Goal: Task Accomplishment & Management: Manage account settings

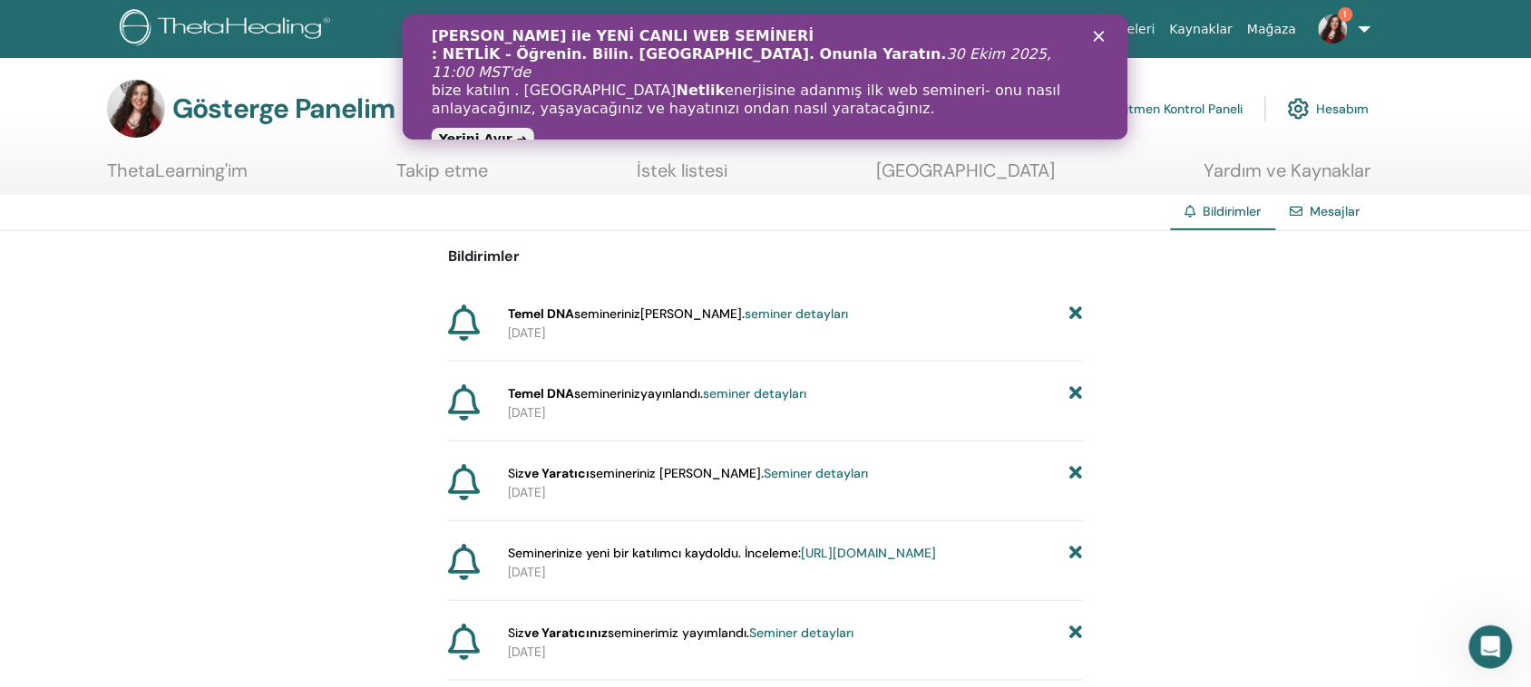
click at [1344, 28] on img at bounding box center [1333, 29] width 29 height 29
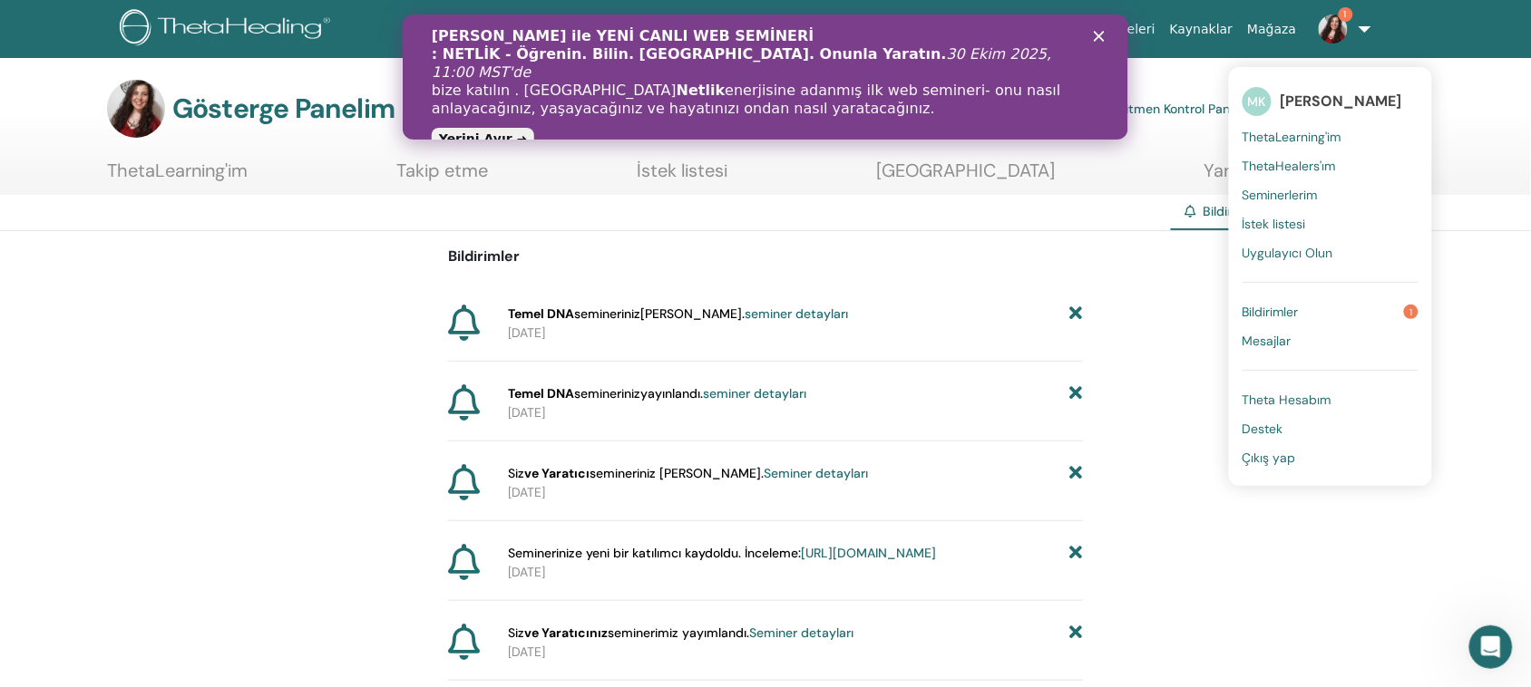
click at [1292, 197] on font "Seminerlerim" at bounding box center [1279, 195] width 75 height 16
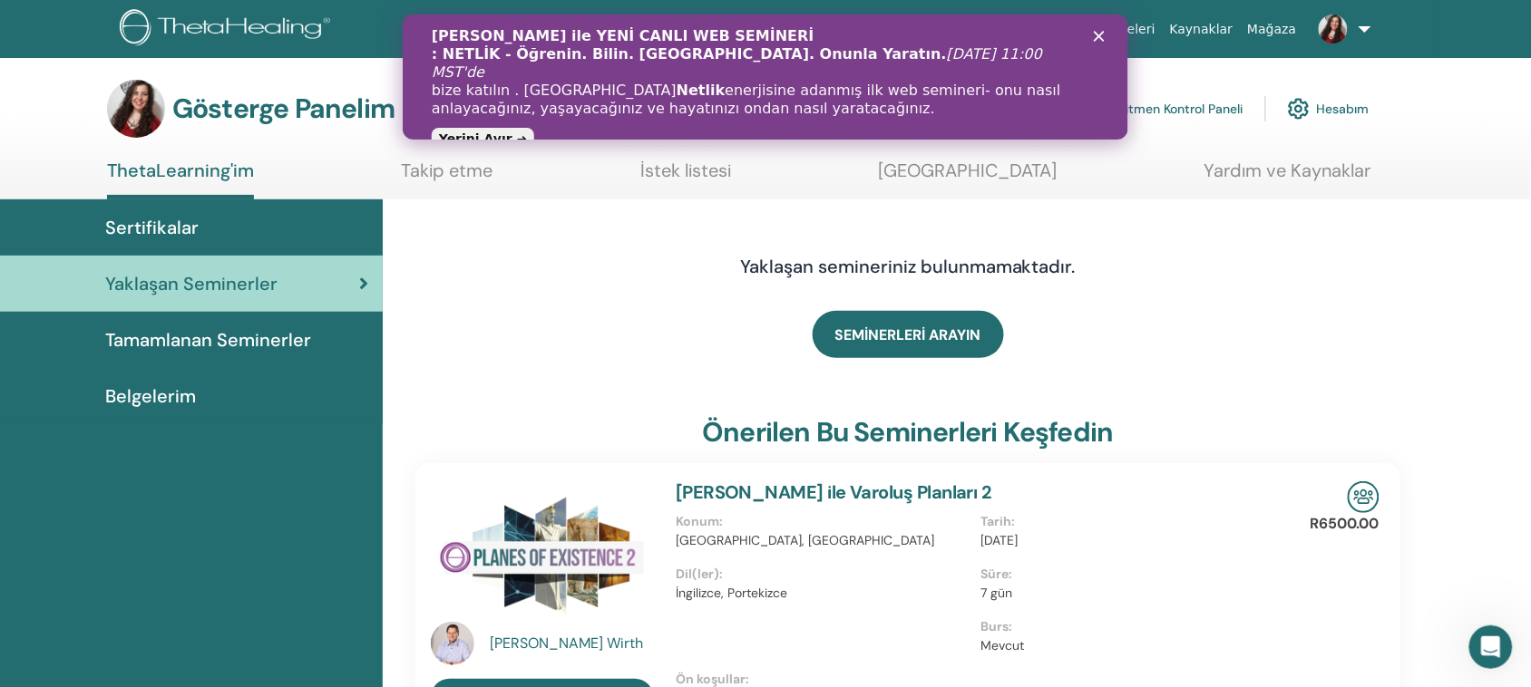
click at [1177, 107] on font "Eğitmen Kontrol Paneli" at bounding box center [1177, 110] width 131 height 16
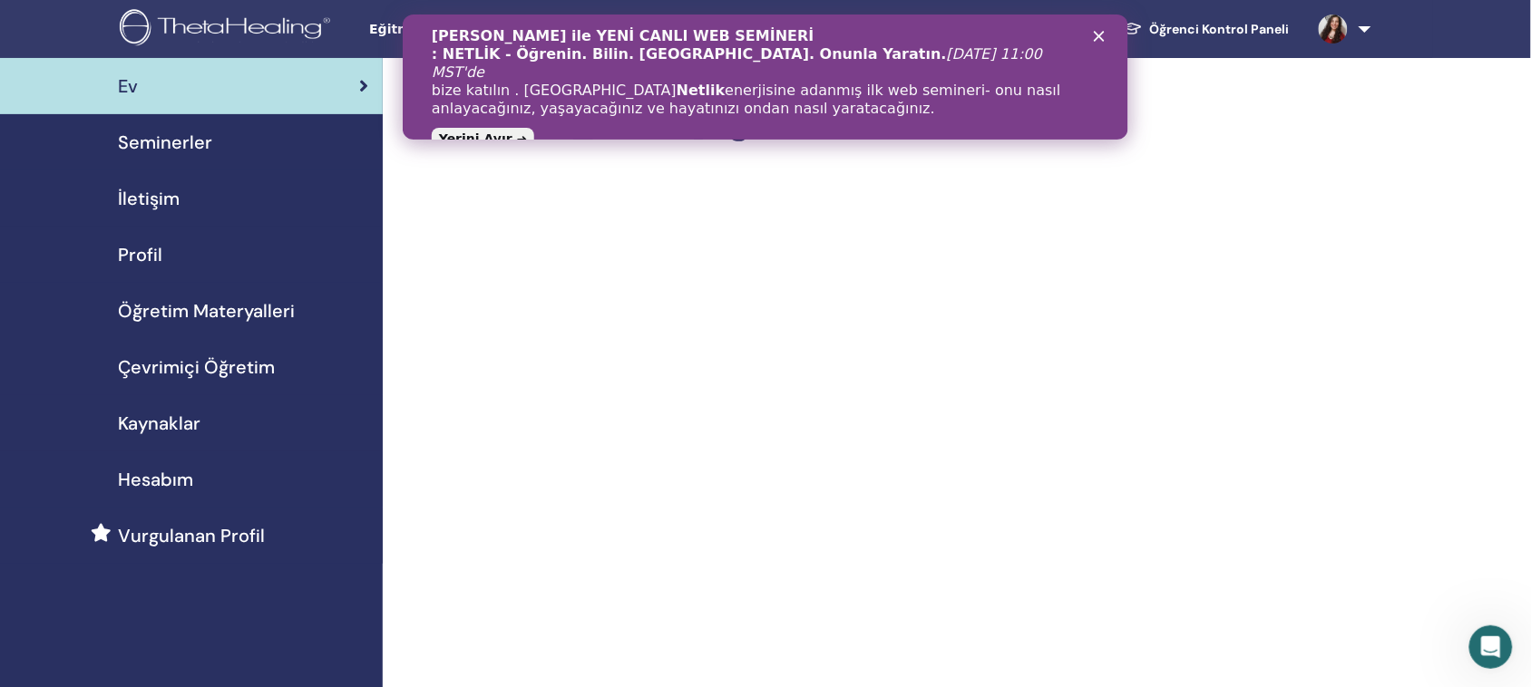
click at [1095, 33] on polygon "Kapat" at bounding box center [1098, 36] width 11 height 11
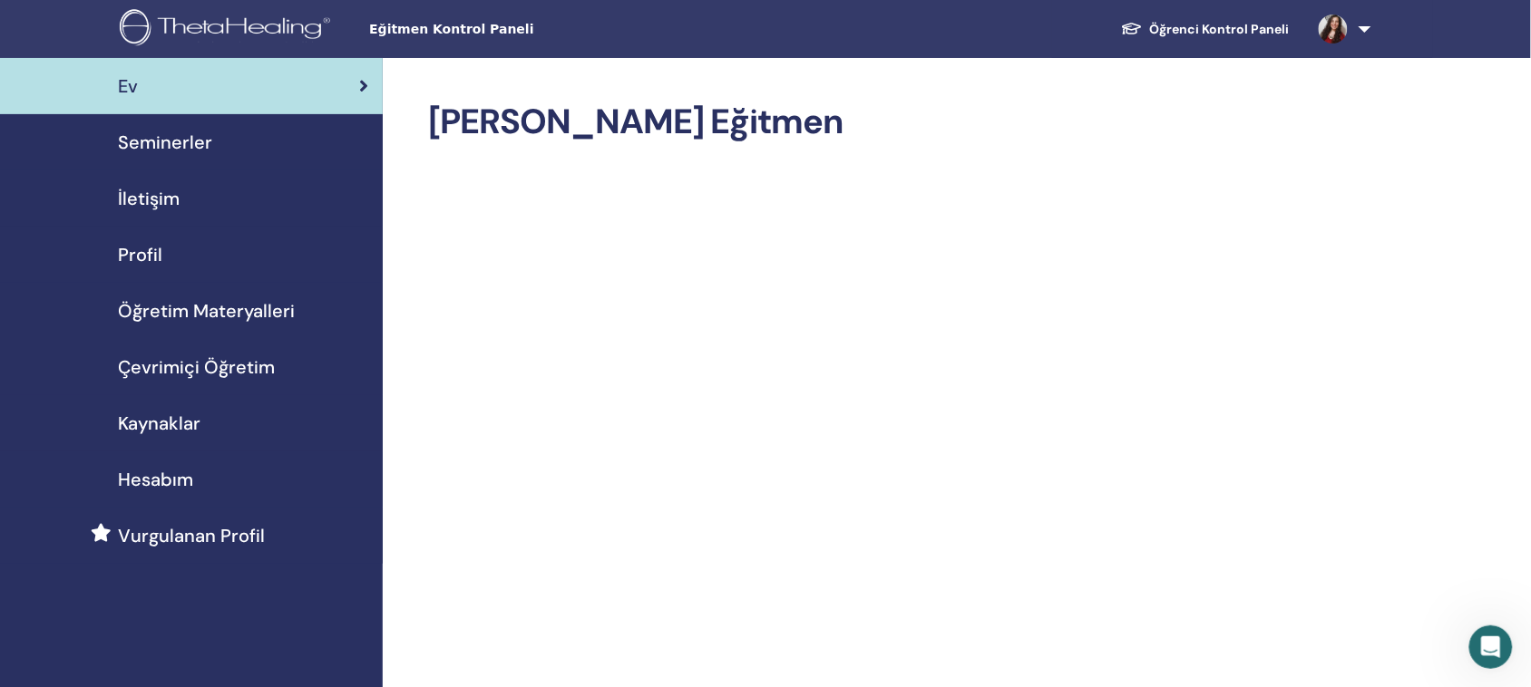
click at [179, 143] on font "Seminerler" at bounding box center [165, 143] width 94 height 24
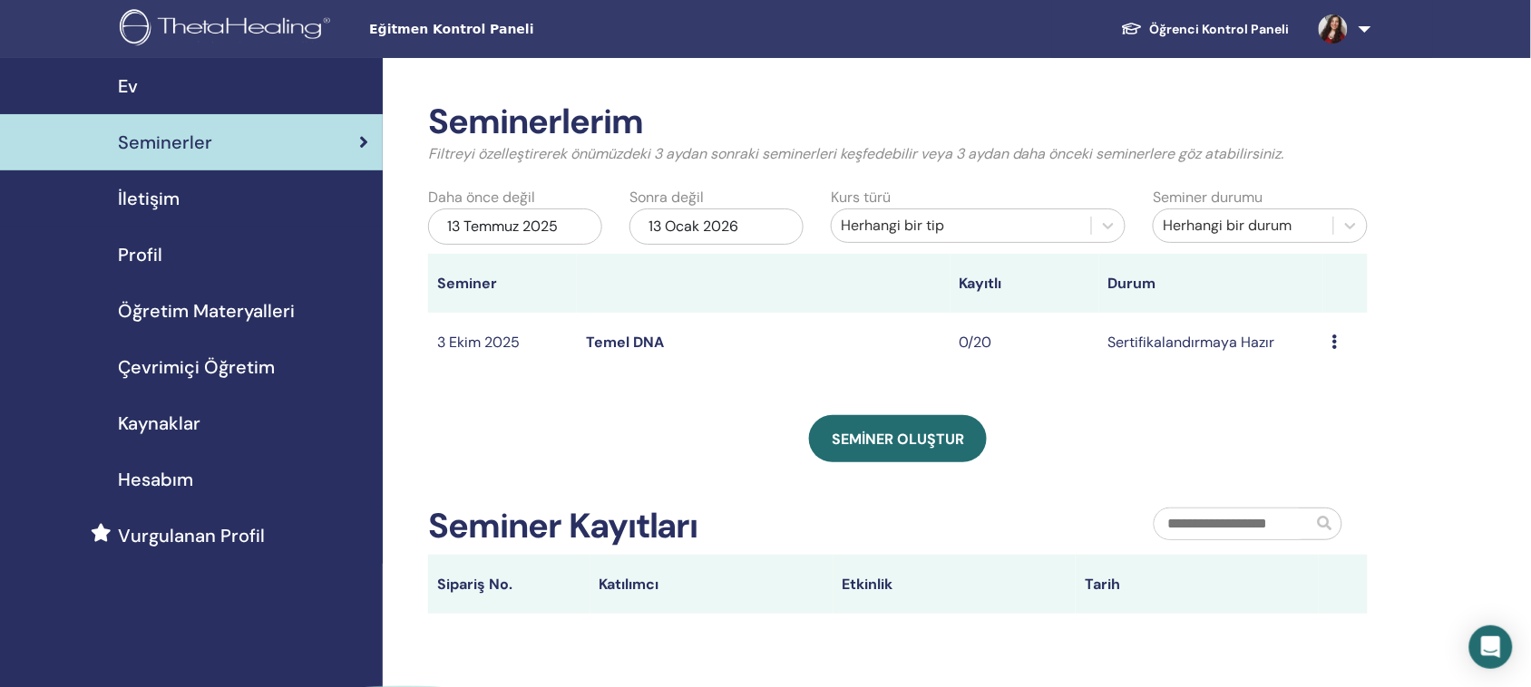
scroll to position [113, 0]
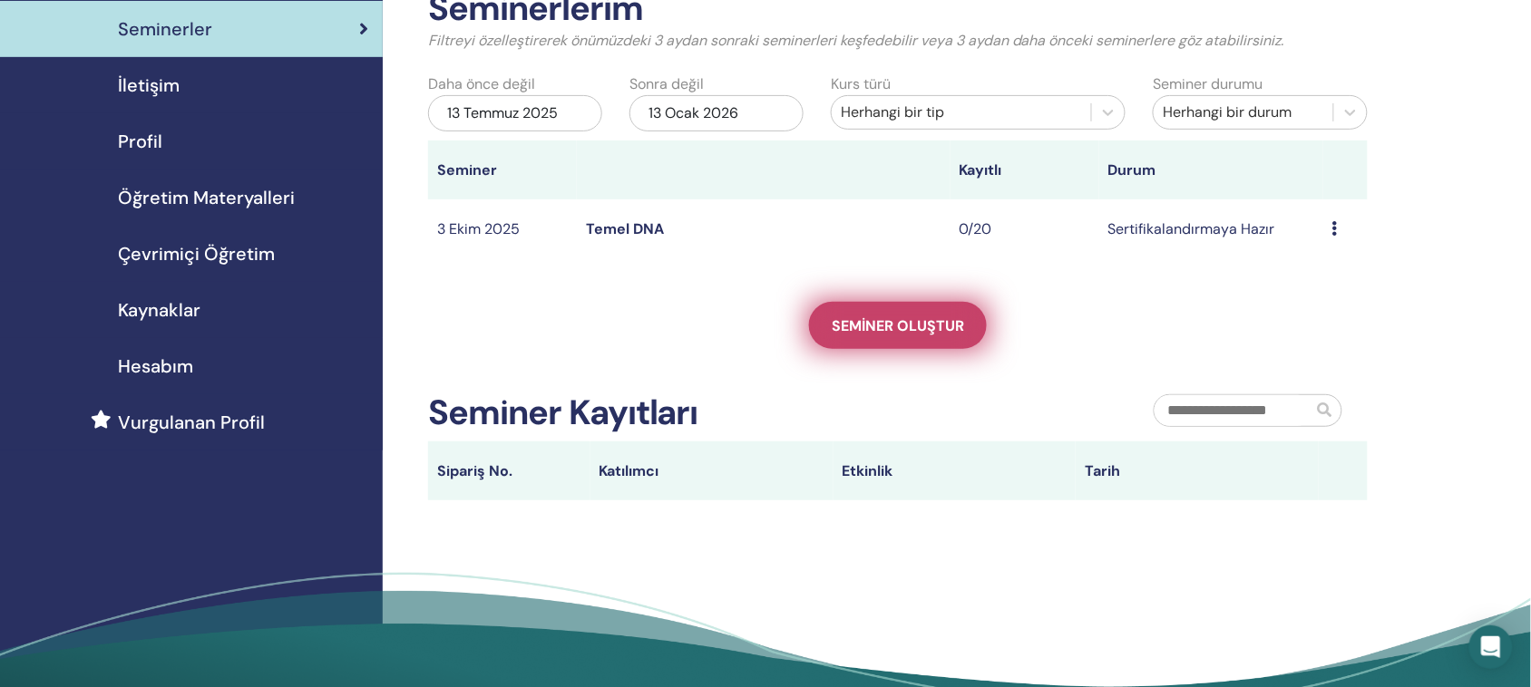
click at [912, 336] on font "Seminer oluştur" at bounding box center [898, 325] width 132 height 19
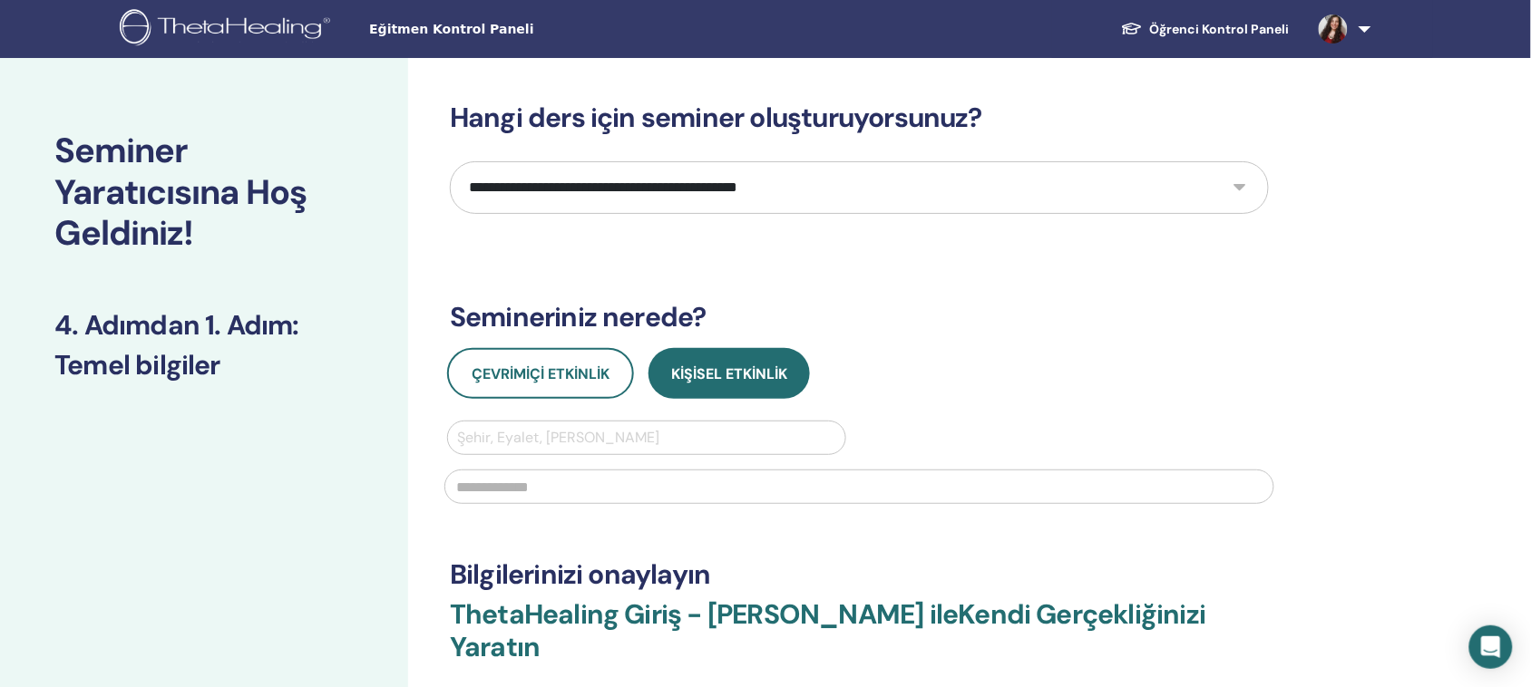
click at [823, 183] on select "**********" at bounding box center [859, 187] width 819 height 53
select select "****"
click at [450, 161] on select "**********" at bounding box center [859, 187] width 819 height 53
click at [574, 372] on font "Çevrimiçi Etkinlik" at bounding box center [541, 374] width 138 height 19
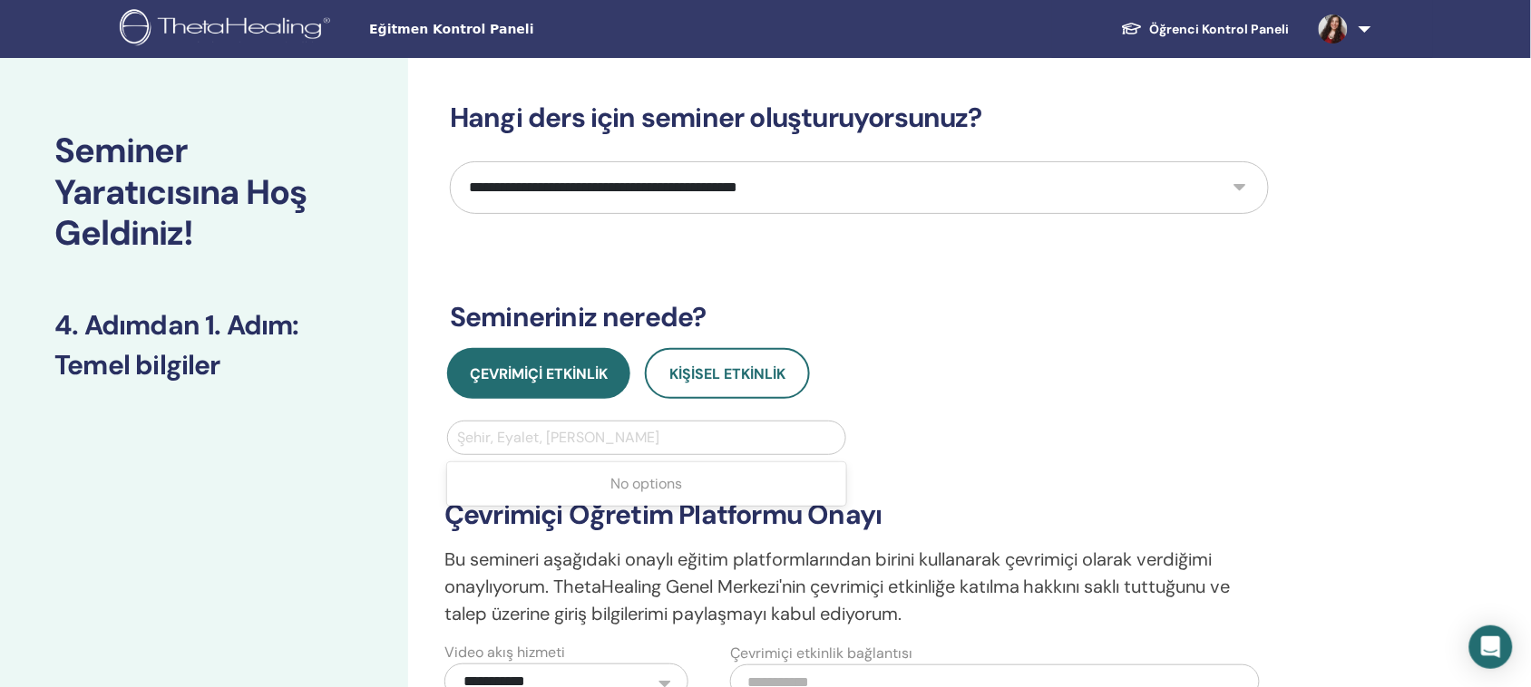
click at [580, 436] on div at bounding box center [646, 437] width 379 height 25
type input "*******"
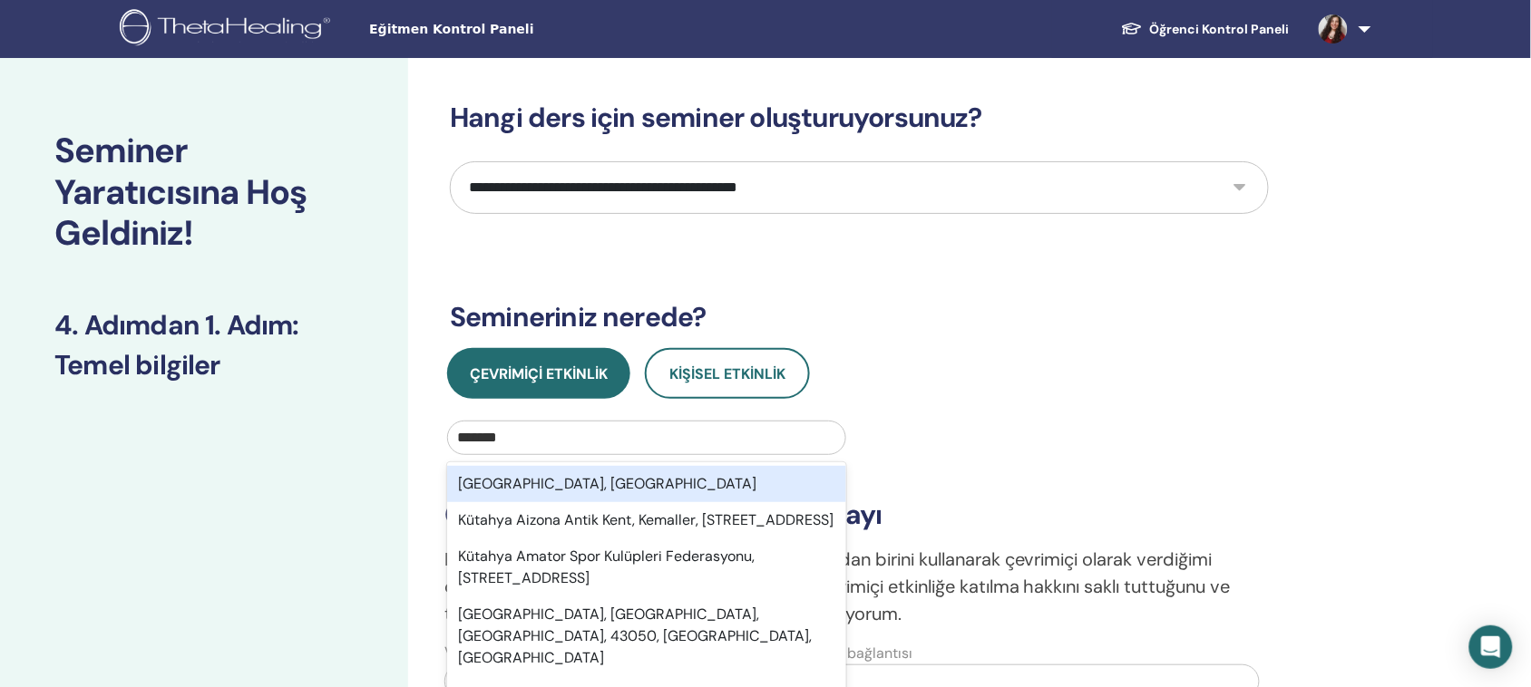
click at [553, 478] on div "Kütahya, TUR" at bounding box center [646, 484] width 399 height 36
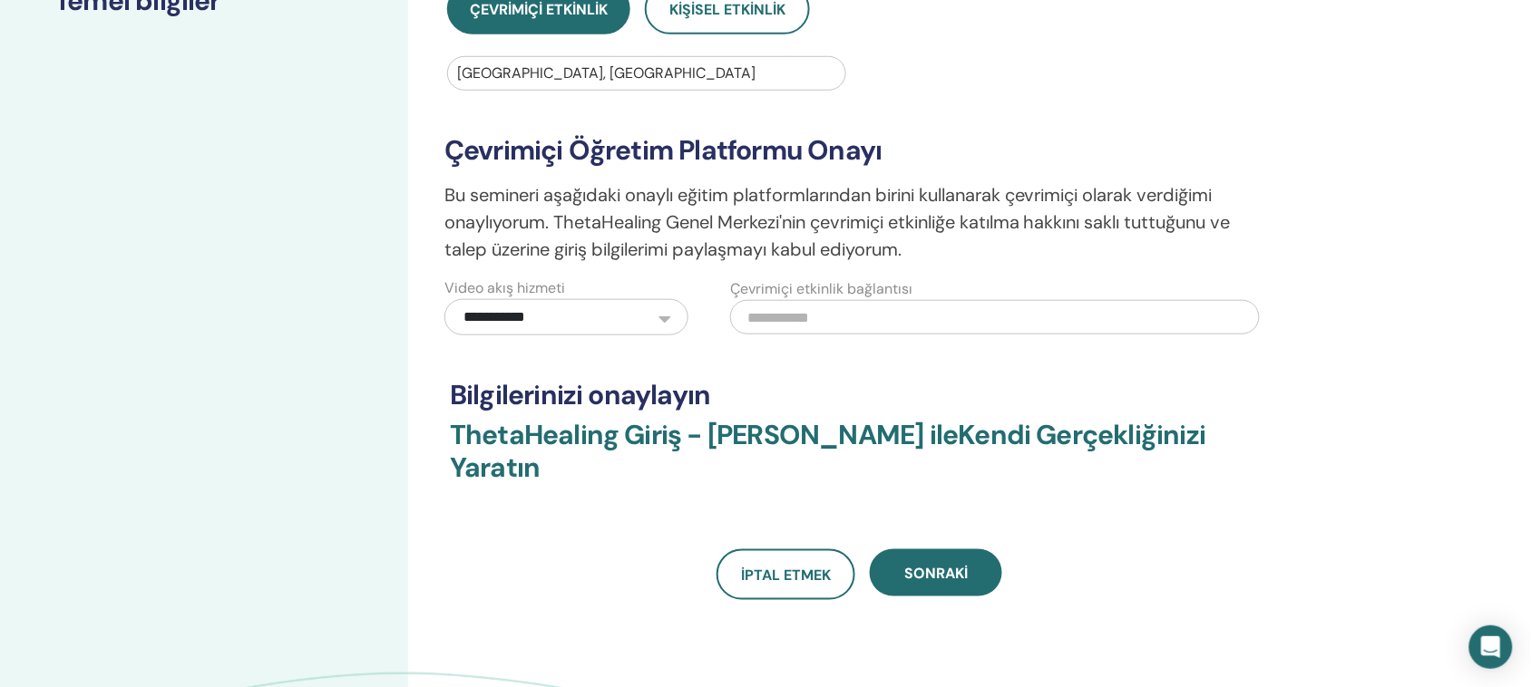
scroll to position [340, 0]
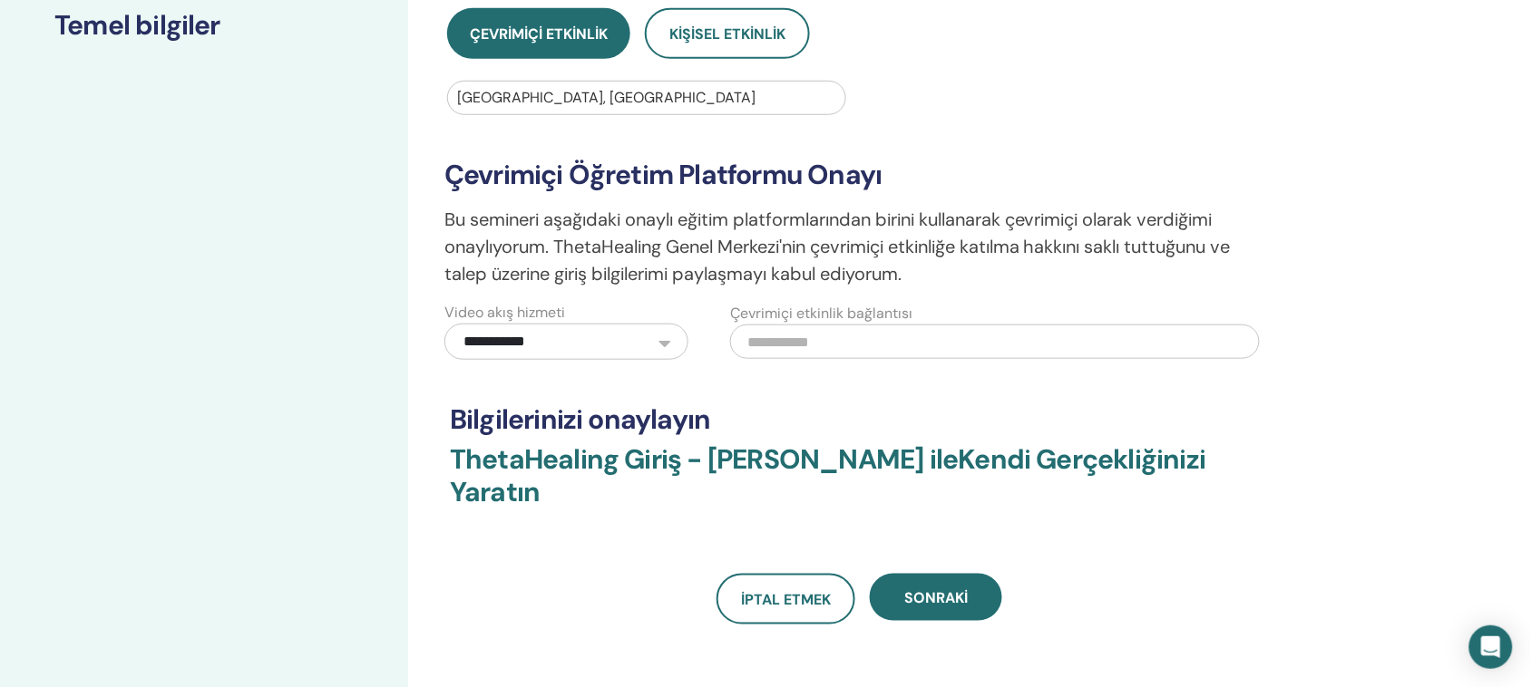
click at [841, 333] on input "text" at bounding box center [995, 342] width 530 height 34
paste input "**********"
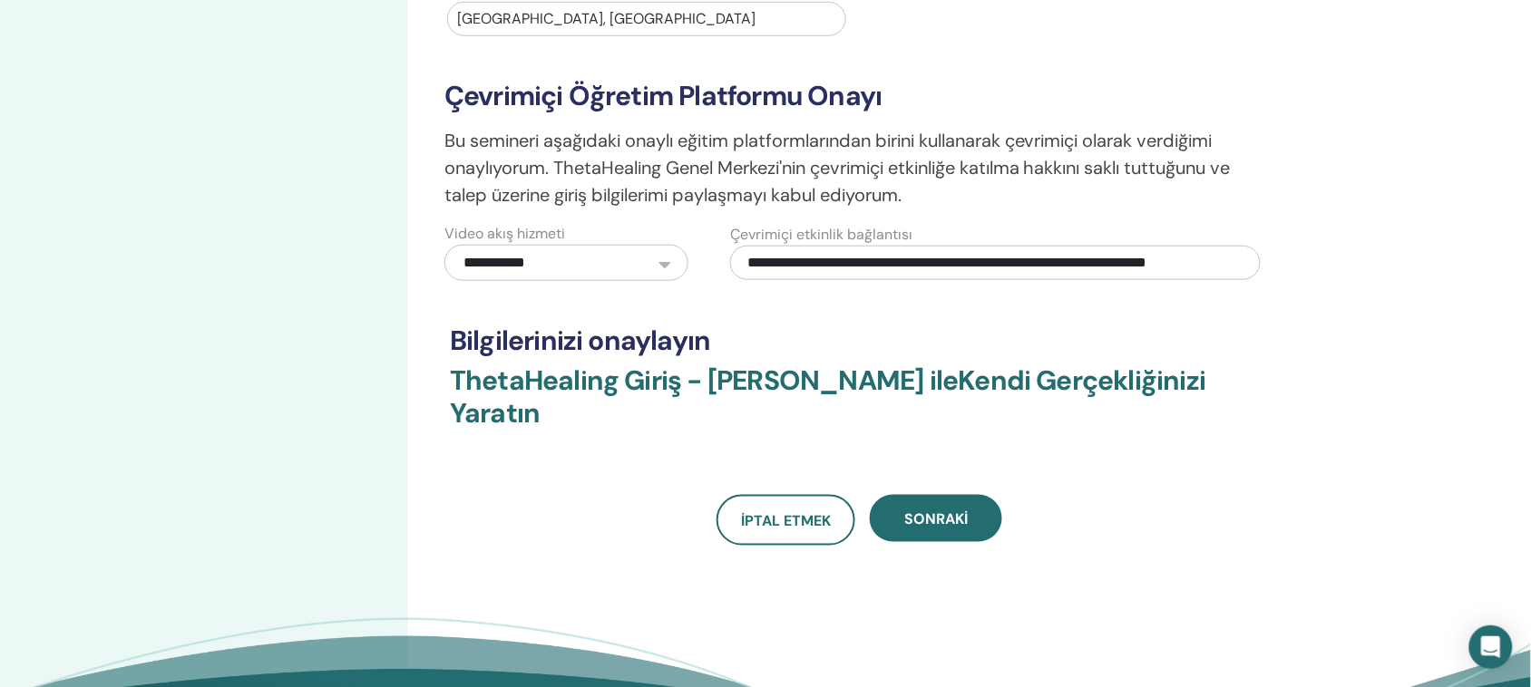
scroll to position [453, 0]
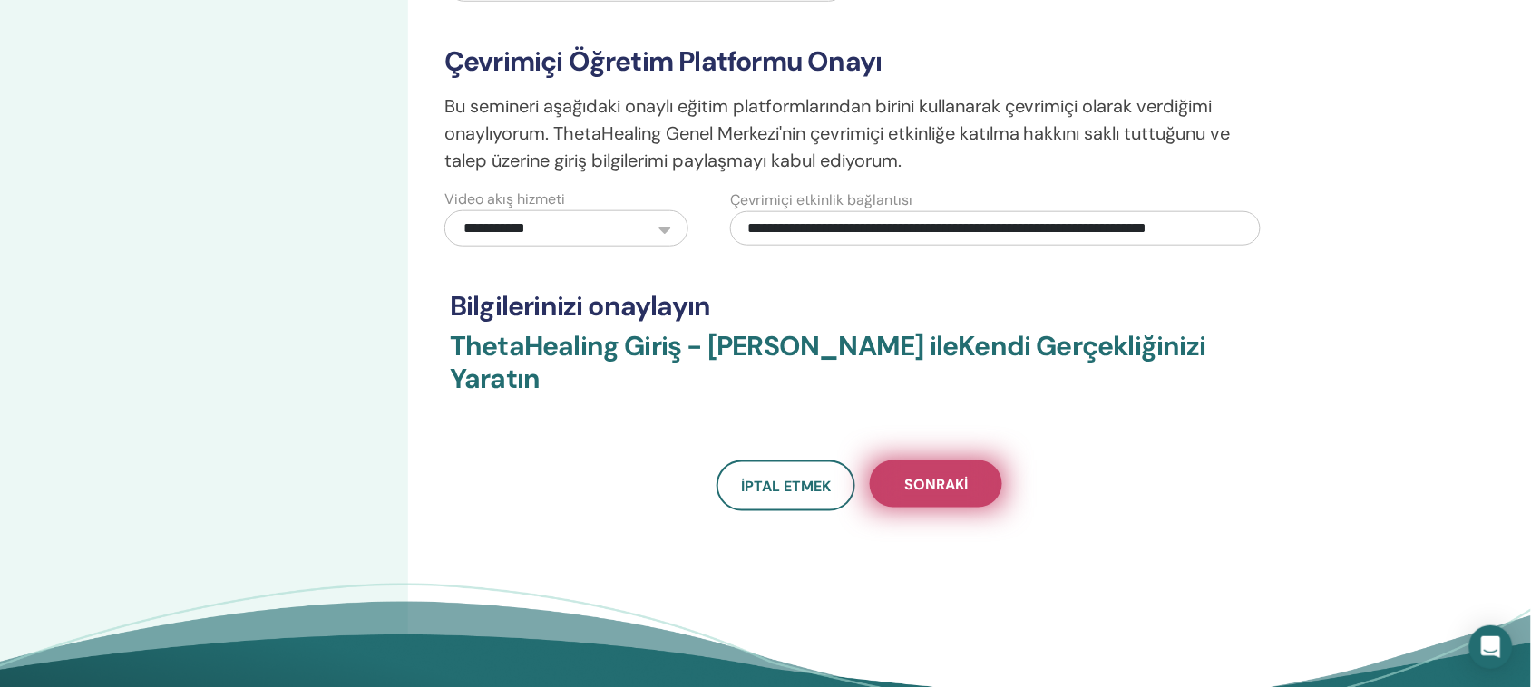
type input "**********"
click at [958, 475] on font "Sonraki" at bounding box center [935, 484] width 63 height 19
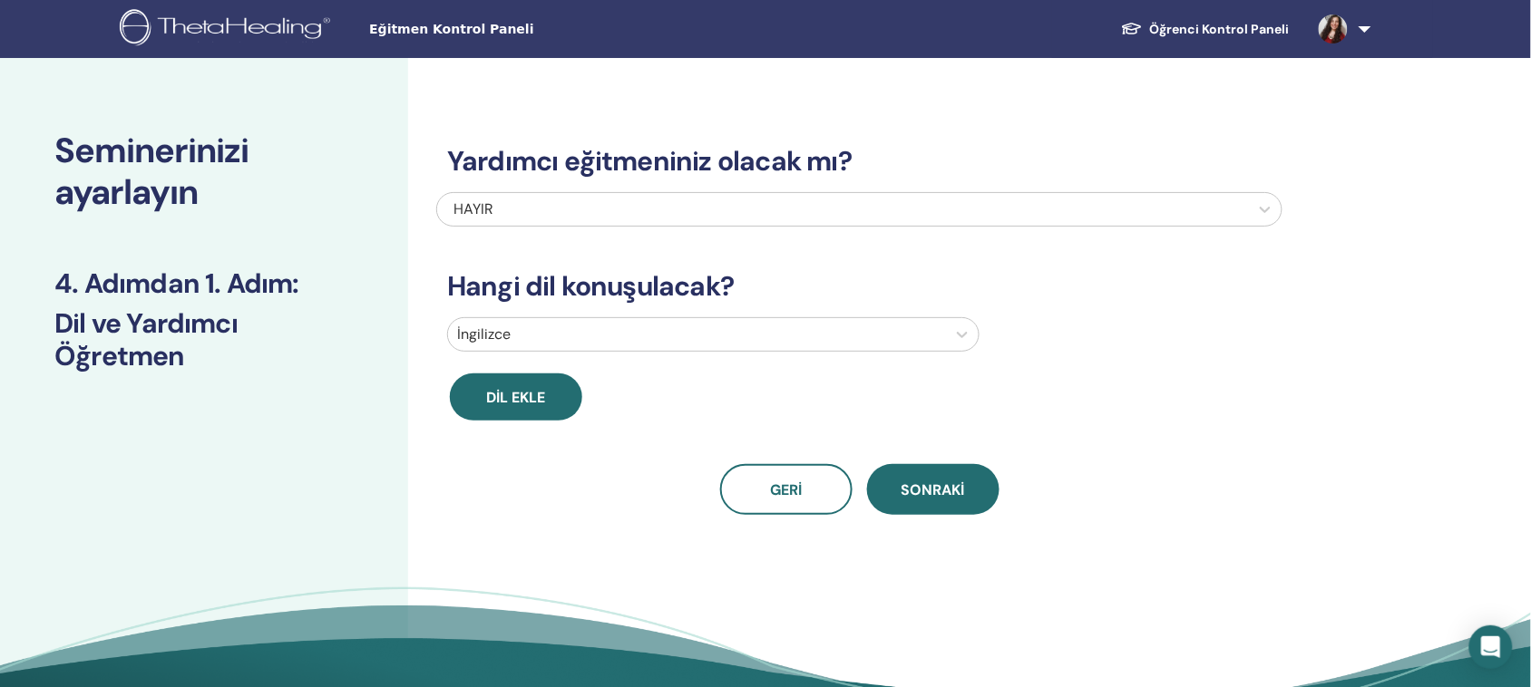
click at [692, 332] on div at bounding box center [697, 334] width 480 height 25
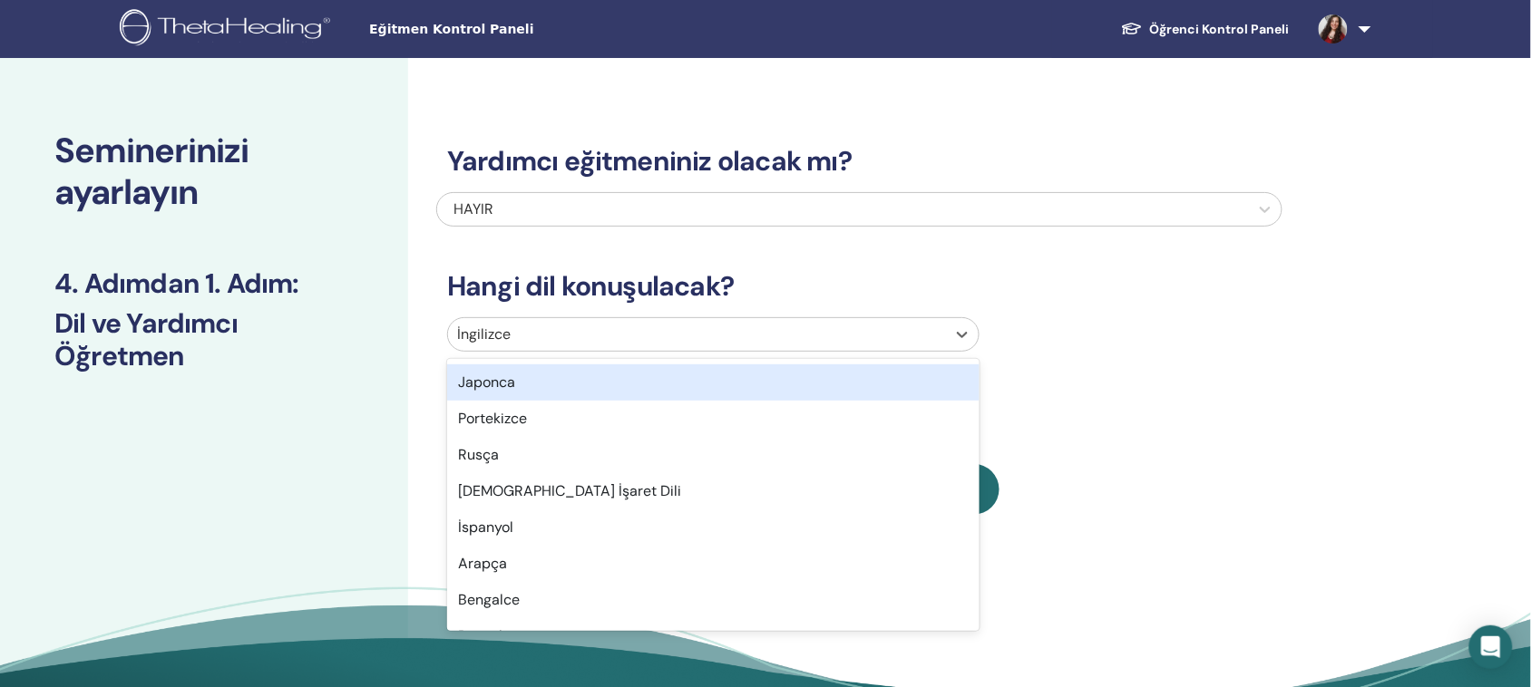
scroll to position [227, 0]
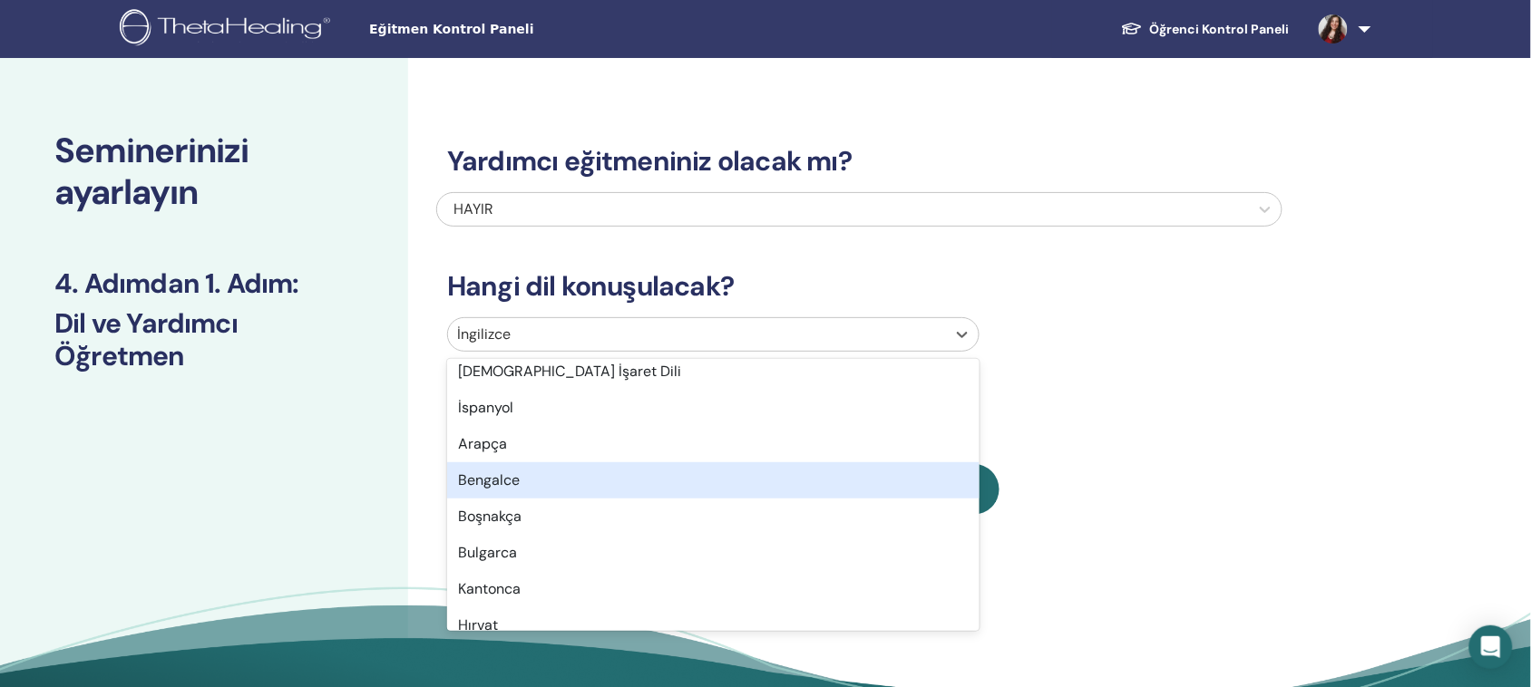
type input "*"
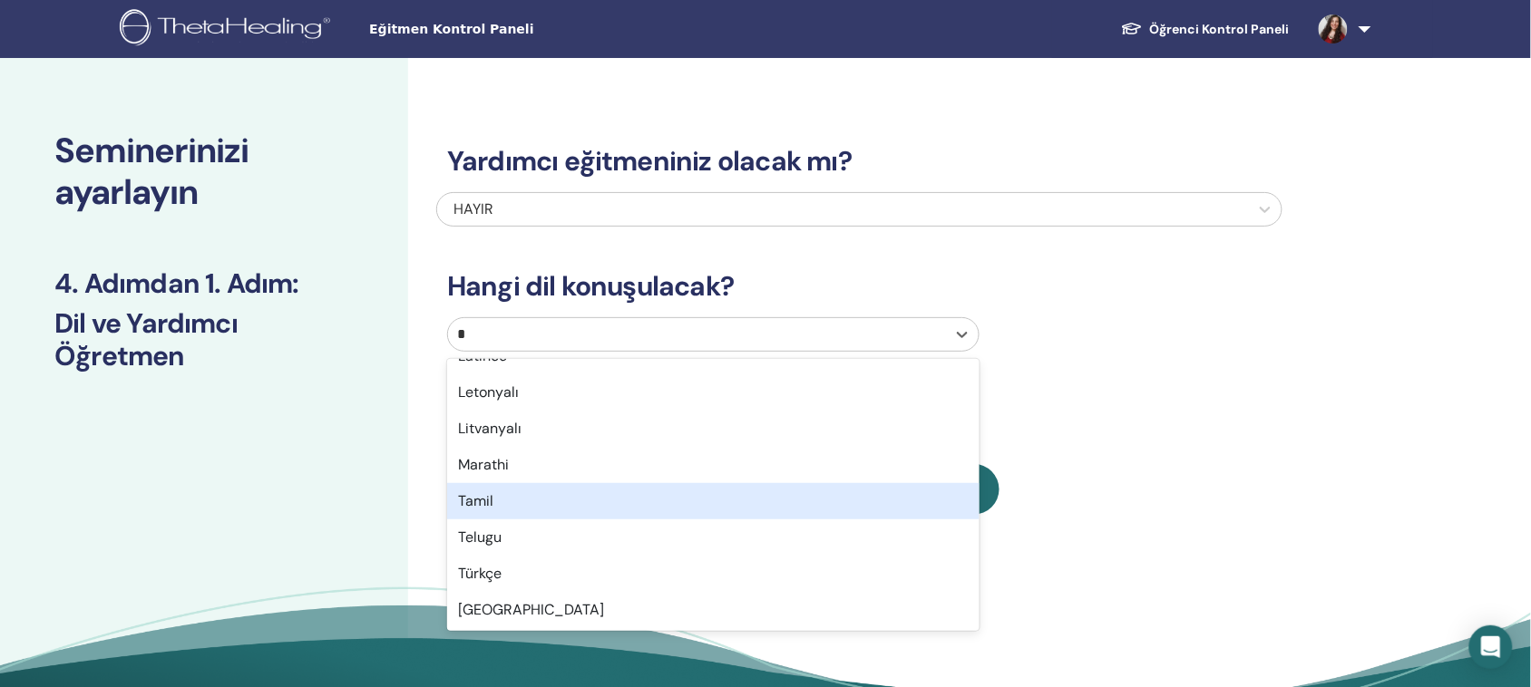
scroll to position [241, 0]
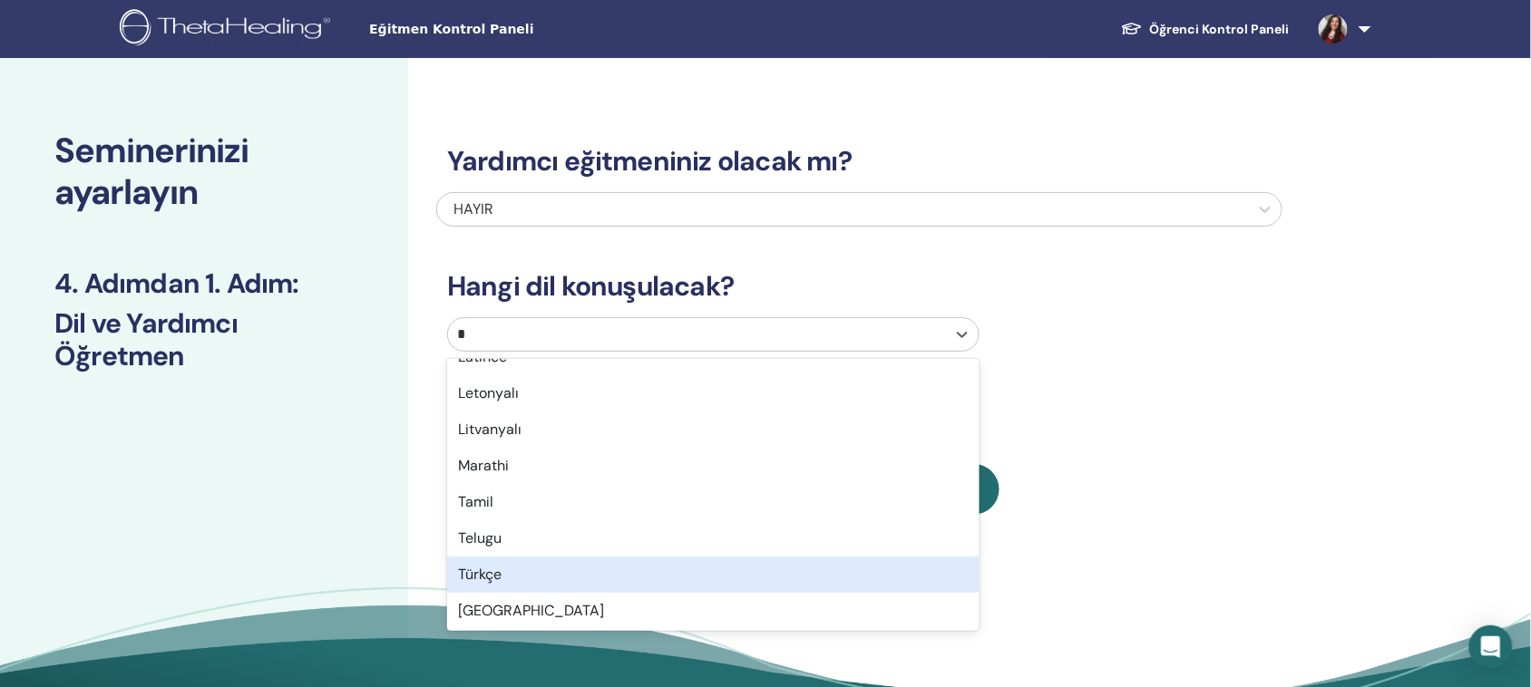
click at [520, 577] on div "Türkçe" at bounding box center [713, 575] width 532 height 36
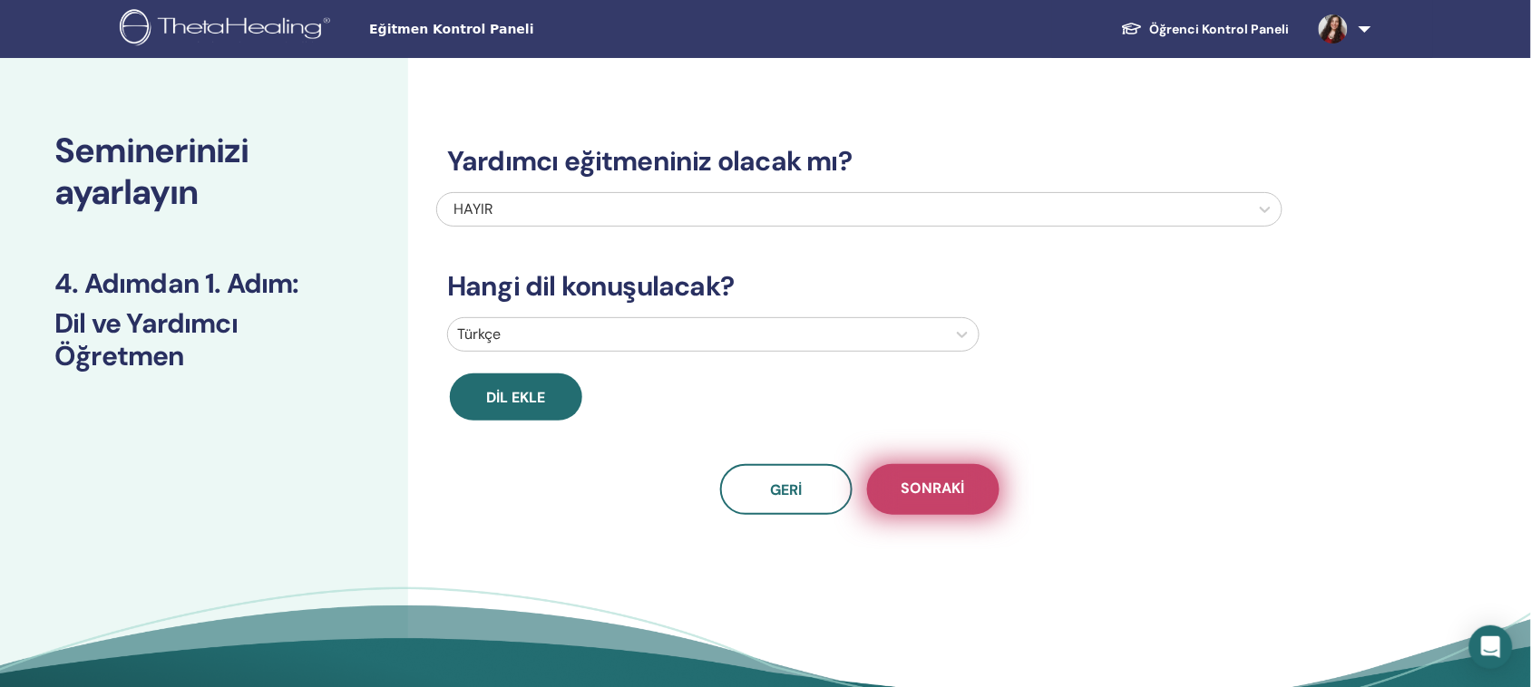
click at [928, 492] on font "Sonraki" at bounding box center [932, 488] width 63 height 19
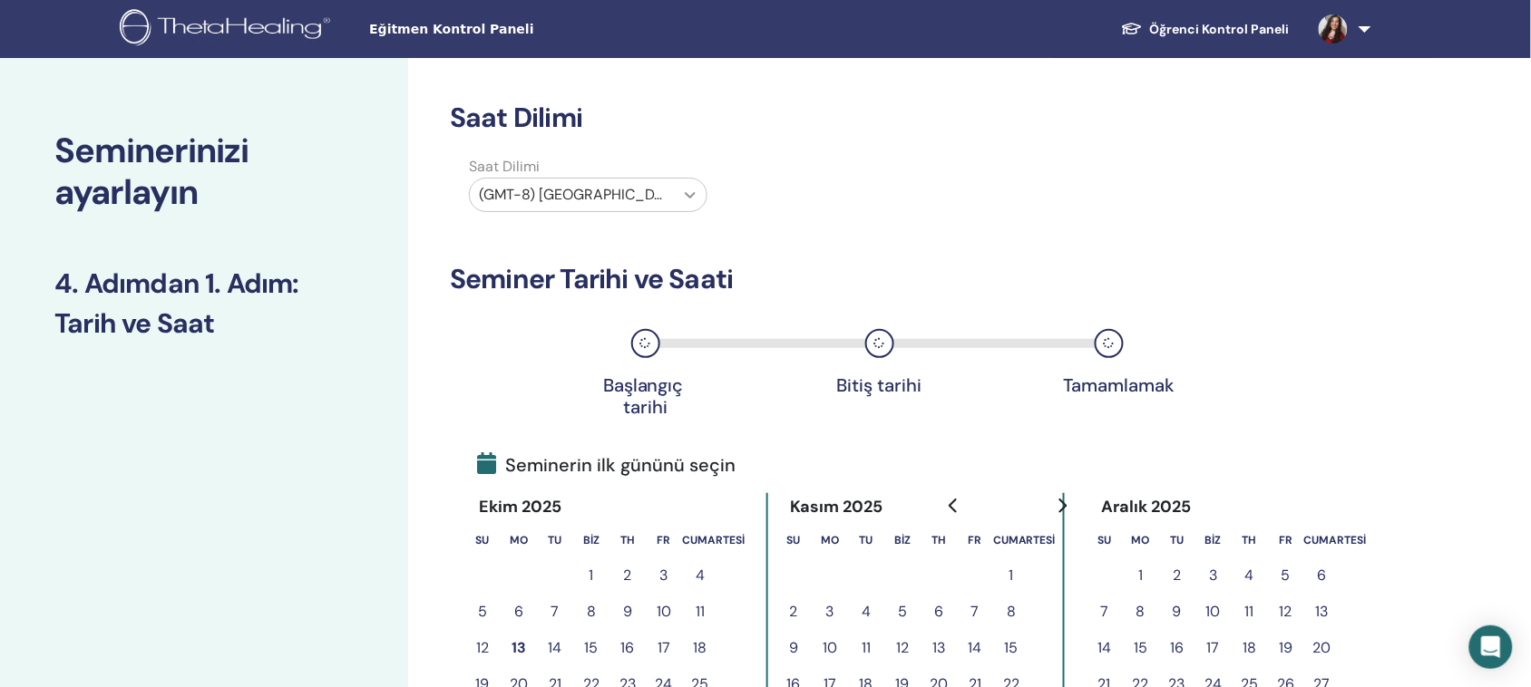
click at [681, 190] on icon at bounding box center [690, 195] width 18 height 18
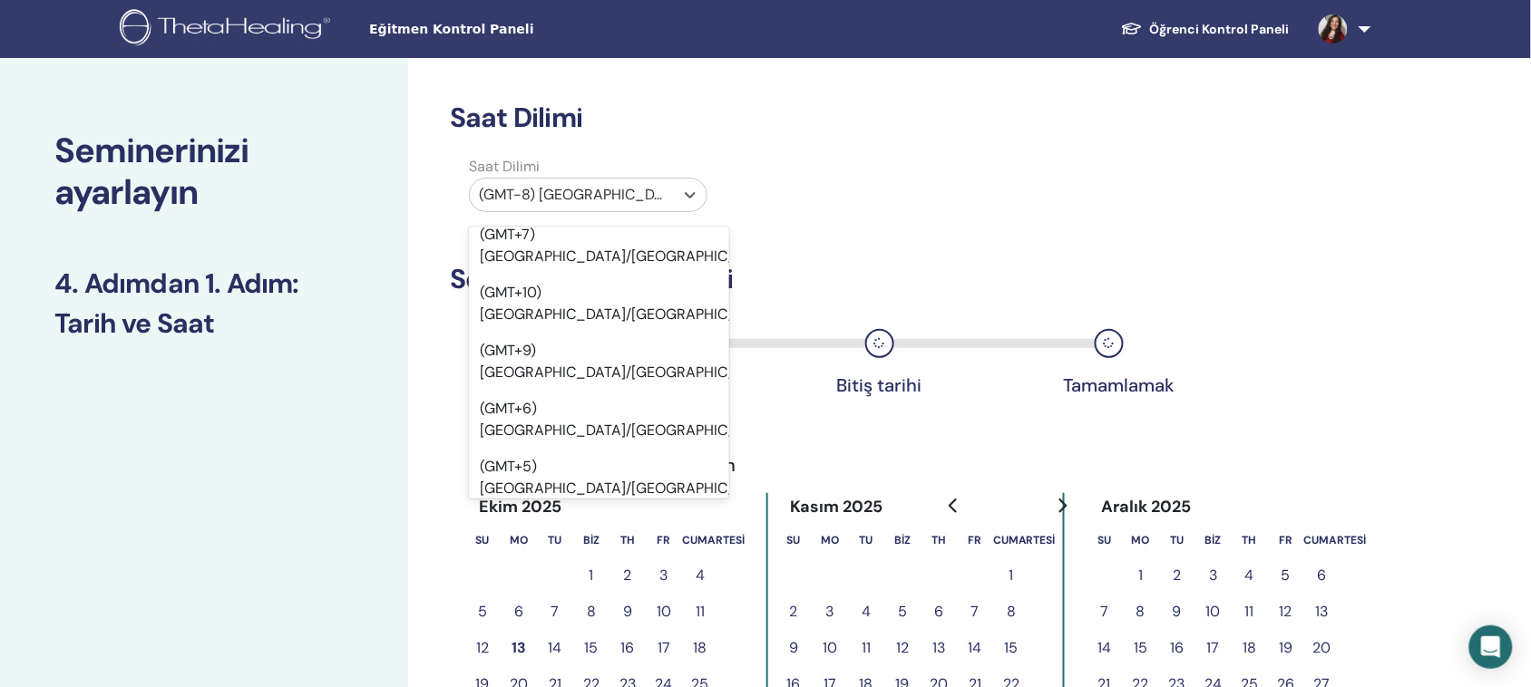
scroll to position [21993, 0]
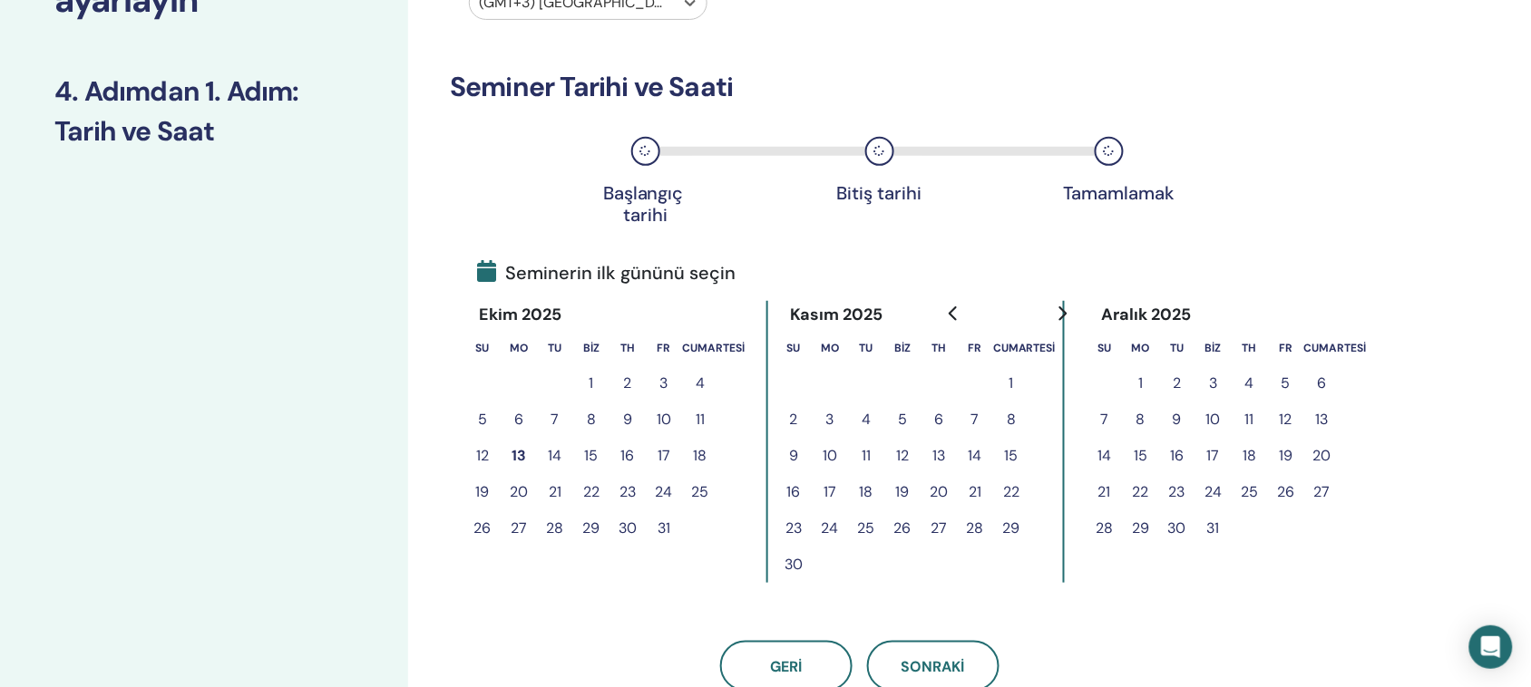
scroll to position [227, 0]
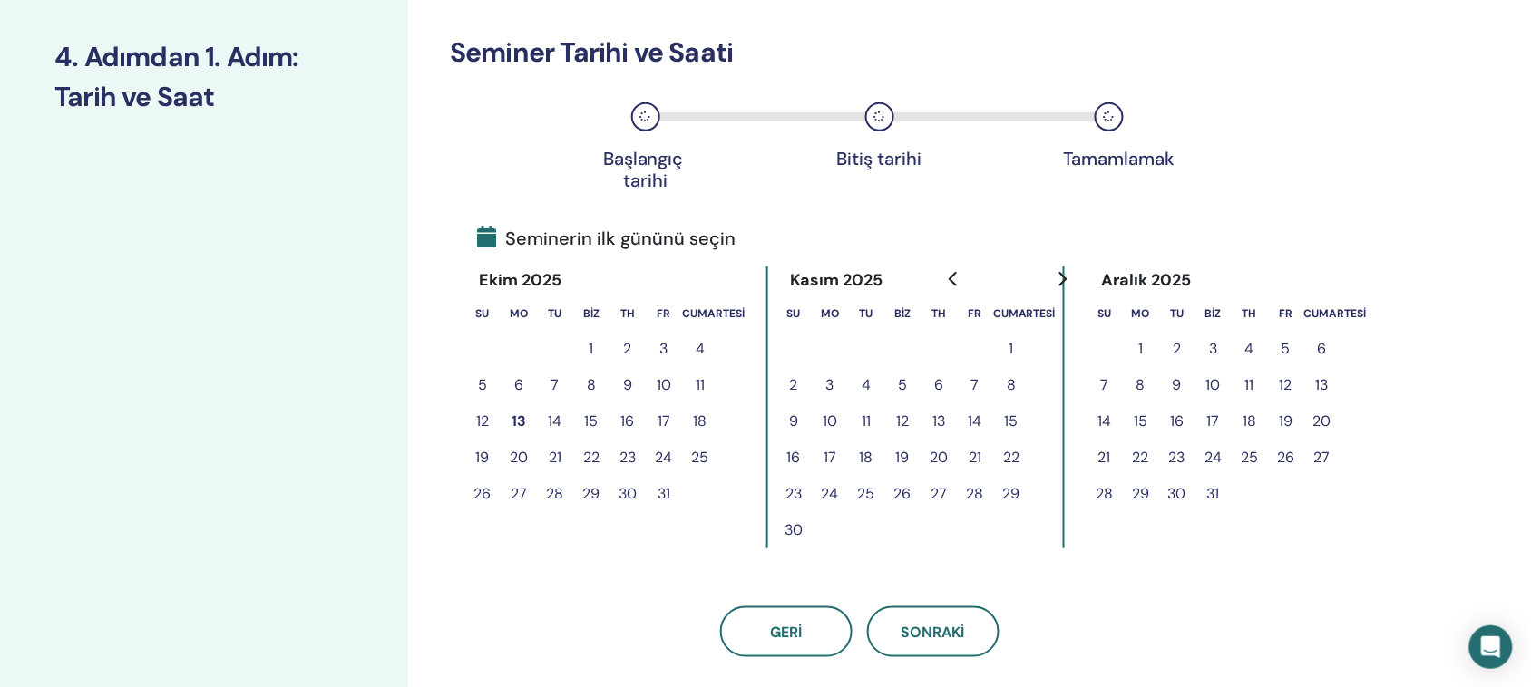
click at [514, 415] on font "13" at bounding box center [518, 421] width 15 height 19
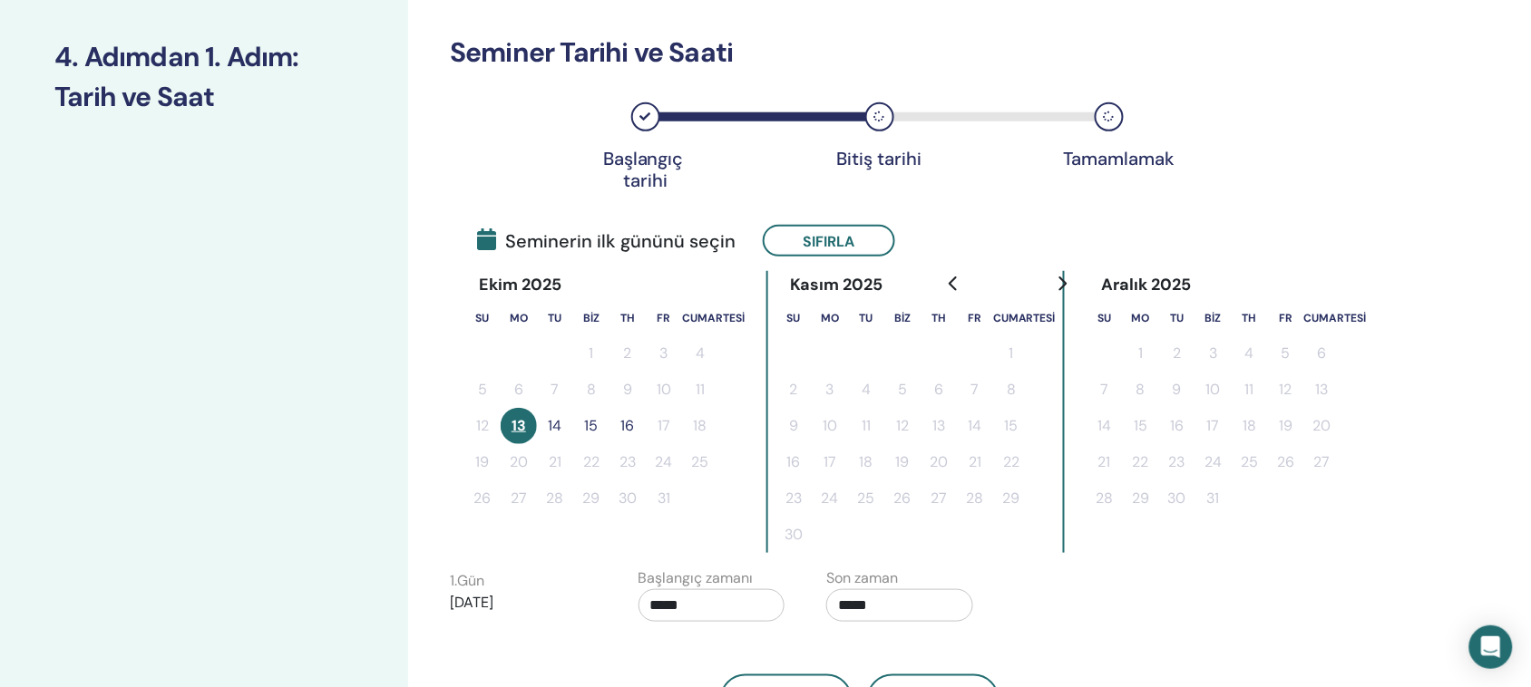
click at [555, 423] on font "14" at bounding box center [556, 425] width 14 height 19
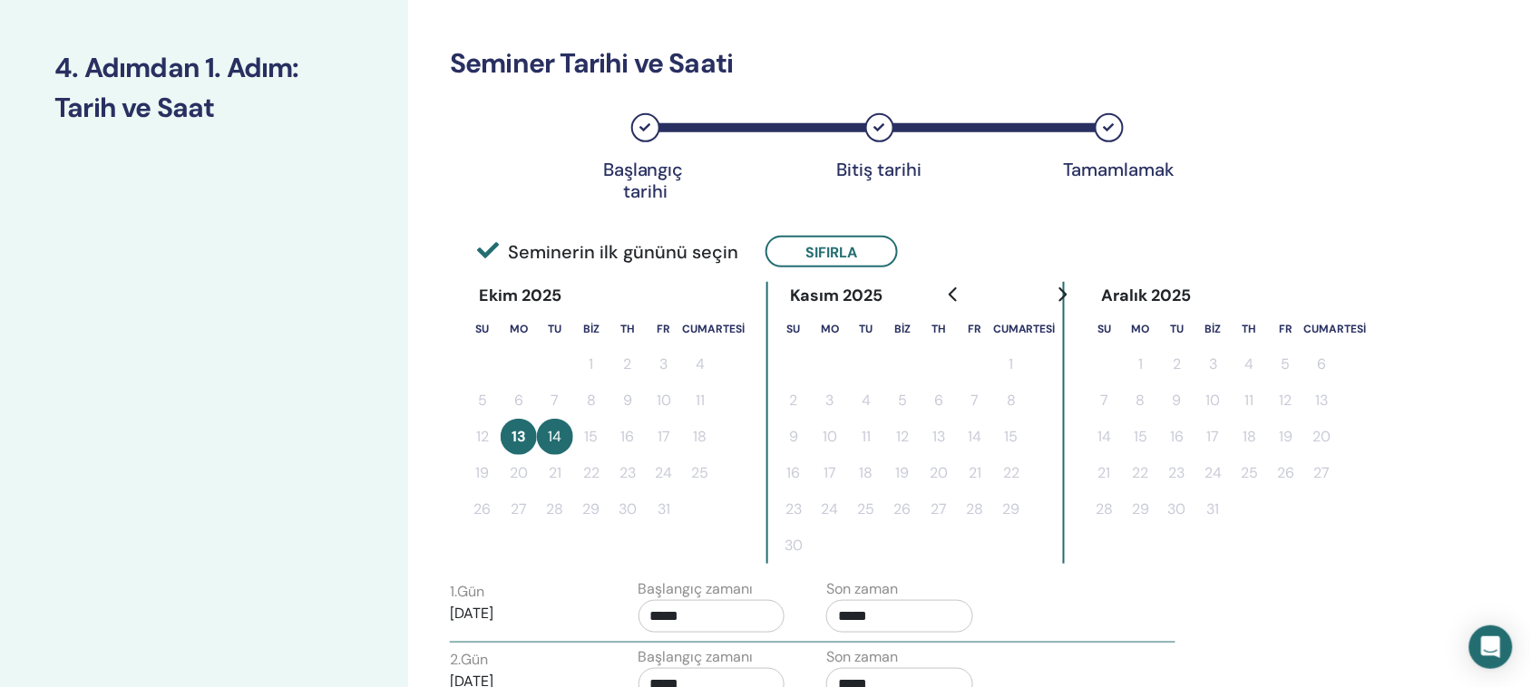
scroll to position [453, 0]
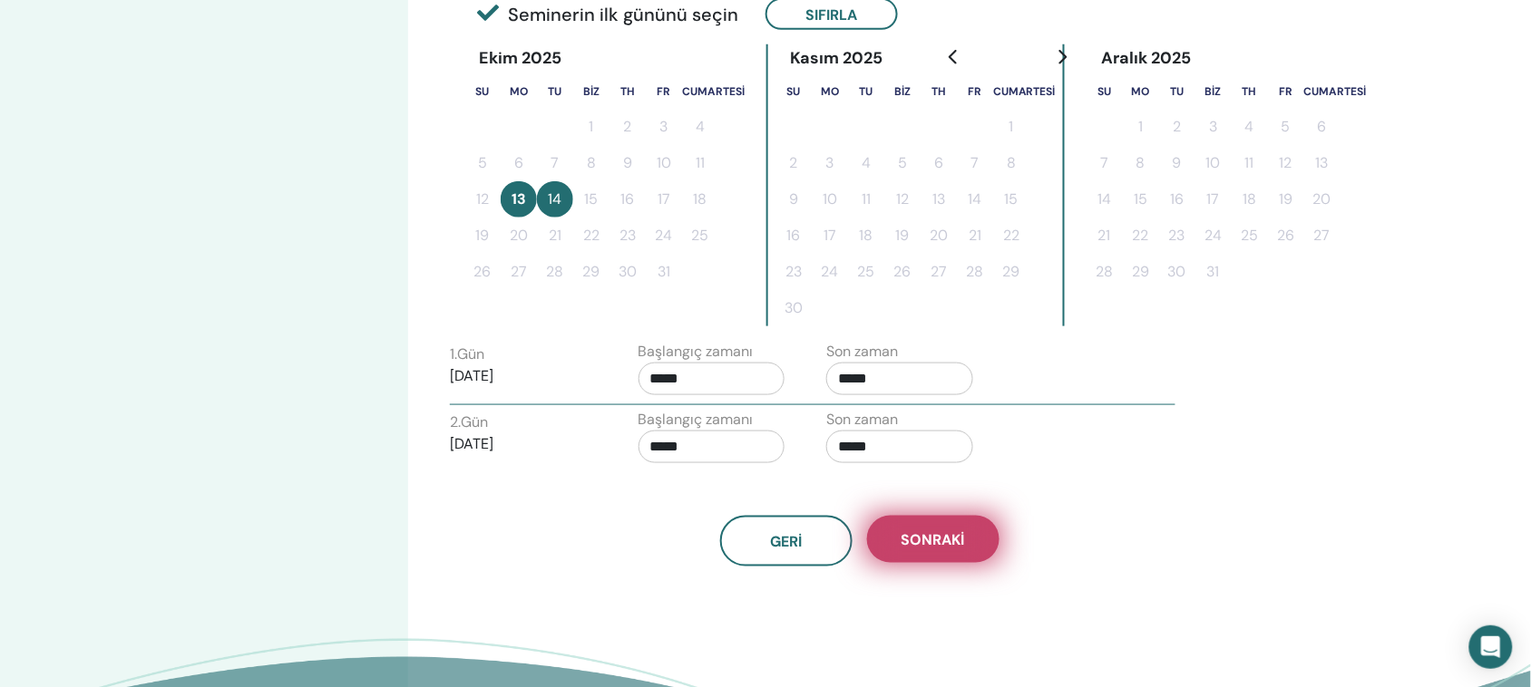
click at [945, 532] on font "Sonraki" at bounding box center [932, 540] width 63 height 19
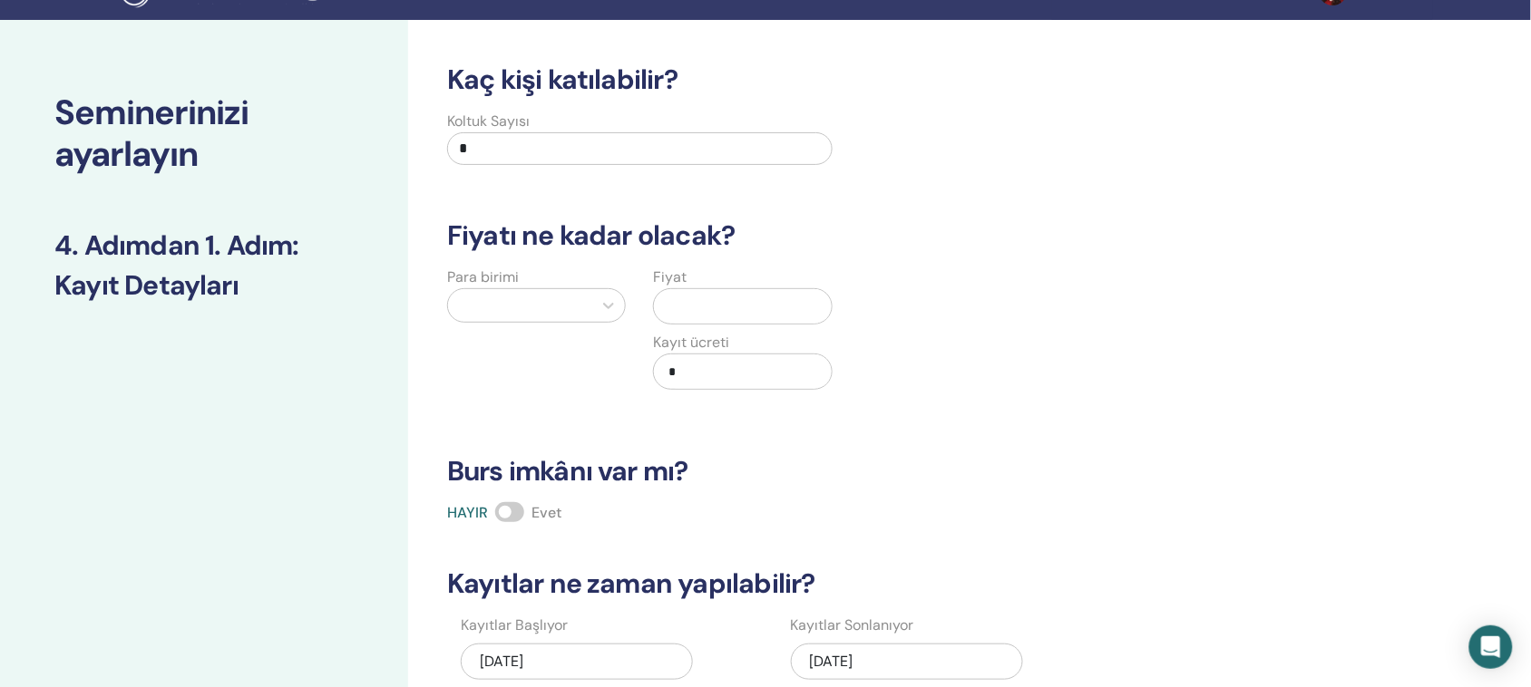
scroll to position [0, 0]
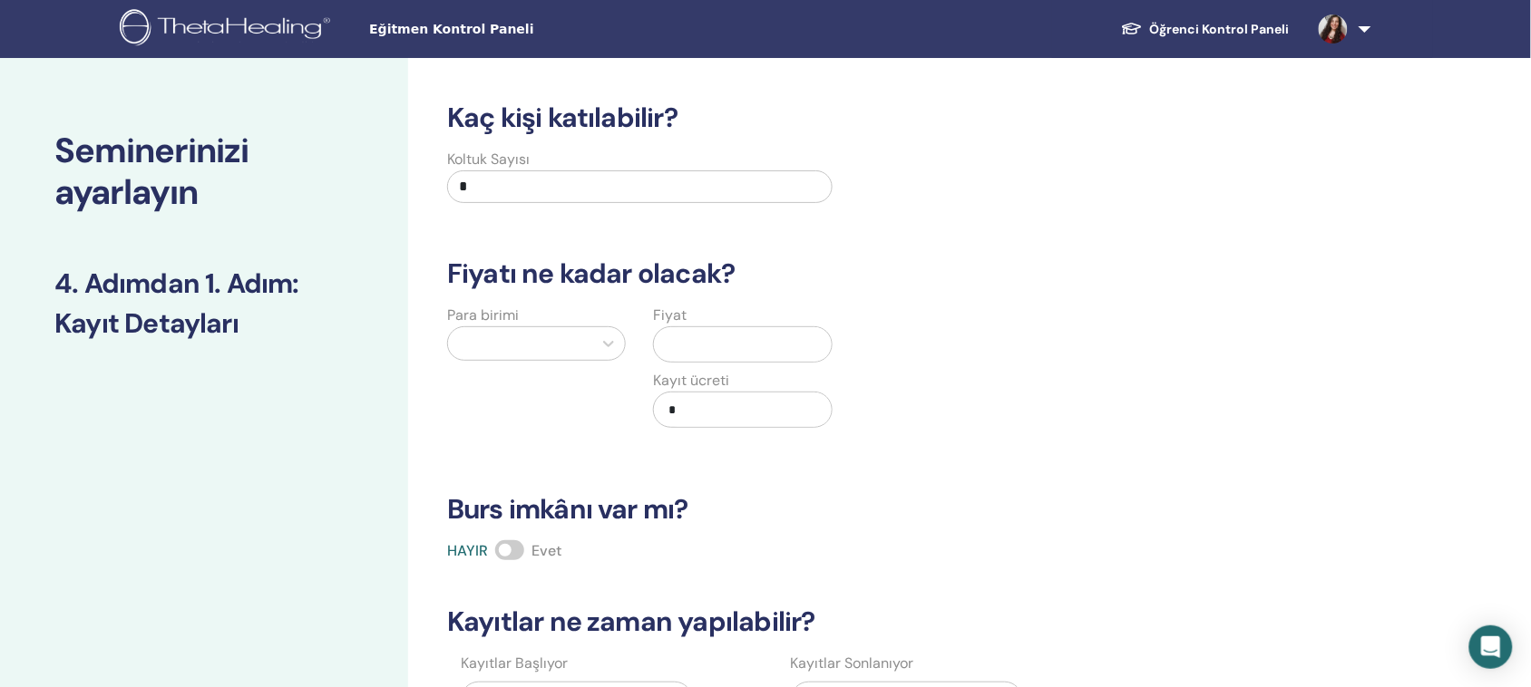
drag, startPoint x: 488, startPoint y: 186, endPoint x: 414, endPoint y: 159, distance: 79.2
click at [419, 164] on div "Kaç kişi katılabilir? Koltuk Sayısı * Fiyatı ne kadar olacak? Para birimi Fiyat…" at bounding box center [918, 568] width 1020 height 1021
type input "*"
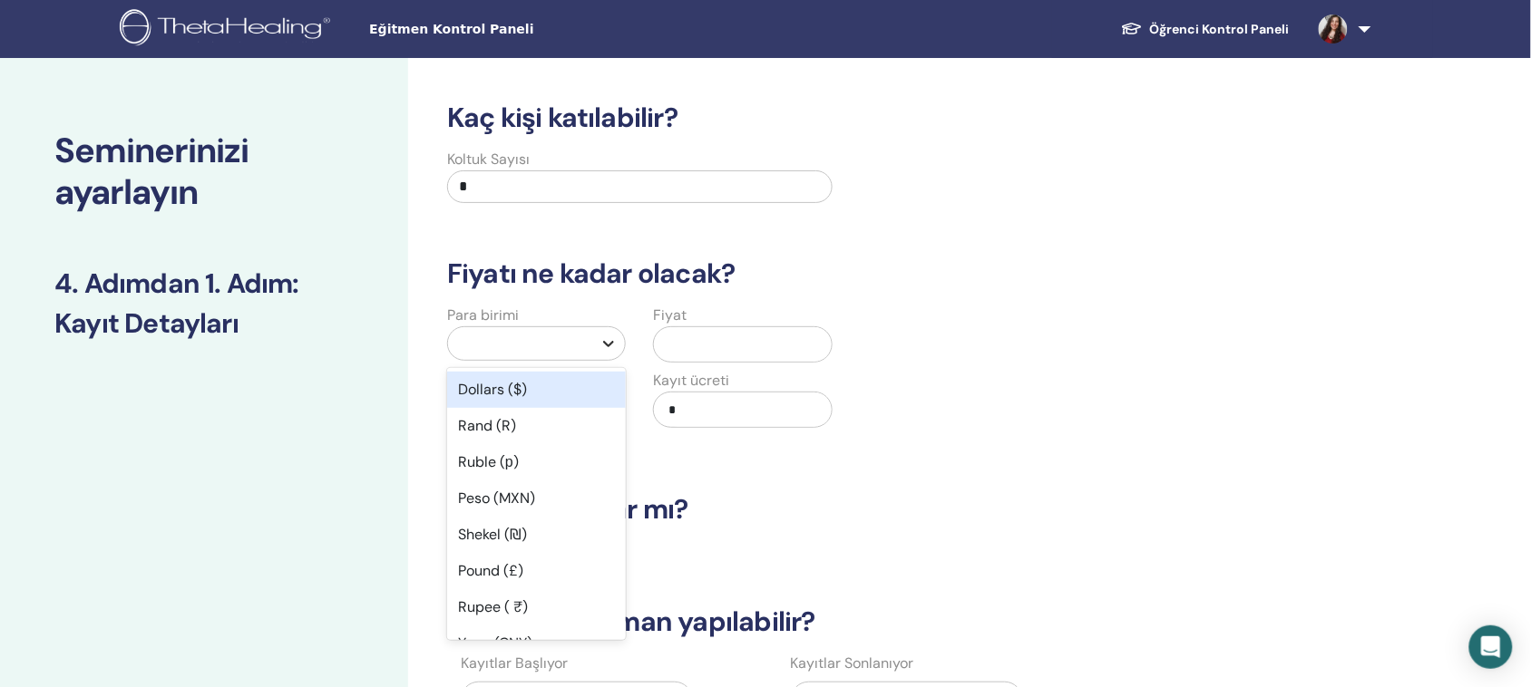
click at [610, 351] on icon at bounding box center [608, 344] width 18 height 18
click at [542, 392] on div "Dolar ($)" at bounding box center [536, 390] width 179 height 36
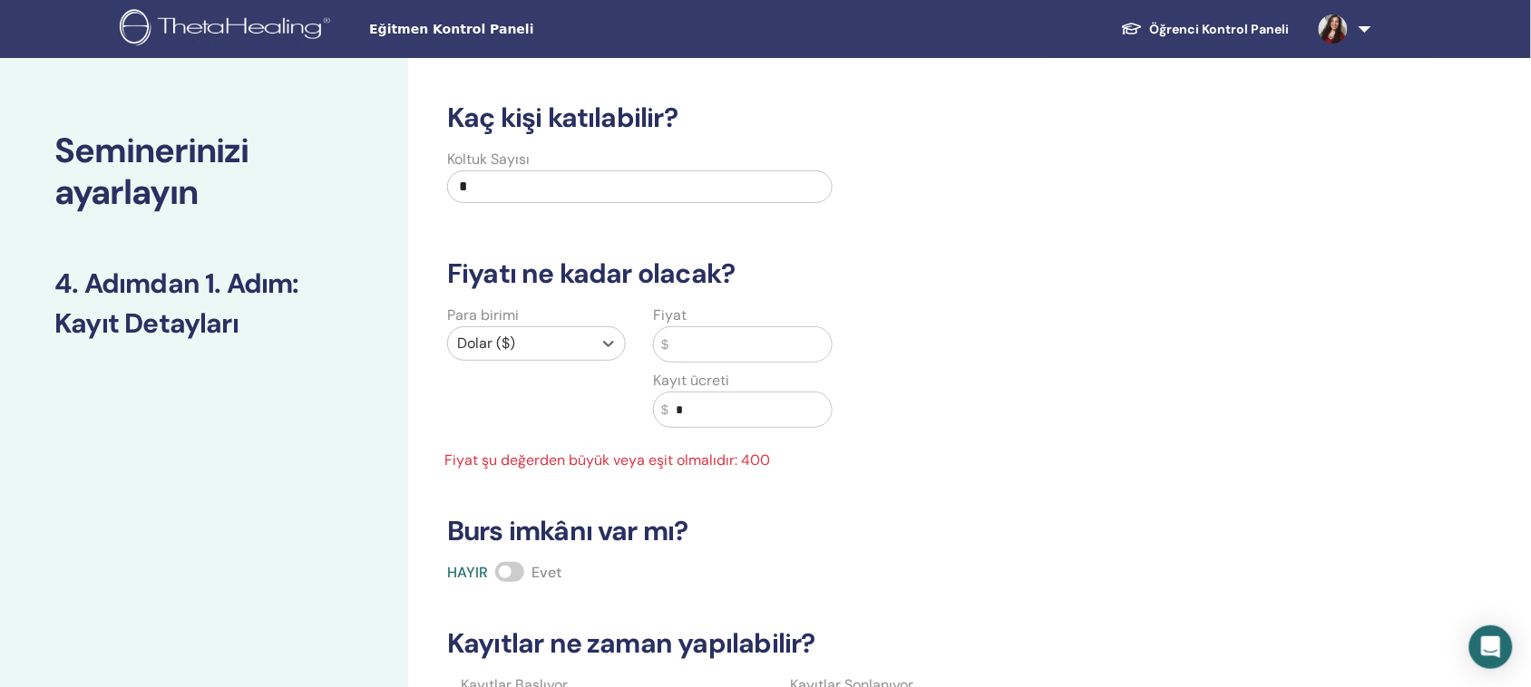
click at [694, 346] on input "text" at bounding box center [749, 344] width 163 height 34
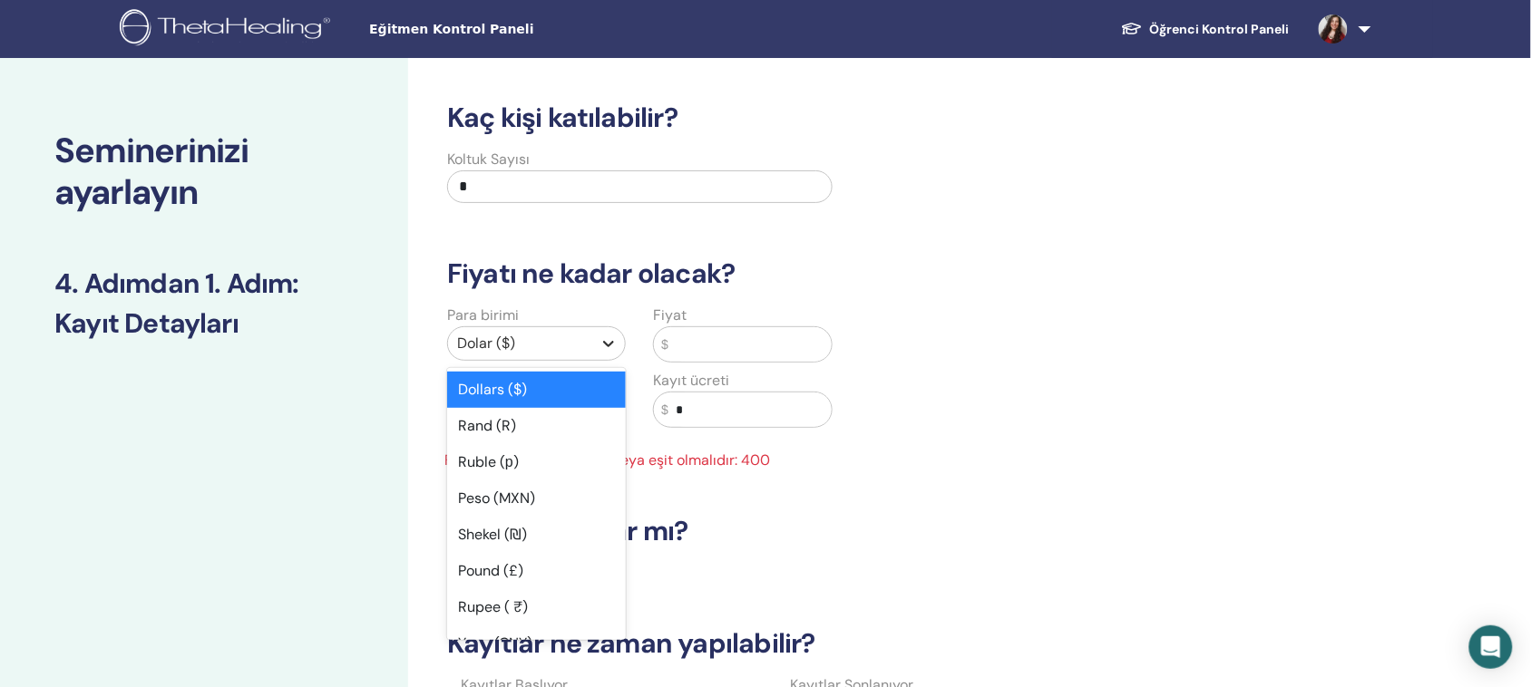
click at [609, 341] on icon at bounding box center [608, 344] width 18 height 18
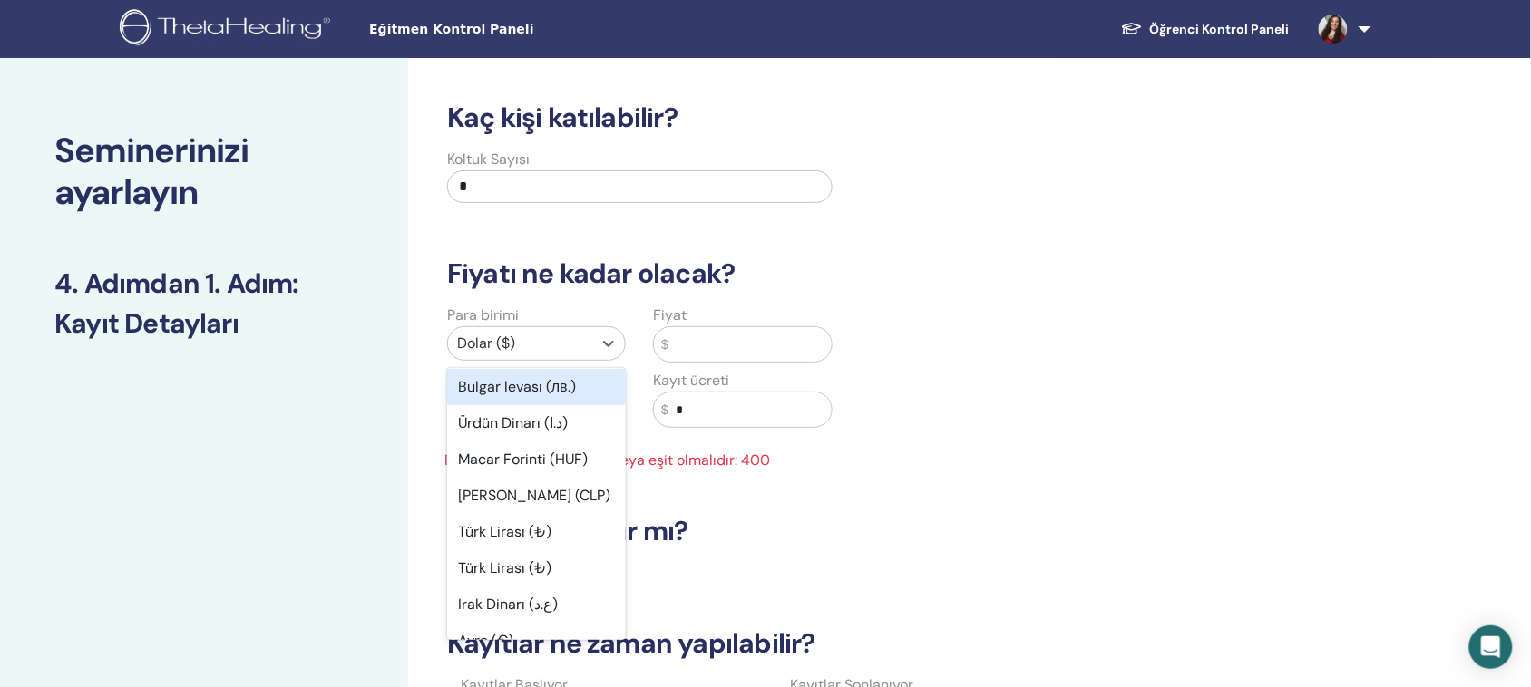
scroll to position [1134, 0]
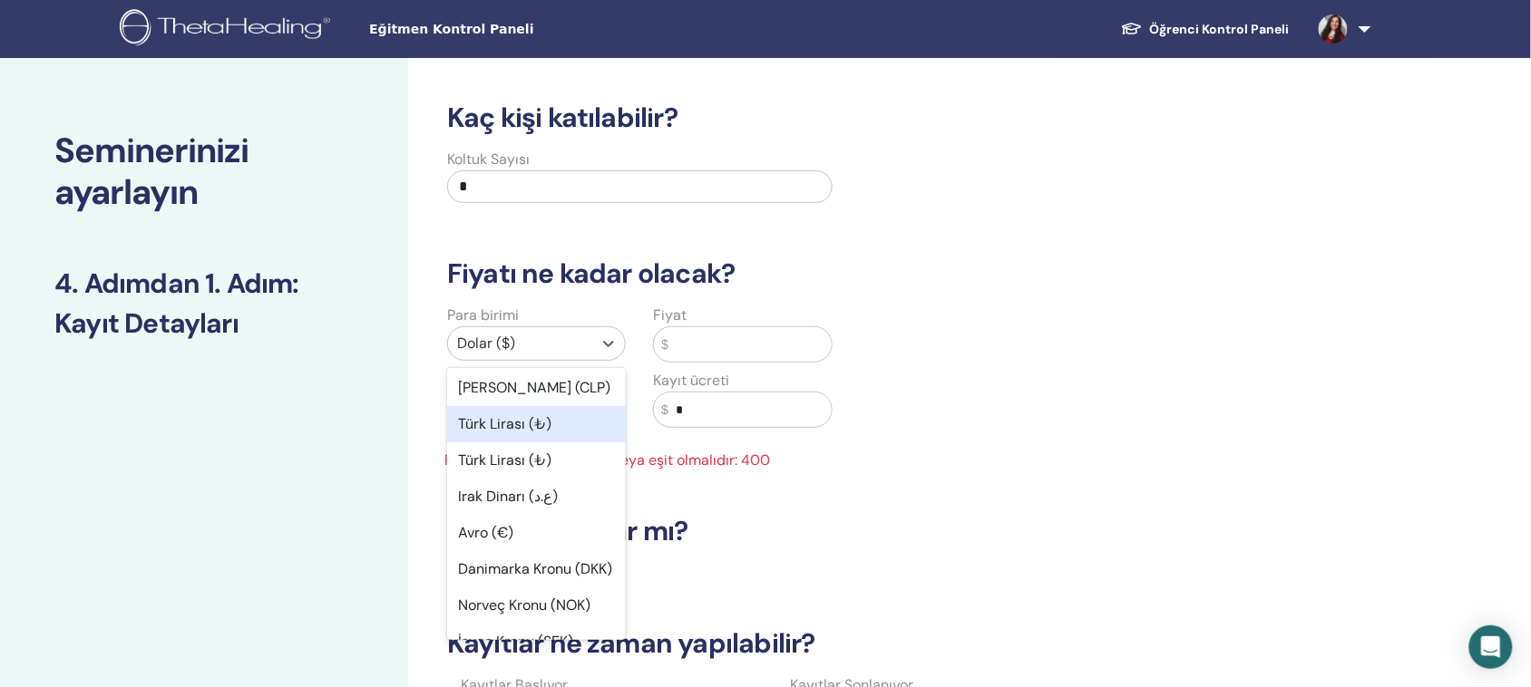
click at [524, 433] on font "Türk Lirası (₺)" at bounding box center [504, 423] width 93 height 19
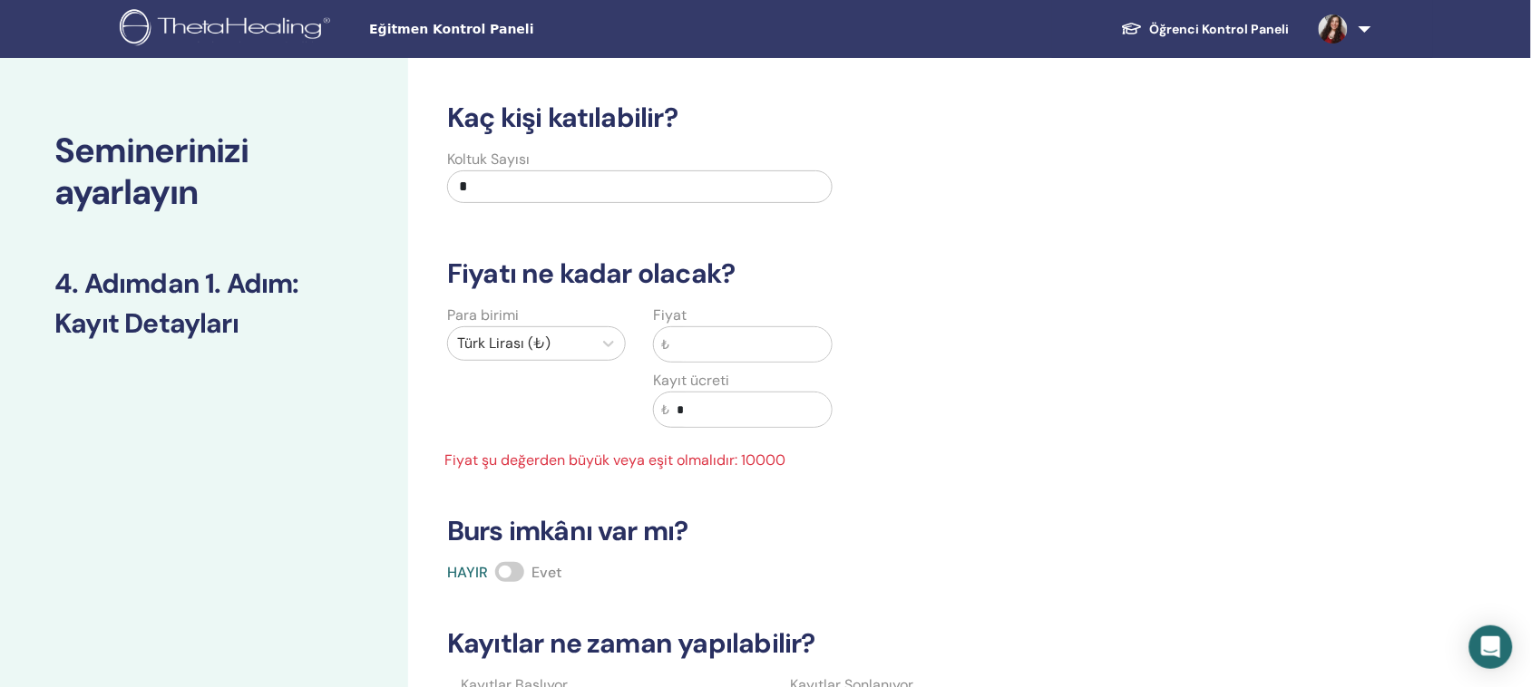
click at [742, 337] on input "text" at bounding box center [749, 344] width 161 height 34
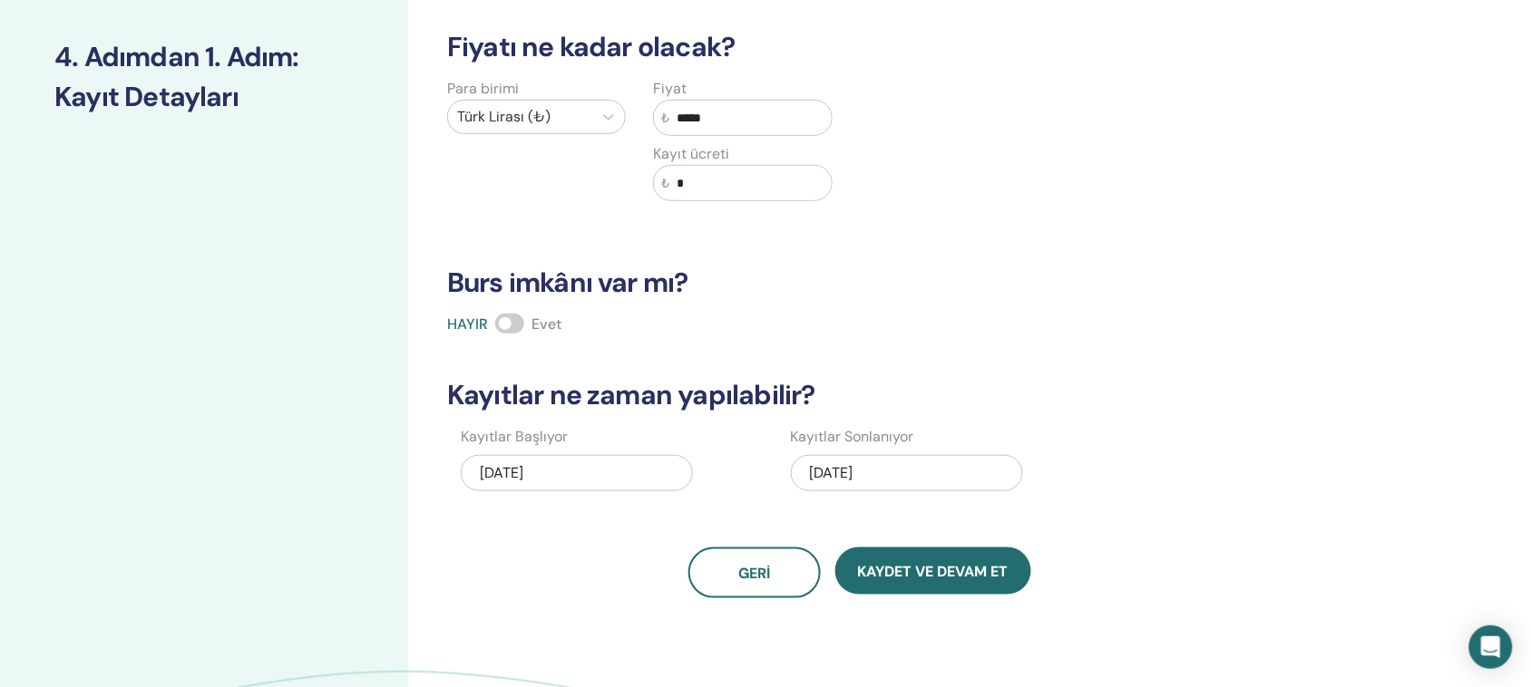
scroll to position [340, 0]
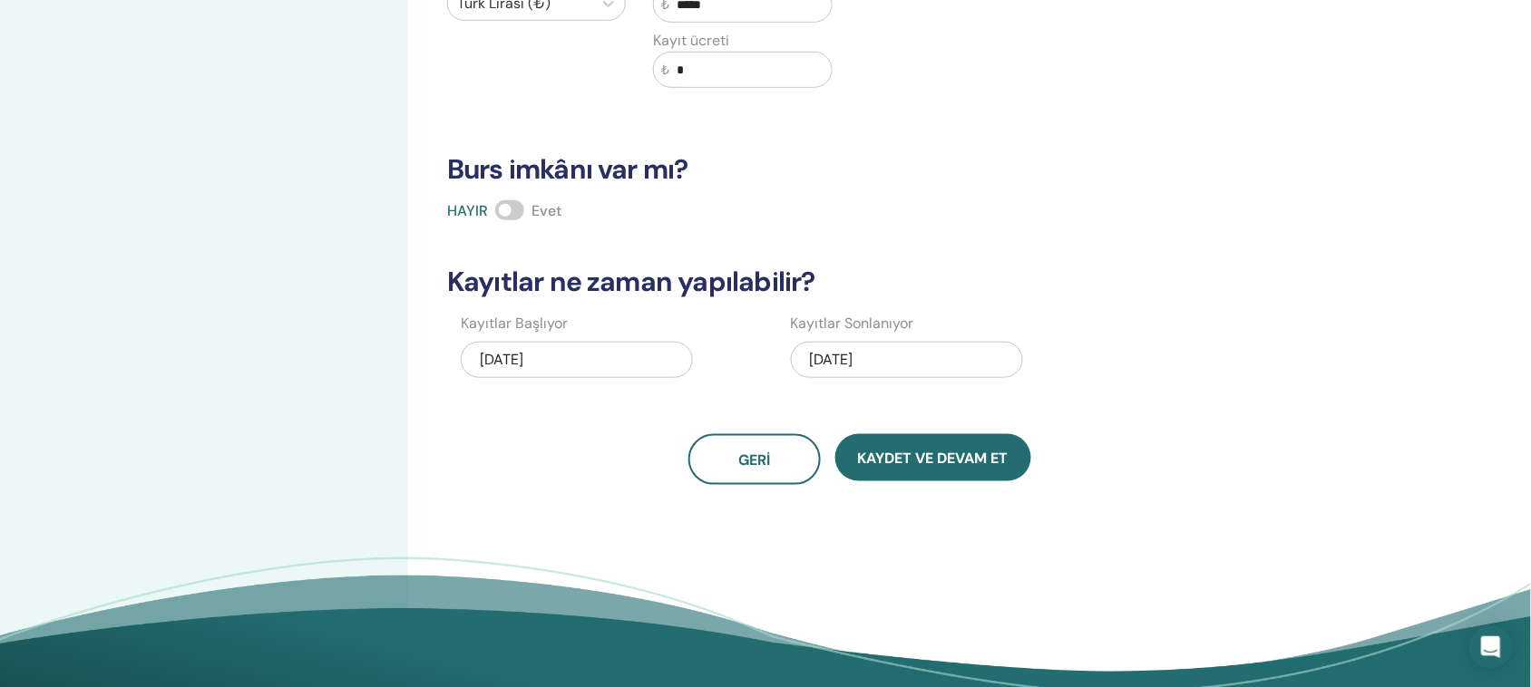
type input "*****"
click at [899, 358] on div "14.10.2025" at bounding box center [907, 360] width 232 height 36
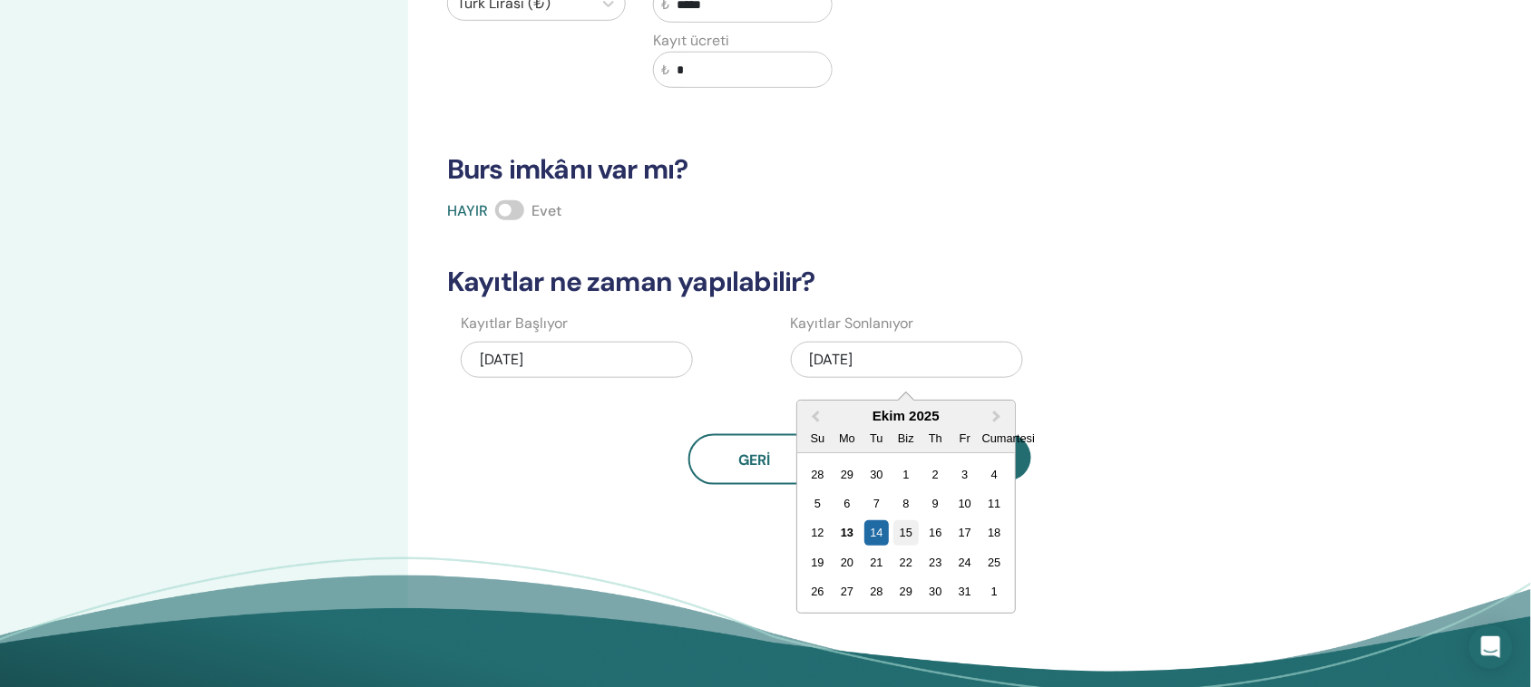
click at [904, 533] on font "15" at bounding box center [906, 534] width 13 height 14
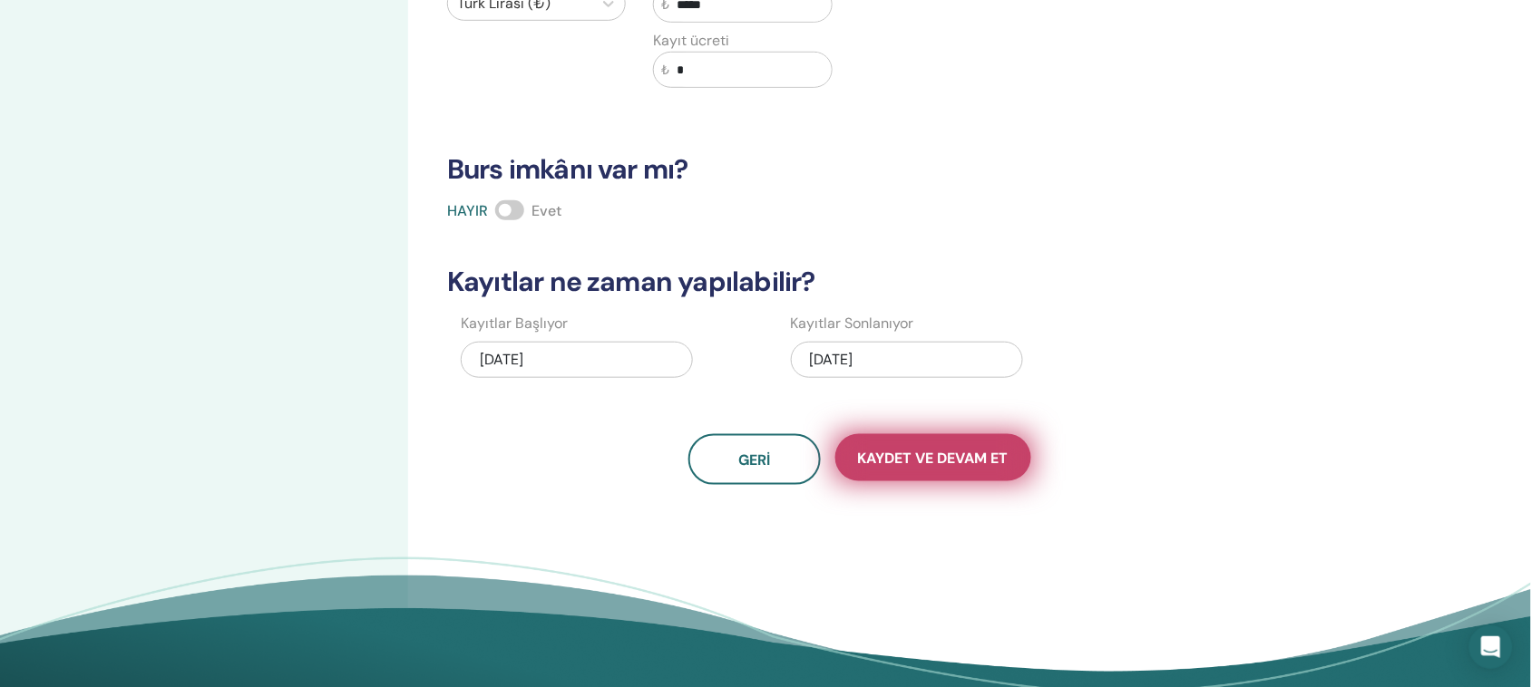
click at [944, 470] on button "Kaydet ve Devam Et" at bounding box center [933, 457] width 196 height 47
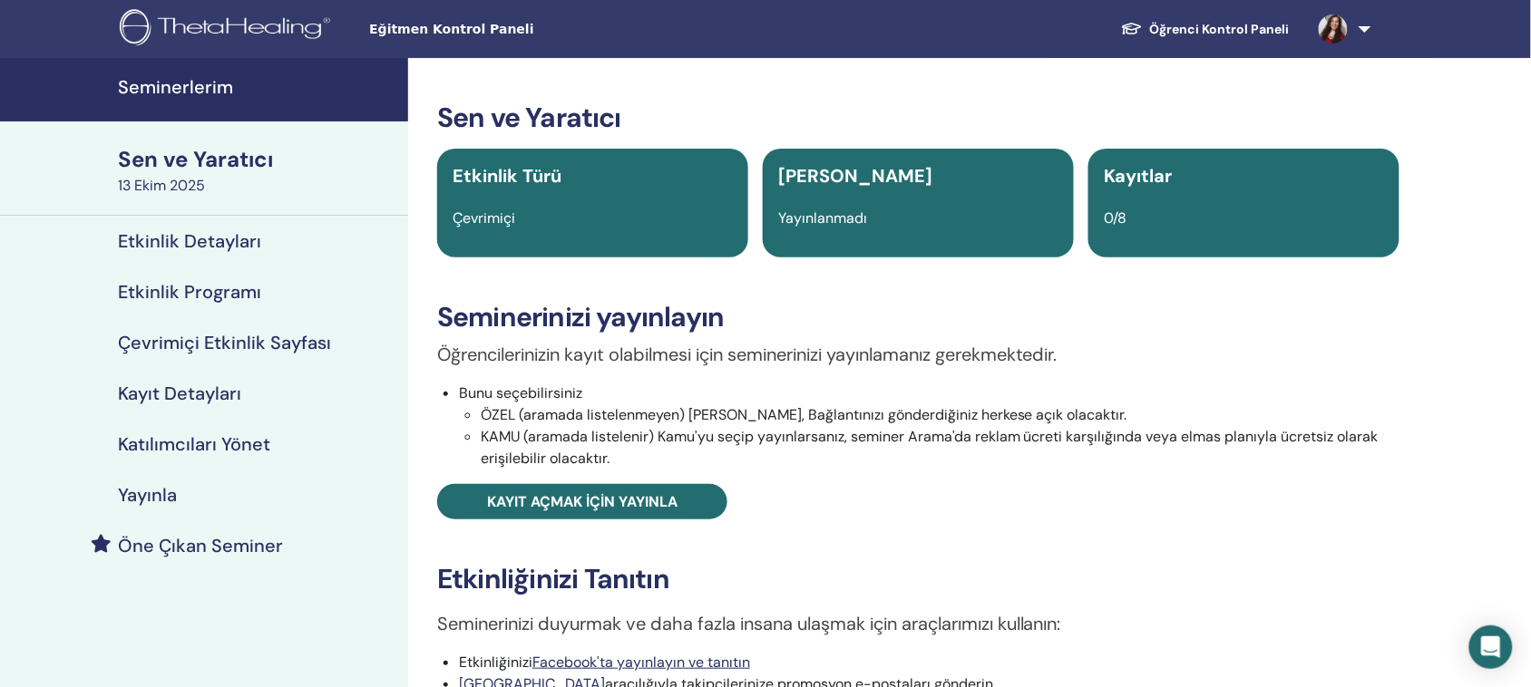
click at [174, 384] on font "Kayıt Detayları" at bounding box center [179, 394] width 123 height 24
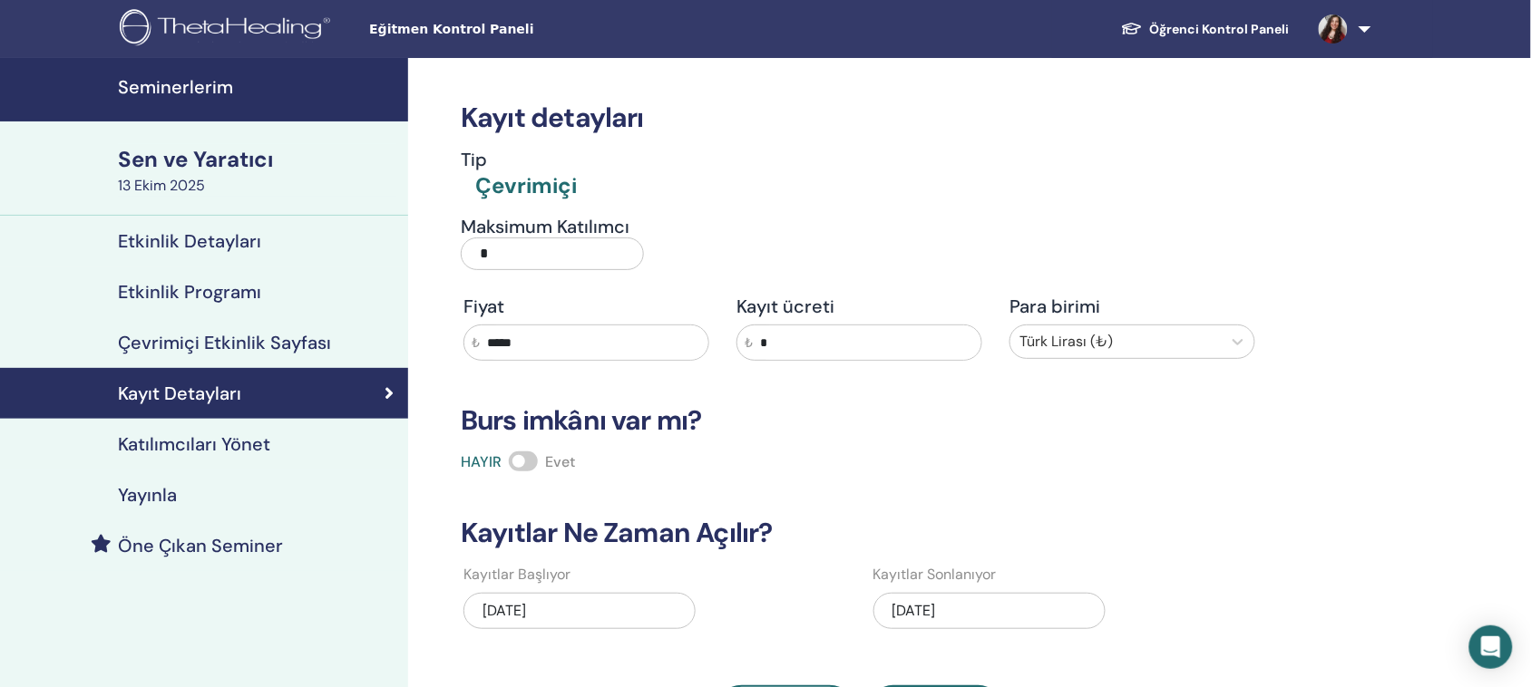
click at [160, 159] on font "Sen ve Yaratıcı" at bounding box center [195, 159] width 155 height 28
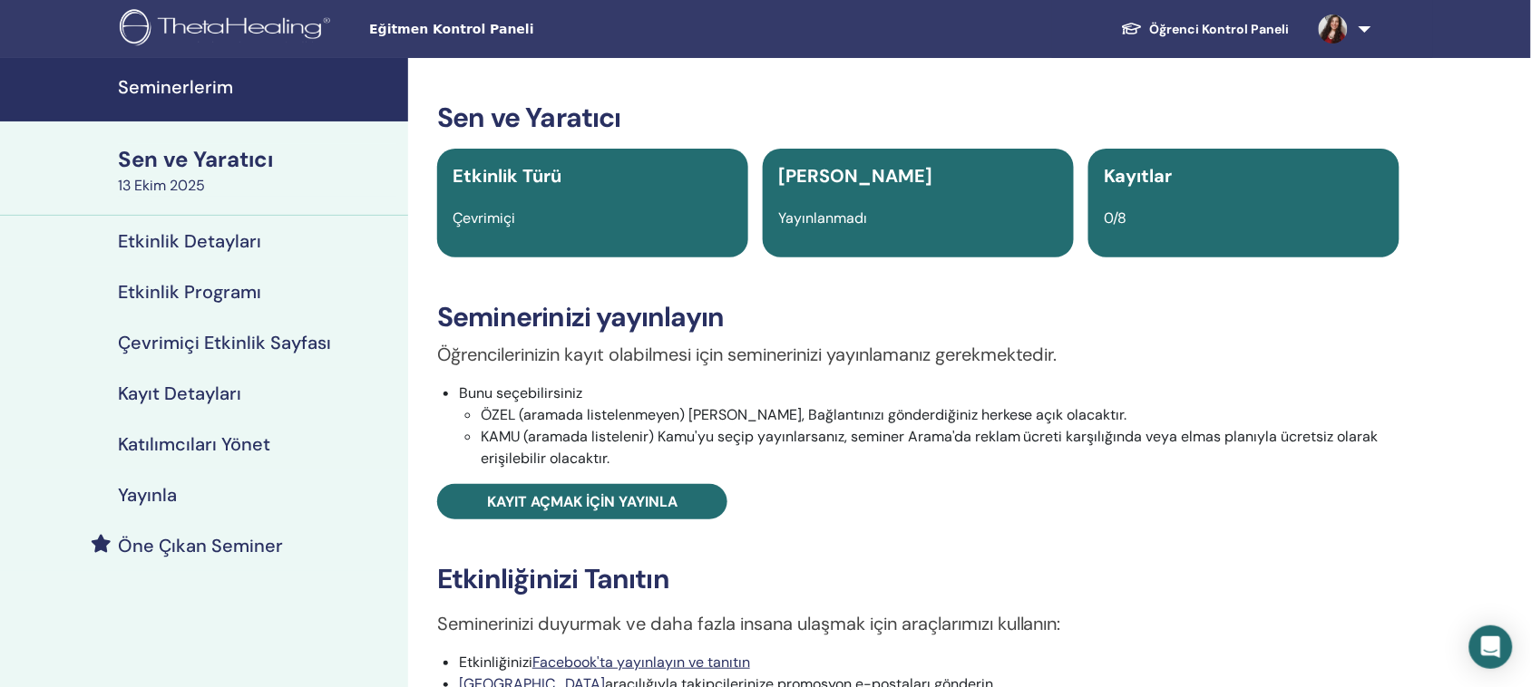
click at [211, 239] on font "Etkinlik Detayları" at bounding box center [189, 241] width 143 height 24
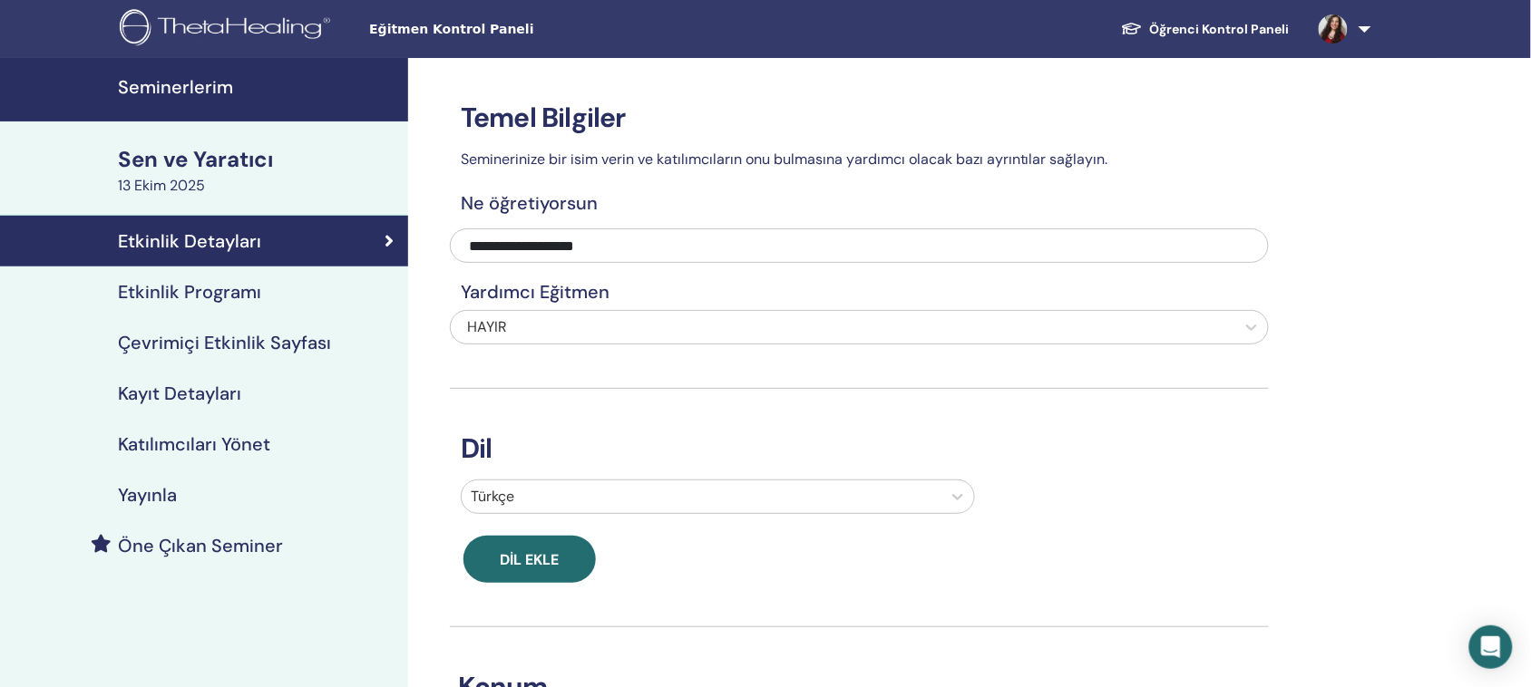
click at [233, 300] on font "Etkinlik Programı" at bounding box center [189, 292] width 143 height 24
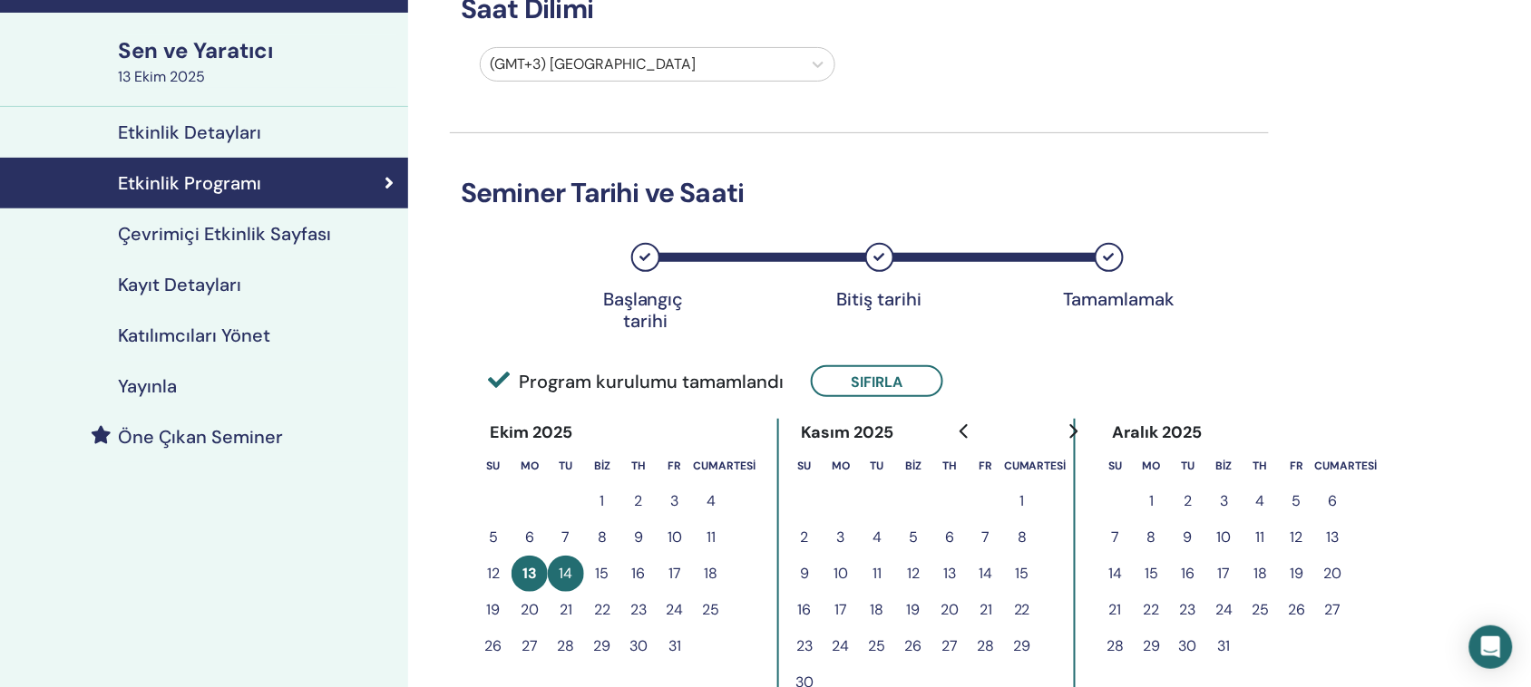
scroll to position [227, 0]
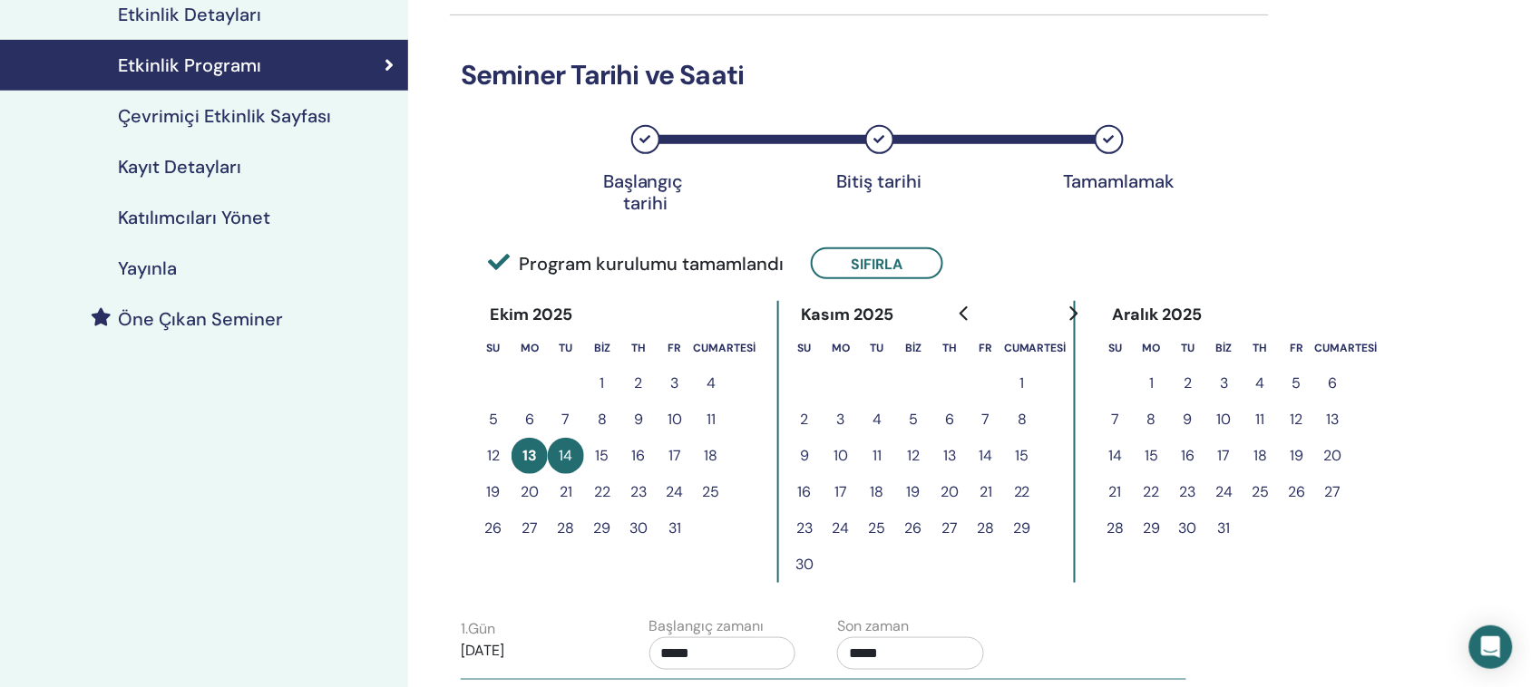
click at [523, 452] on font "13" at bounding box center [529, 455] width 15 height 19
click at [592, 452] on button "15" at bounding box center [602, 456] width 36 height 36
click at [596, 452] on font "15" at bounding box center [603, 455] width 14 height 19
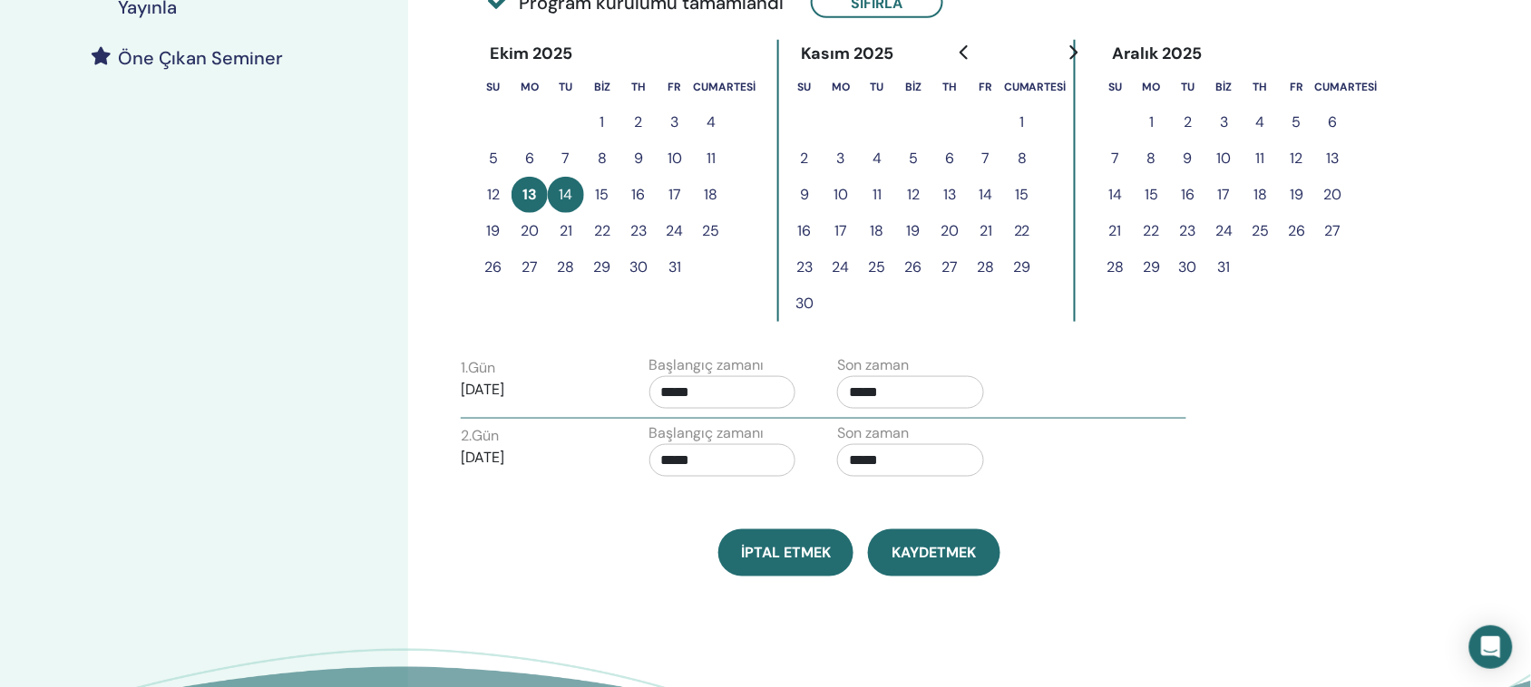
scroll to position [453, 0]
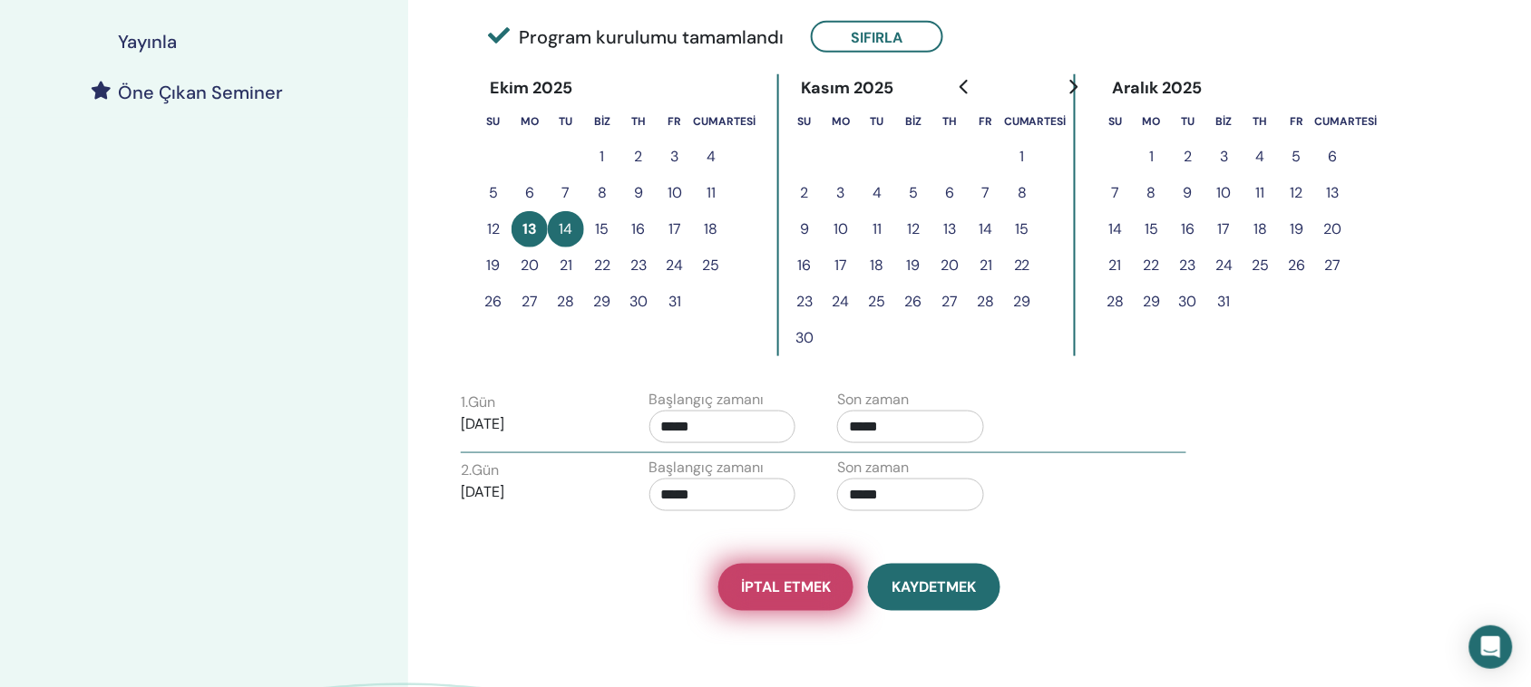
click at [773, 590] on font "İptal etmek" at bounding box center [786, 588] width 90 height 19
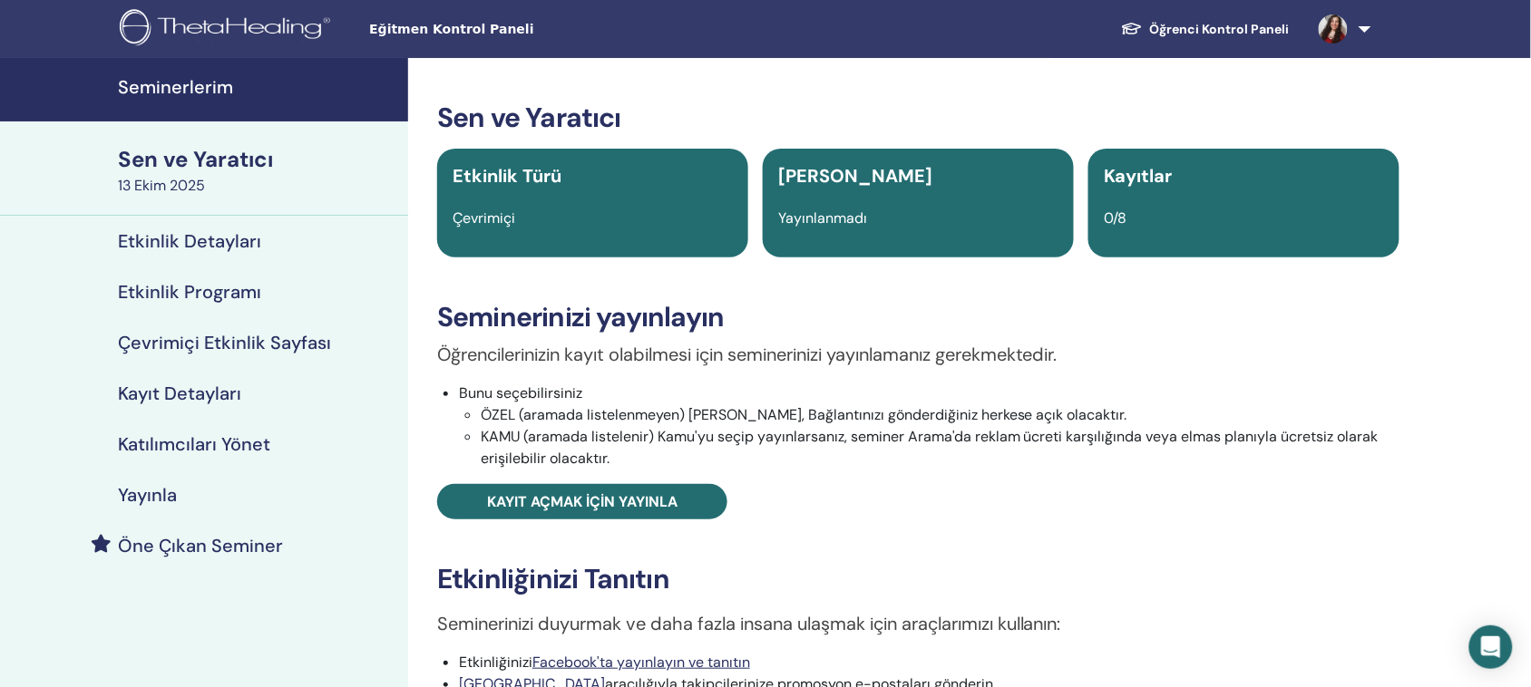
click at [206, 288] on font "Etkinlik Programı" at bounding box center [189, 292] width 143 height 24
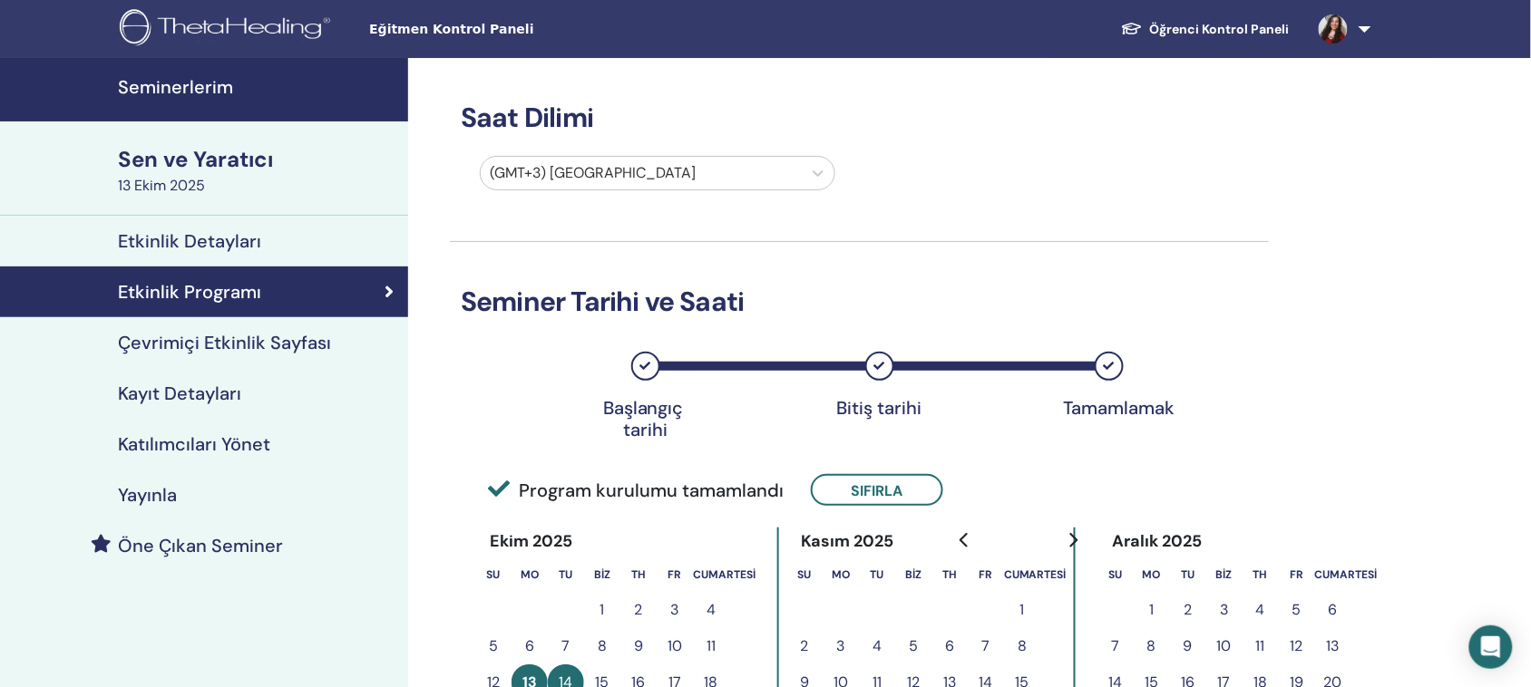
scroll to position [340, 0]
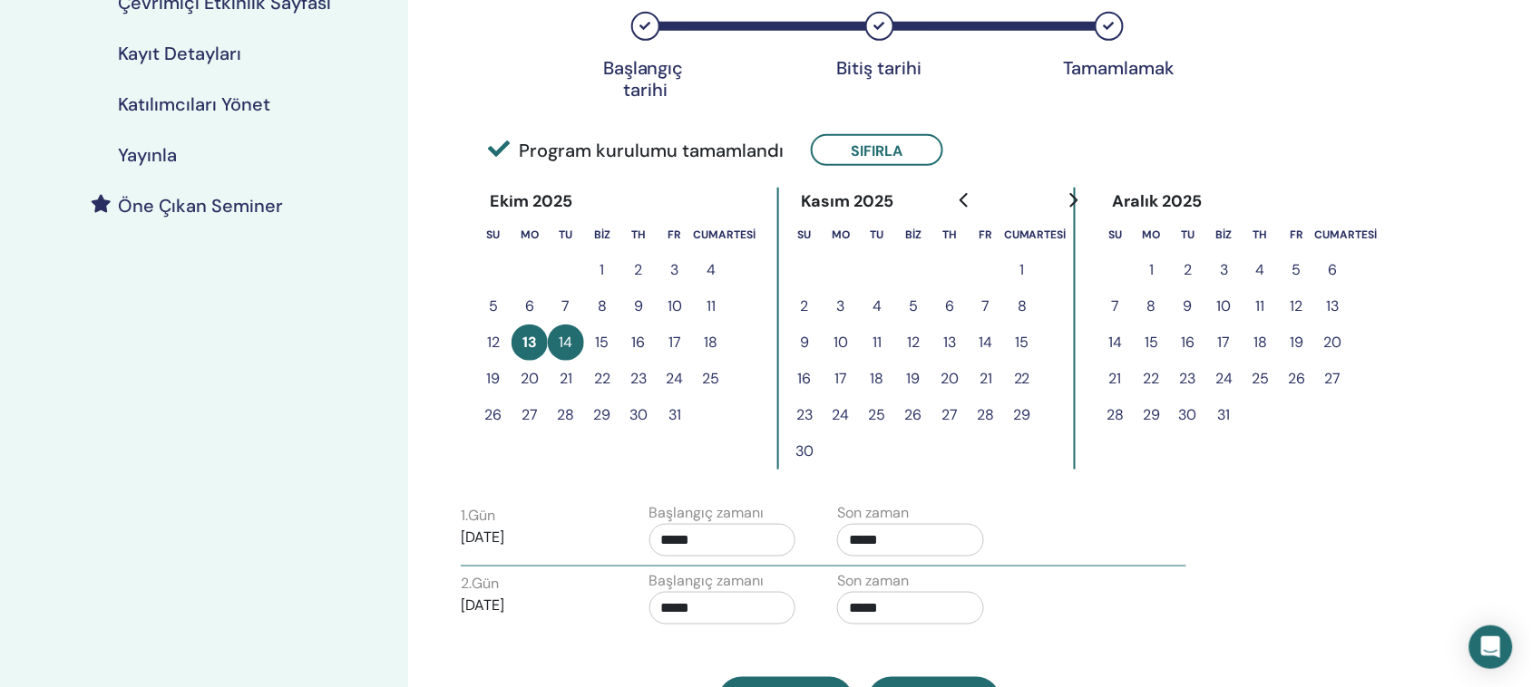
click at [597, 338] on font "15" at bounding box center [603, 342] width 14 height 19
click at [531, 338] on font "13" at bounding box center [529, 342] width 15 height 19
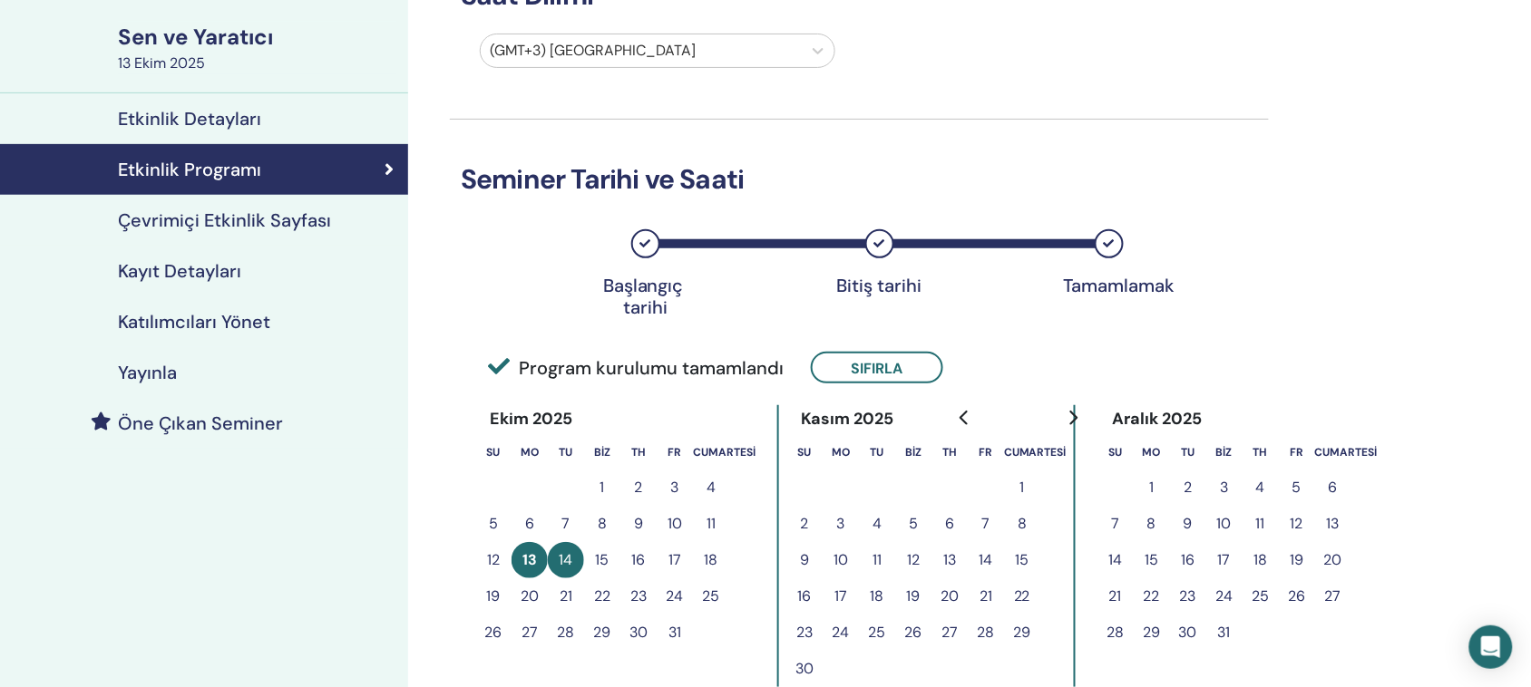
scroll to position [0, 0]
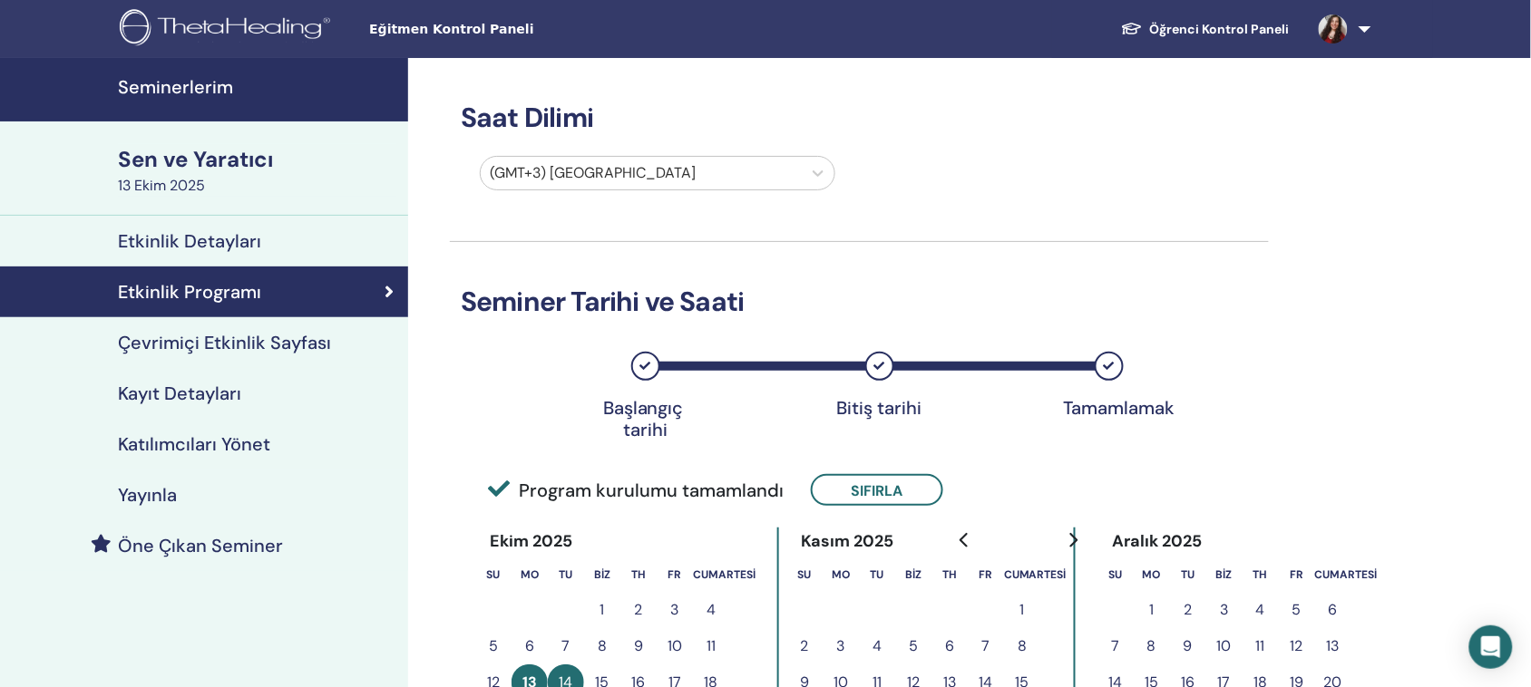
click at [189, 238] on font "Etkinlik Detayları" at bounding box center [189, 241] width 143 height 24
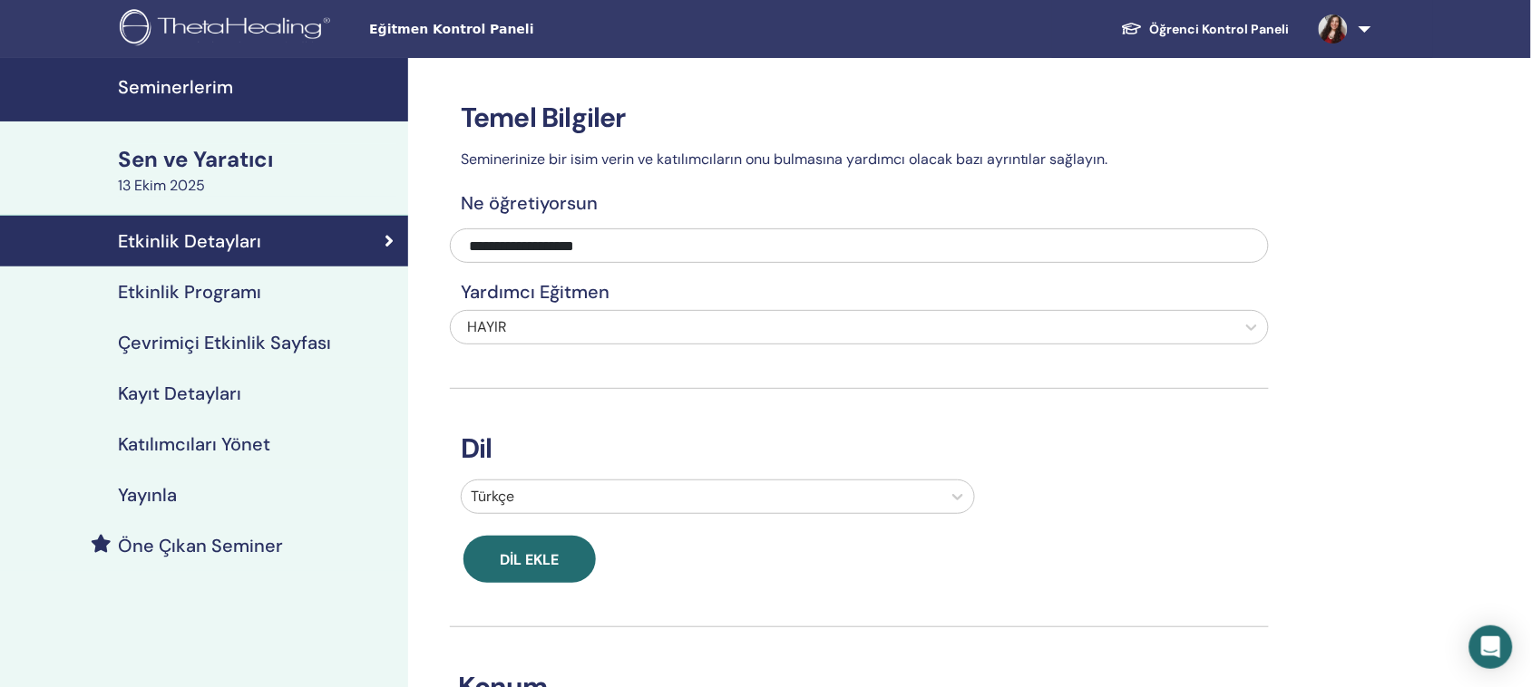
click at [175, 304] on font "Etkinlik Programı" at bounding box center [189, 292] width 143 height 24
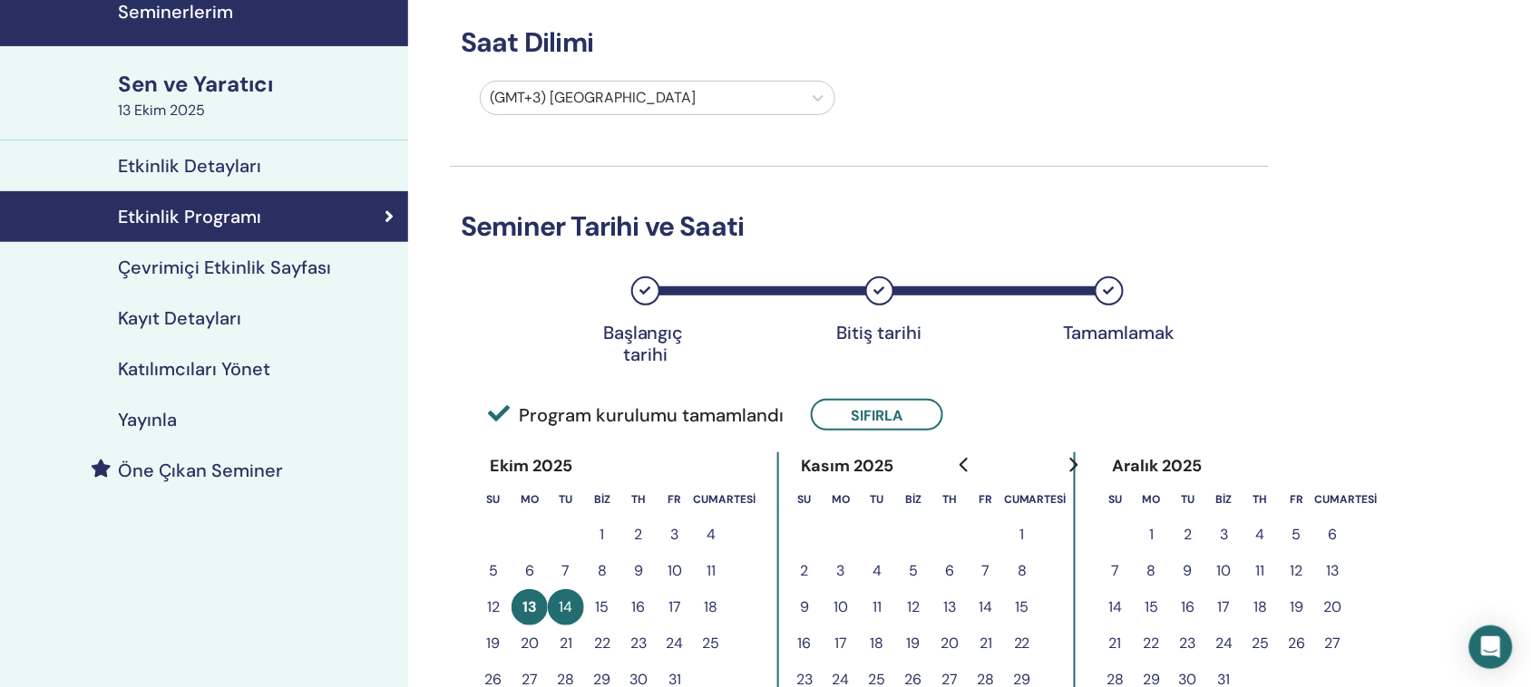
scroll to position [113, 0]
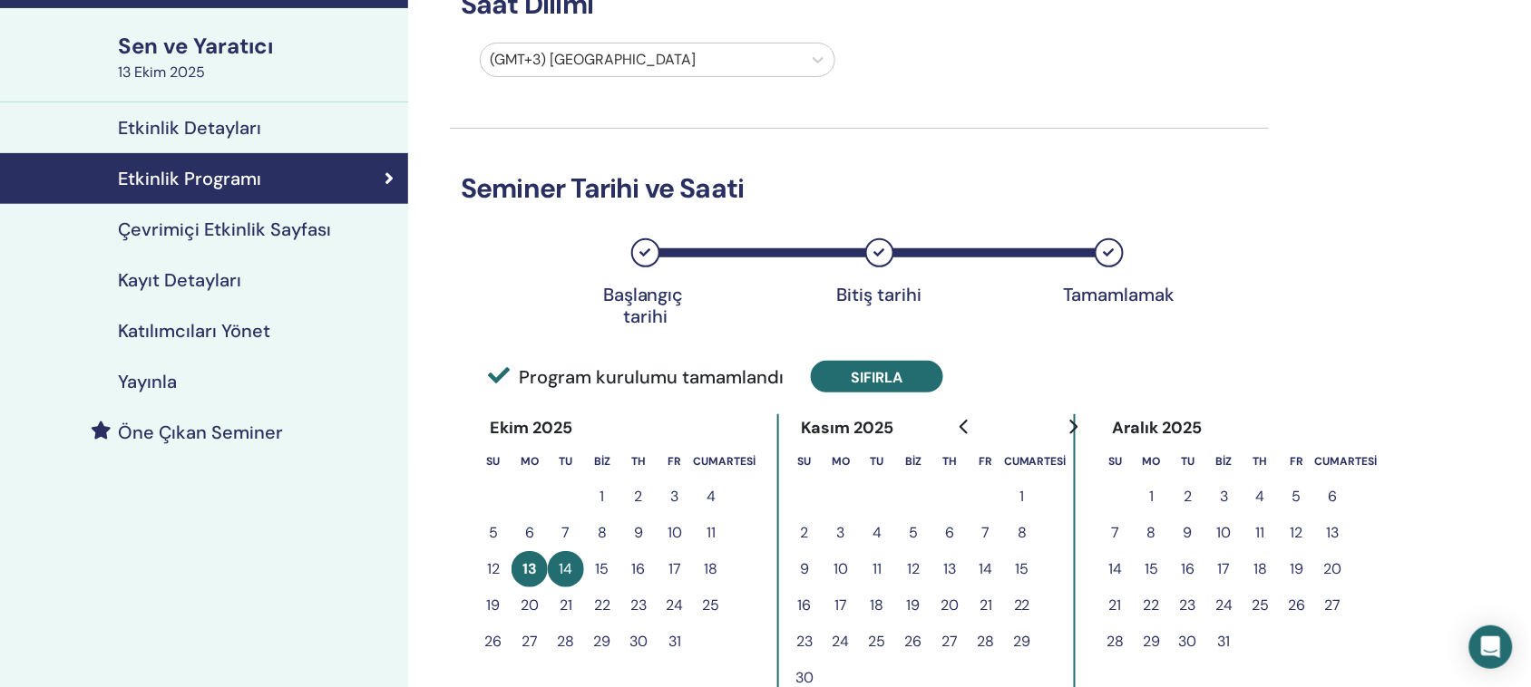
click at [844, 375] on button "Sıfırla" at bounding box center [877, 377] width 132 height 32
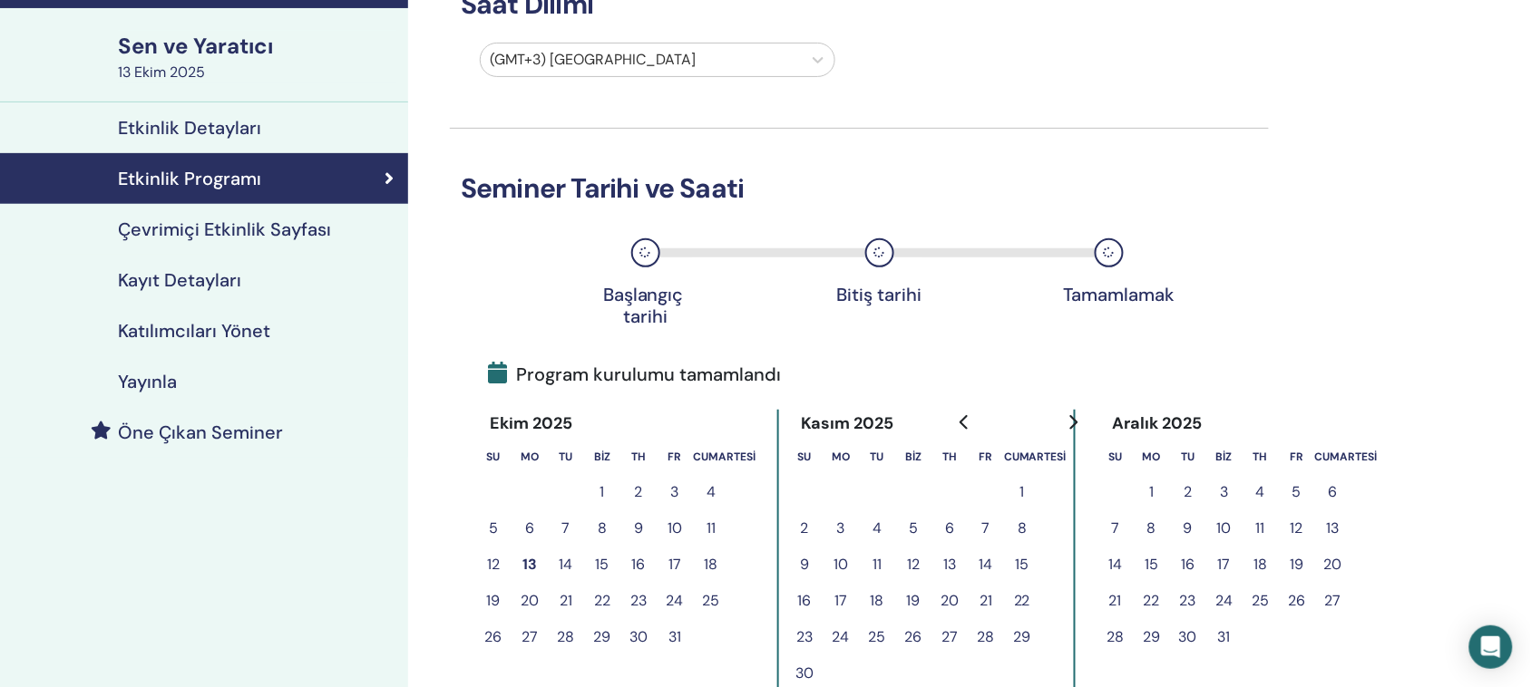
click at [568, 562] on font "14" at bounding box center [567, 564] width 14 height 19
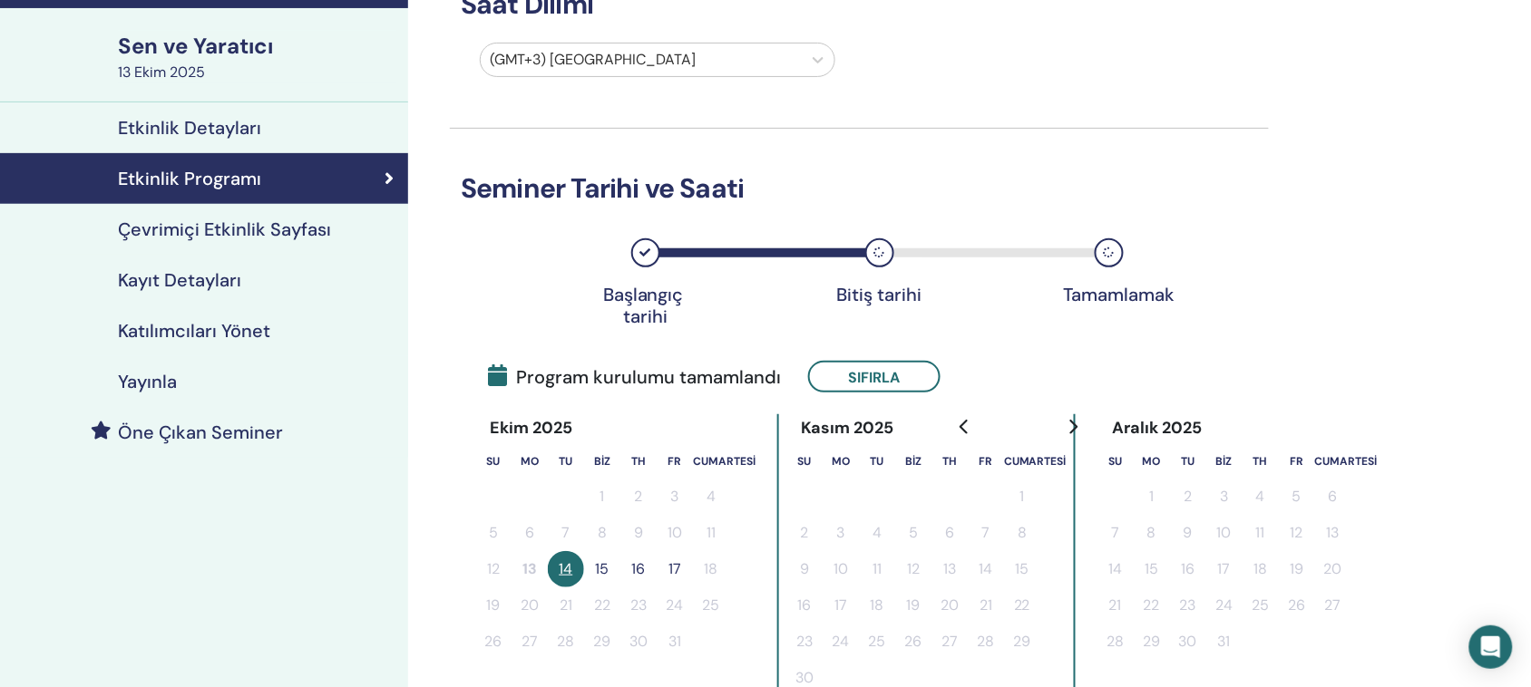
click at [609, 568] on button "15" at bounding box center [602, 569] width 36 height 36
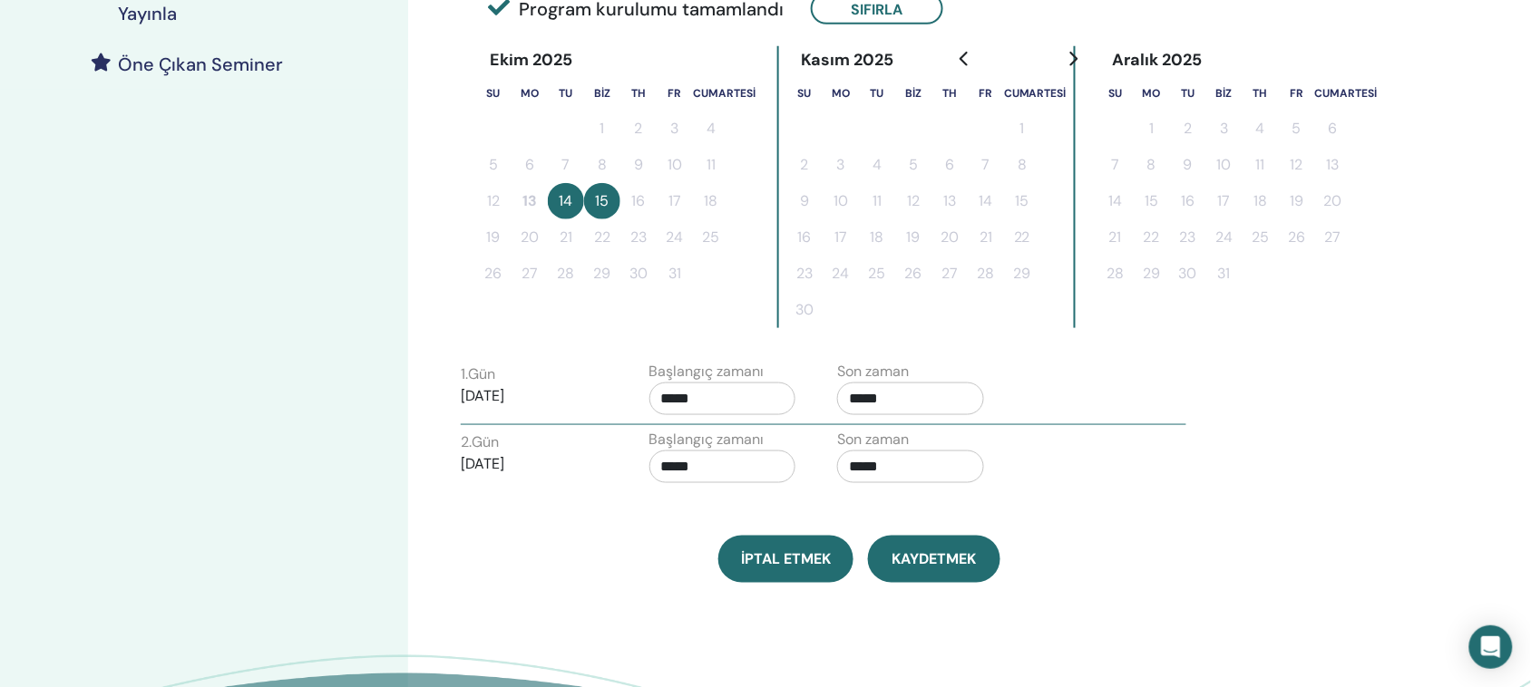
scroll to position [680, 0]
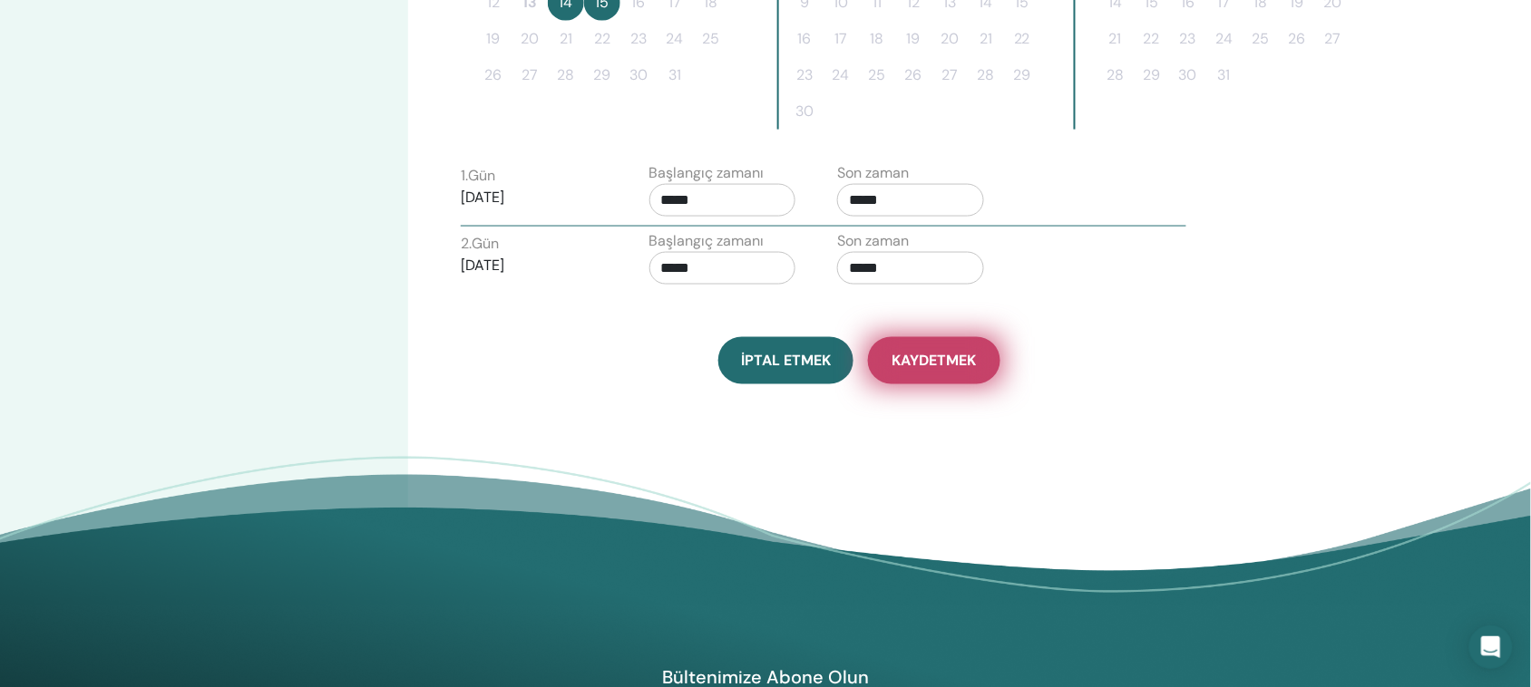
click at [953, 365] on font "Kaydetmek" at bounding box center [934, 361] width 84 height 19
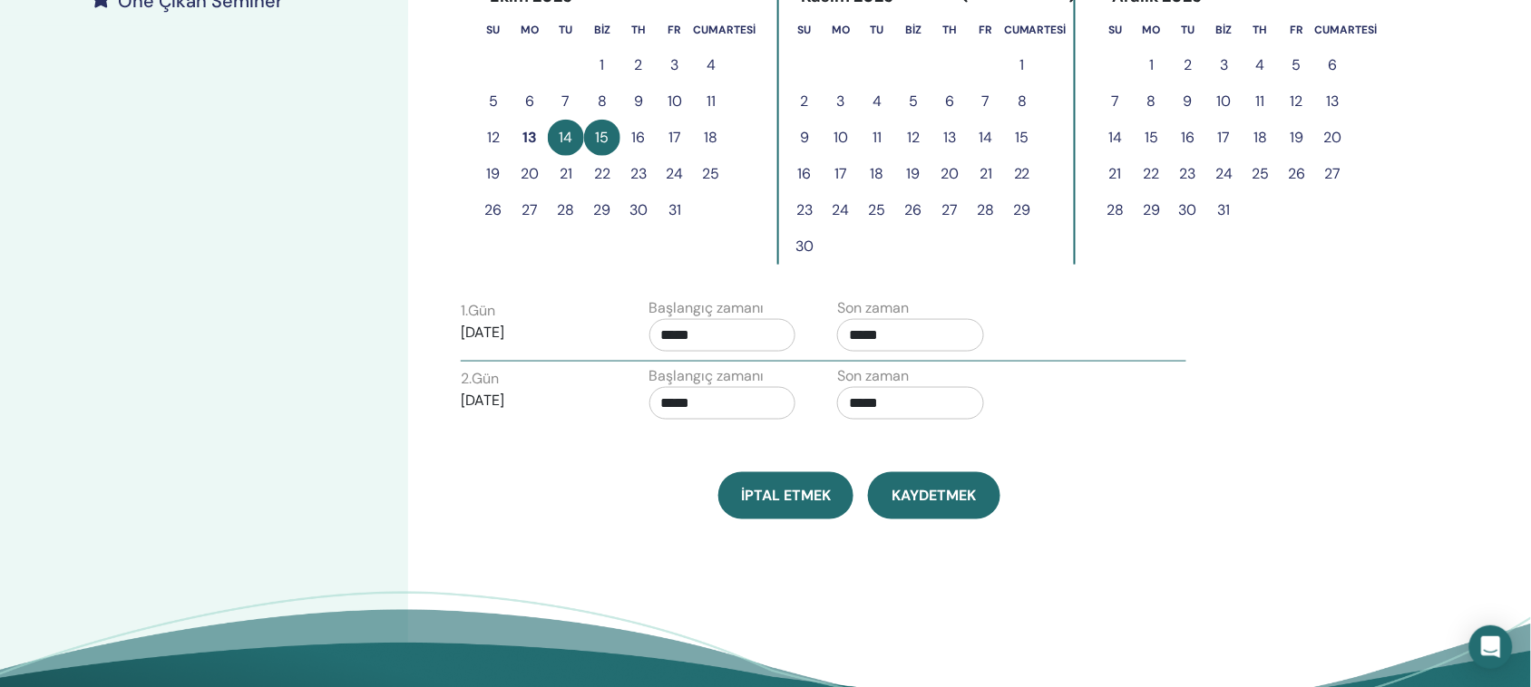
scroll to position [432, 0]
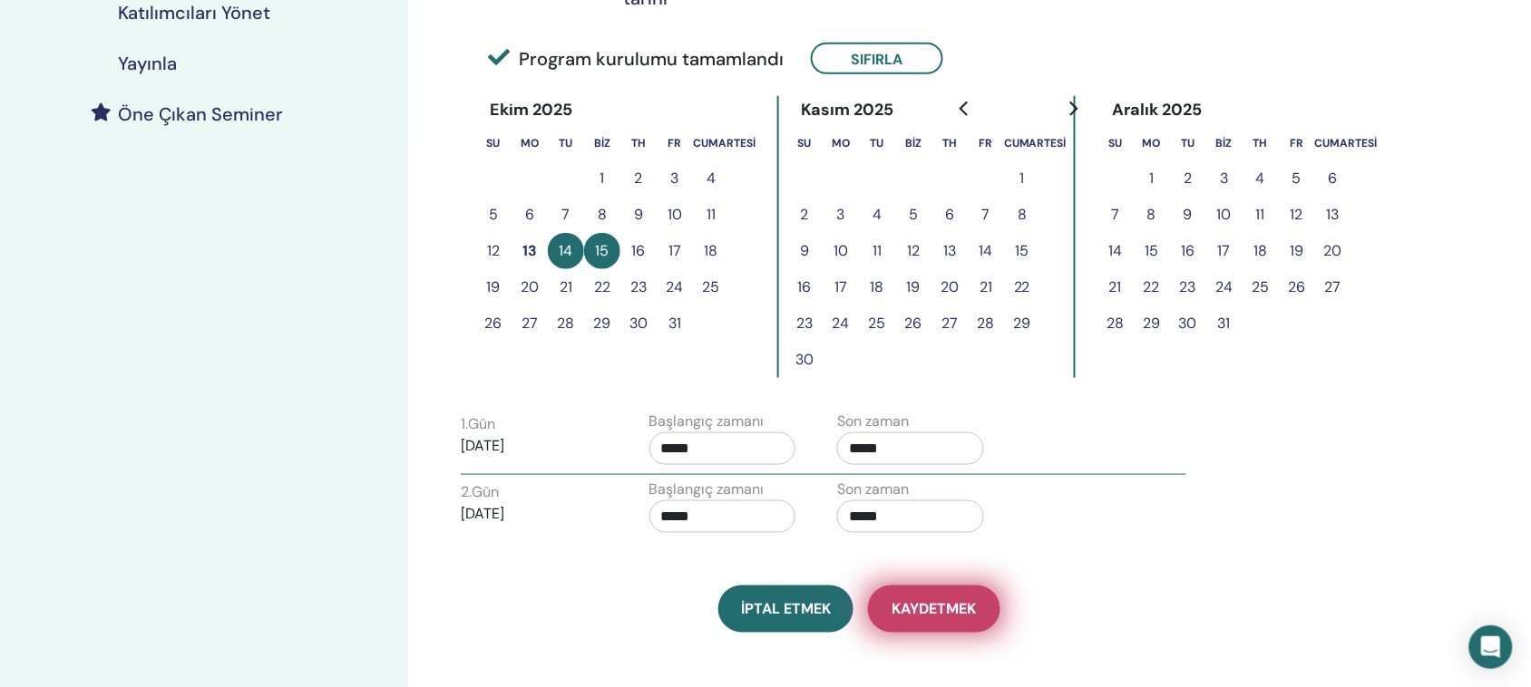
click at [931, 606] on font "Kaydetmek" at bounding box center [934, 609] width 84 height 19
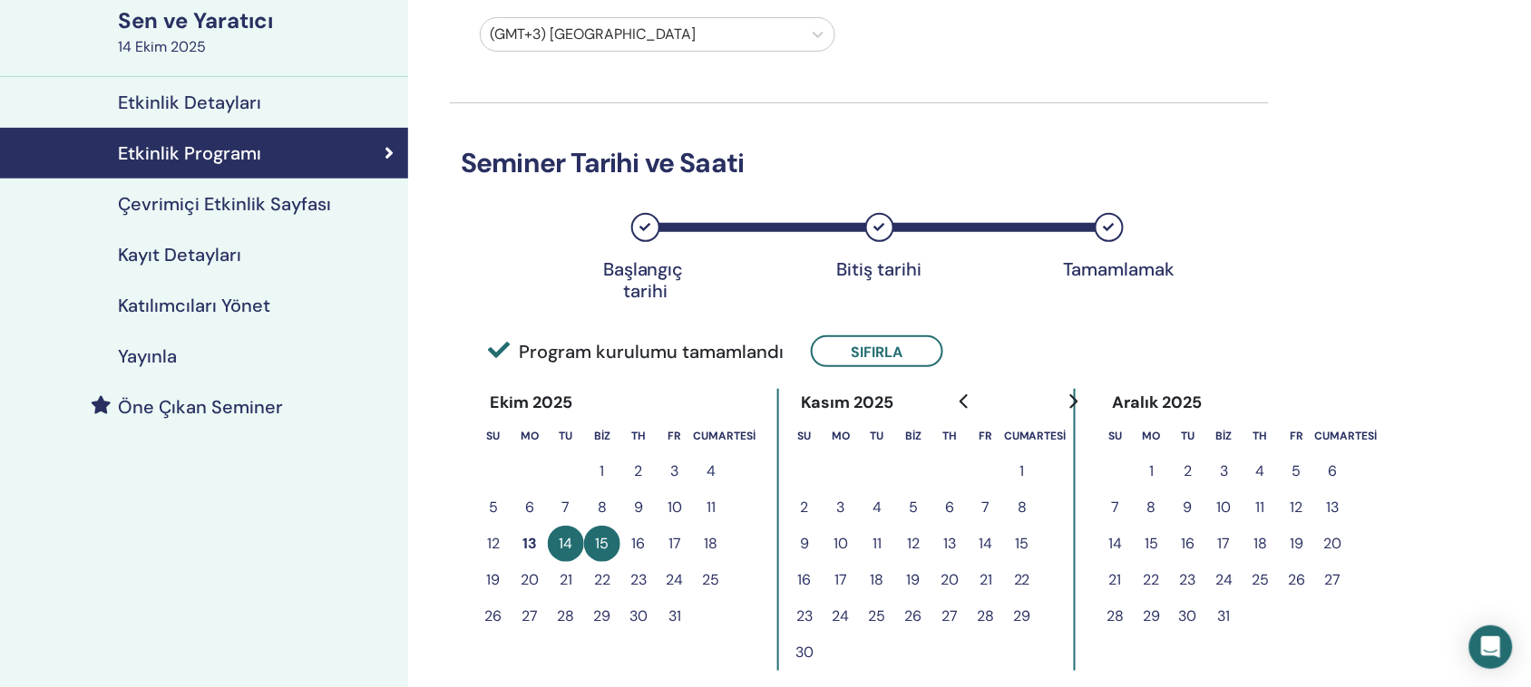
scroll to position [113, 0]
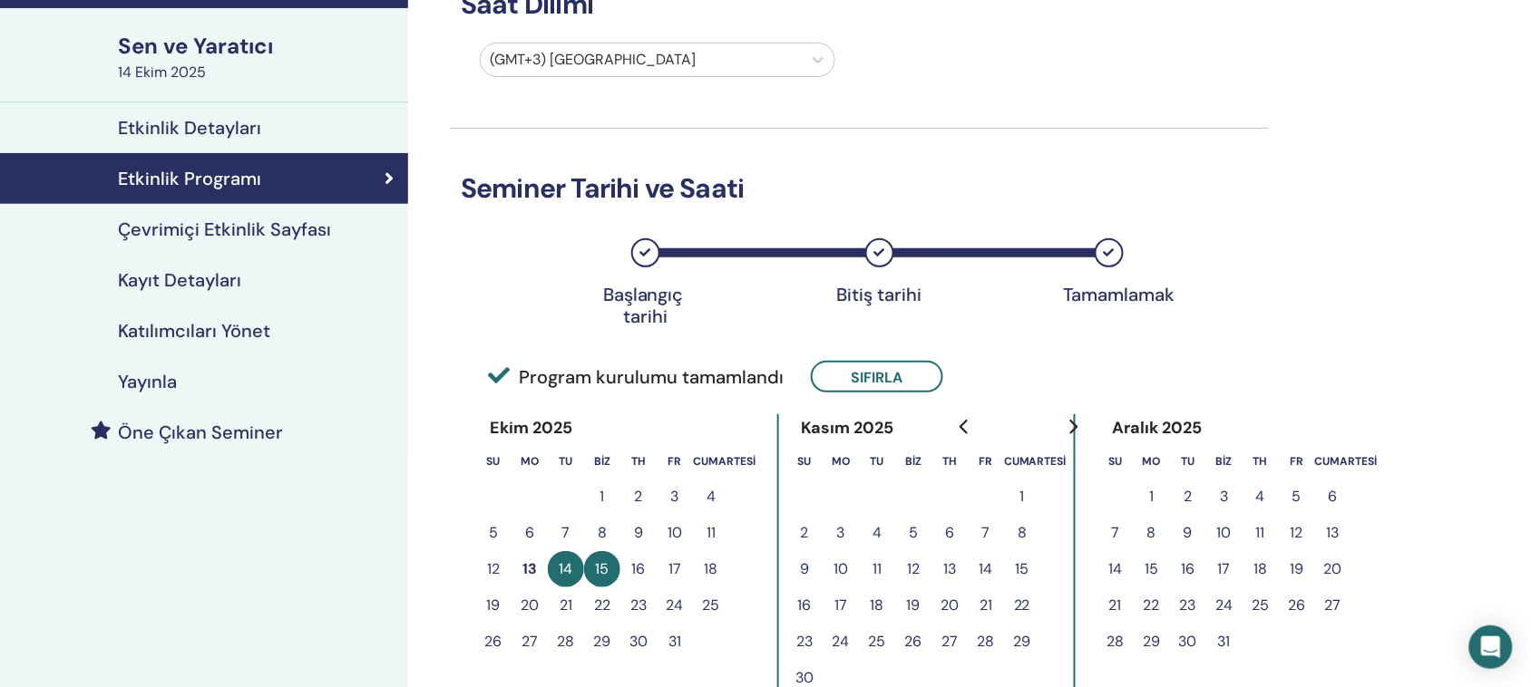
click at [146, 376] on font "Yayınla" at bounding box center [147, 382] width 59 height 24
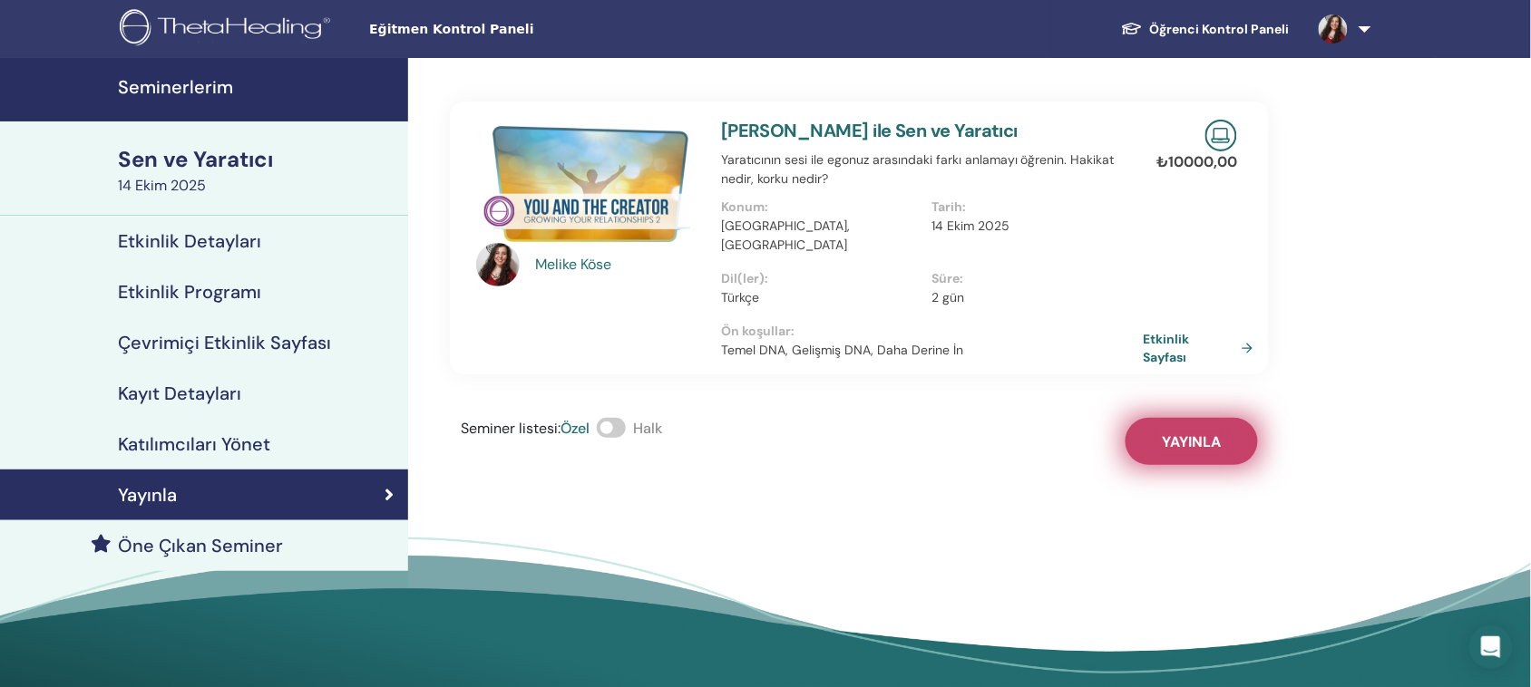
click at [1189, 433] on font "Yayınla" at bounding box center [1192, 442] width 59 height 19
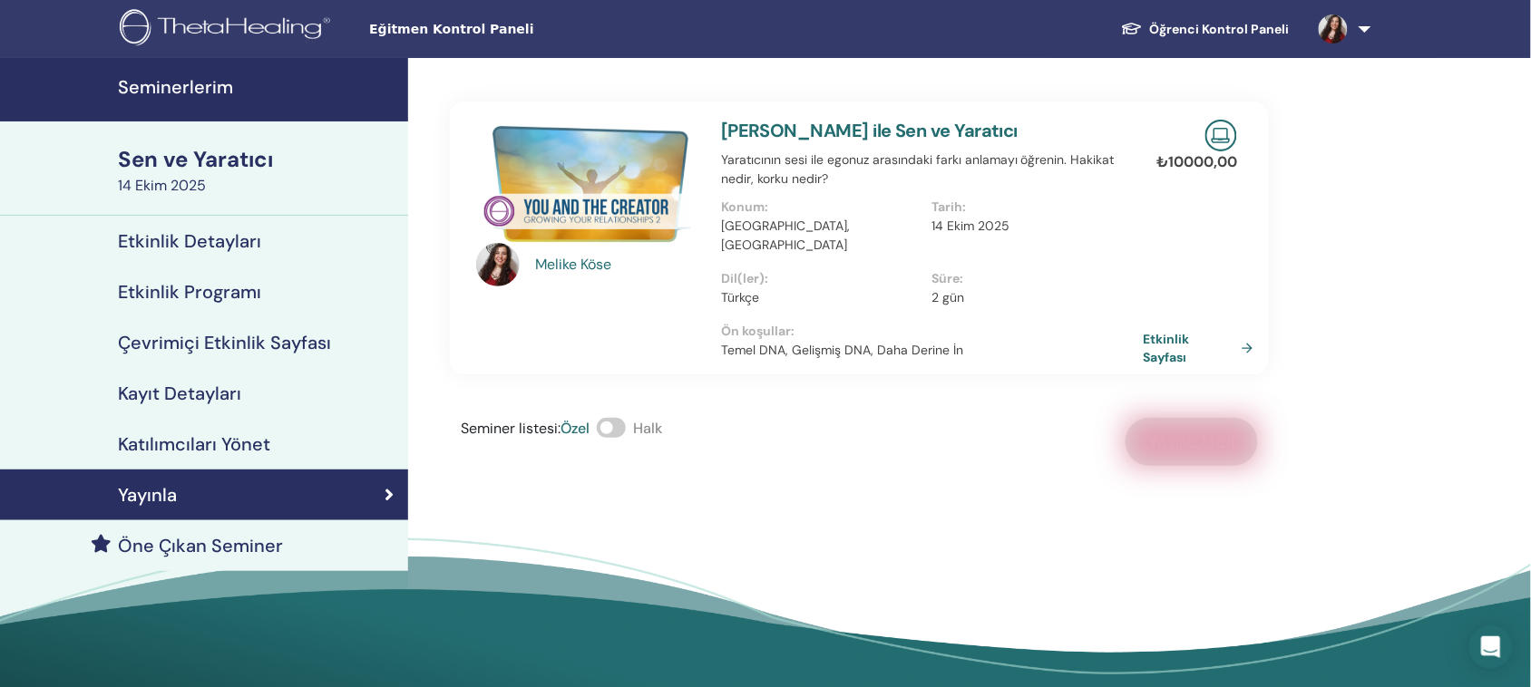
click at [209, 396] on font "Kayıt Detayları" at bounding box center [179, 394] width 123 height 24
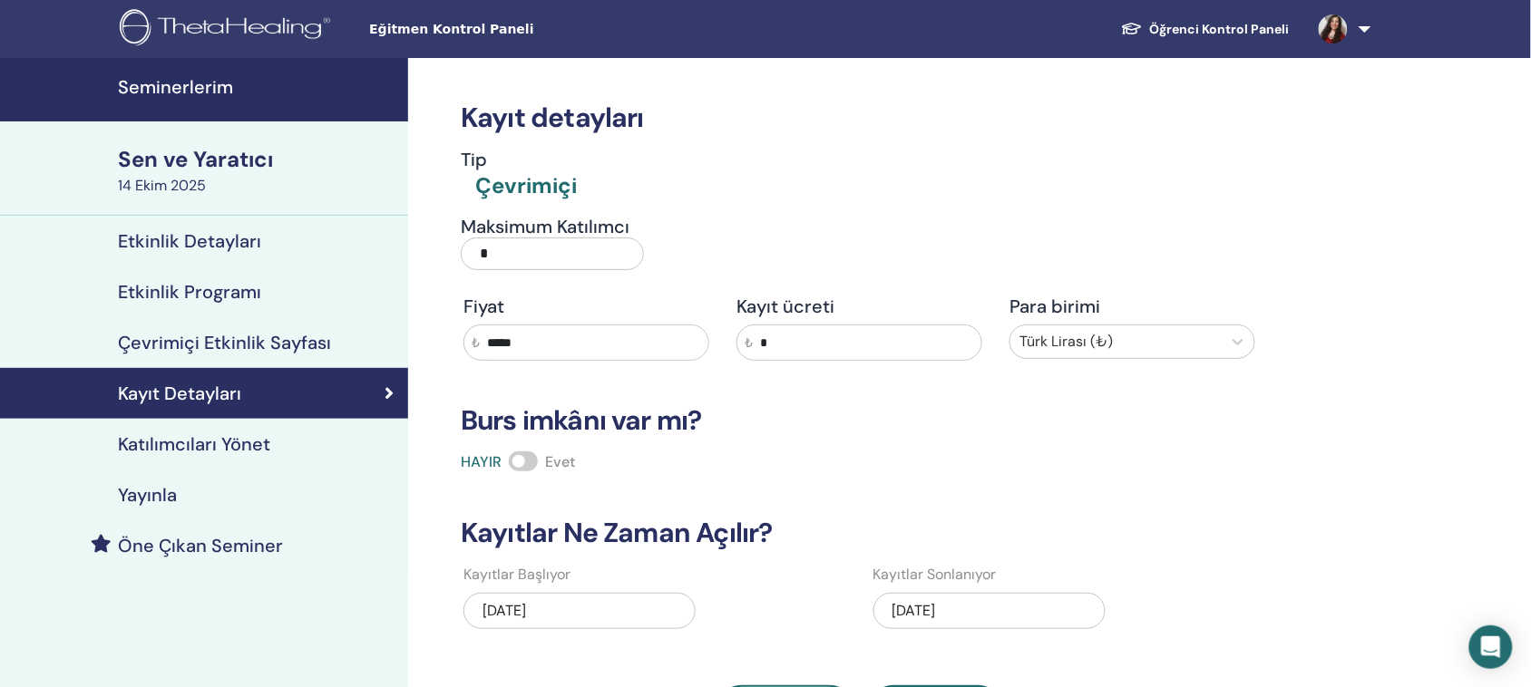
click at [175, 84] on font "Seminerlerim" at bounding box center [175, 87] width 115 height 24
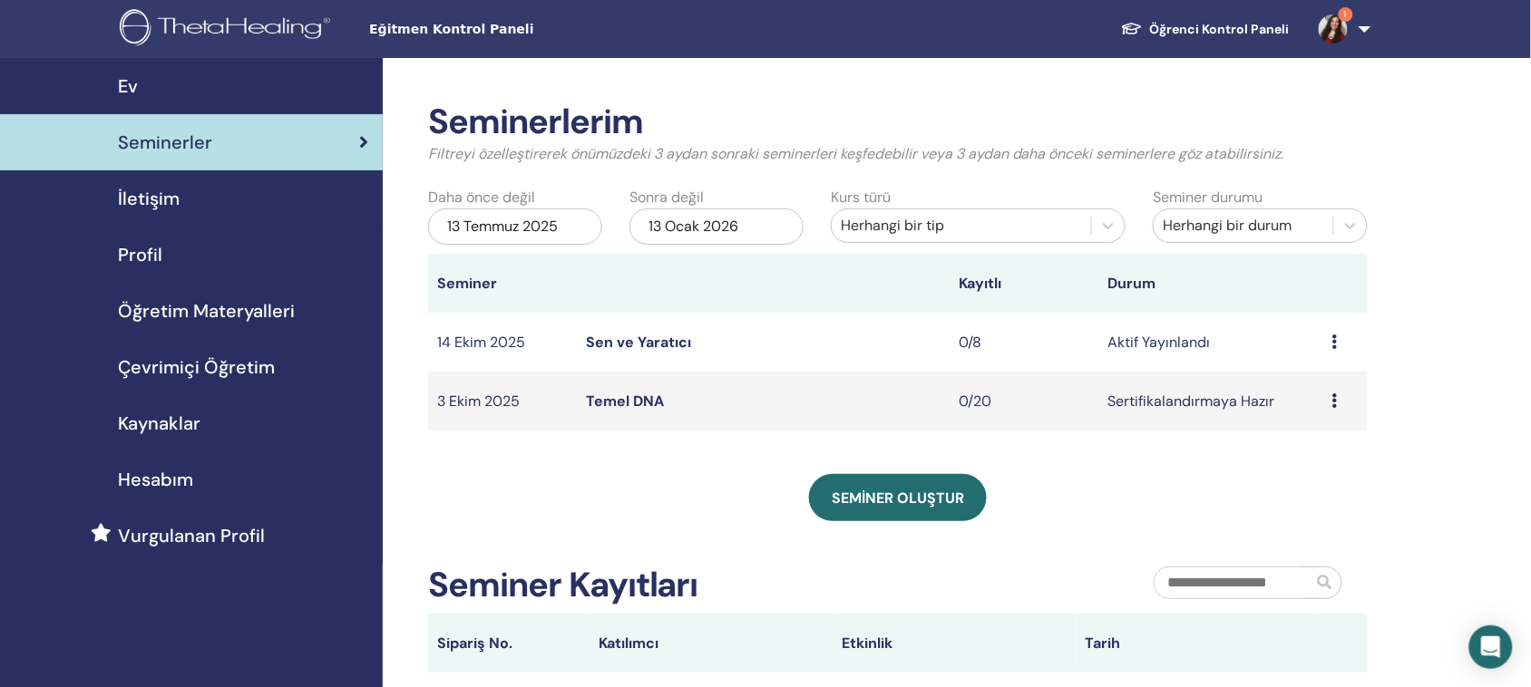
click at [641, 342] on font "Sen ve Yaratıcı" at bounding box center [638, 342] width 105 height 19
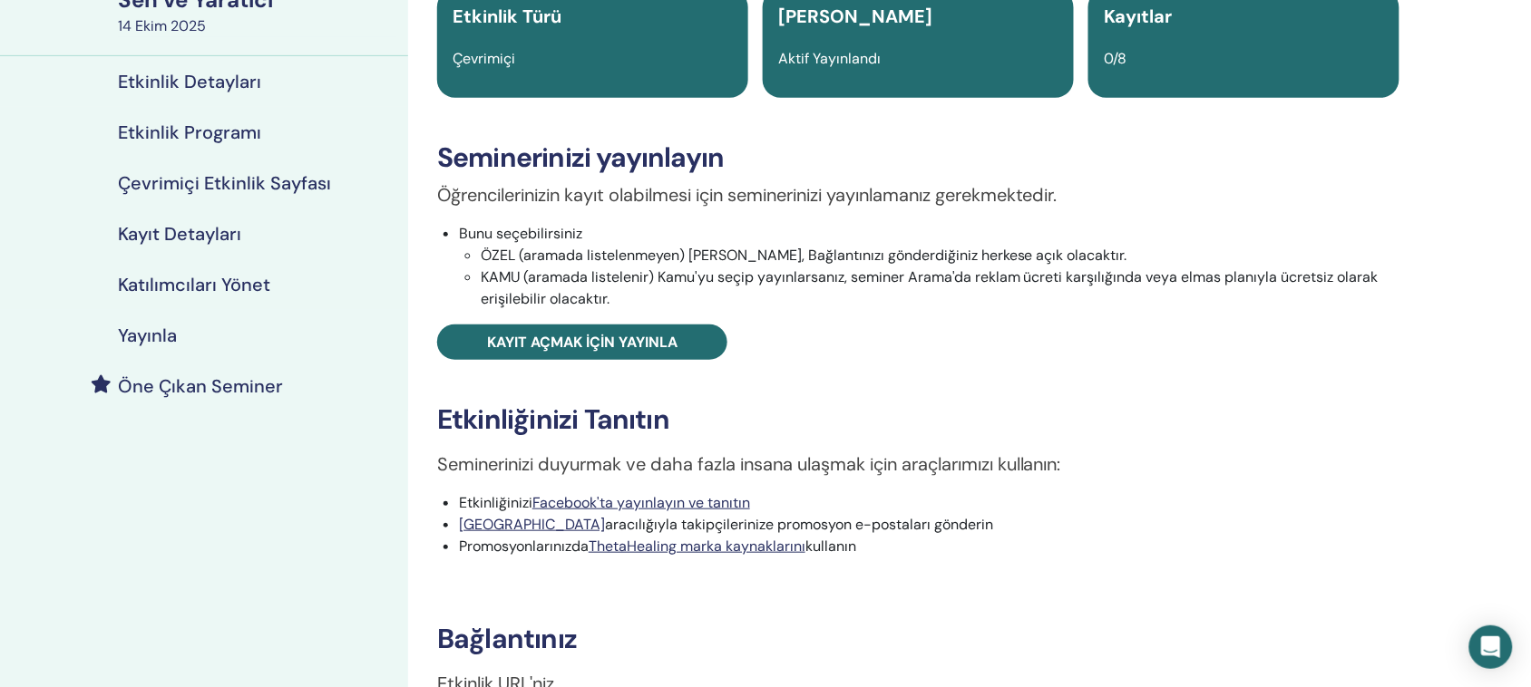
scroll to position [340, 0]
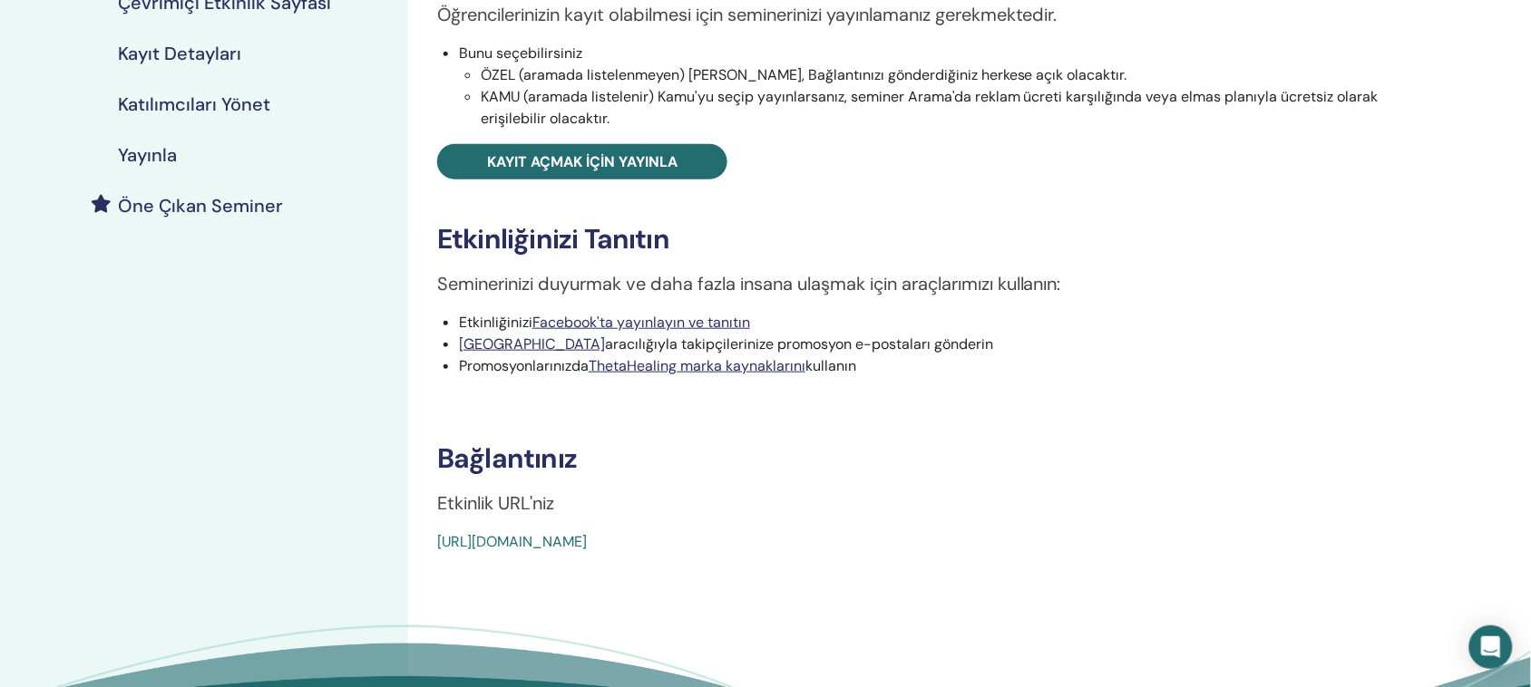
drag, startPoint x: 864, startPoint y: 544, endPoint x: 441, endPoint y: 545, distance: 423.5
click at [441, 544] on div "https://www.thetahealing.com/seminer-379995-detayları.html" at bounding box center [838, 542] width 802 height 22
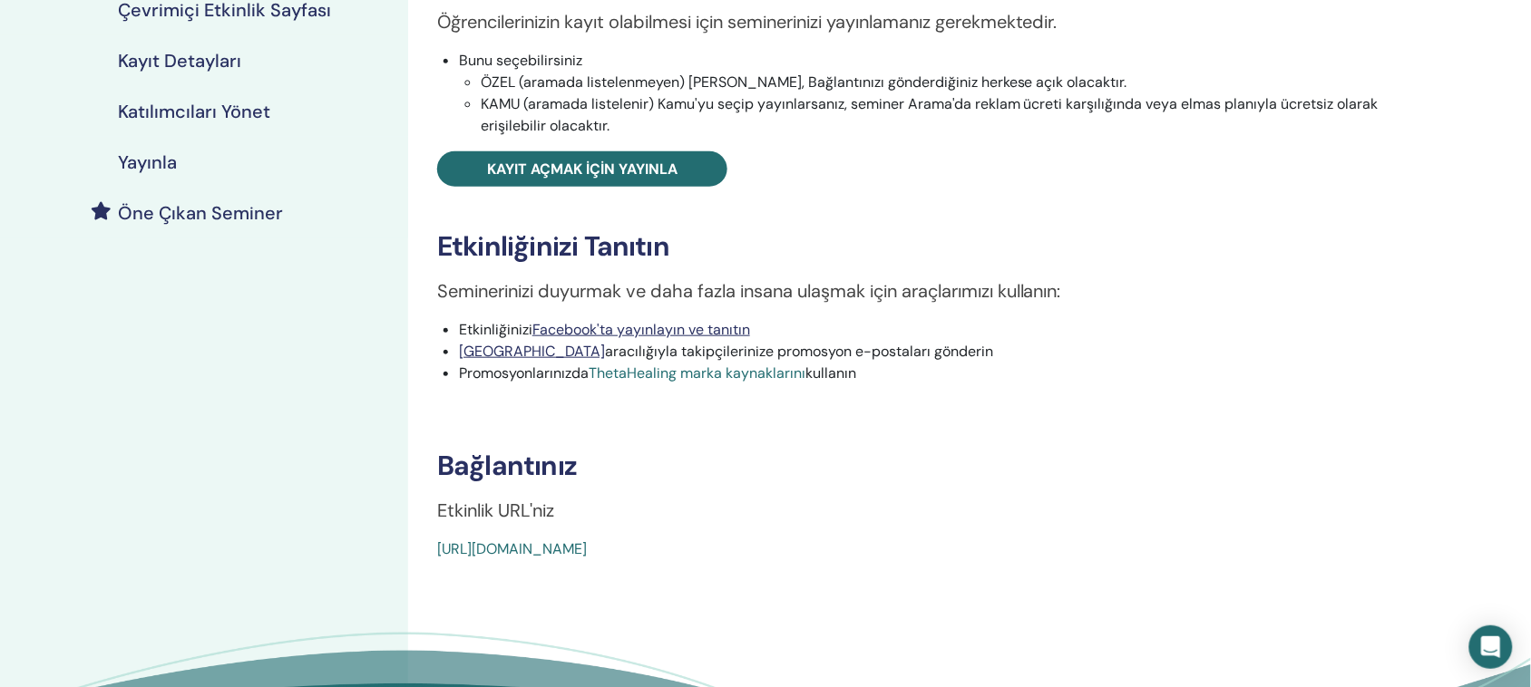
scroll to position [0, 0]
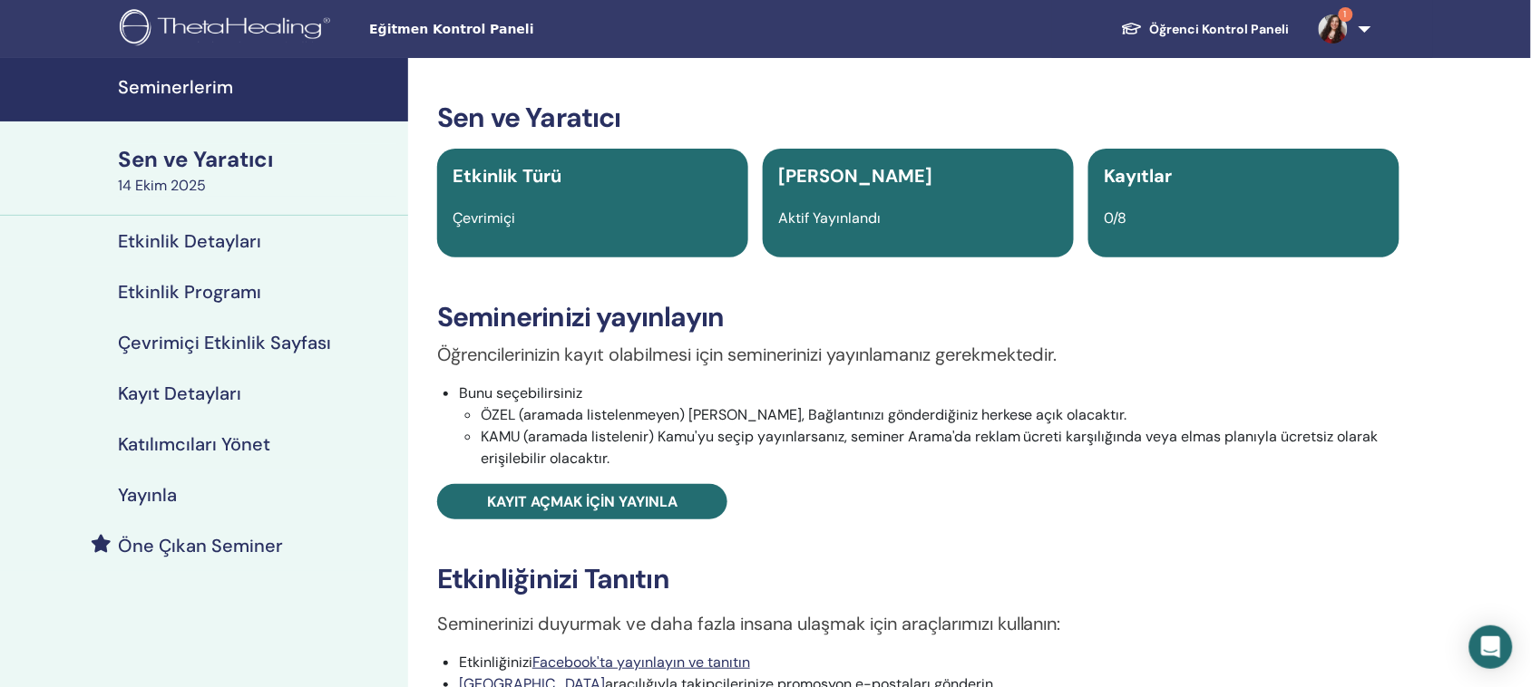
click at [177, 80] on font "Seminerlerim" at bounding box center [175, 87] width 115 height 24
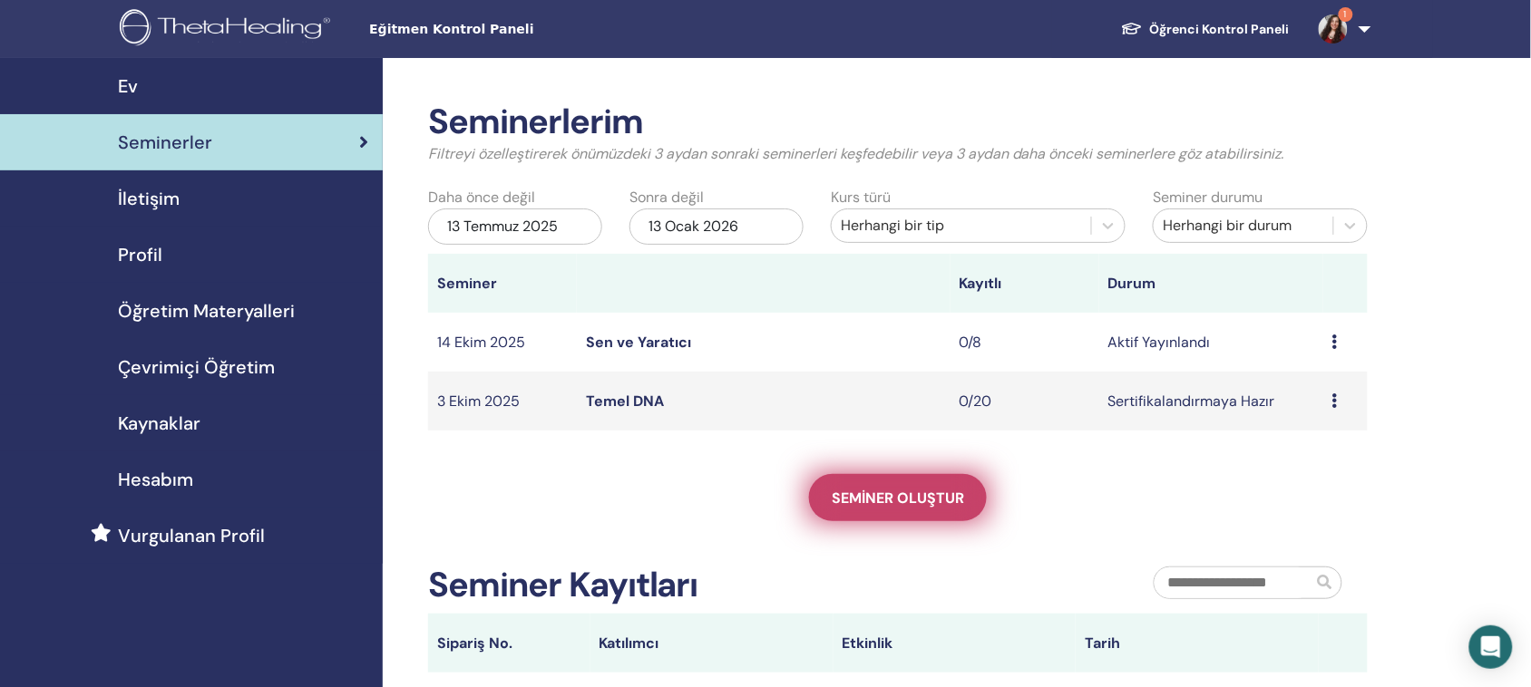
click at [868, 499] on font "Seminer oluştur" at bounding box center [898, 498] width 132 height 19
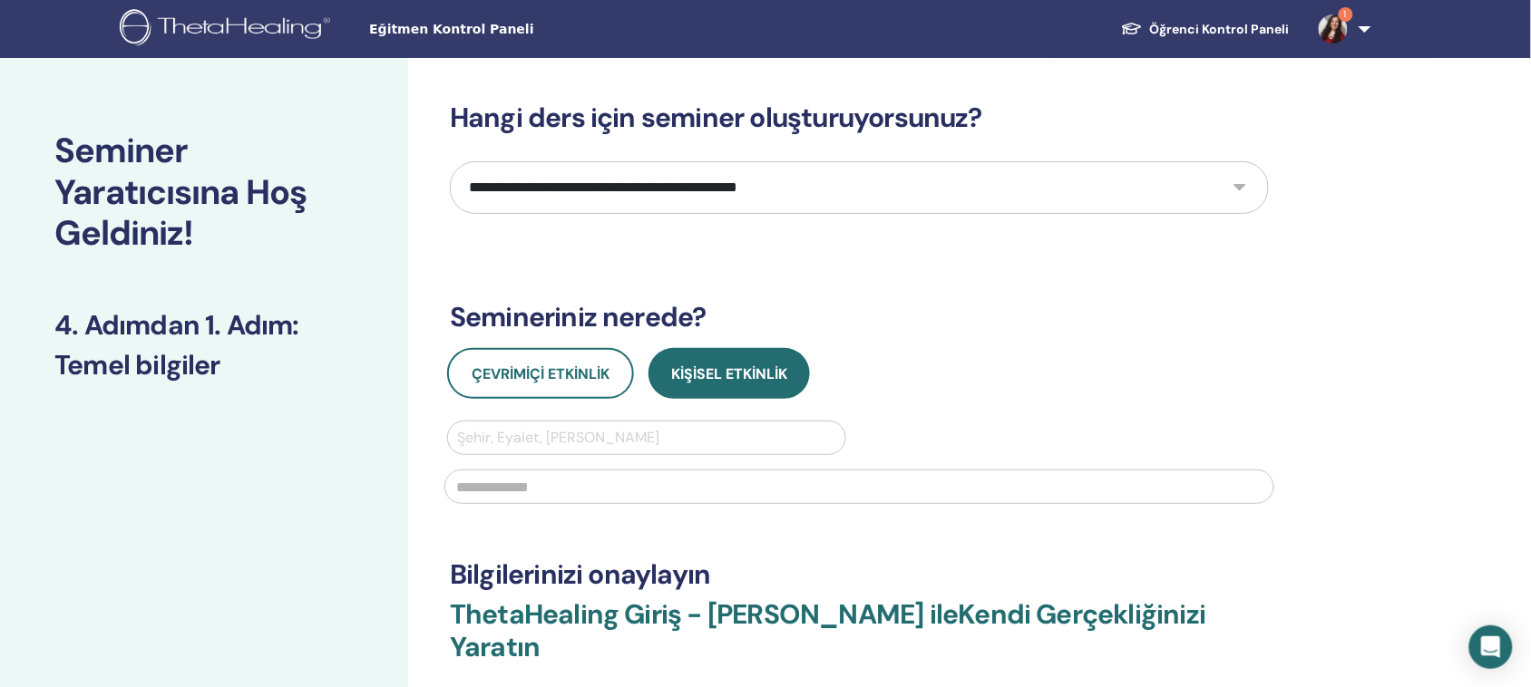
click at [832, 196] on select "**********" at bounding box center [859, 187] width 819 height 53
select select "**"
click at [450, 161] on select "**********" at bounding box center [859, 187] width 819 height 53
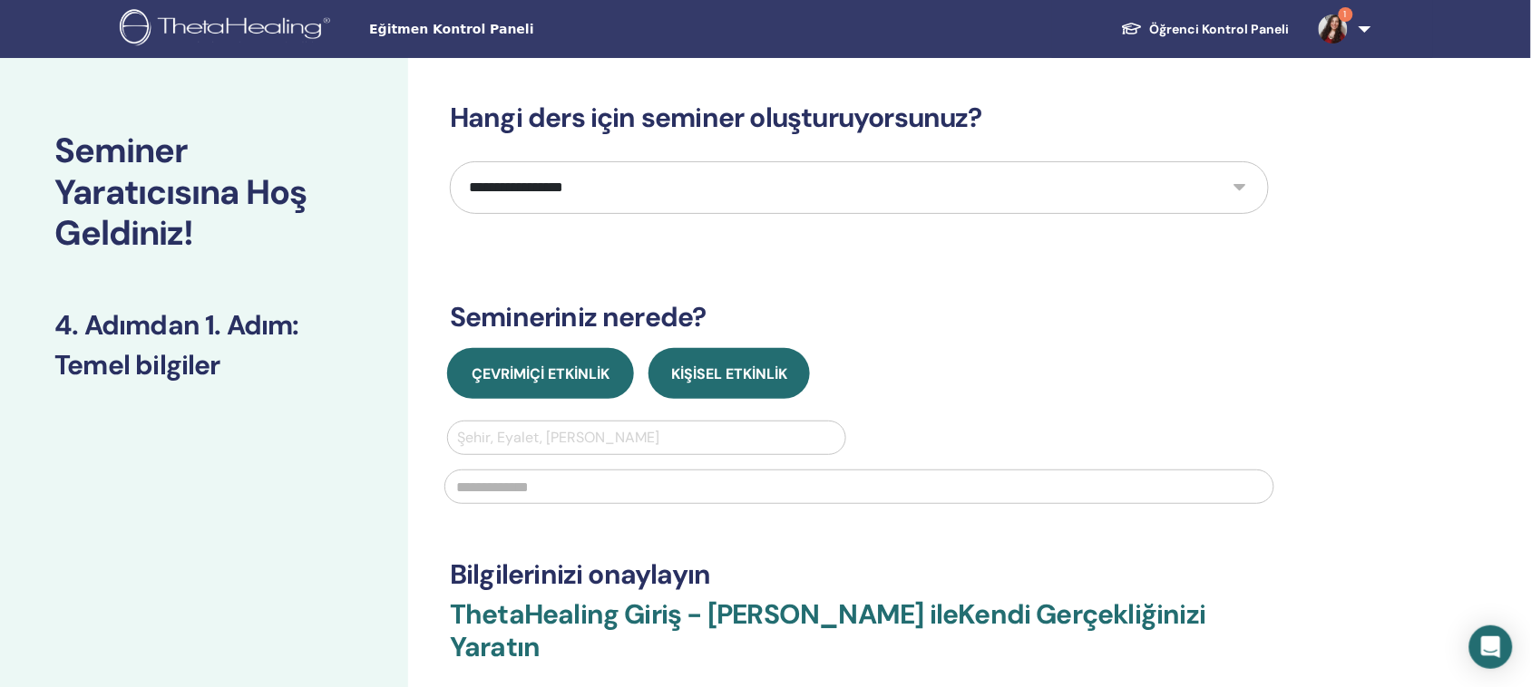
click at [569, 365] on font "Çevrimiçi Etkinlik" at bounding box center [541, 374] width 138 height 19
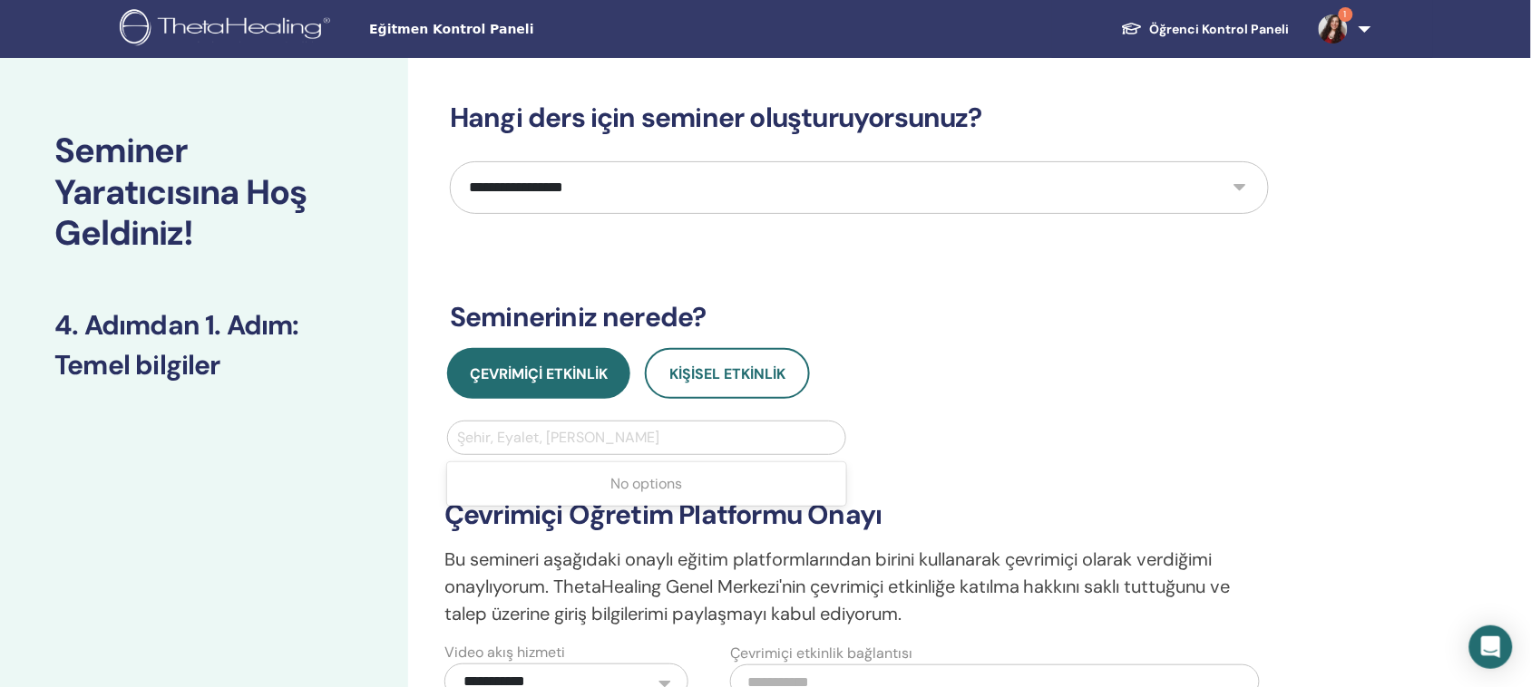
click at [565, 433] on div at bounding box center [646, 437] width 379 height 25
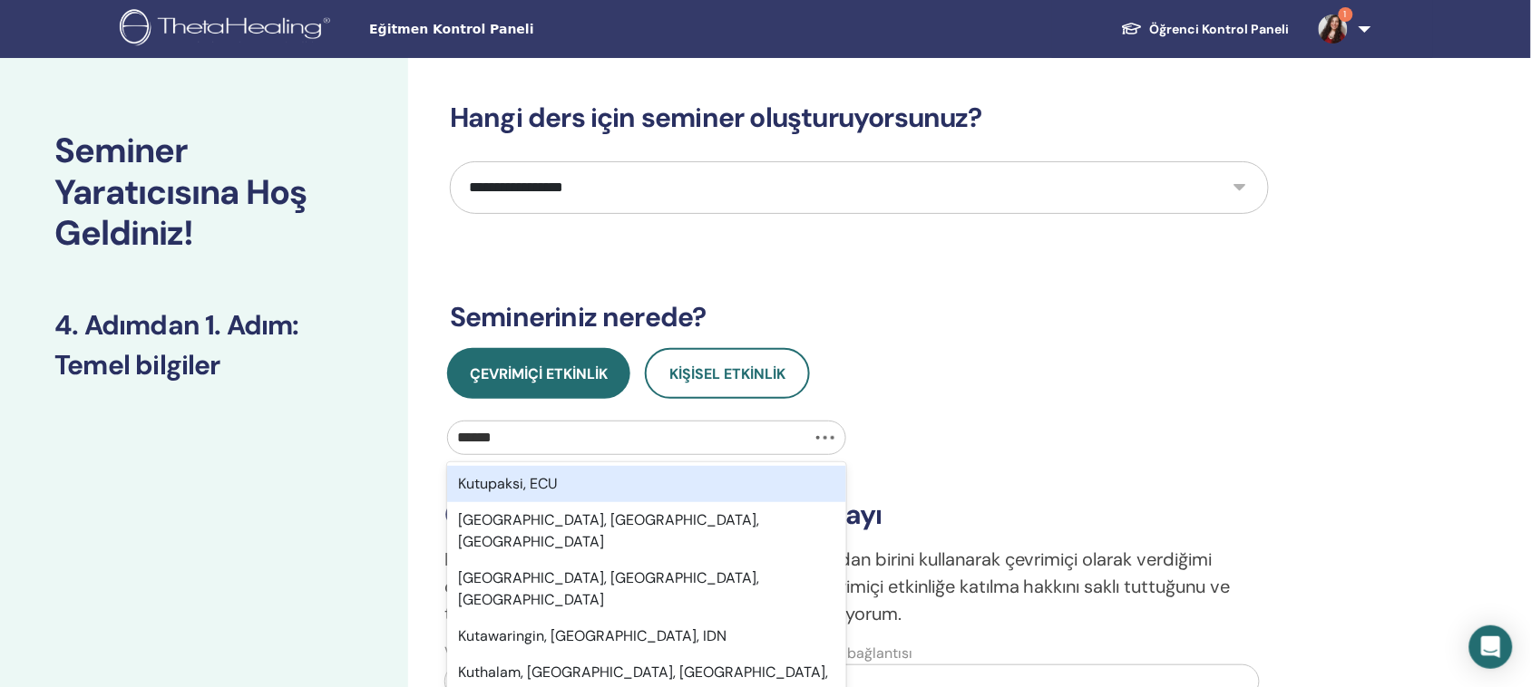
type input "*******"
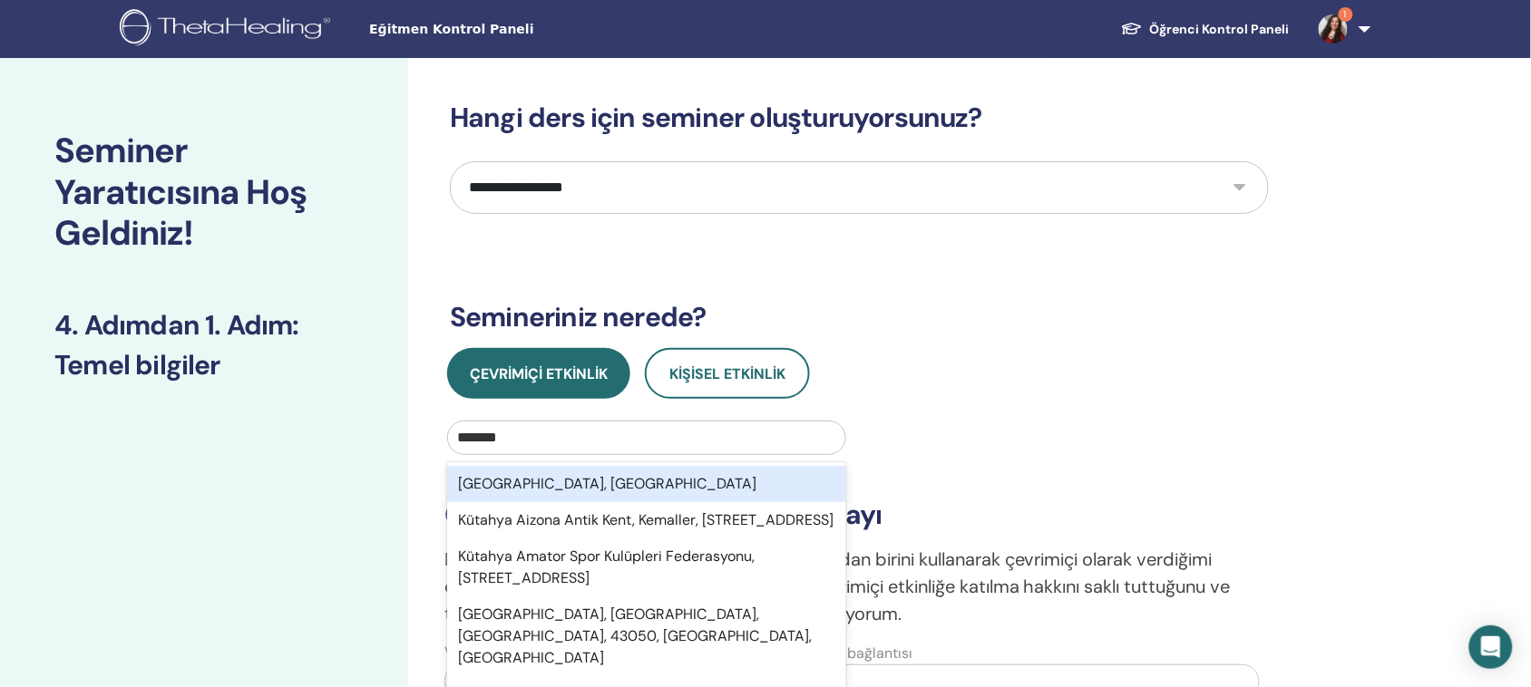
click at [605, 482] on div "[GEOGRAPHIC_DATA], [GEOGRAPHIC_DATA]" at bounding box center [646, 484] width 399 height 36
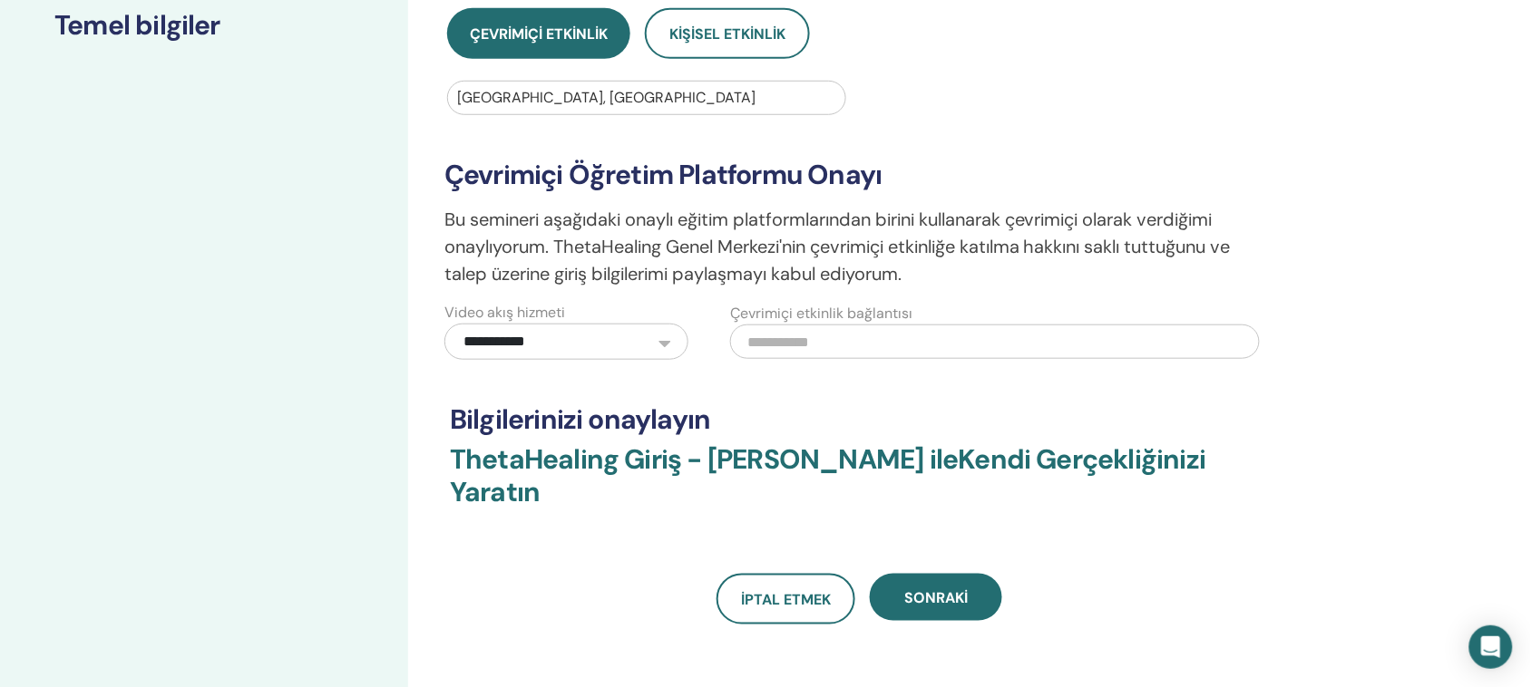
scroll to position [227, 0]
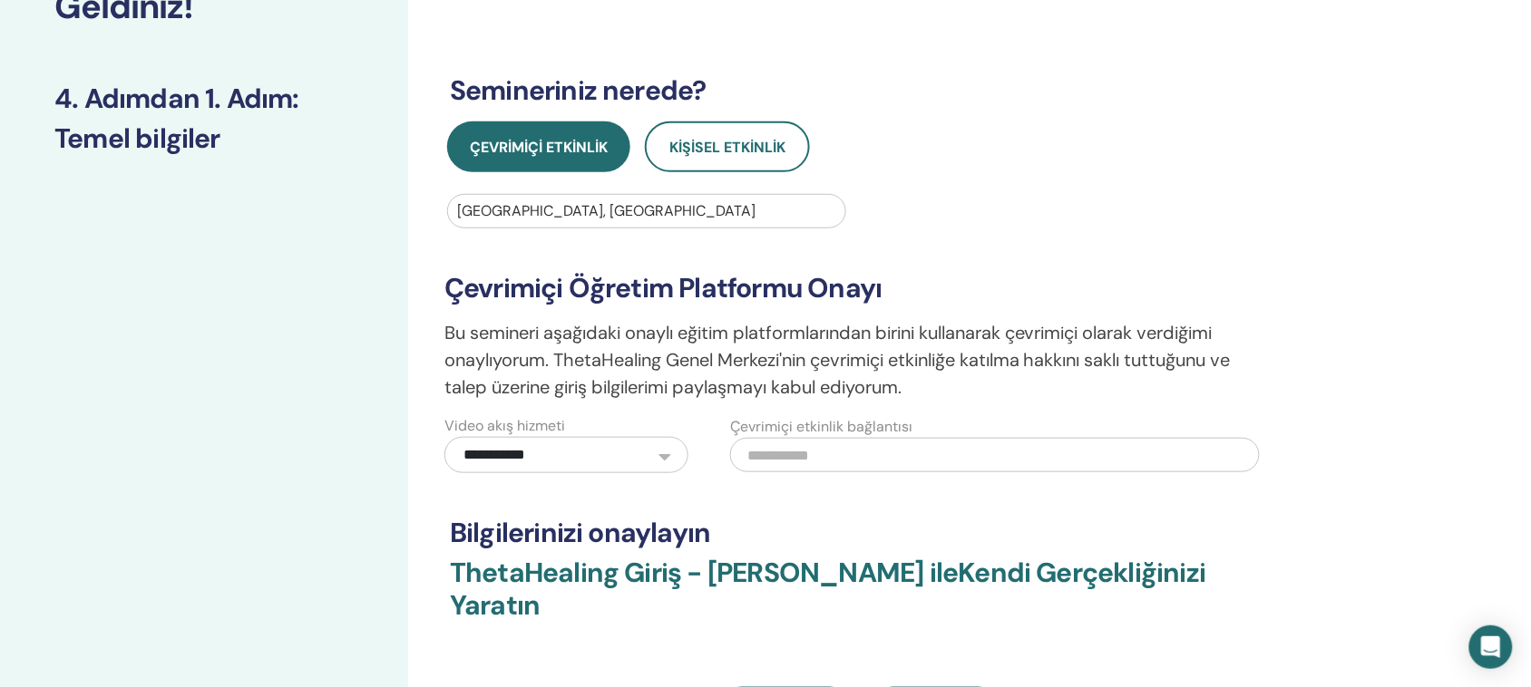
click at [842, 459] on input "text" at bounding box center [995, 455] width 530 height 34
paste input "**********"
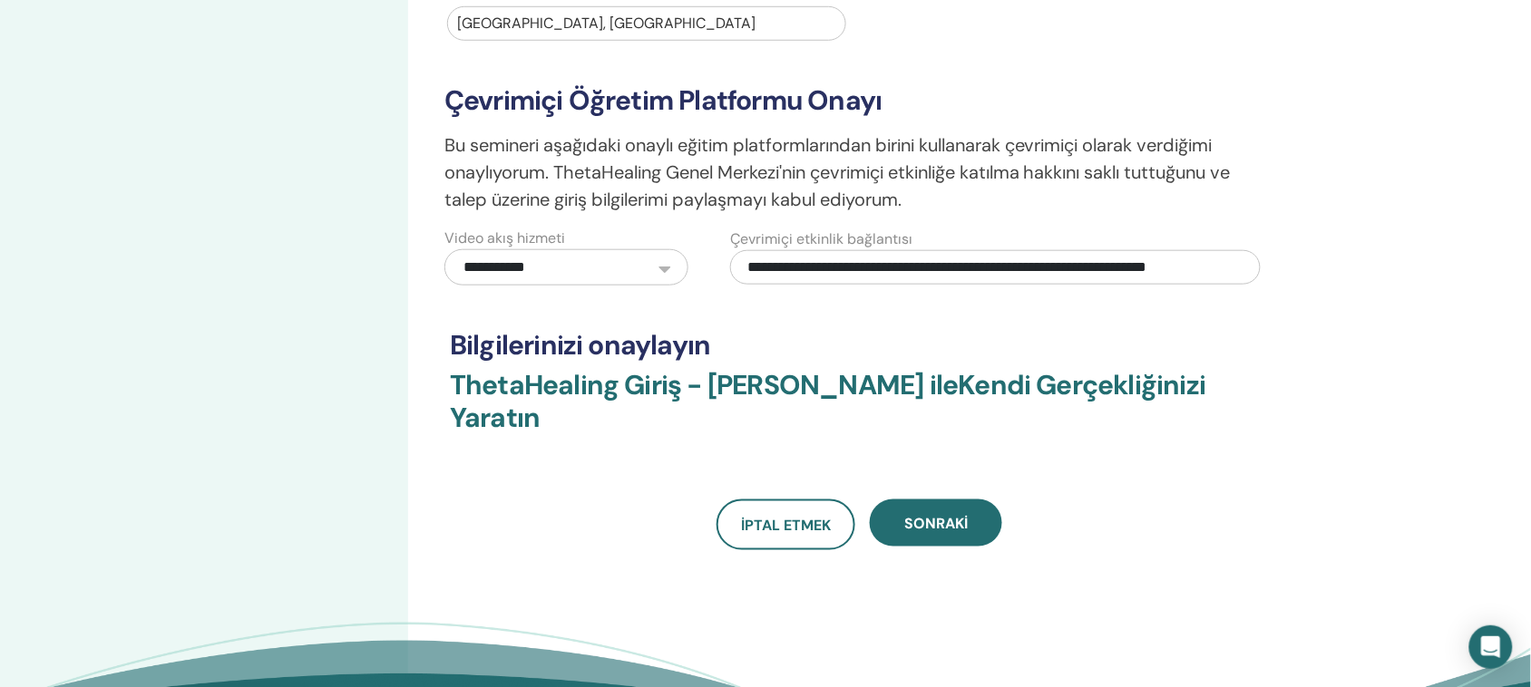
scroll to position [453, 0]
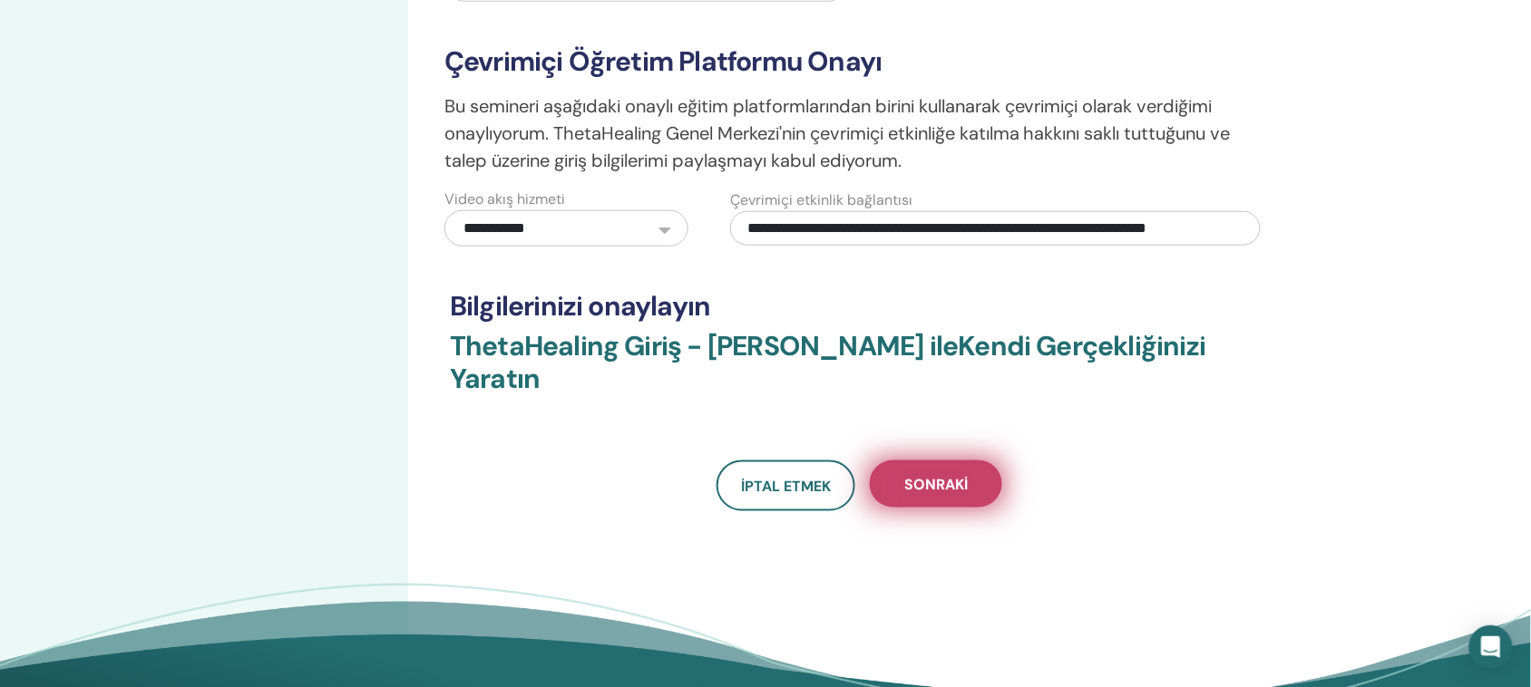
type input "**********"
click at [963, 475] on font "Sonraki" at bounding box center [935, 484] width 63 height 19
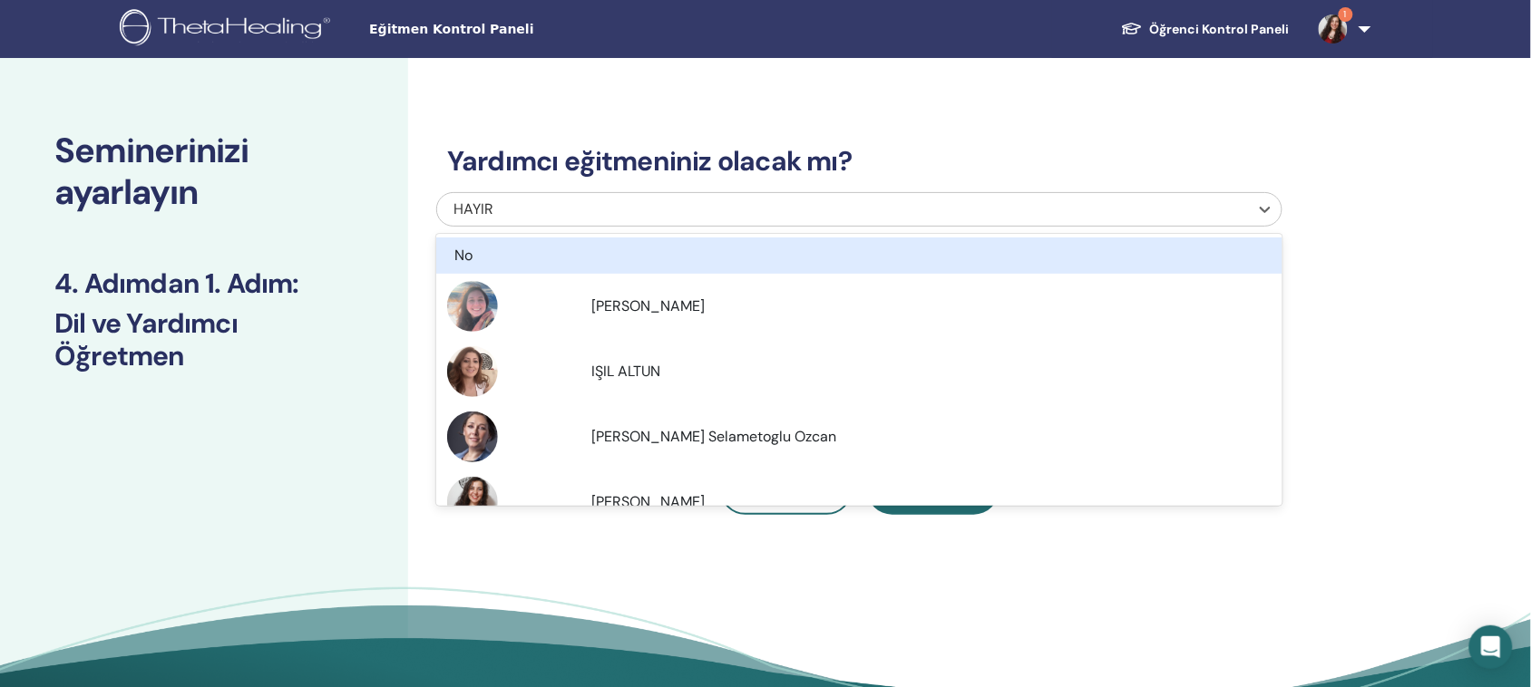
click at [592, 207] on div "HAYIR" at bounding box center [780, 210] width 654 height 22
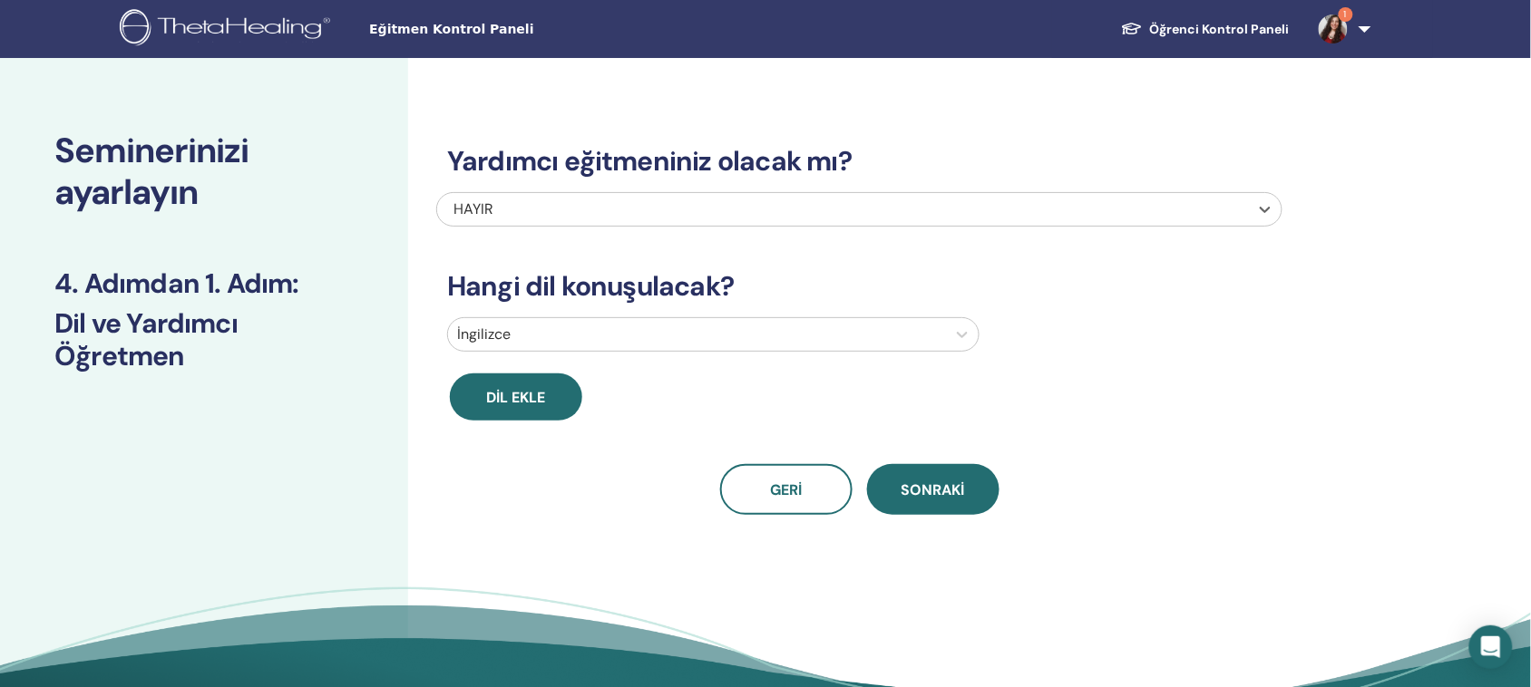
click at [610, 332] on div at bounding box center [697, 334] width 480 height 25
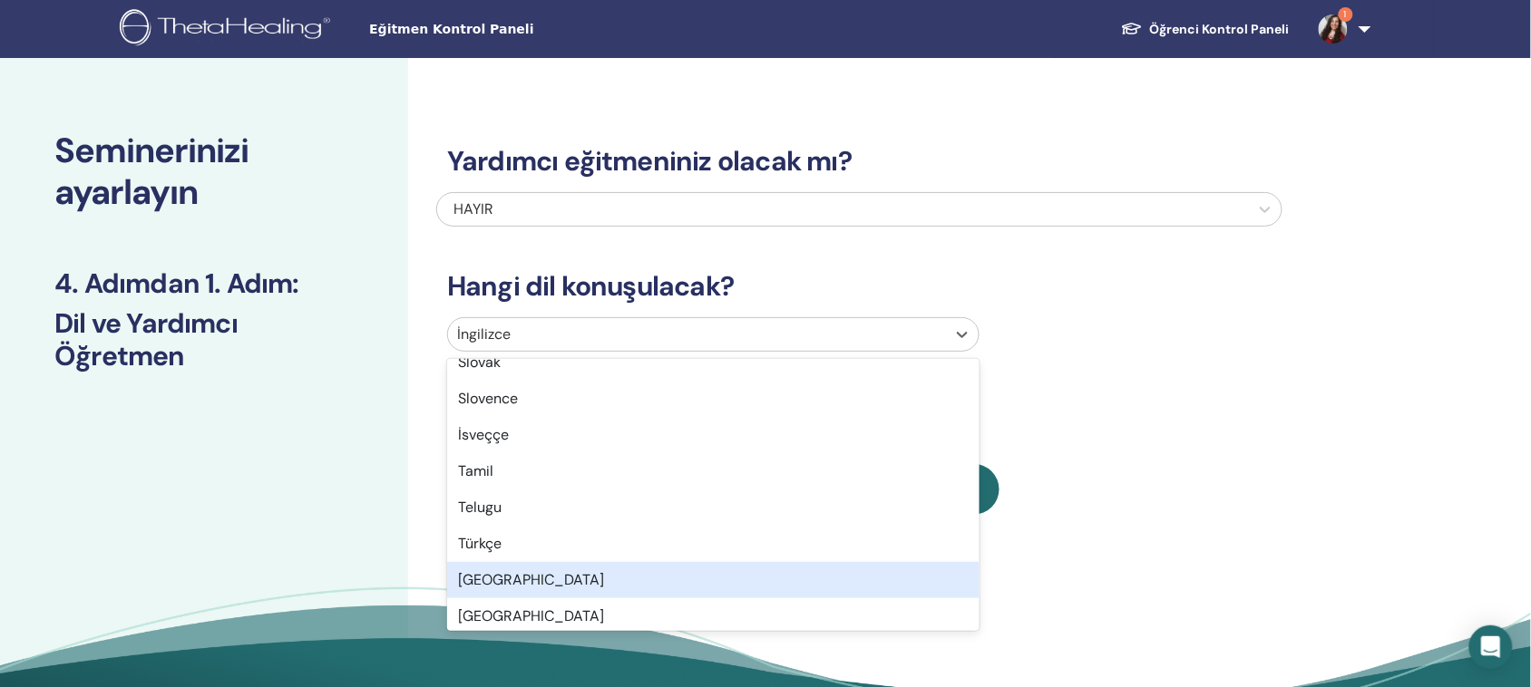
scroll to position [1437, 0]
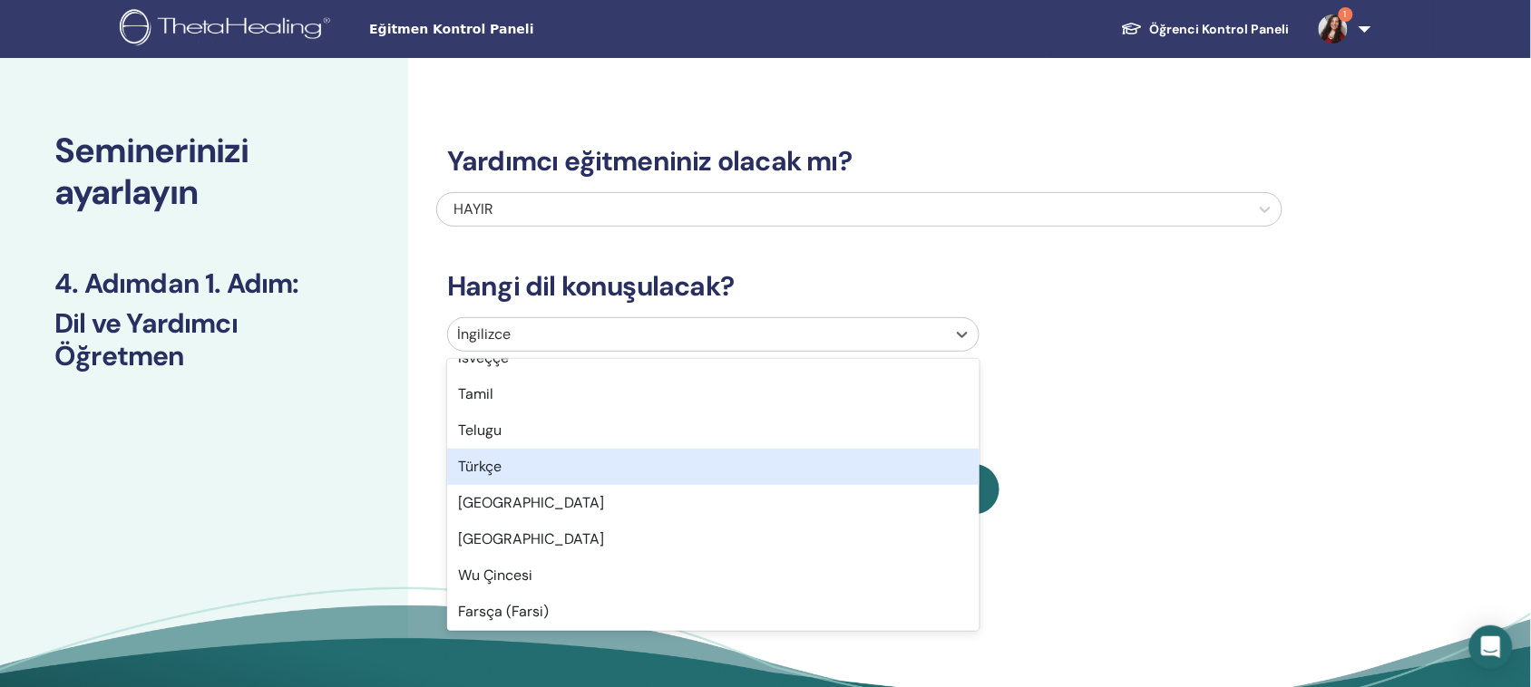
click at [570, 469] on div "Türkçe" at bounding box center [713, 467] width 532 height 36
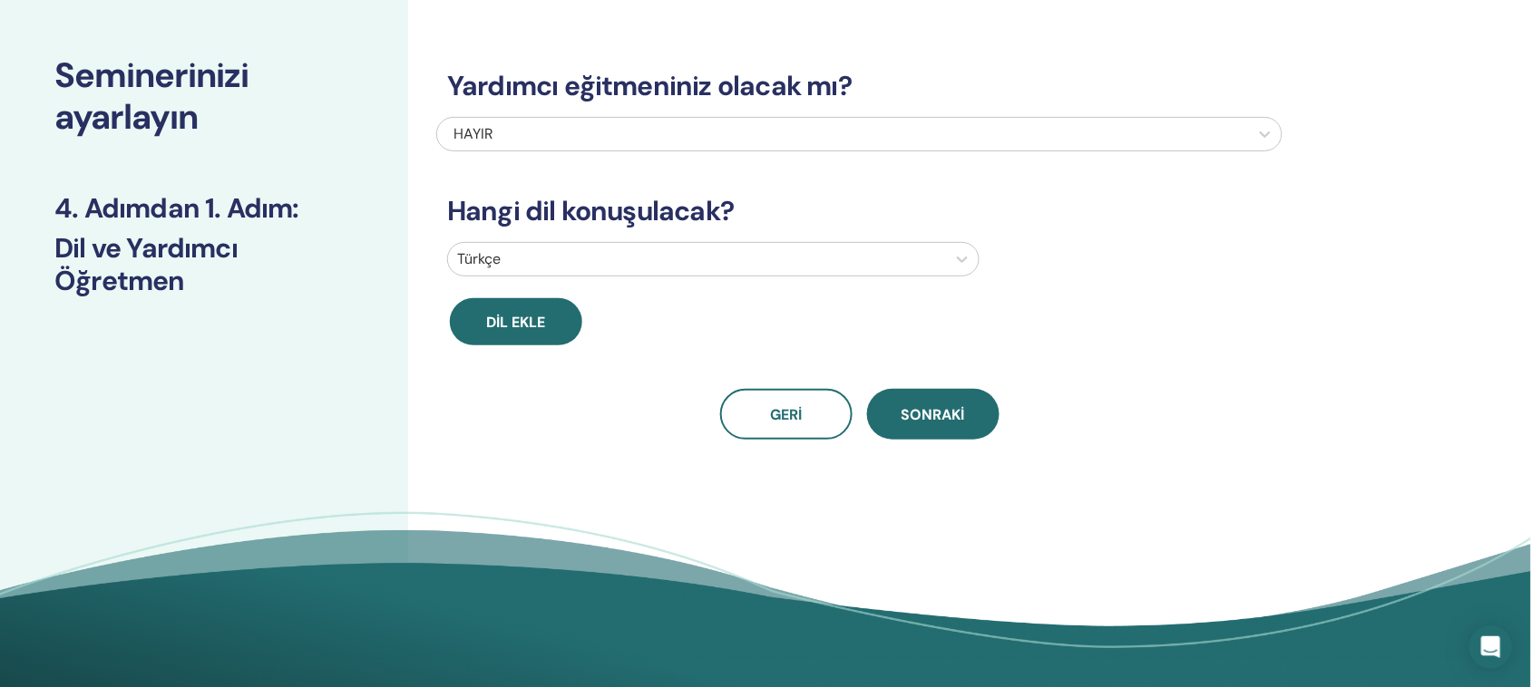
scroll to position [113, 0]
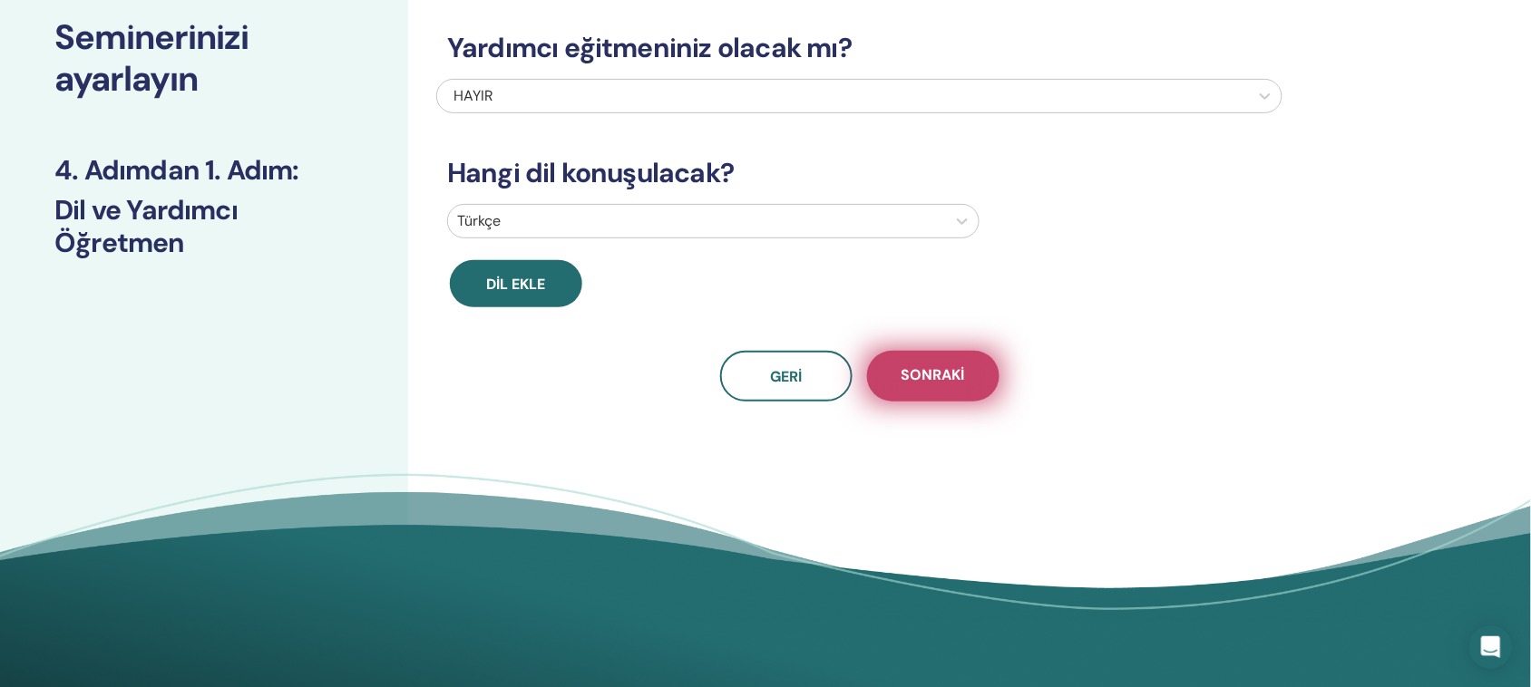
click at [913, 365] on font "Sonraki" at bounding box center [932, 374] width 63 height 19
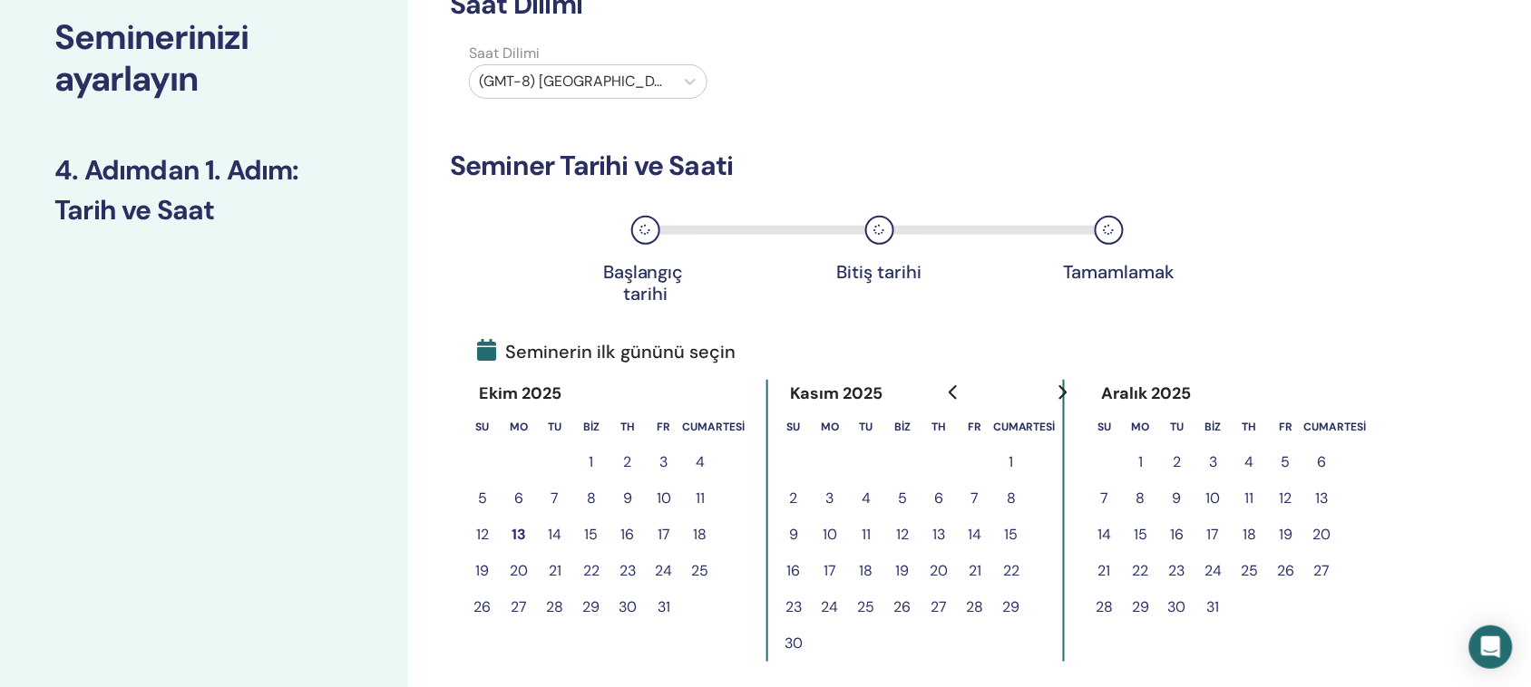
scroll to position [0, 0]
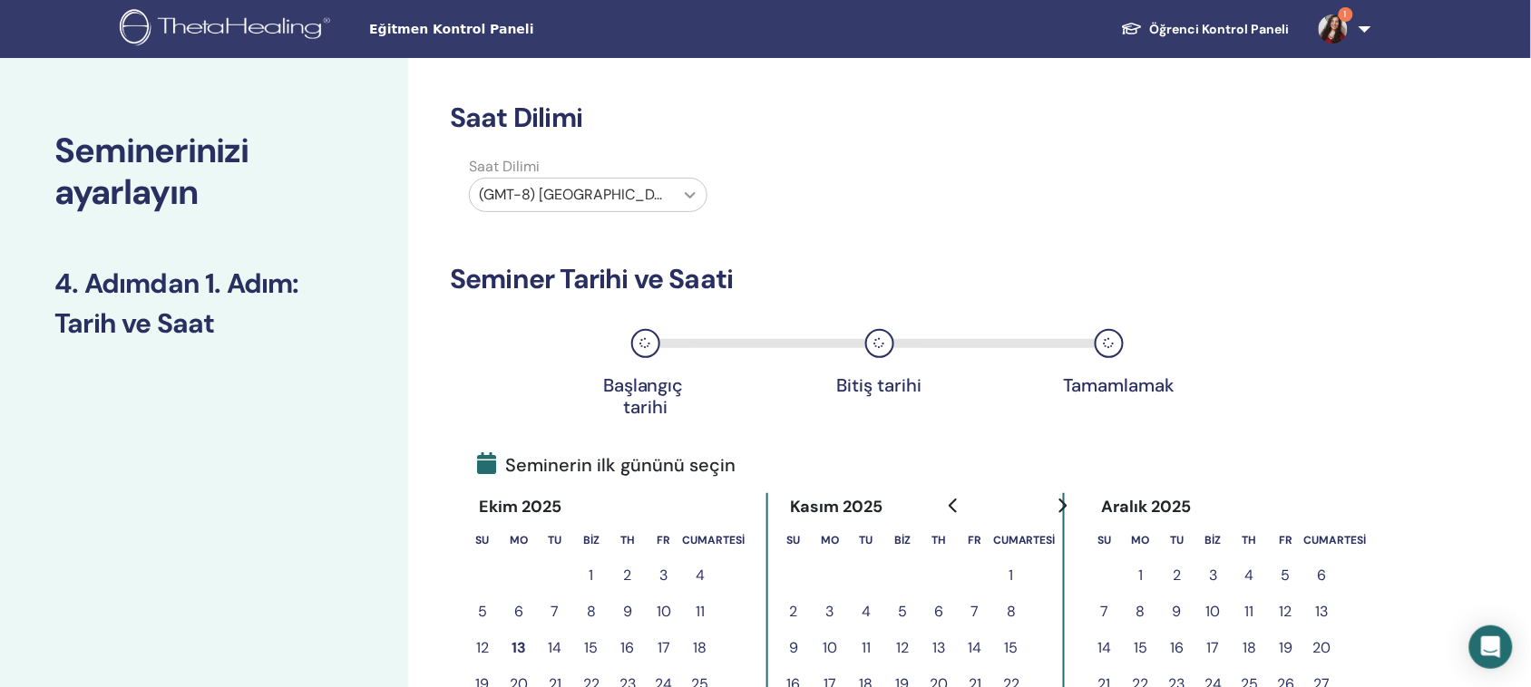
click at [686, 198] on icon at bounding box center [690, 195] width 18 height 18
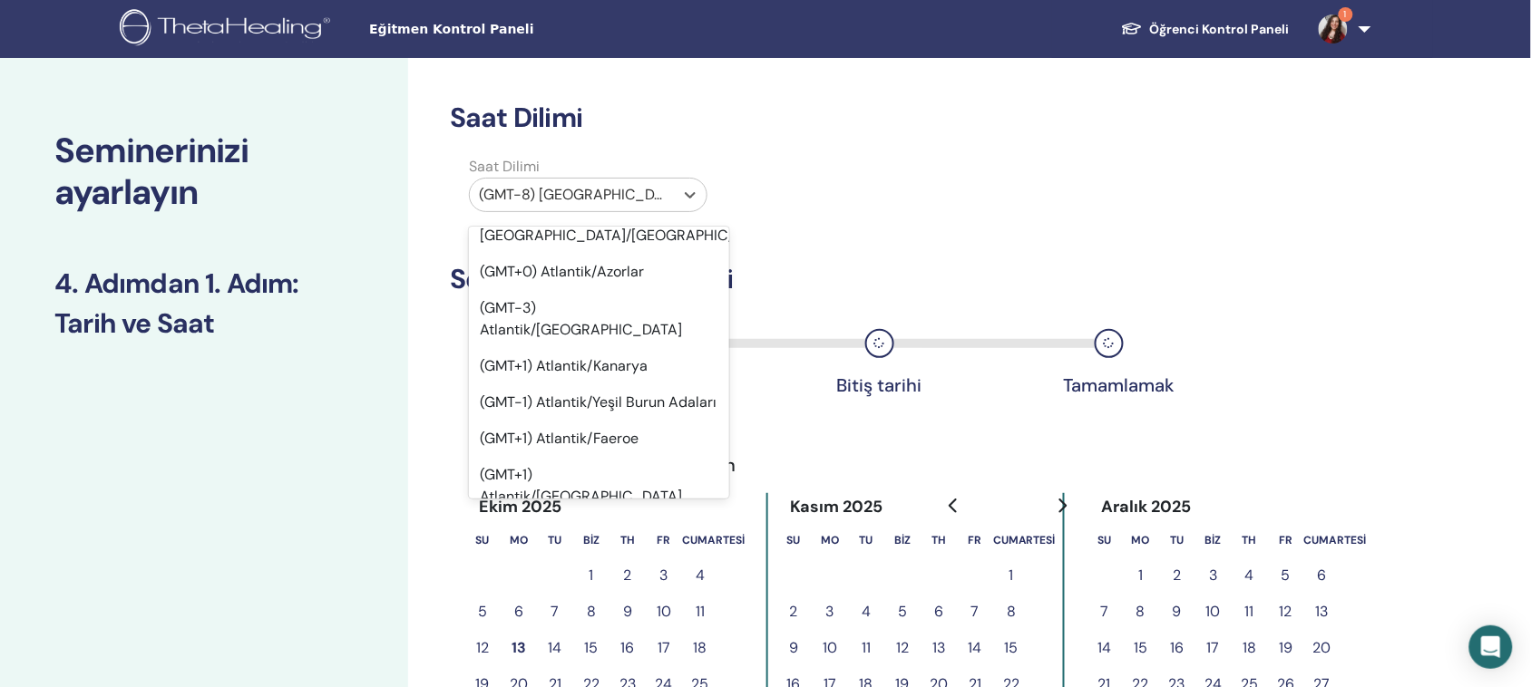
scroll to position [21993, 0]
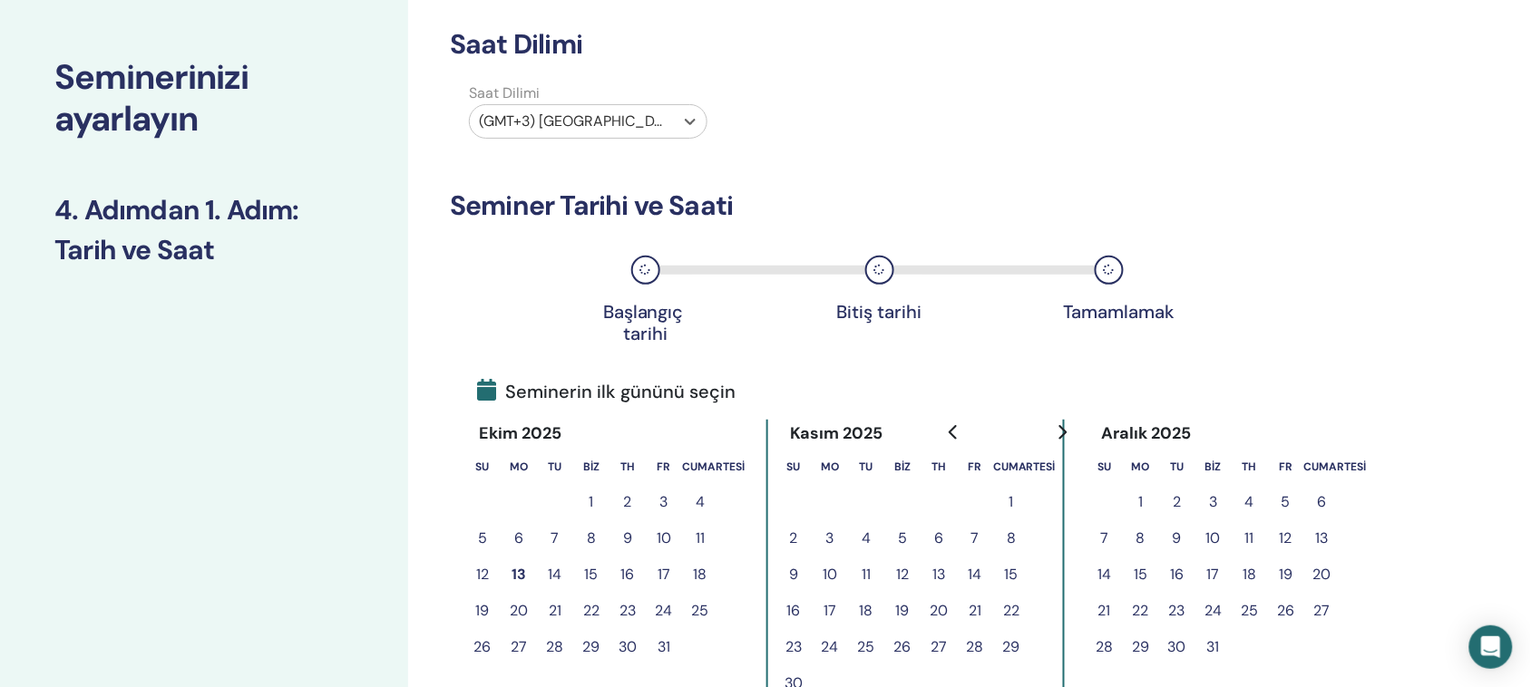
scroll to position [113, 0]
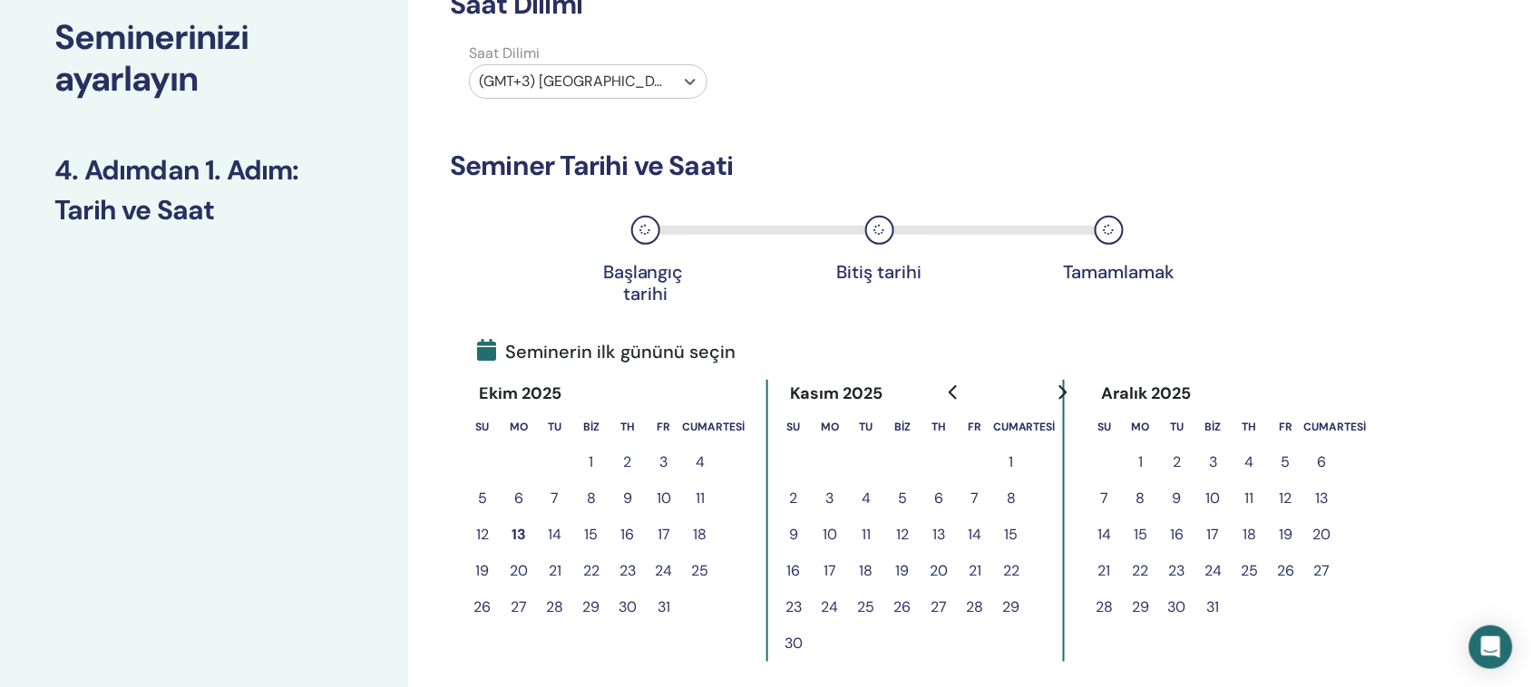
click at [588, 570] on font "22" at bounding box center [591, 570] width 16 height 19
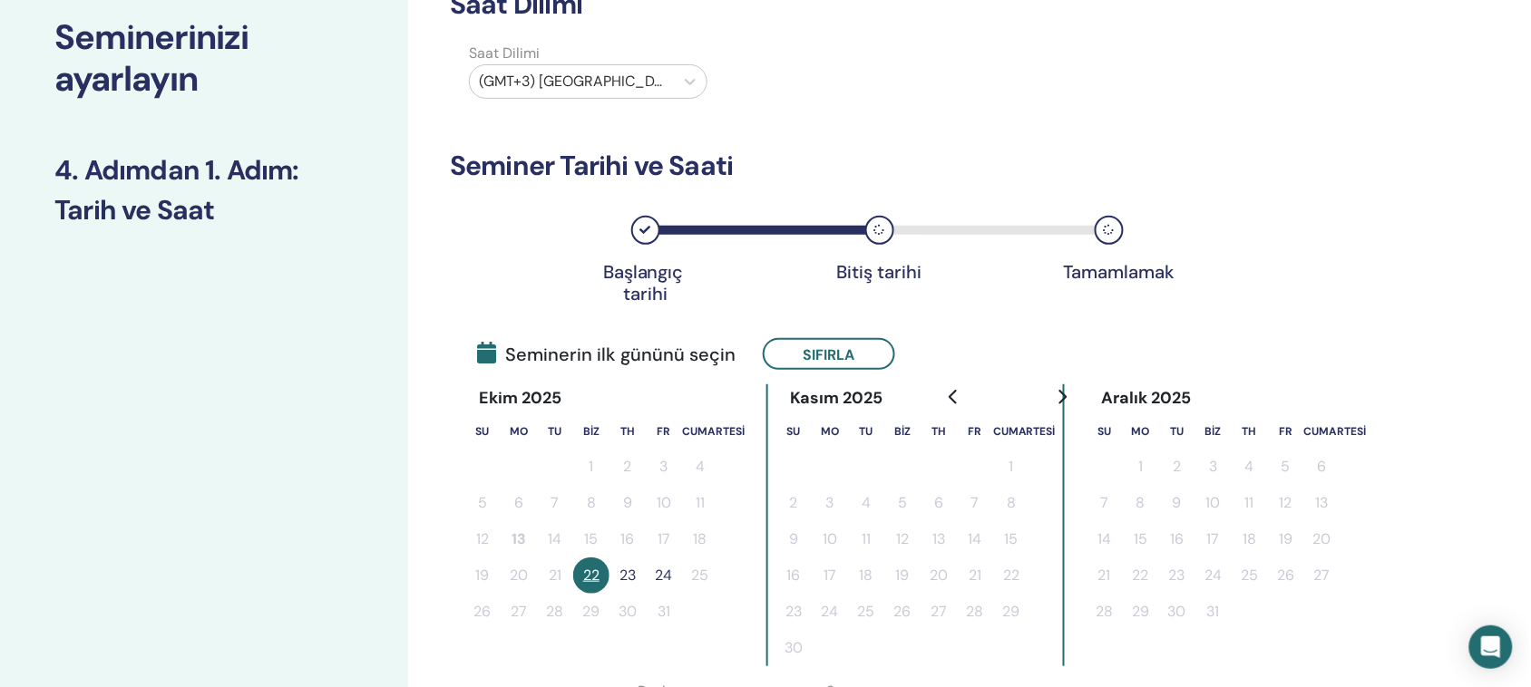
click at [619, 573] on font "23" at bounding box center [627, 575] width 16 height 19
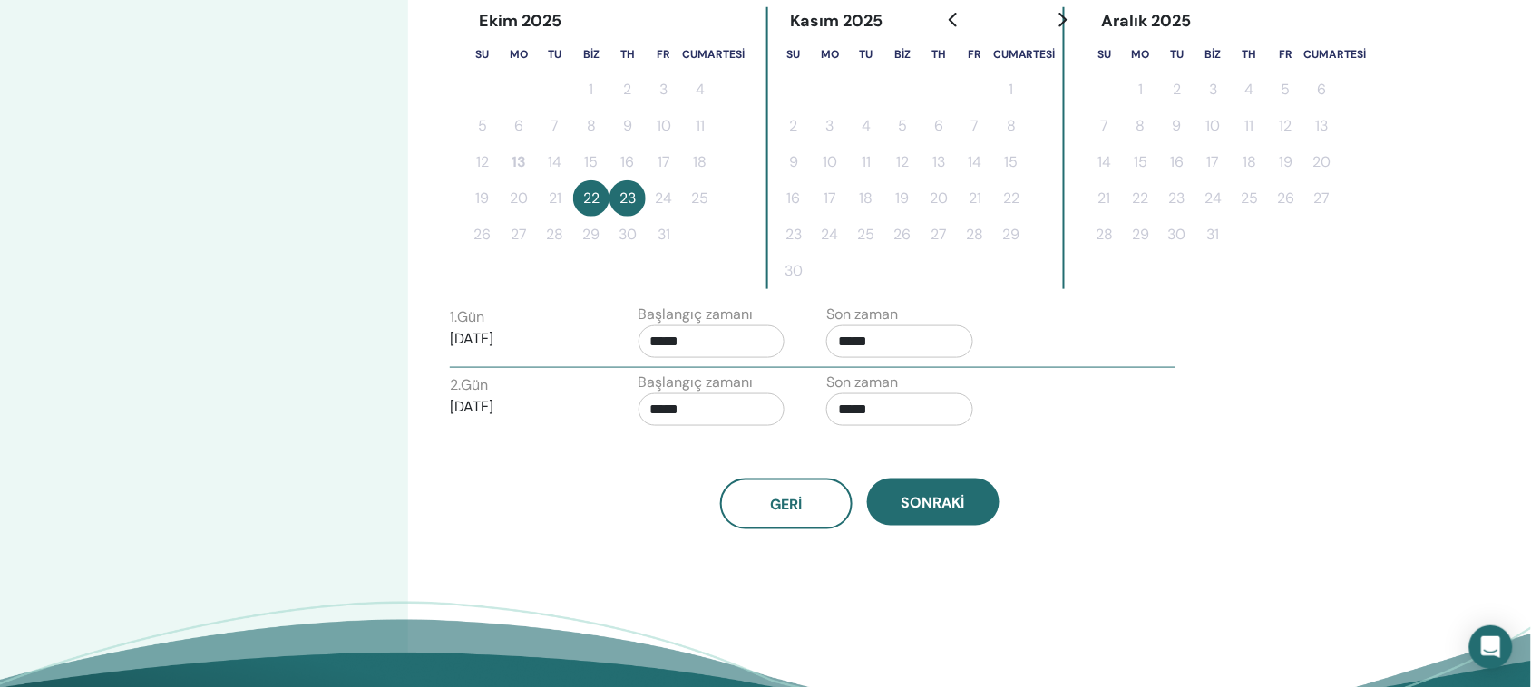
scroll to position [453, 0]
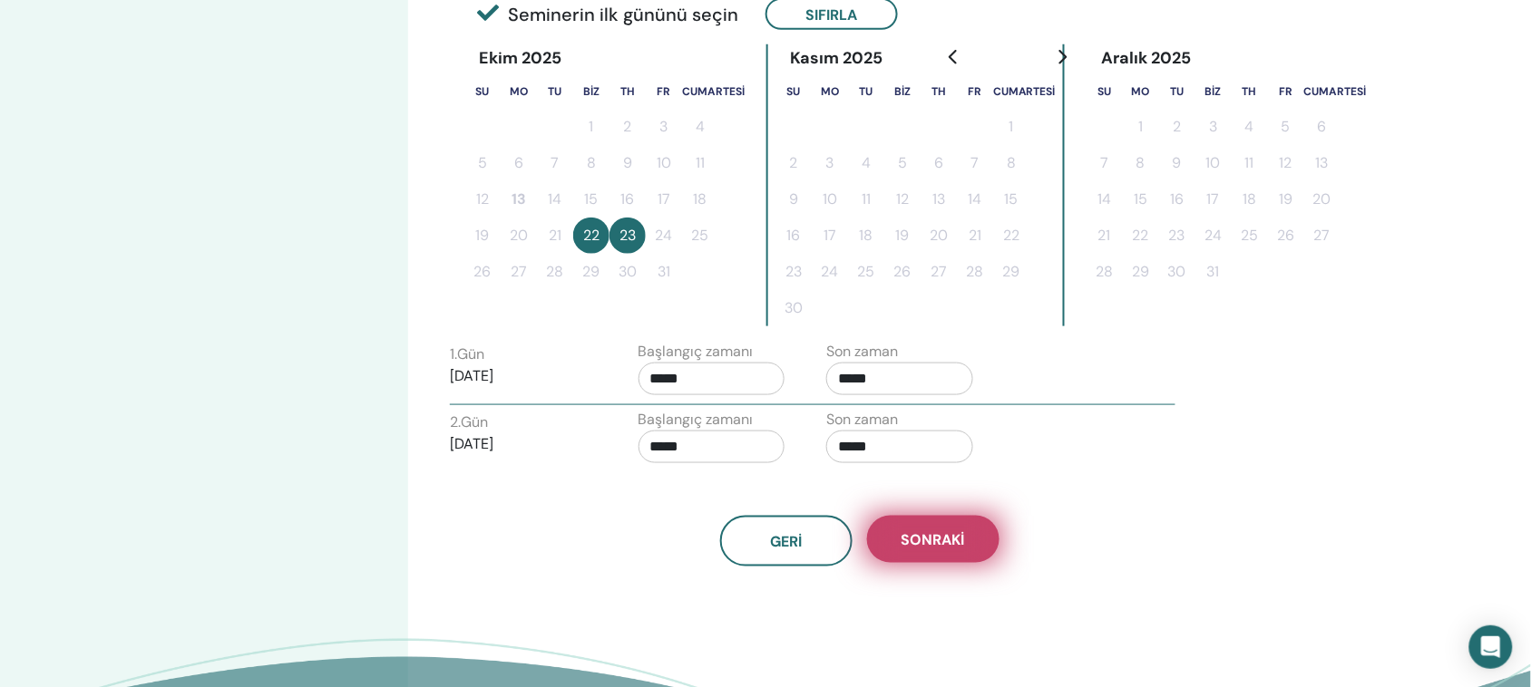
click at [945, 537] on font "Sonraki" at bounding box center [932, 540] width 63 height 19
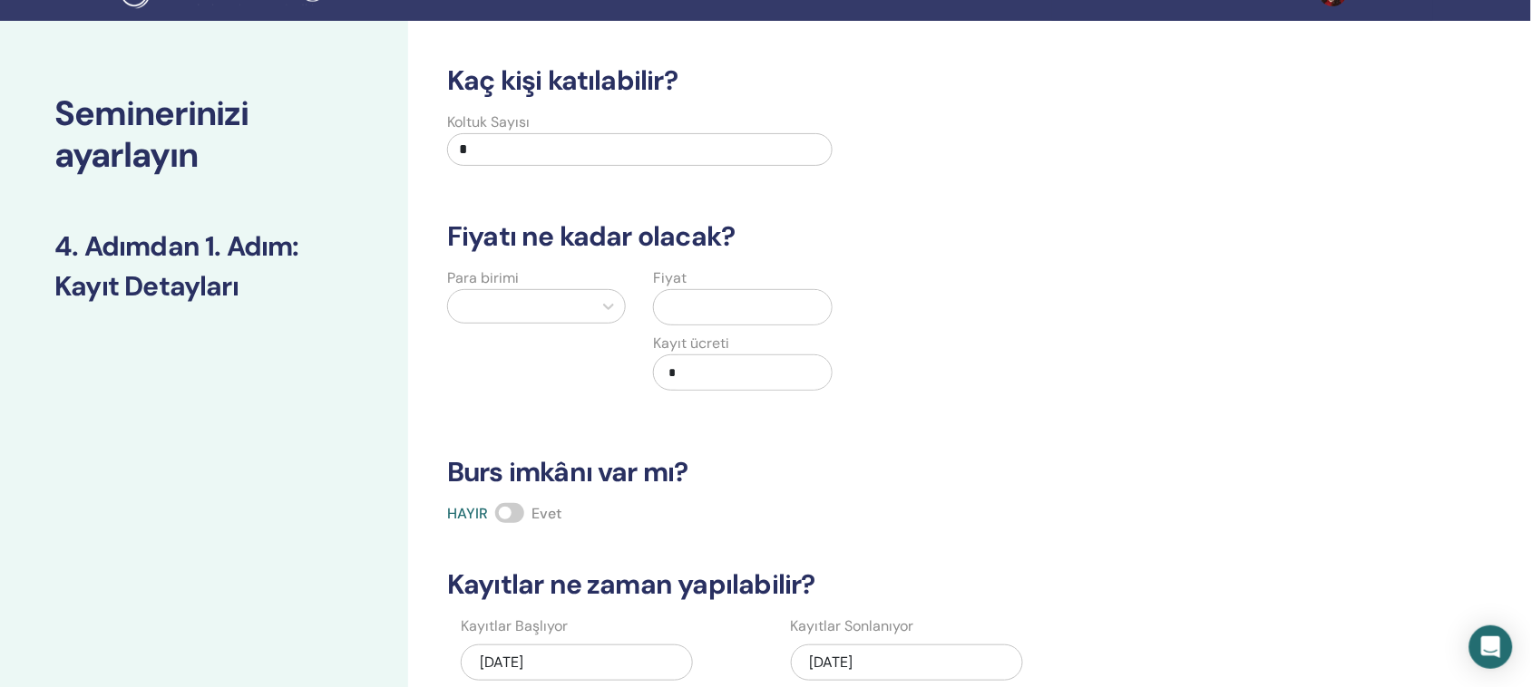
scroll to position [0, 0]
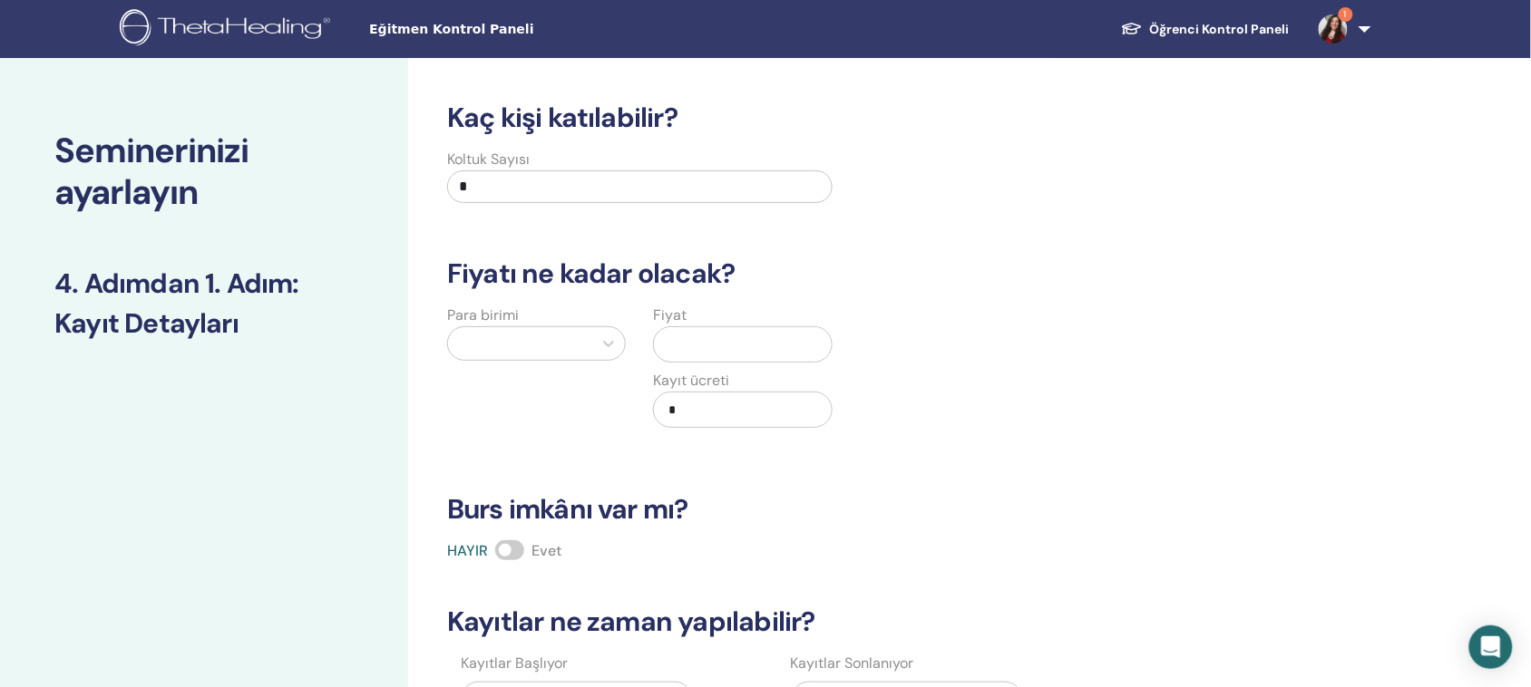
drag, startPoint x: 474, startPoint y: 191, endPoint x: 435, endPoint y: 169, distance: 45.1
click at [435, 169] on div "Koltuk Sayısı *" at bounding box center [639, 181] width 413 height 65
type input "**"
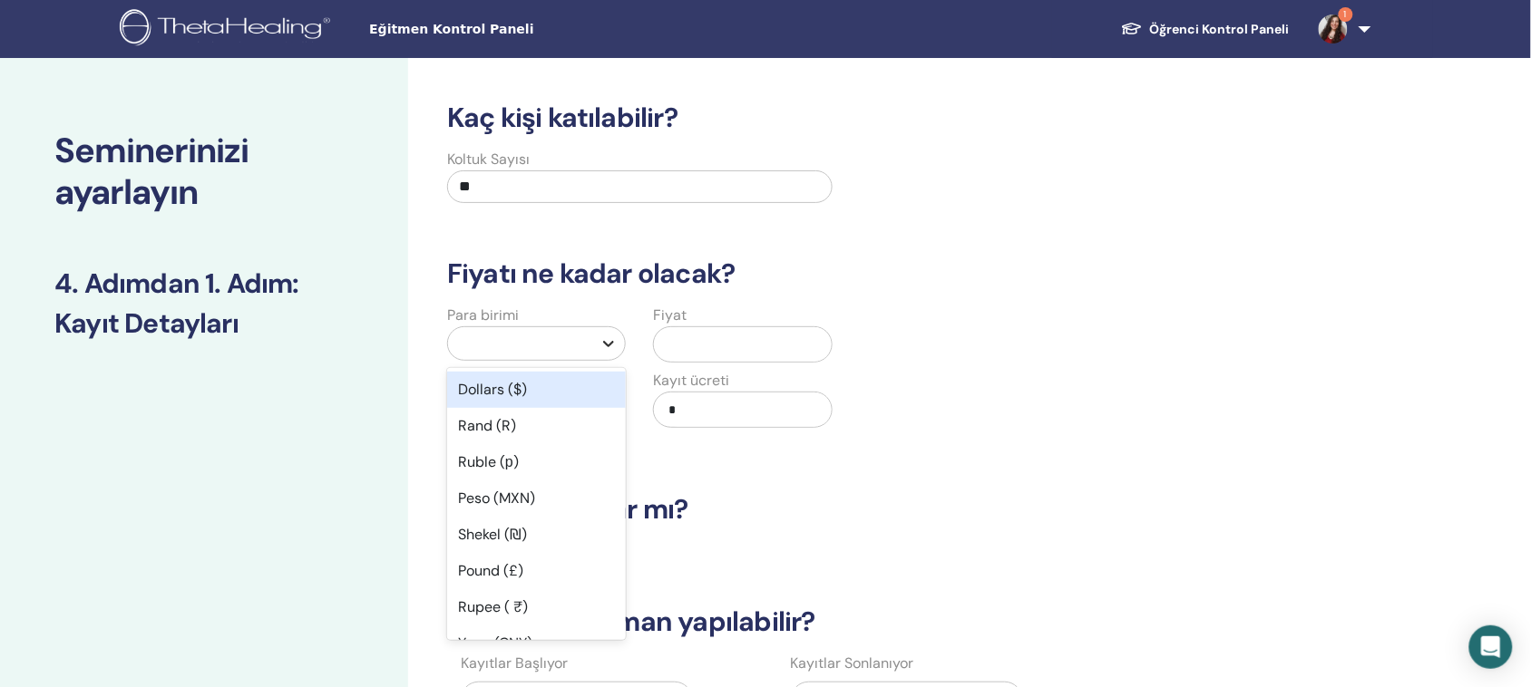
click at [603, 347] on icon at bounding box center [608, 344] width 18 height 18
click at [540, 388] on div "Dolar ($)" at bounding box center [536, 390] width 179 height 36
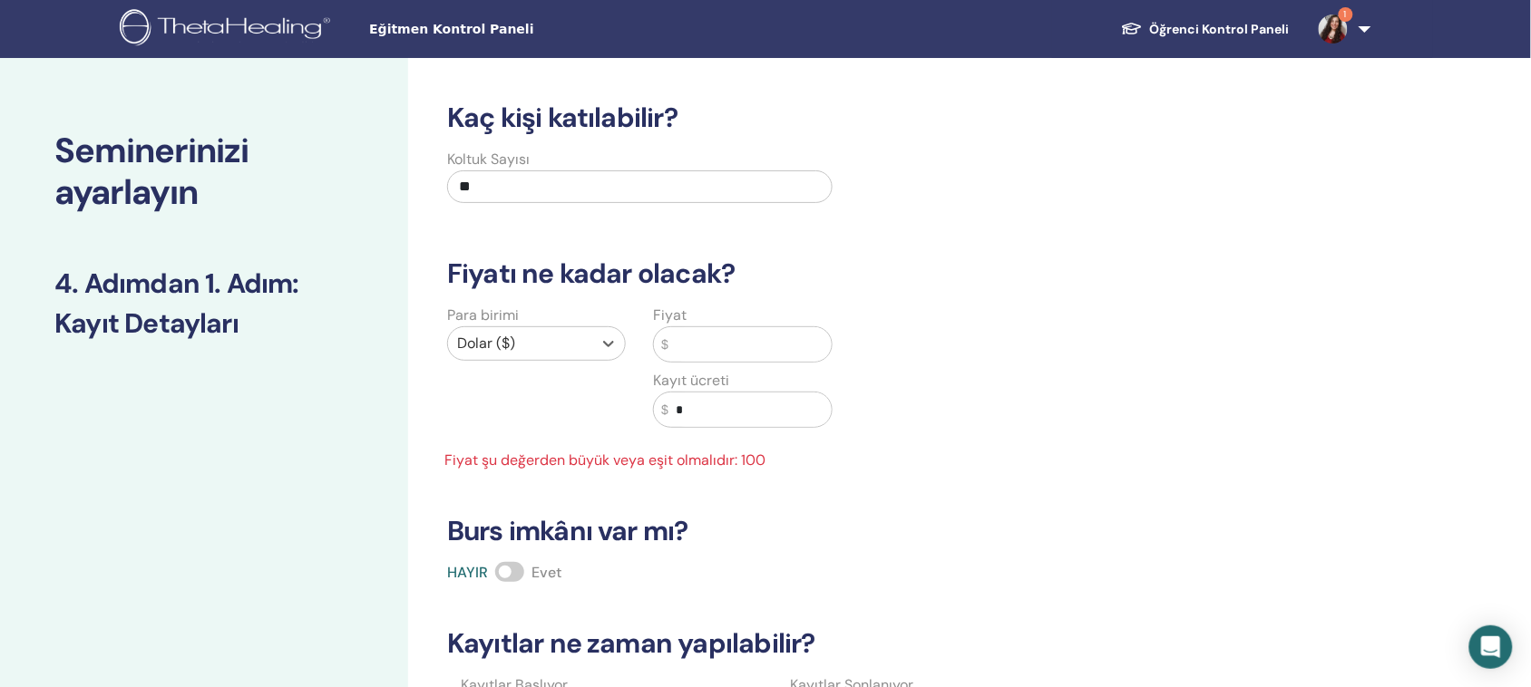
click at [547, 350] on div at bounding box center [520, 343] width 126 height 25
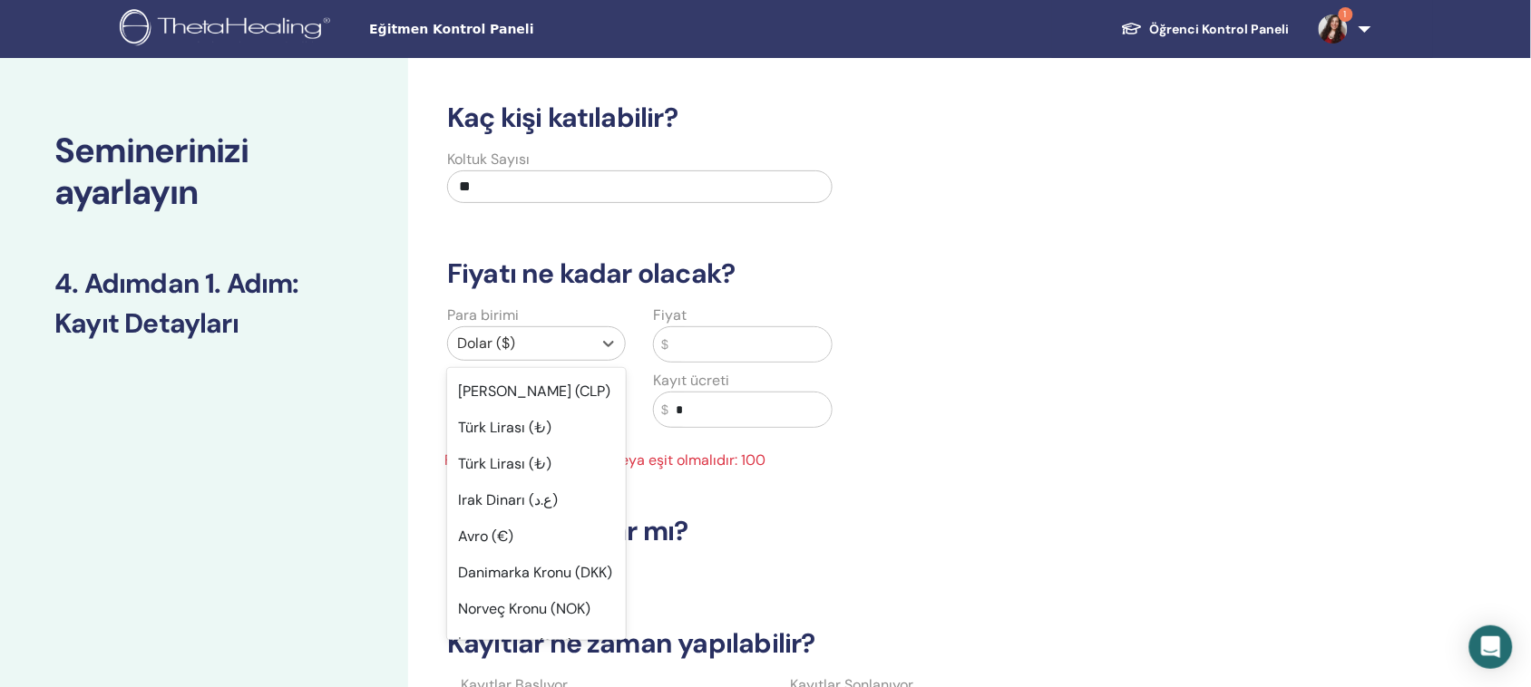
scroll to position [1134, 0]
click at [490, 433] on font "Türk Lirası (₺)" at bounding box center [504, 423] width 93 height 19
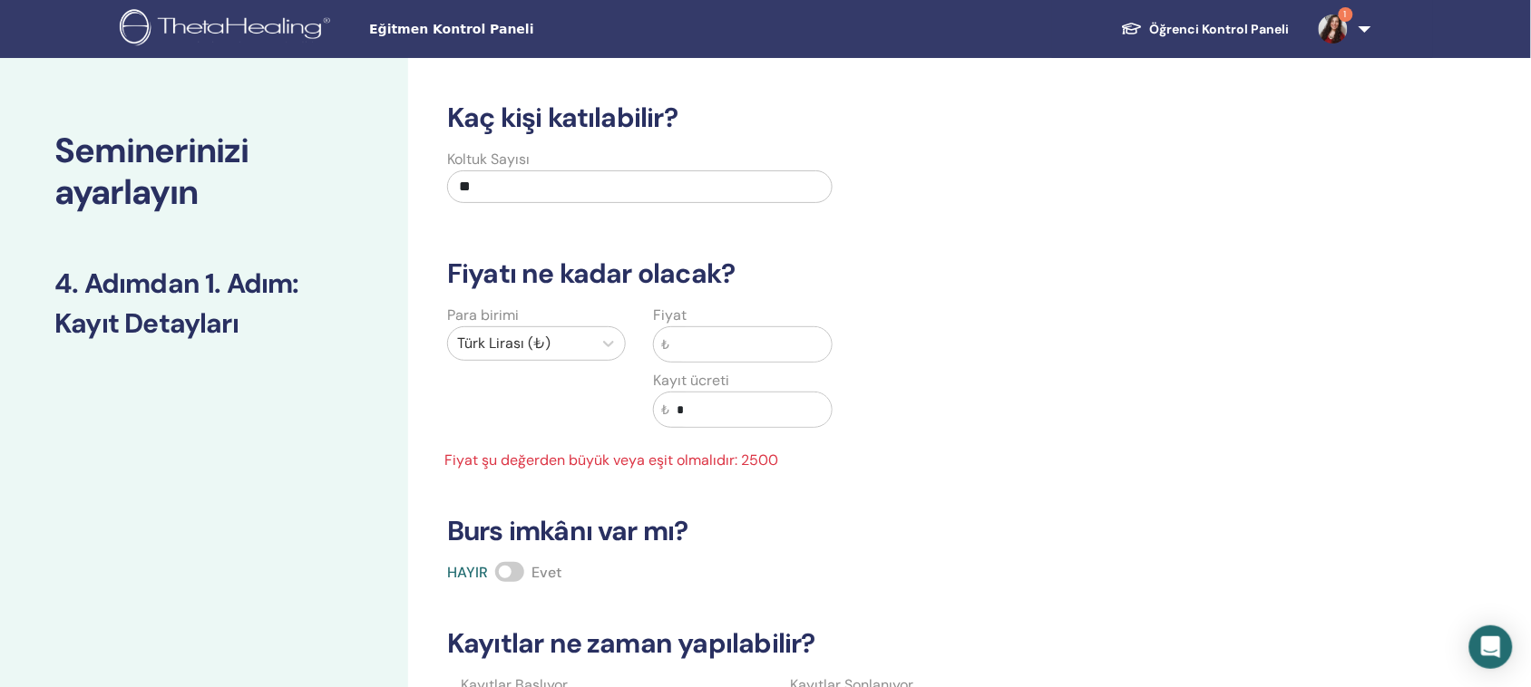
drag, startPoint x: 718, startPoint y: 343, endPoint x: 727, endPoint y: 334, distance: 12.8
click at [725, 336] on input "text" at bounding box center [749, 344] width 161 height 34
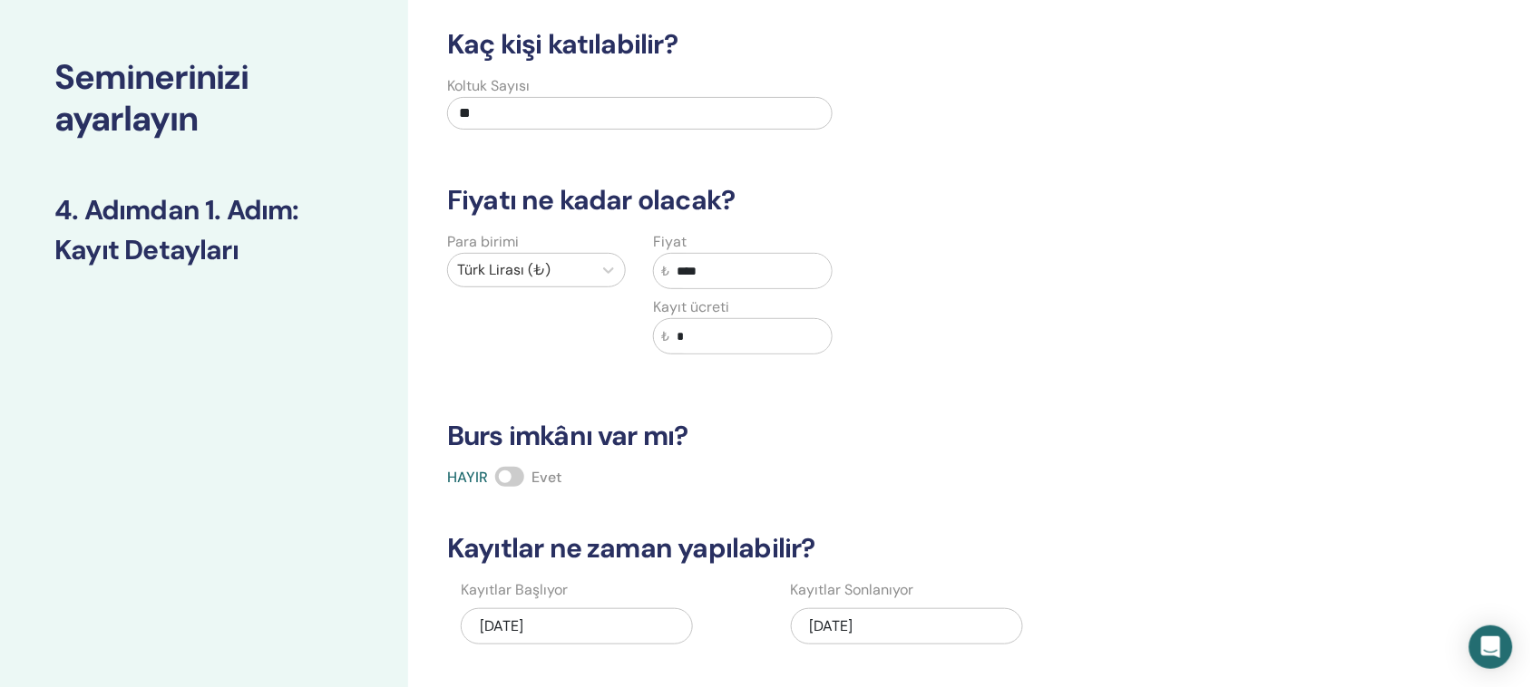
scroll to position [113, 0]
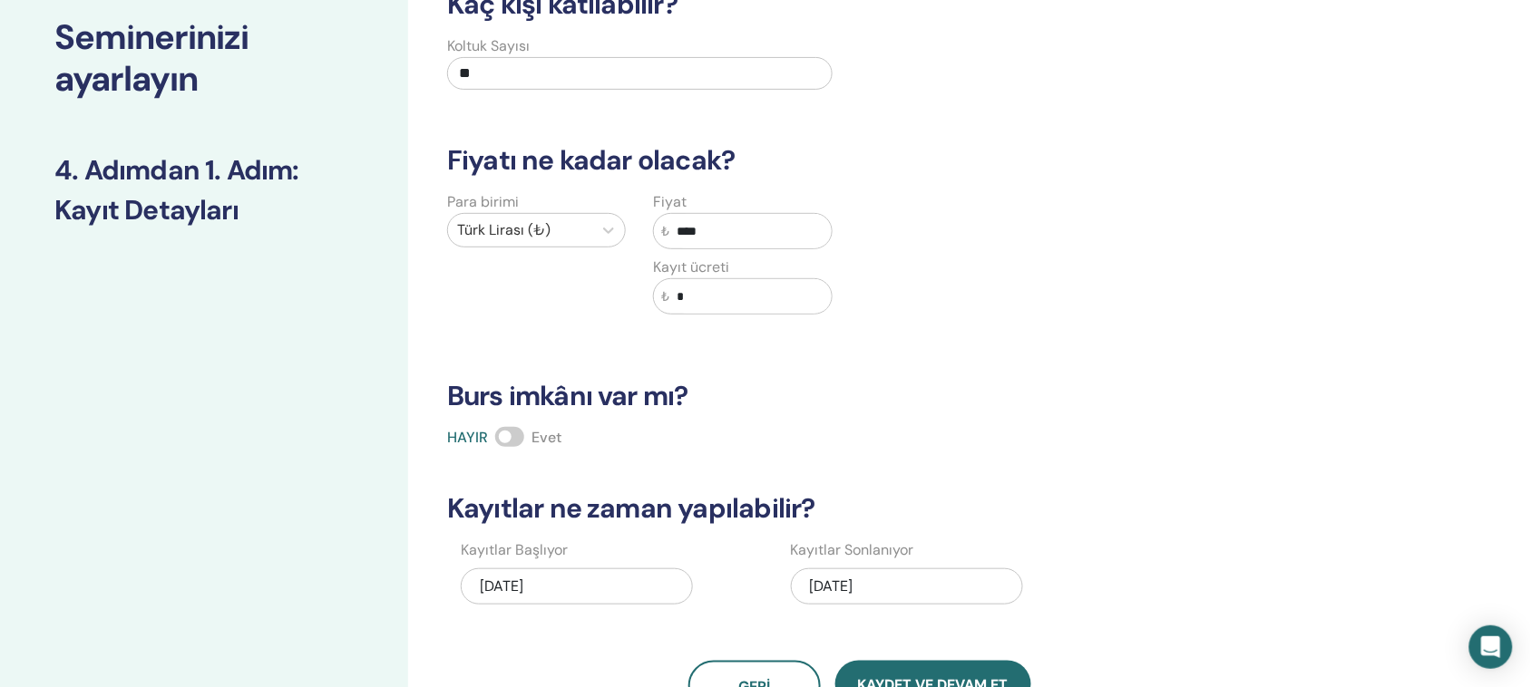
type input "****"
click at [518, 440] on span at bounding box center [509, 437] width 29 height 20
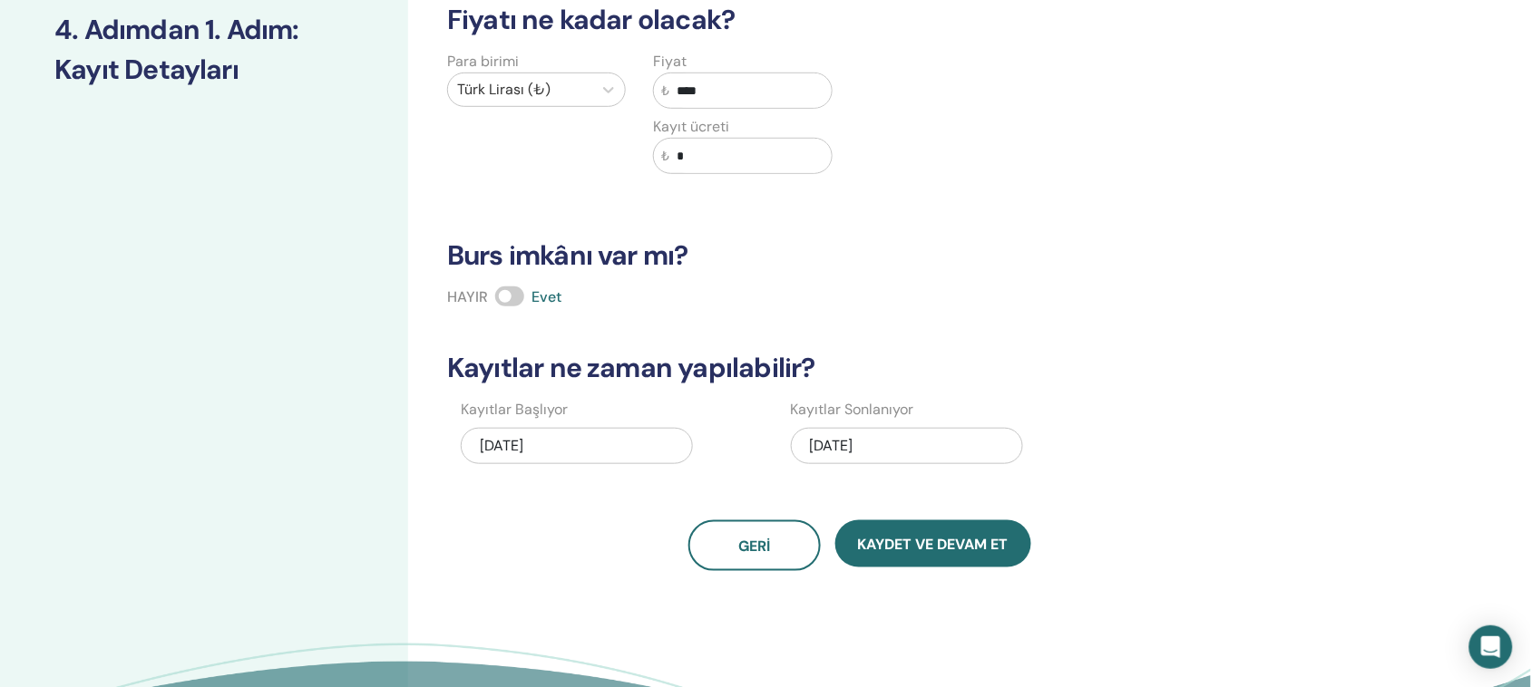
scroll to position [567, 0]
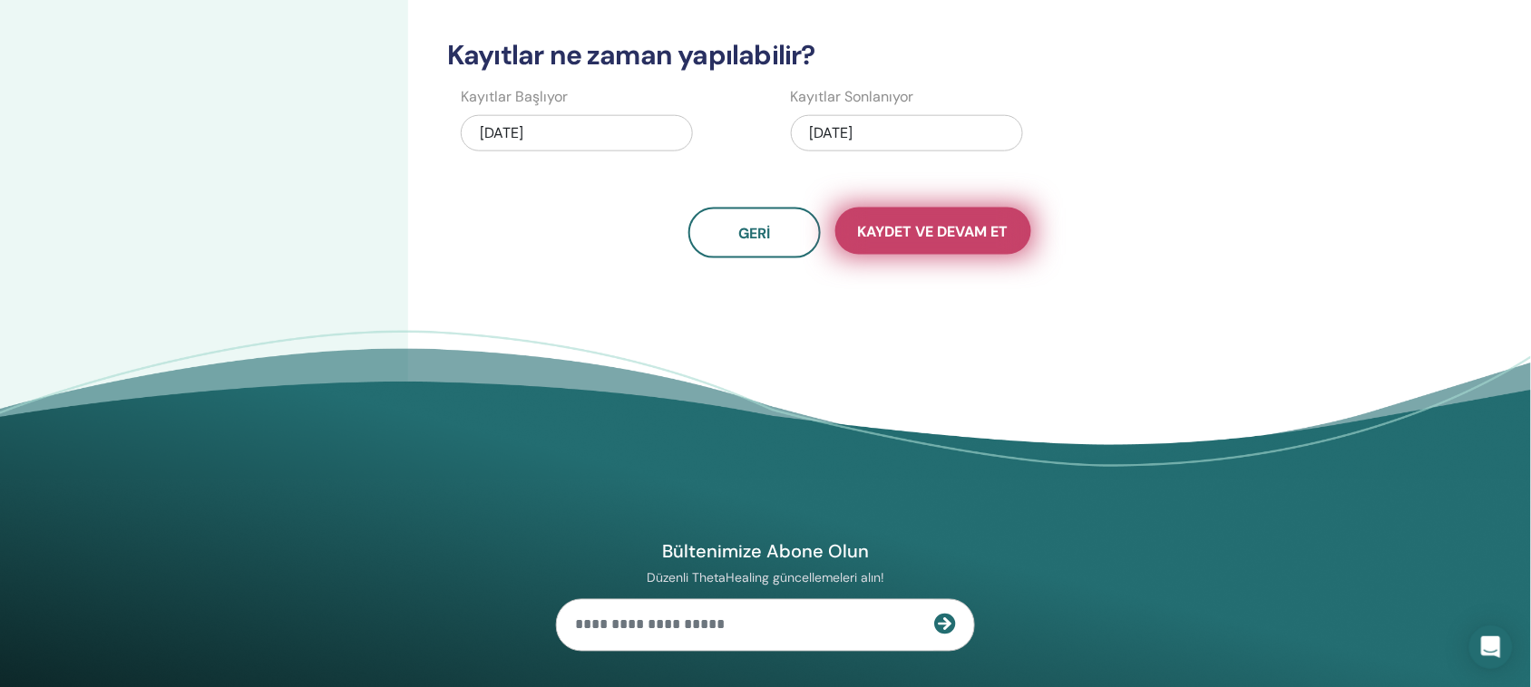
click at [895, 233] on font "Kaydet ve Devam Et" at bounding box center [933, 231] width 151 height 19
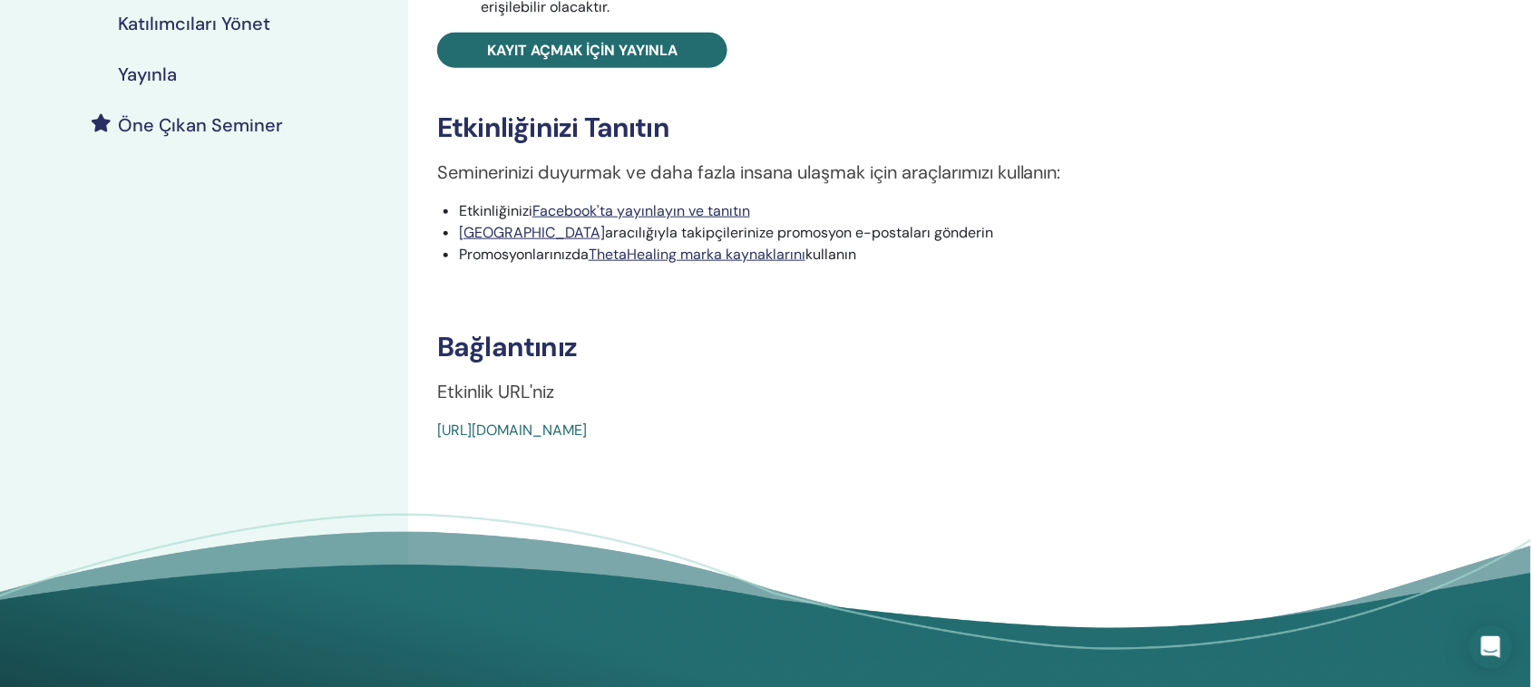
scroll to position [453, 0]
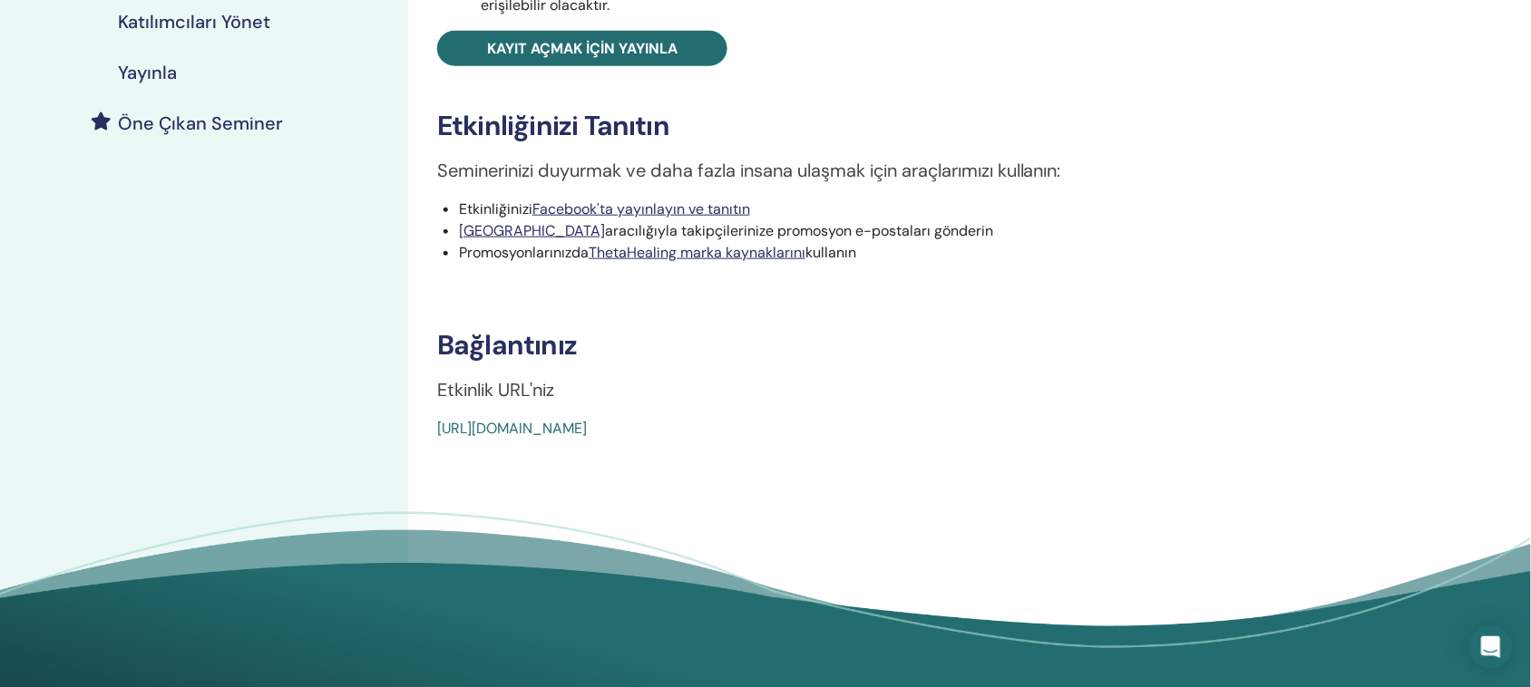
drag, startPoint x: 866, startPoint y: 433, endPoint x: 438, endPoint y: 426, distance: 428.1
click at [437, 426] on div "[URL][DOMAIN_NAME]" at bounding box center [838, 429] width 802 height 22
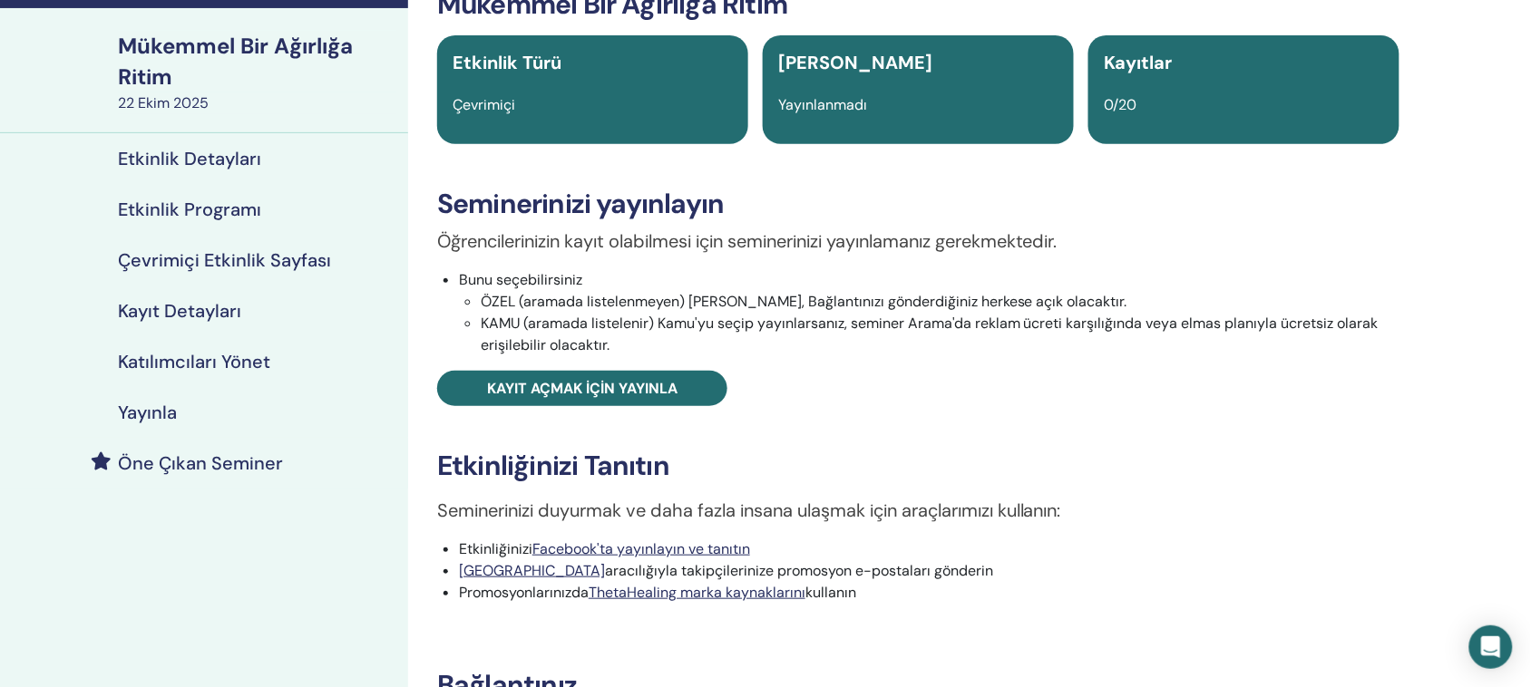
scroll to position [0, 0]
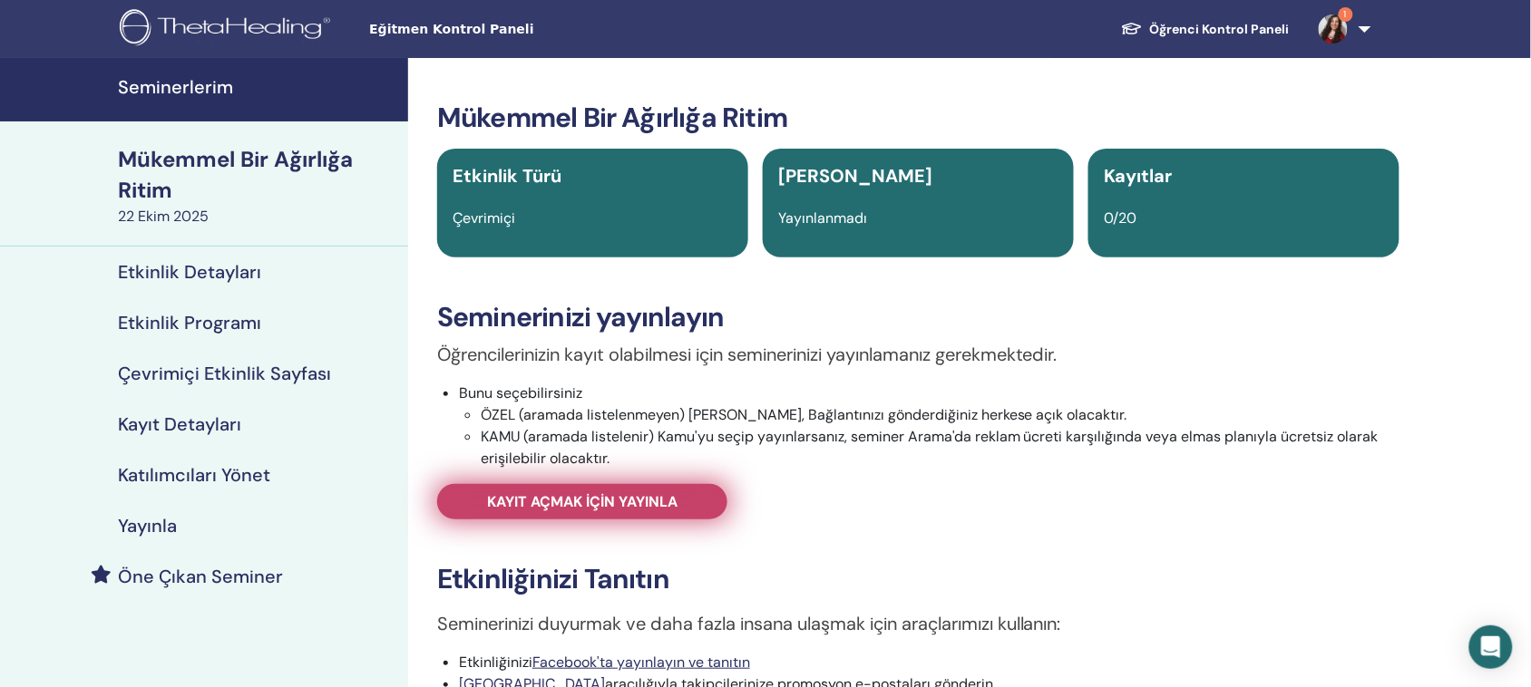
click at [588, 494] on font "Kayıt açmak için yayınla" at bounding box center [582, 501] width 190 height 19
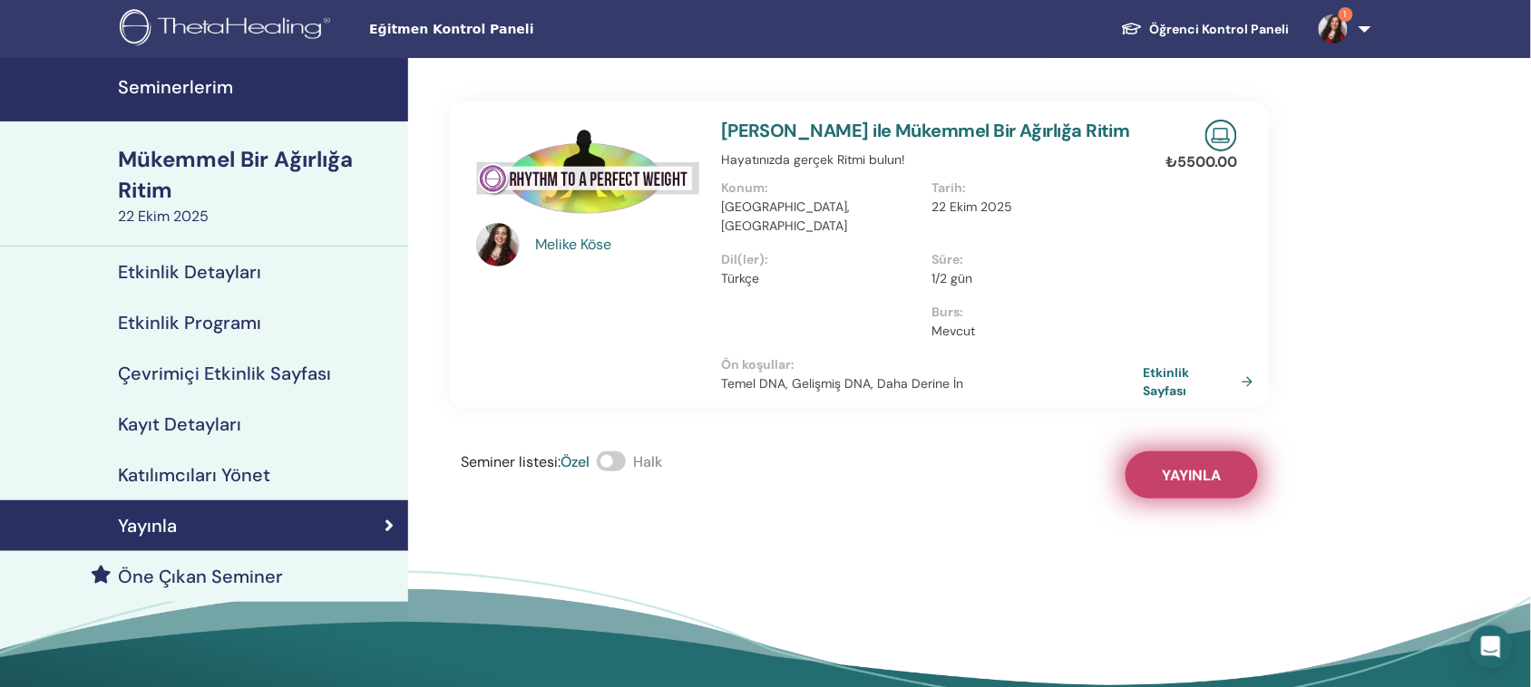
click at [1215, 466] on font "Yayınla" at bounding box center [1192, 475] width 59 height 19
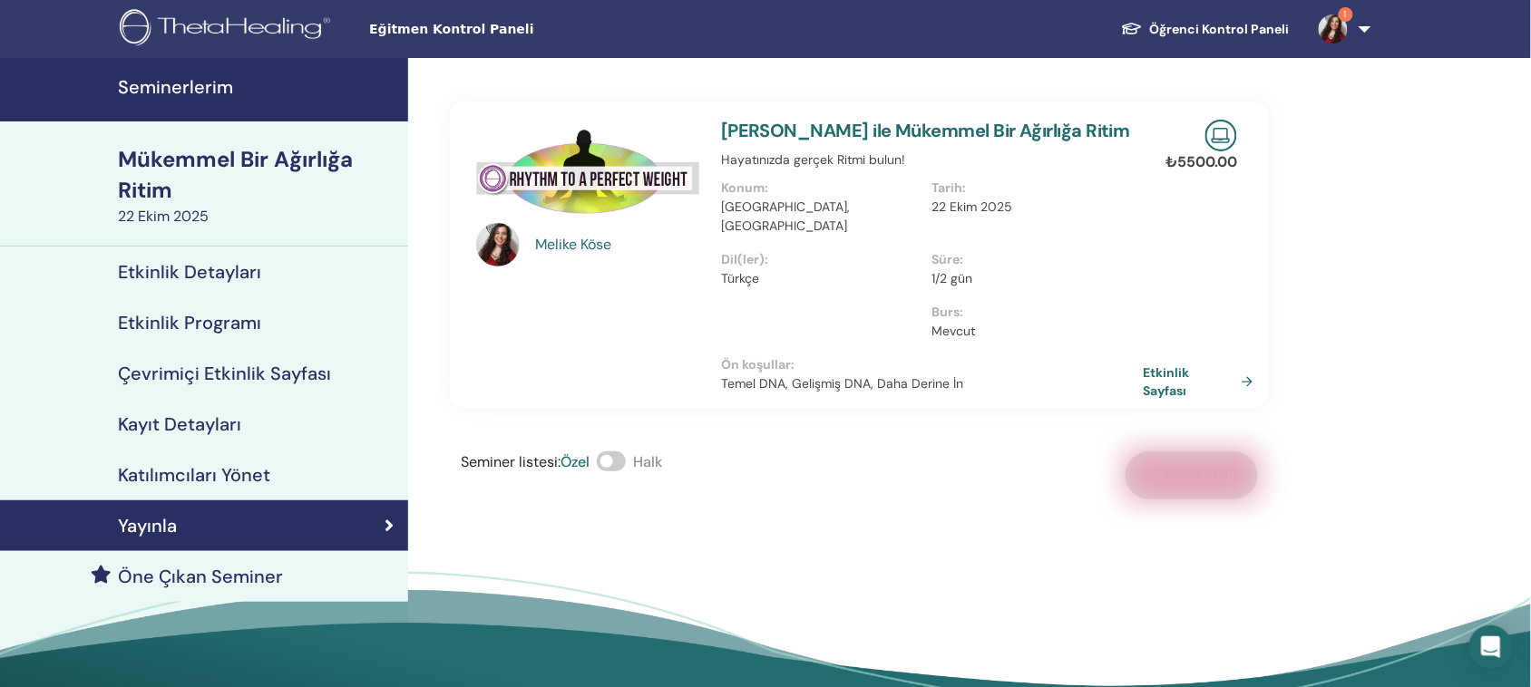
click at [200, 155] on font "Mükemmel Bir Ağırlığa Ritim" at bounding box center [235, 174] width 235 height 59
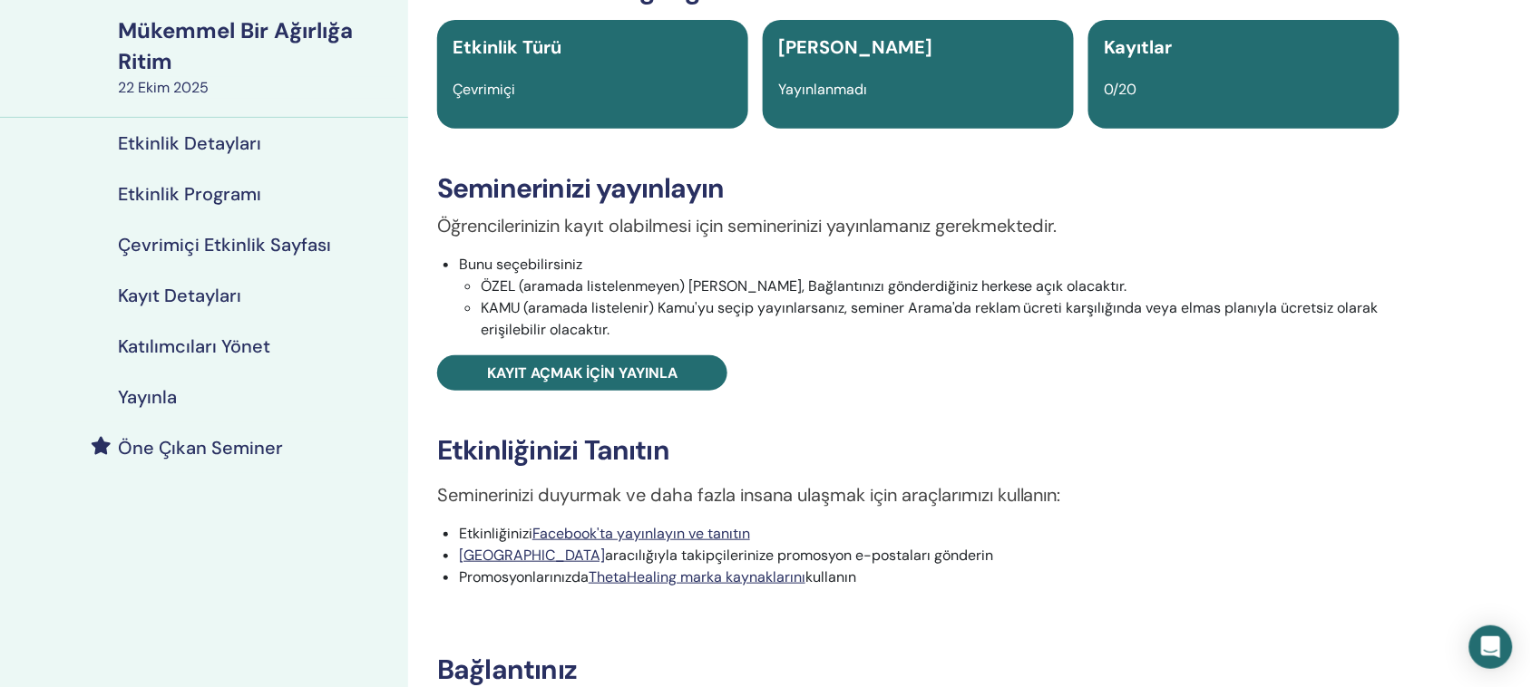
scroll to position [453, 0]
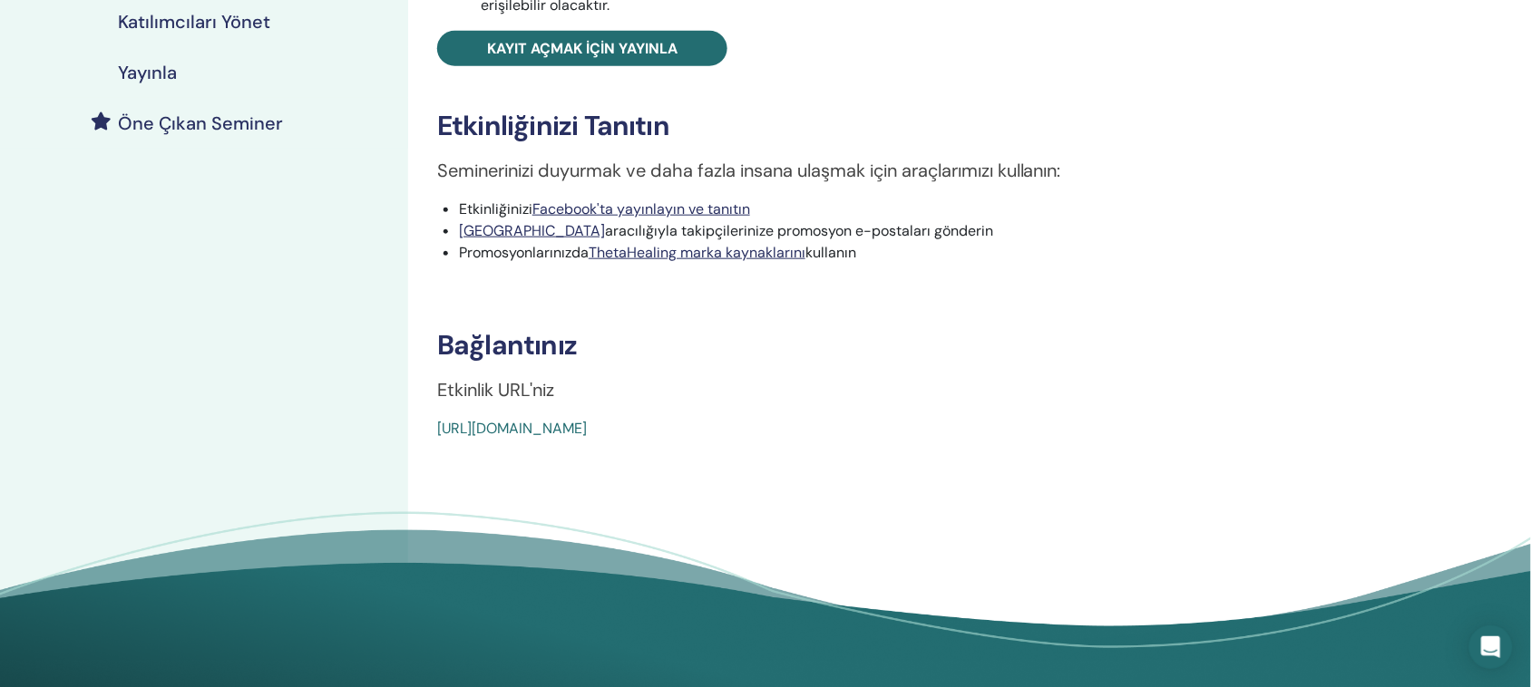
drag, startPoint x: 848, startPoint y: 426, endPoint x: 437, endPoint y: 431, distance: 410.8
click at [435, 431] on div "Mükemmel Bir Ağırlığa Ritim Etkinlik Türü Çevrimiçi Olay Durumu Yayınlanmadı Ka…" at bounding box center [918, 44] width 998 height 792
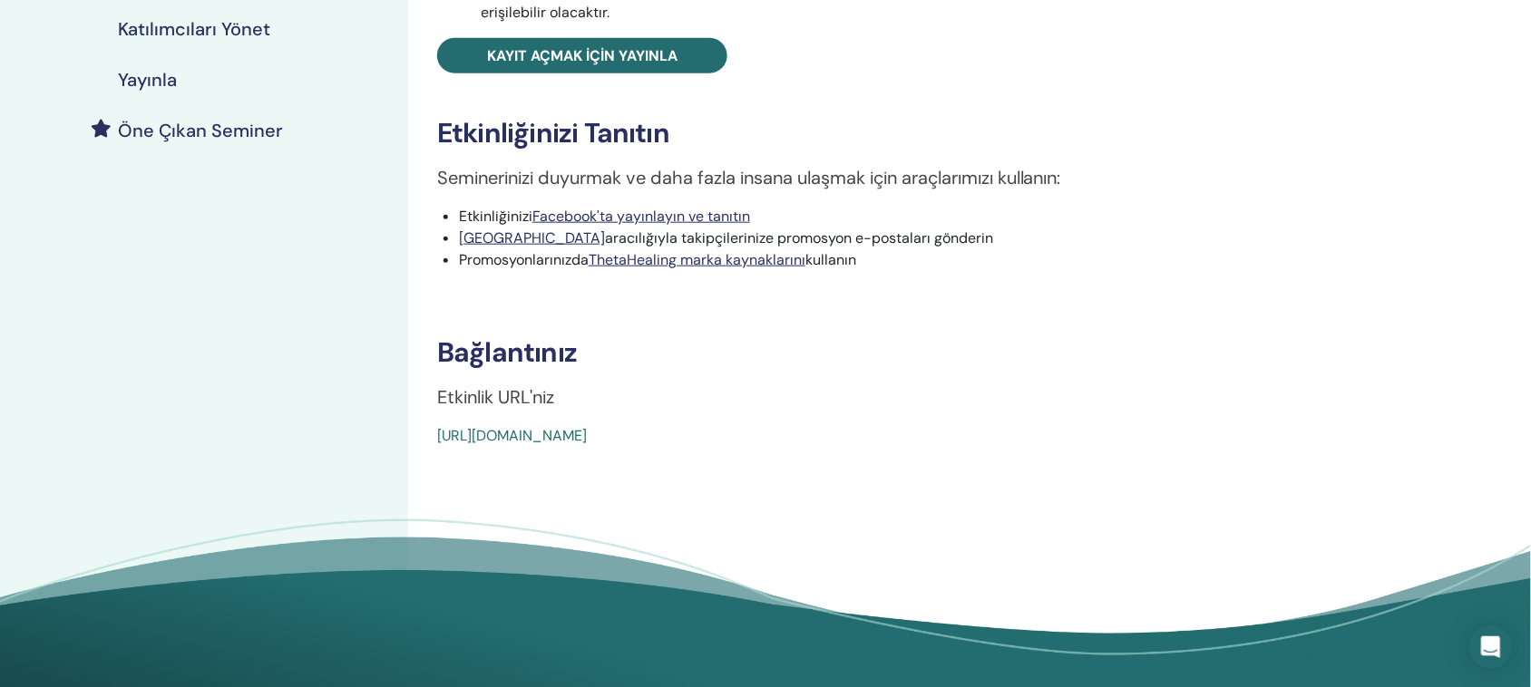
scroll to position [0, 0]
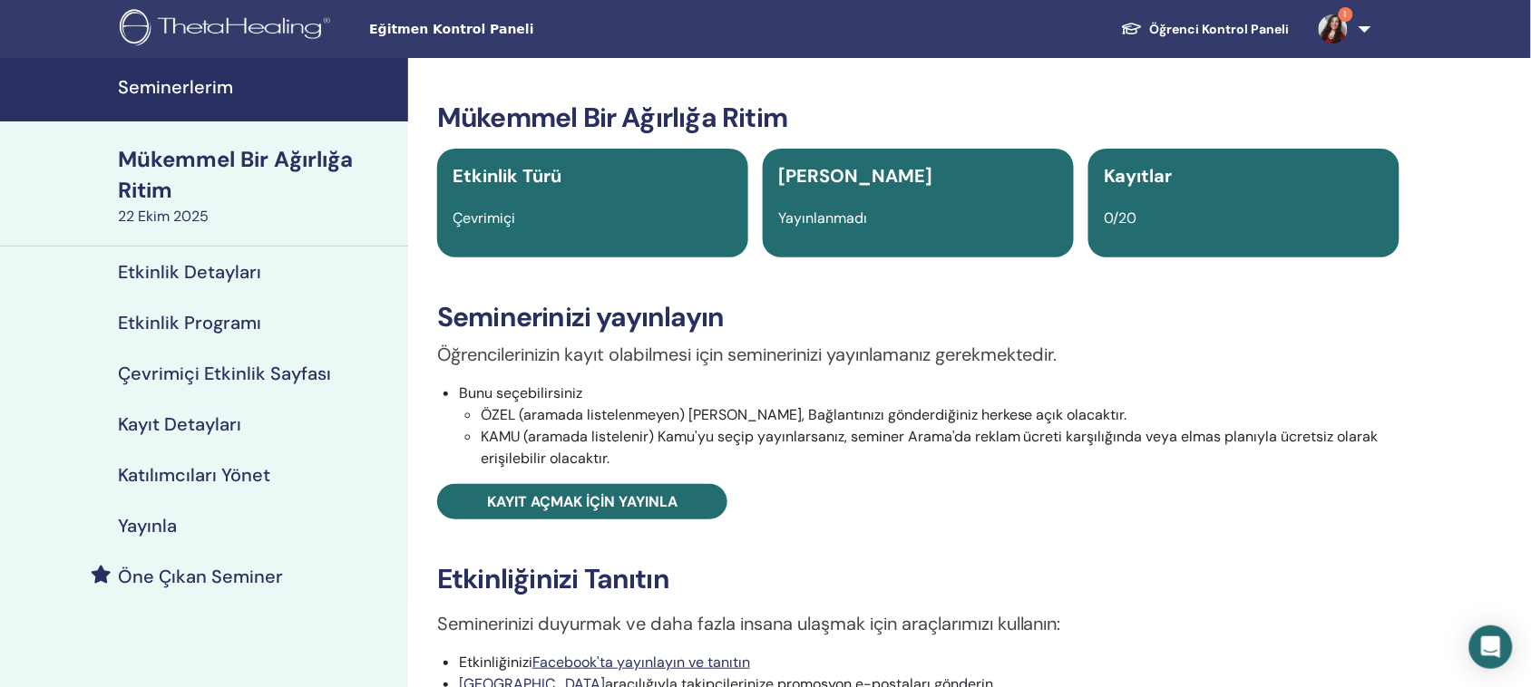
click at [189, 93] on font "Seminerlerim" at bounding box center [175, 87] width 115 height 24
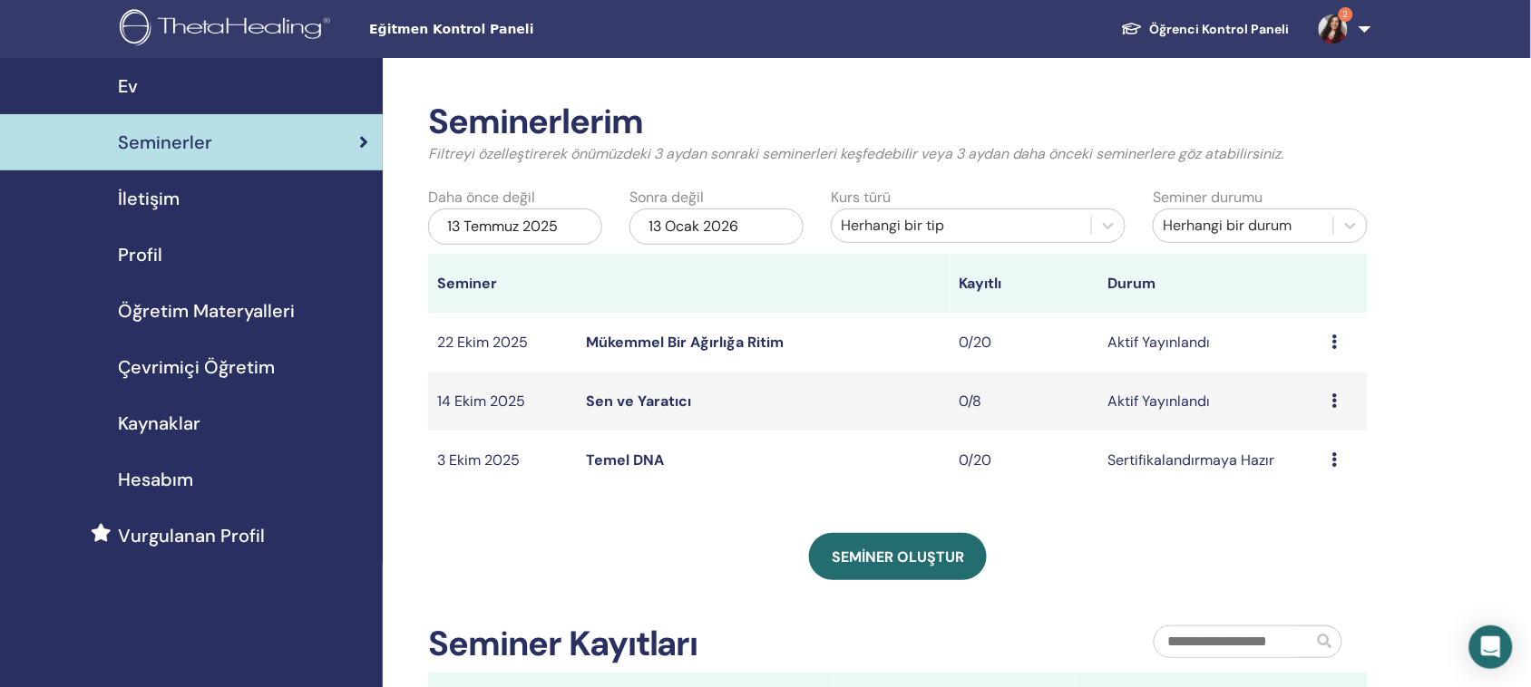
click at [1331, 27] on img at bounding box center [1333, 29] width 29 height 29
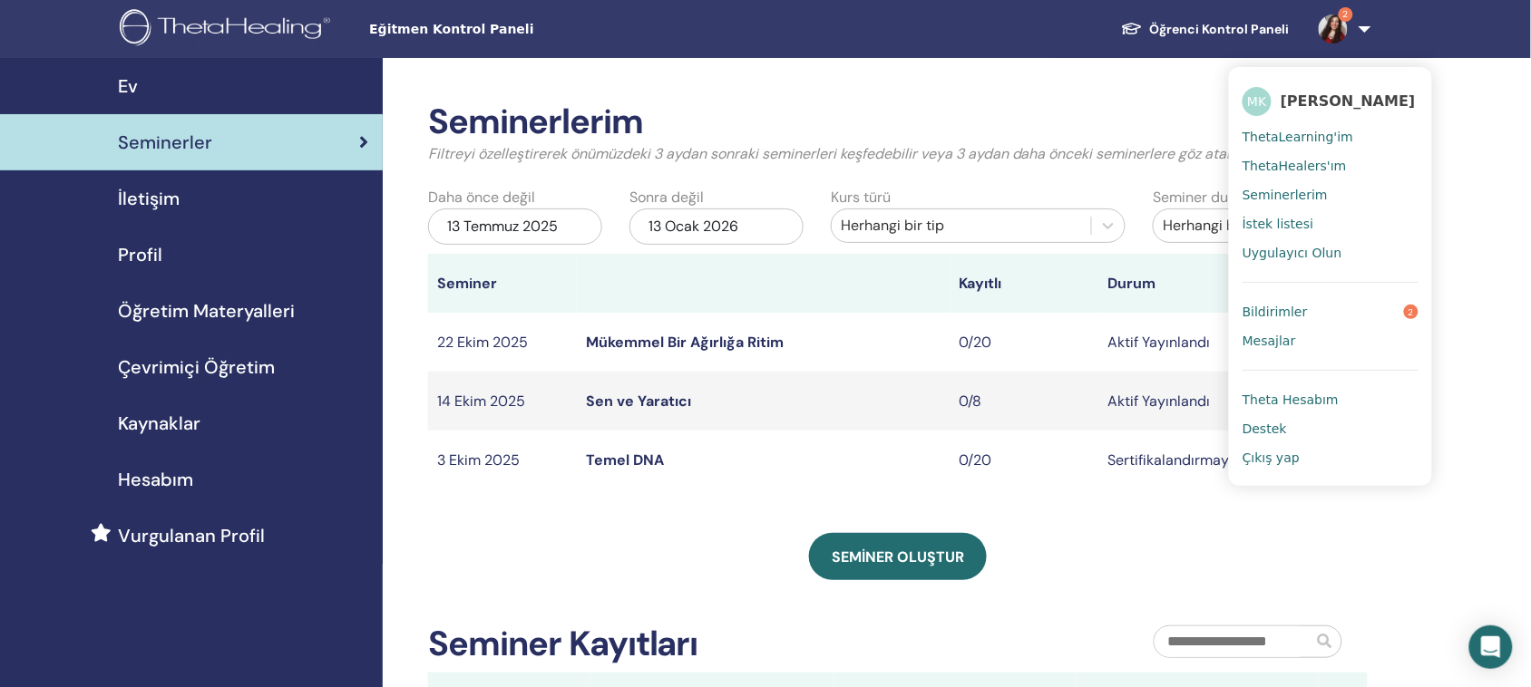
click at [1284, 309] on font "Bildirimler" at bounding box center [1274, 312] width 65 height 15
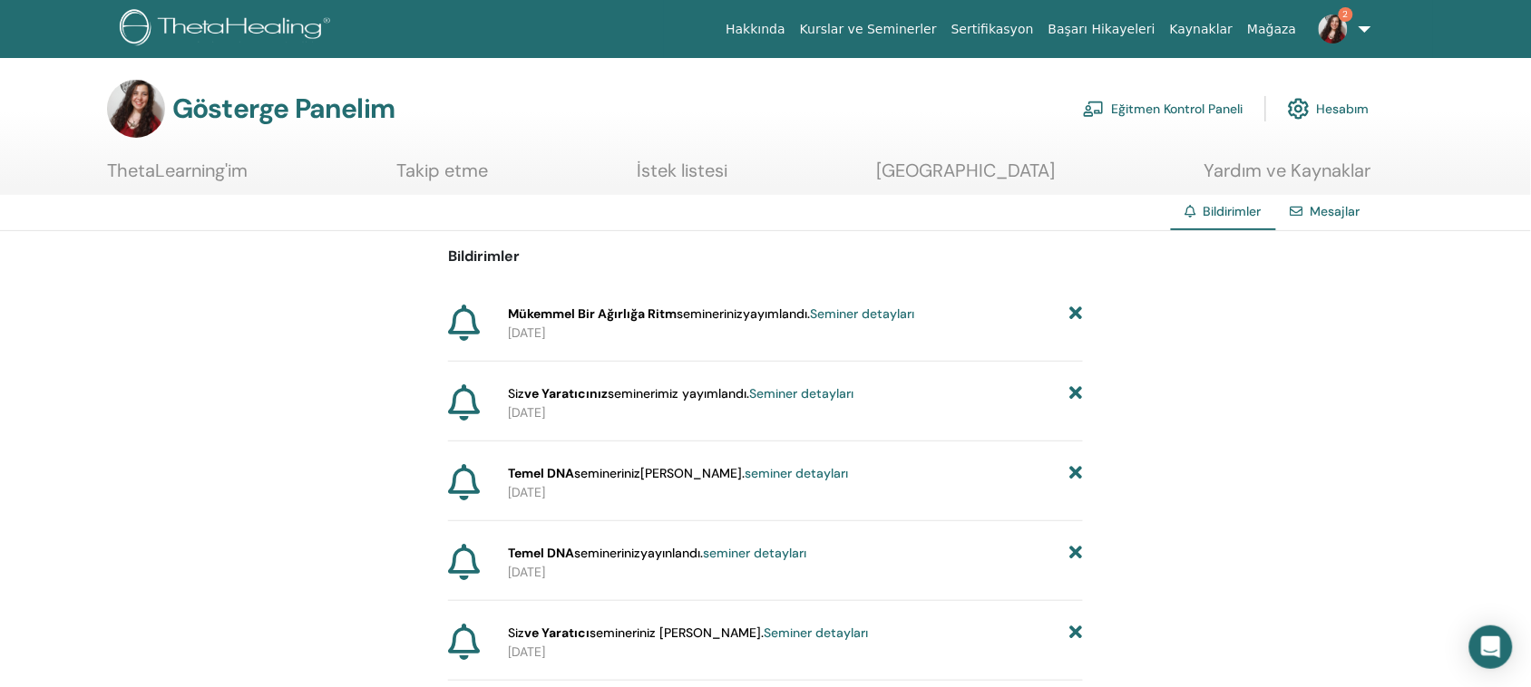
click at [1130, 105] on font "Eğitmen Kontrol Paneli" at bounding box center [1177, 110] width 131 height 16
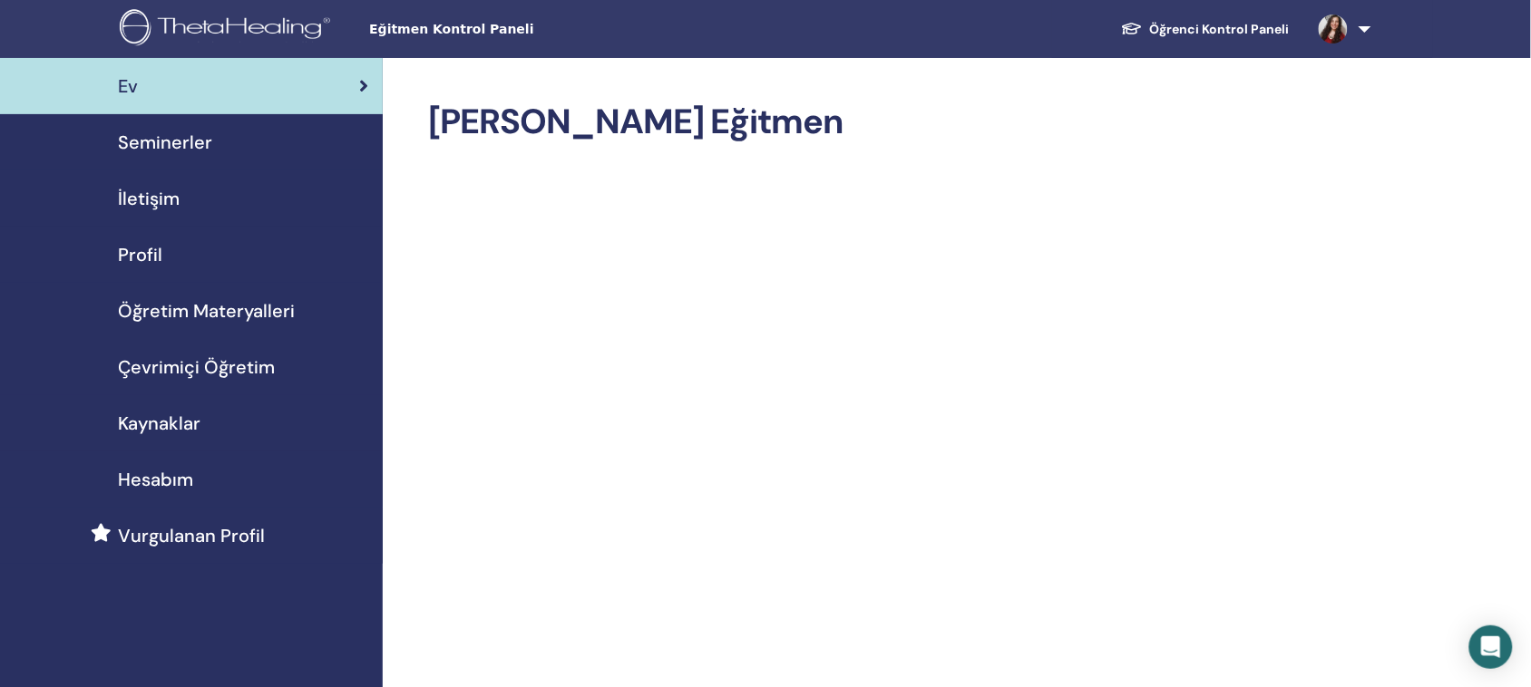
click at [160, 139] on font "Seminerler" at bounding box center [165, 143] width 94 height 24
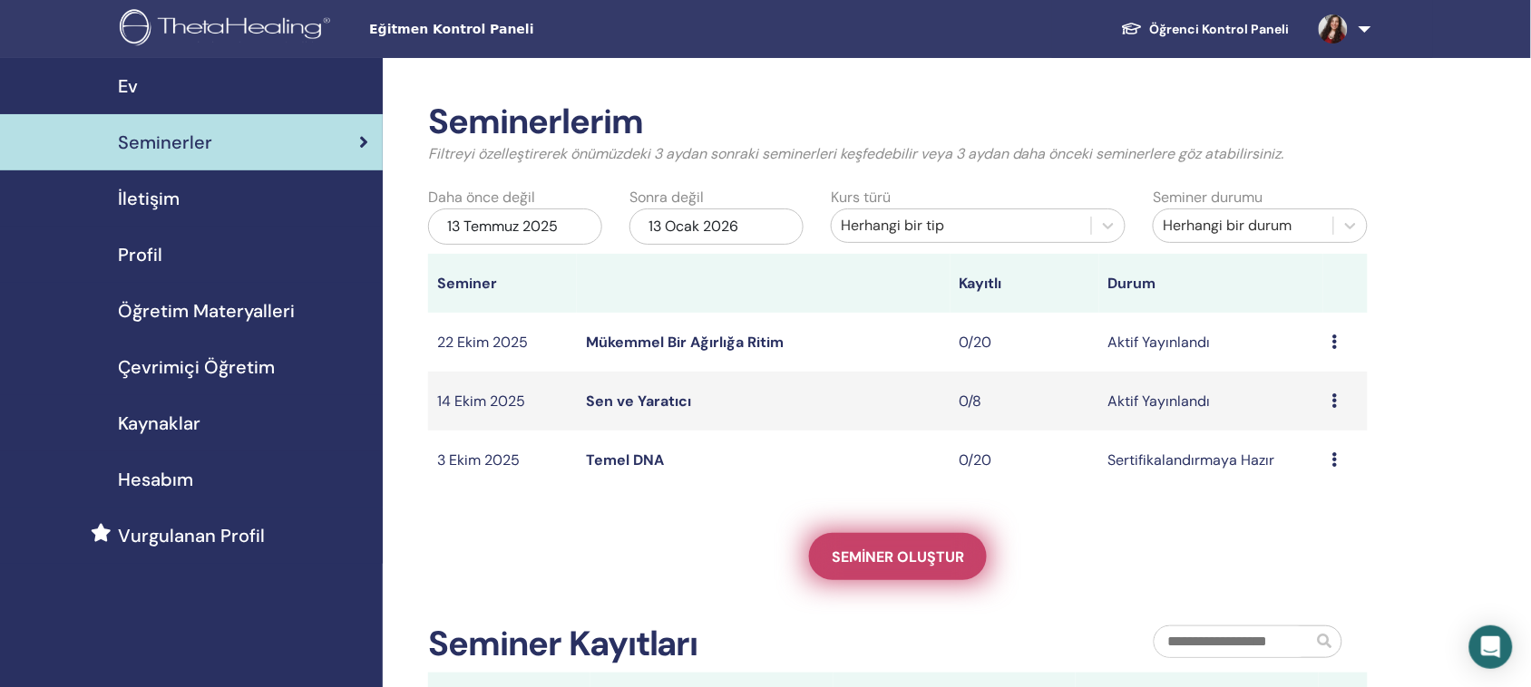
click at [873, 559] on font "Seminer oluştur" at bounding box center [898, 557] width 132 height 19
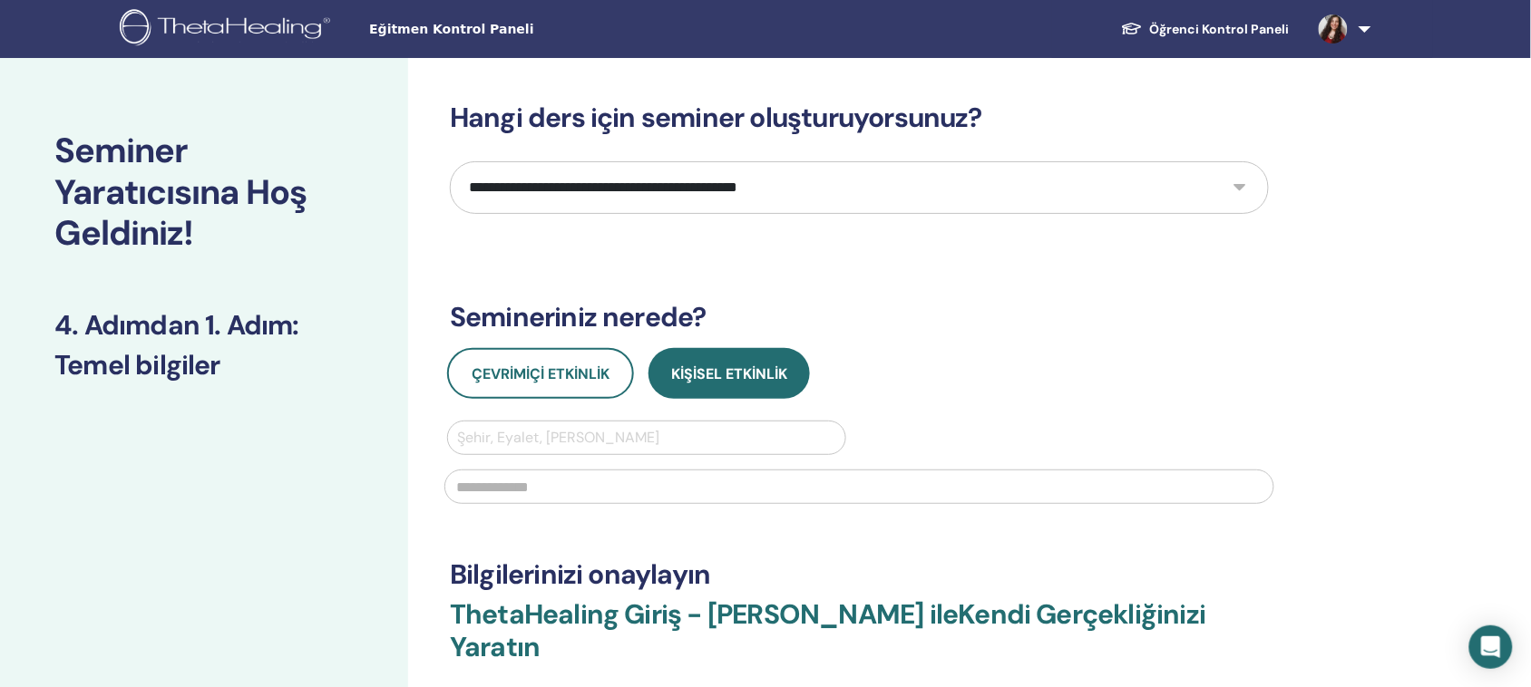
click at [712, 188] on select "**********" at bounding box center [859, 187] width 819 height 53
select select "*"
click at [450, 161] on select "**********" at bounding box center [859, 187] width 819 height 53
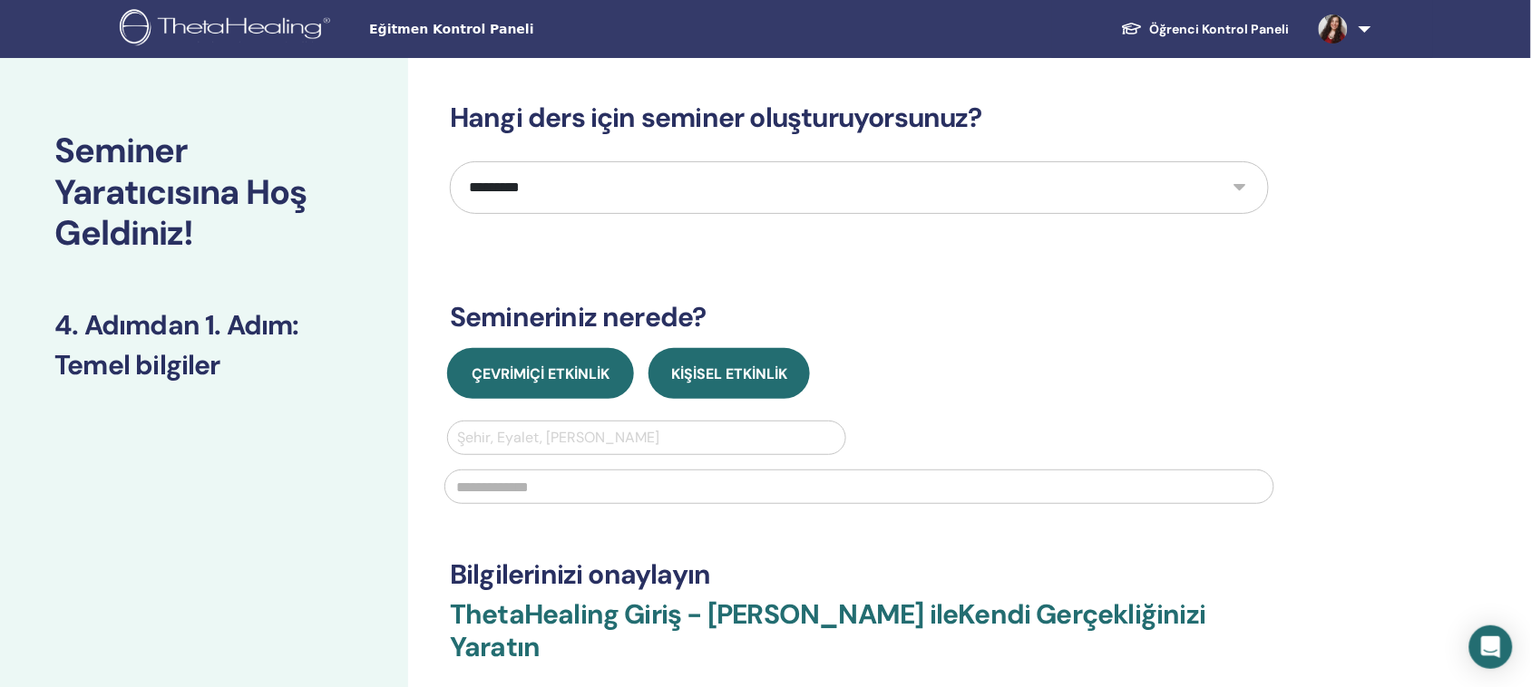
click at [549, 365] on font "Çevrimiçi Etkinlik" at bounding box center [541, 374] width 138 height 19
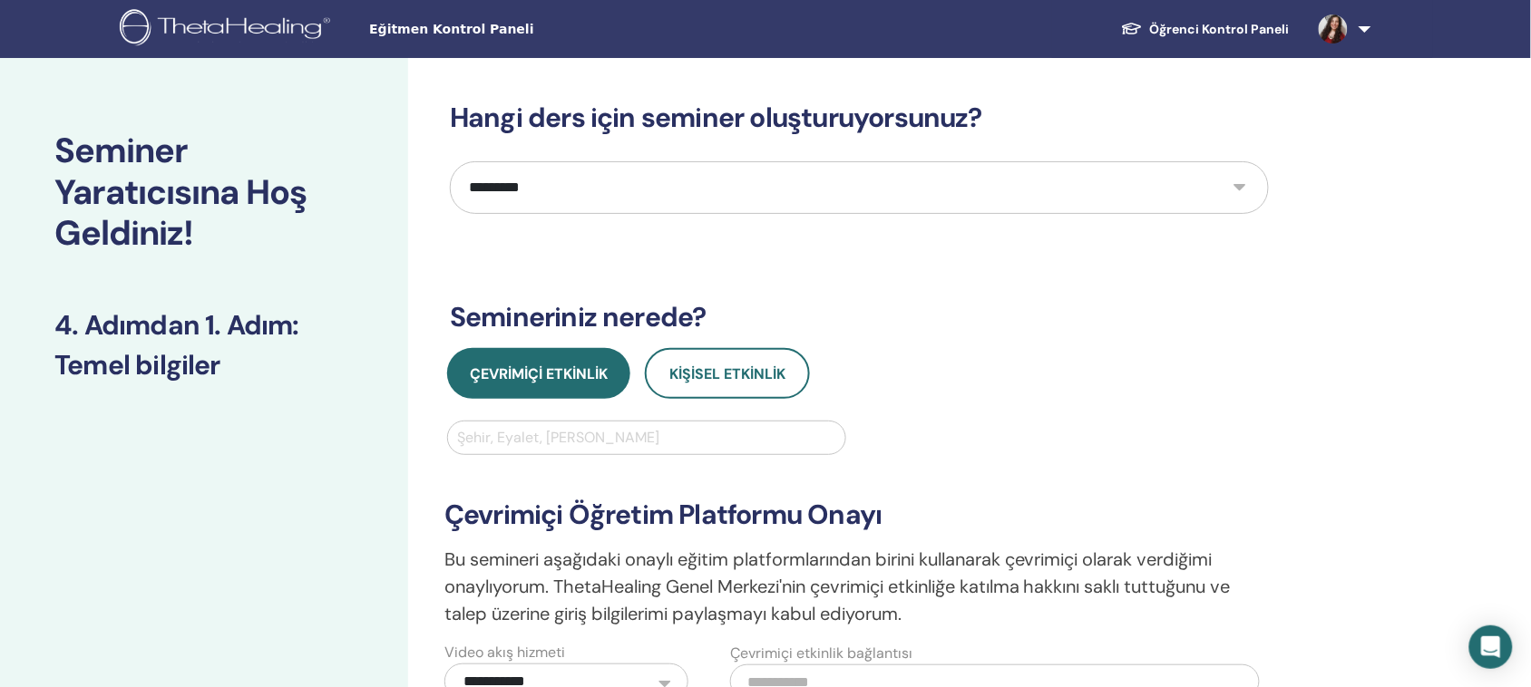
click at [574, 432] on div at bounding box center [646, 437] width 379 height 25
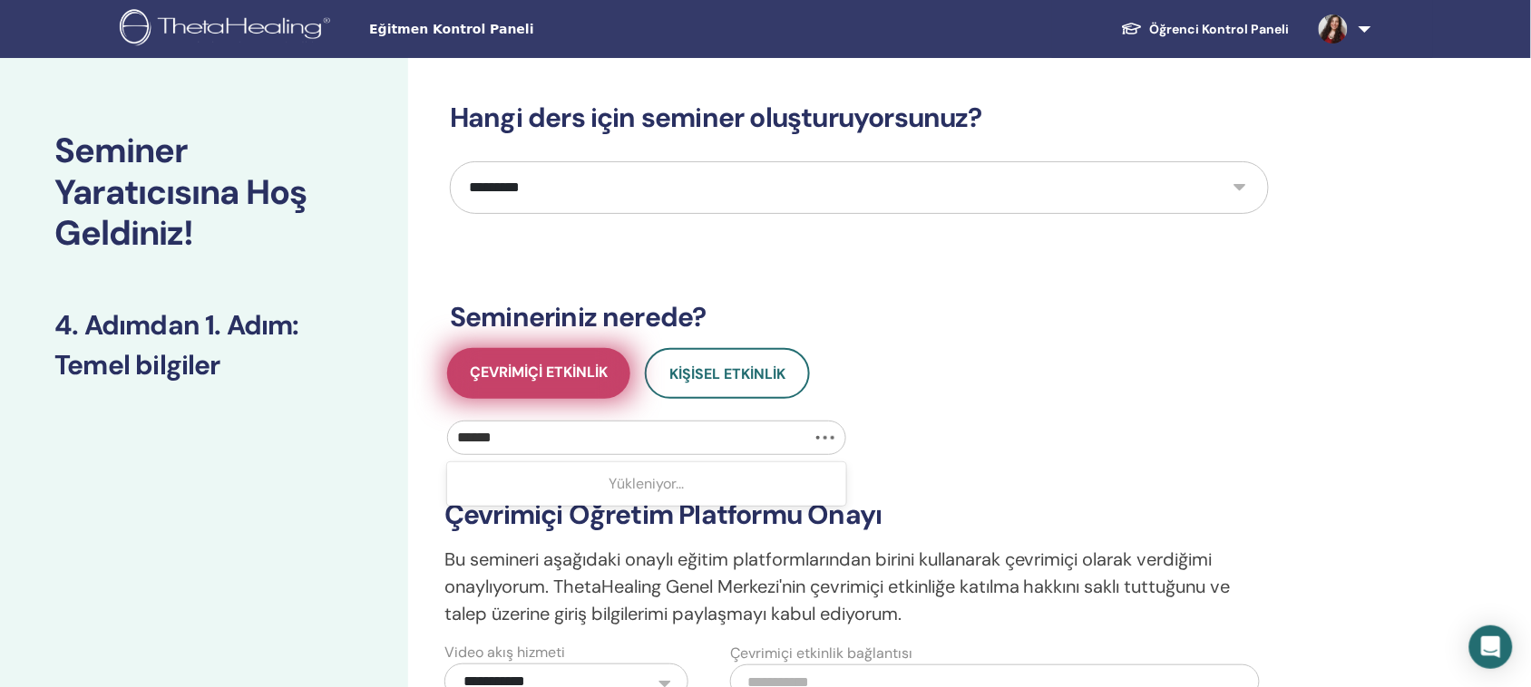
type input "*******"
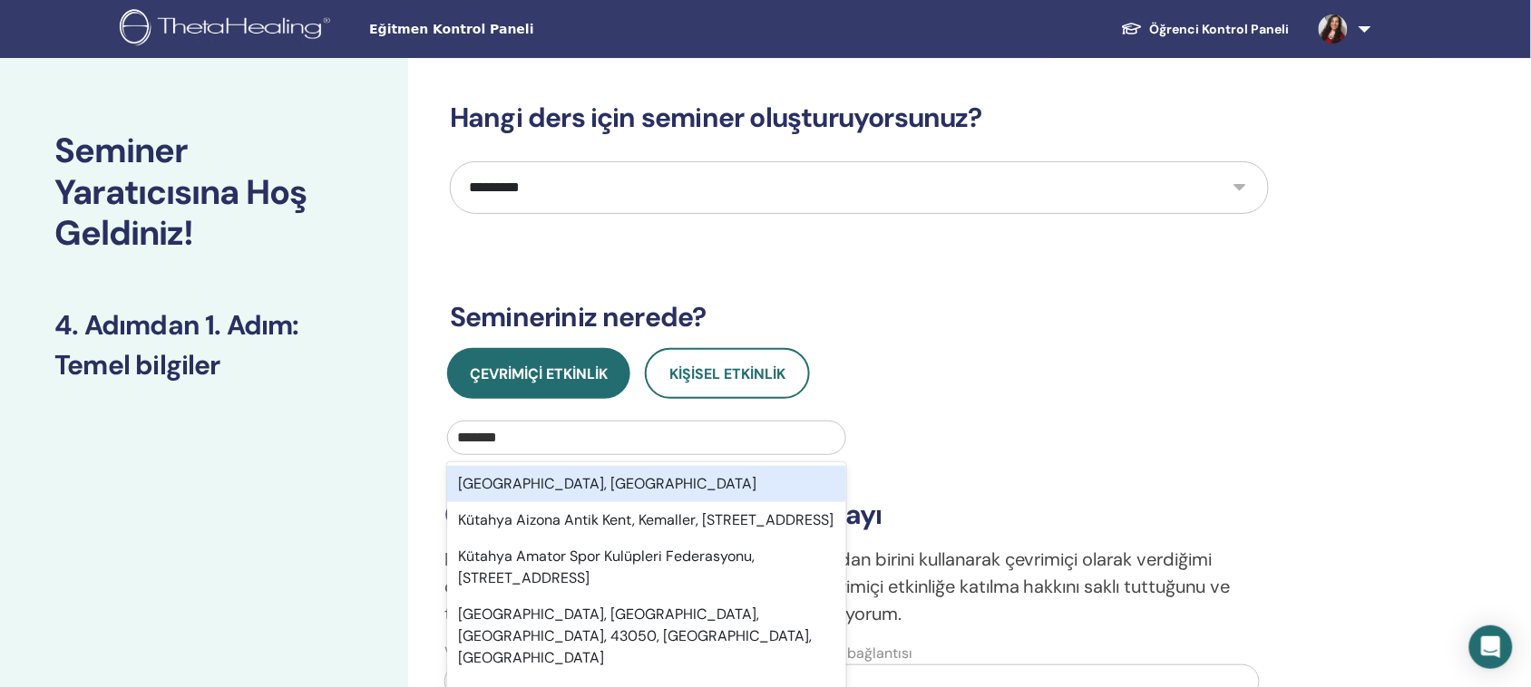
click at [615, 473] on div "Kütahya, TUR" at bounding box center [646, 484] width 399 height 36
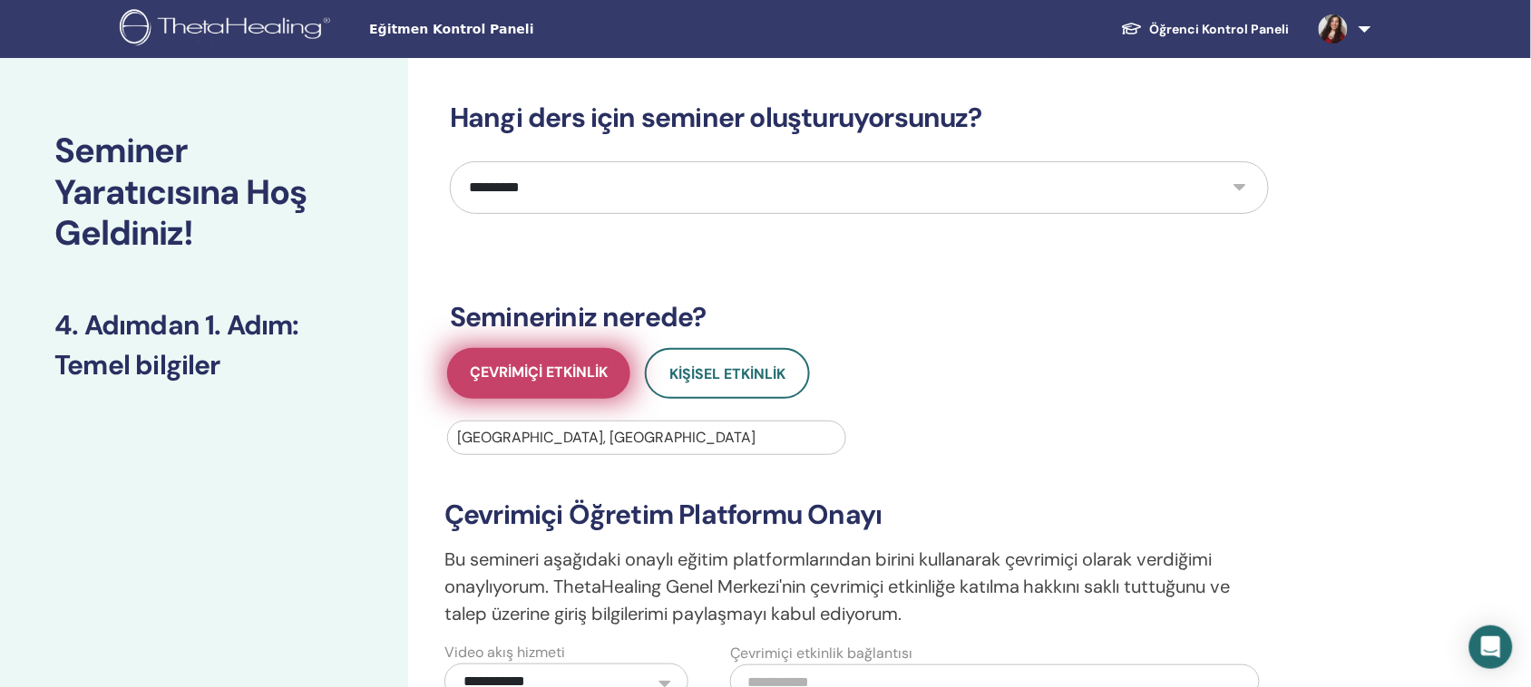
click at [550, 369] on font "Çevrimiçi Etkinlik" at bounding box center [539, 372] width 138 height 19
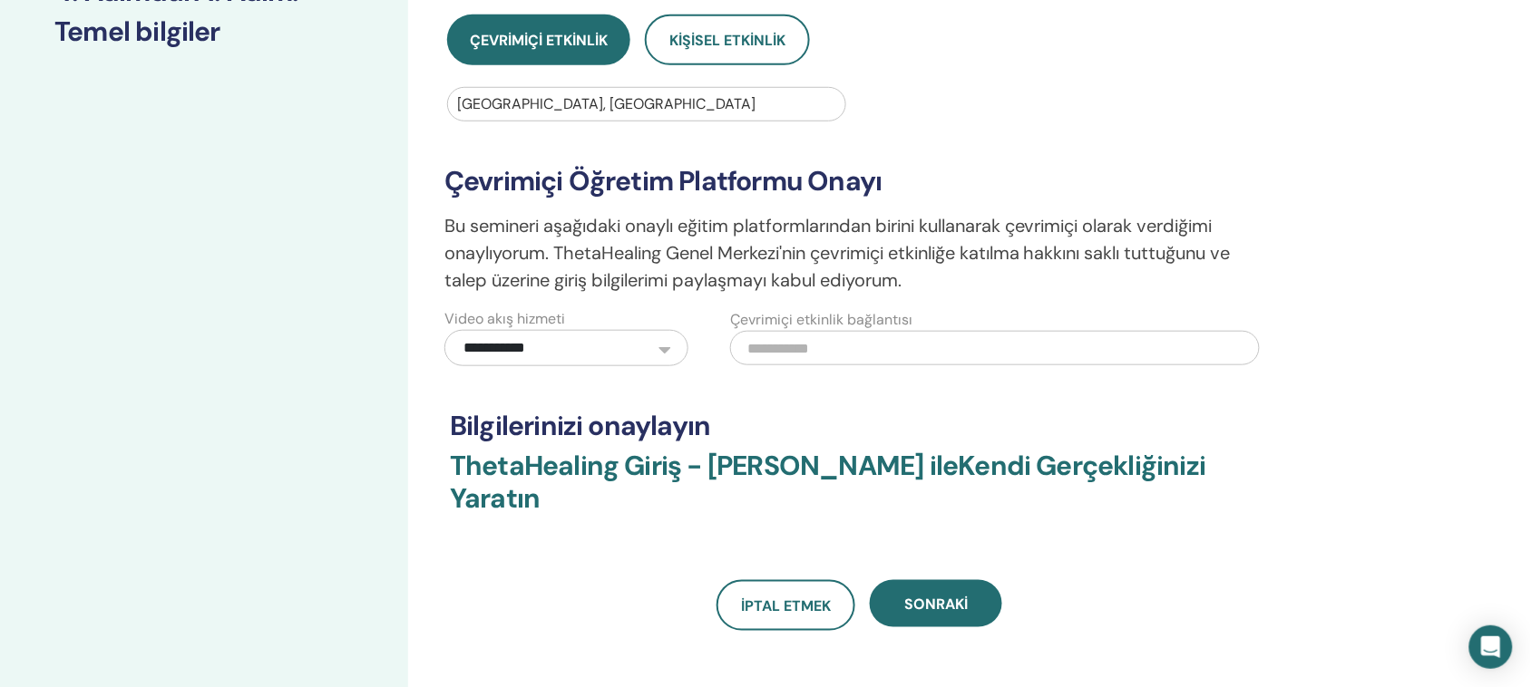
scroll to position [340, 0]
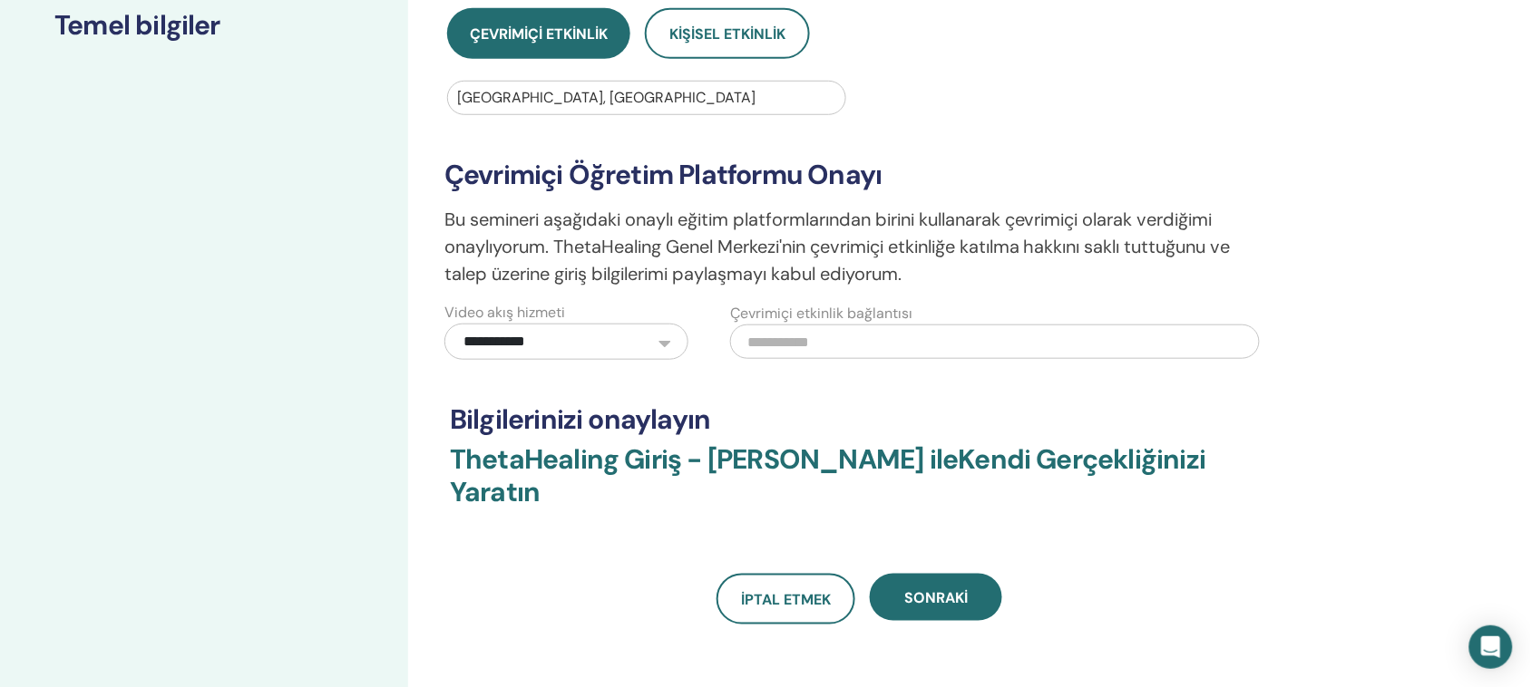
click at [813, 337] on input "text" at bounding box center [995, 342] width 530 height 34
paste input "**********"
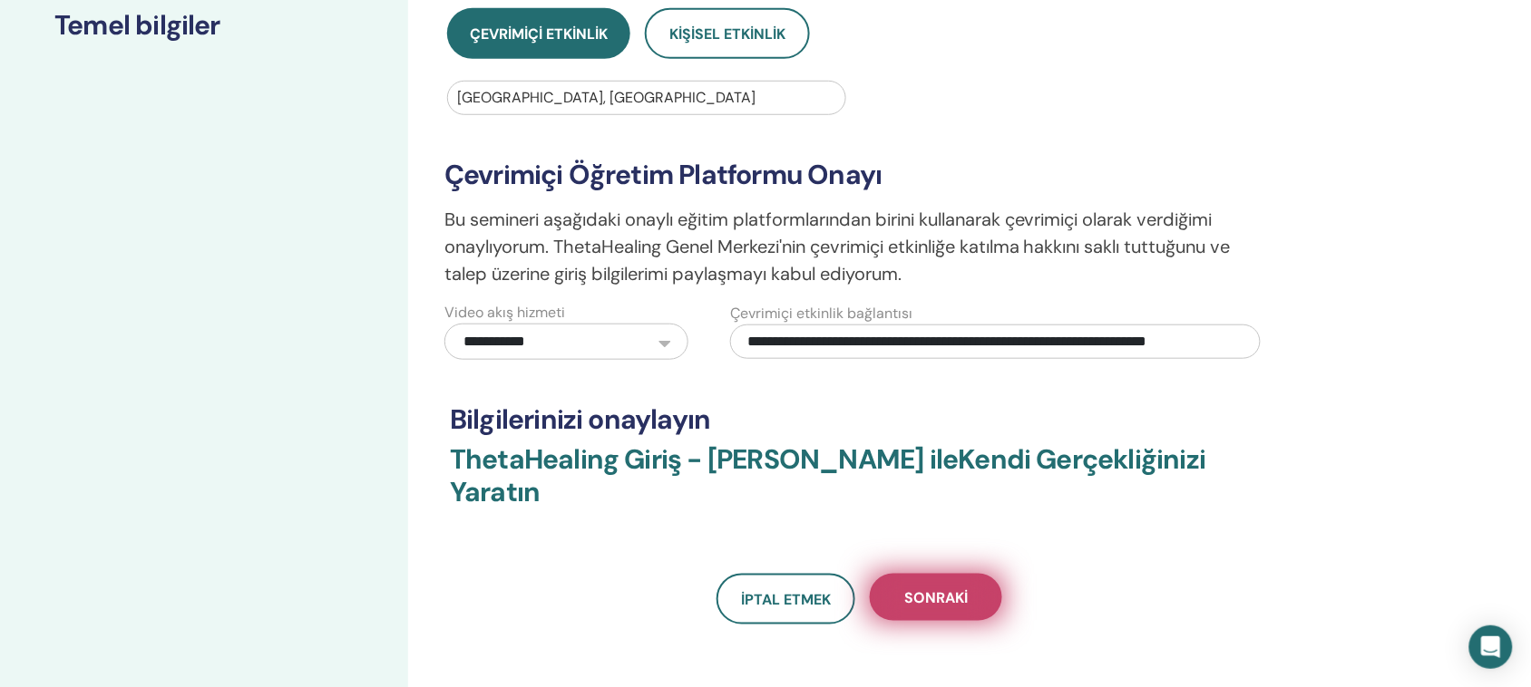
type input "**********"
click at [955, 589] on font "Sonraki" at bounding box center [935, 598] width 63 height 19
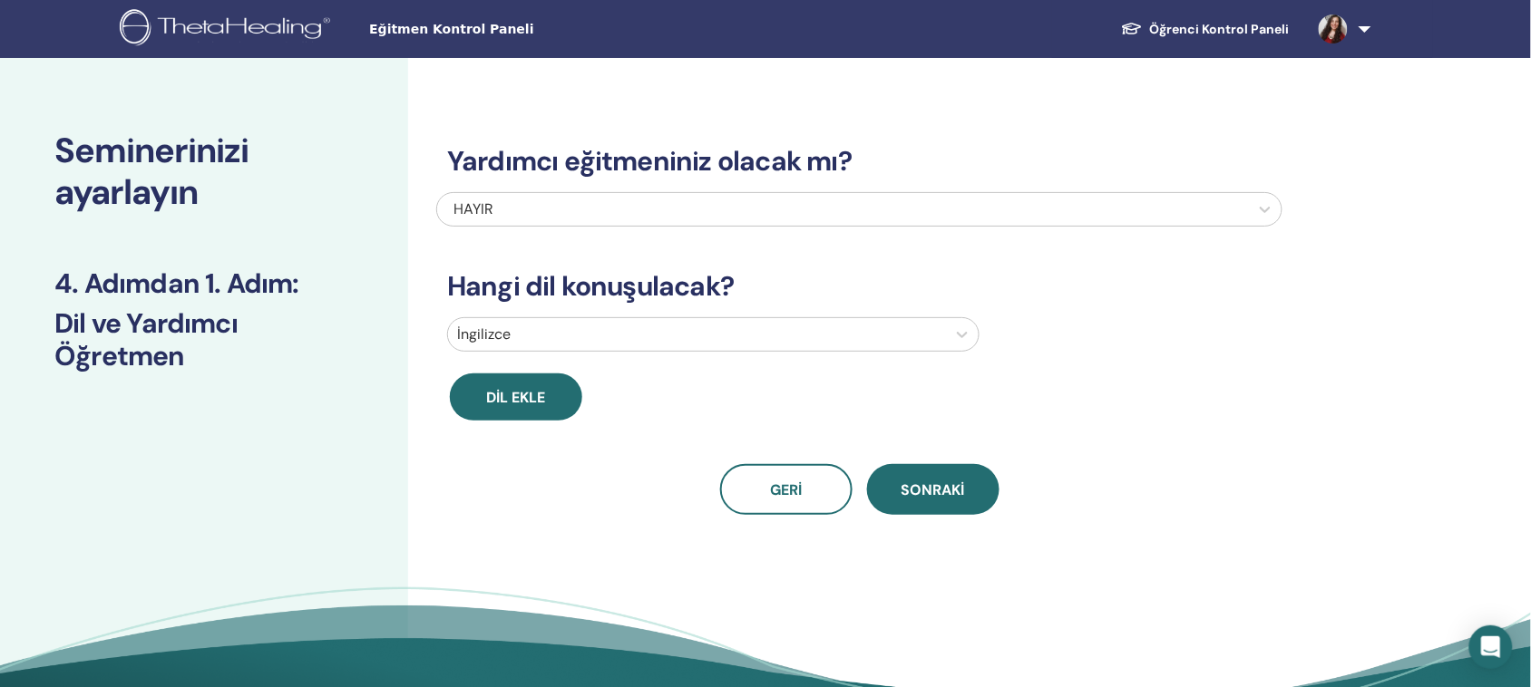
click at [599, 336] on div at bounding box center [697, 334] width 480 height 25
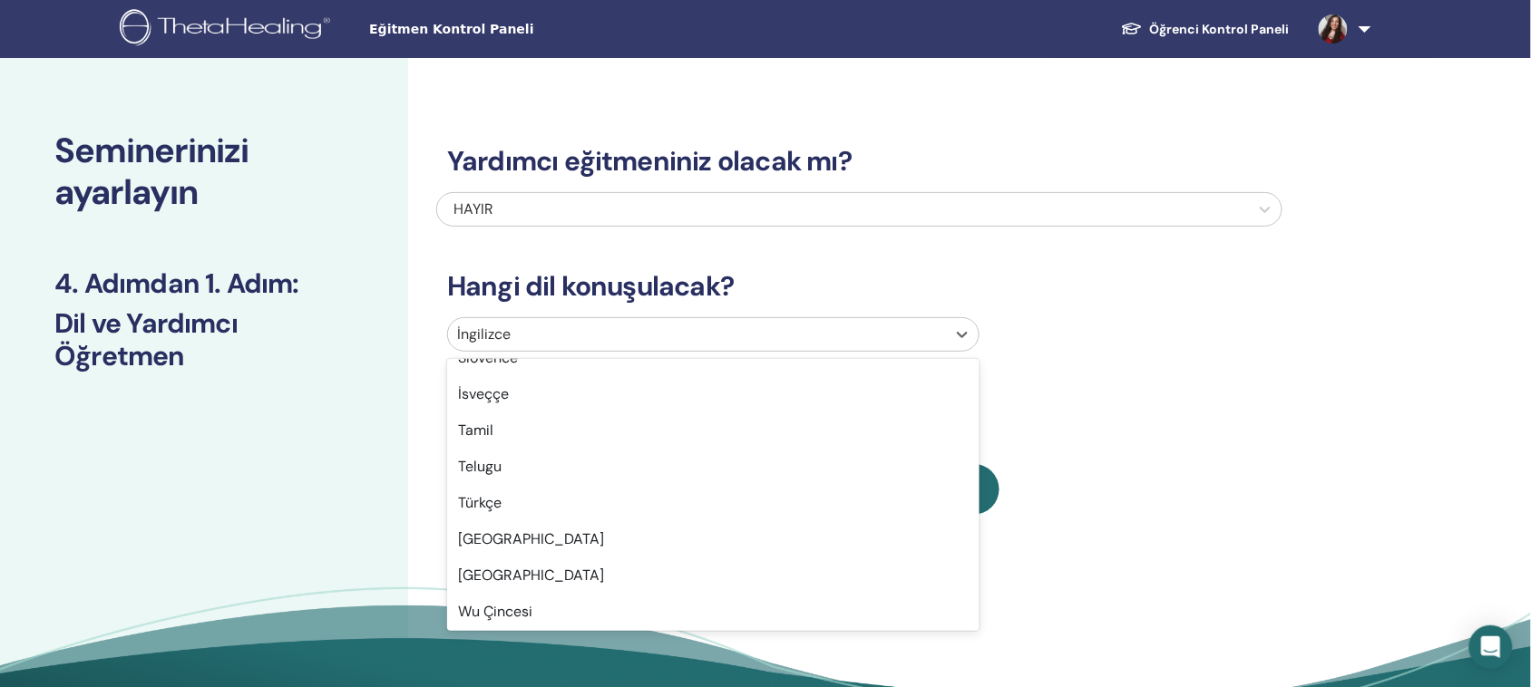
scroll to position [1385, 0]
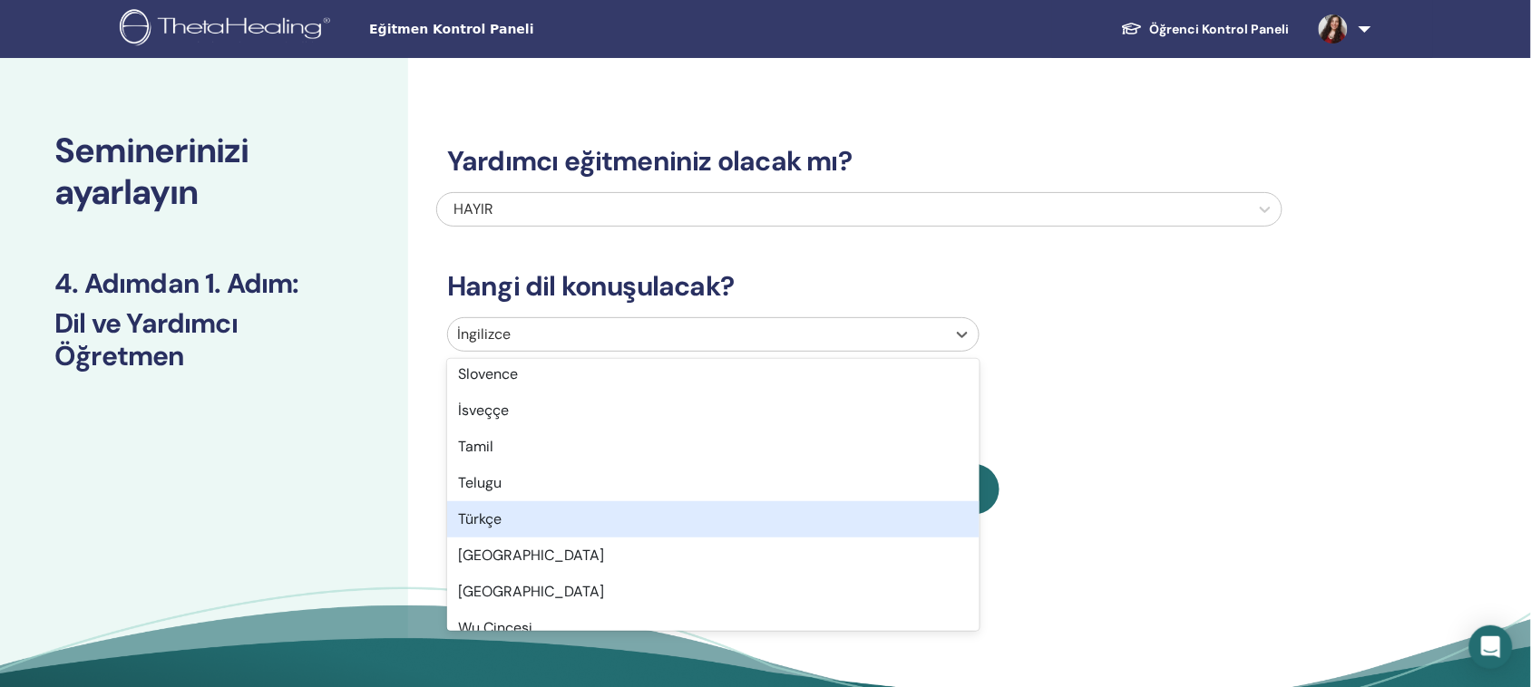
click at [583, 519] on div "Türkçe" at bounding box center [713, 519] width 532 height 36
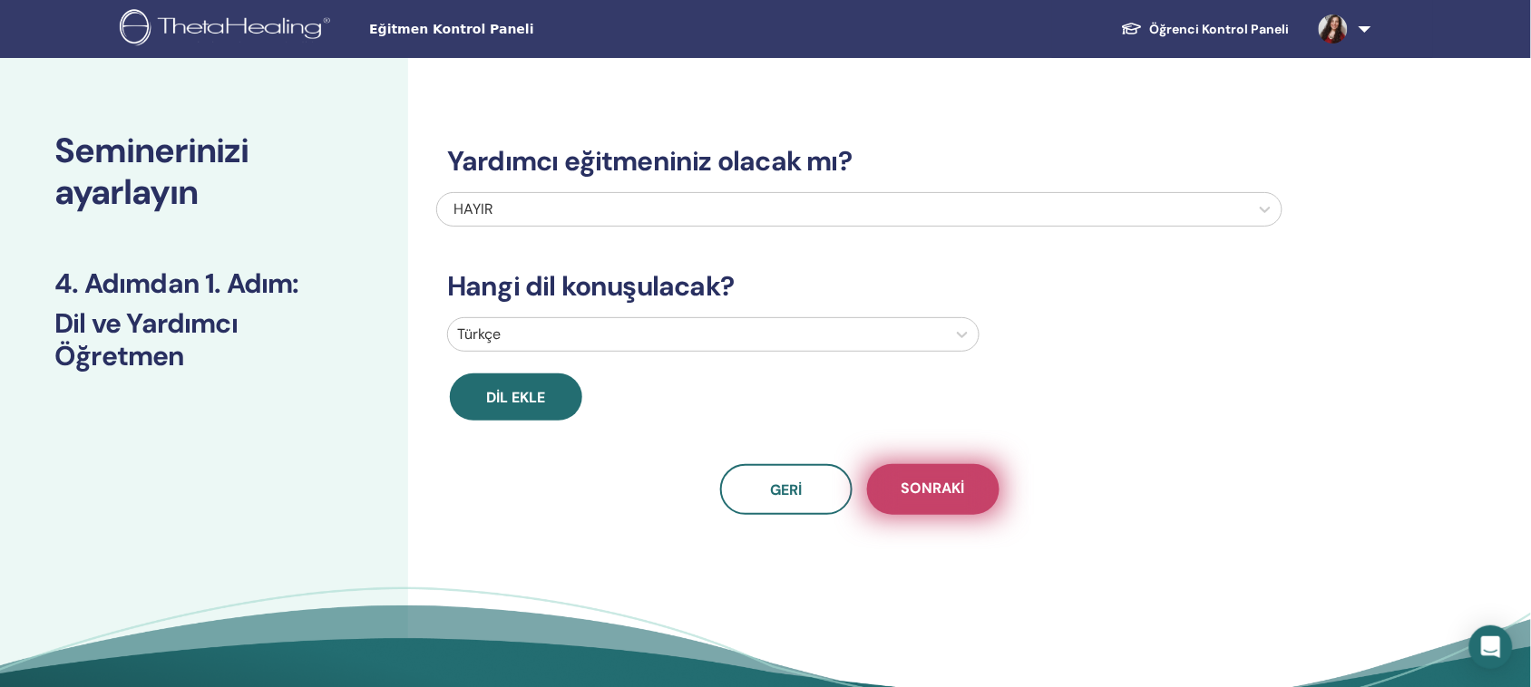
click at [931, 482] on font "Sonraki" at bounding box center [932, 488] width 63 height 19
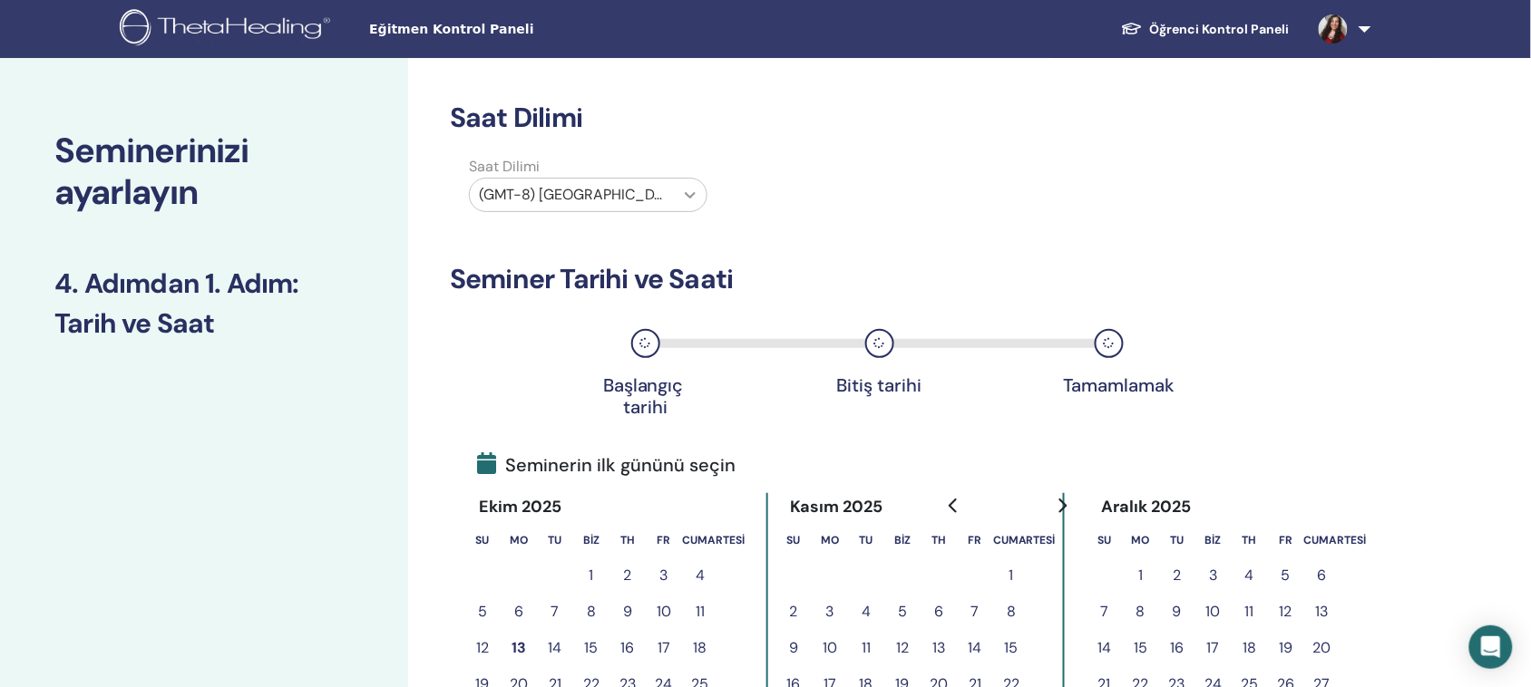
click at [692, 190] on icon at bounding box center [690, 195] width 18 height 18
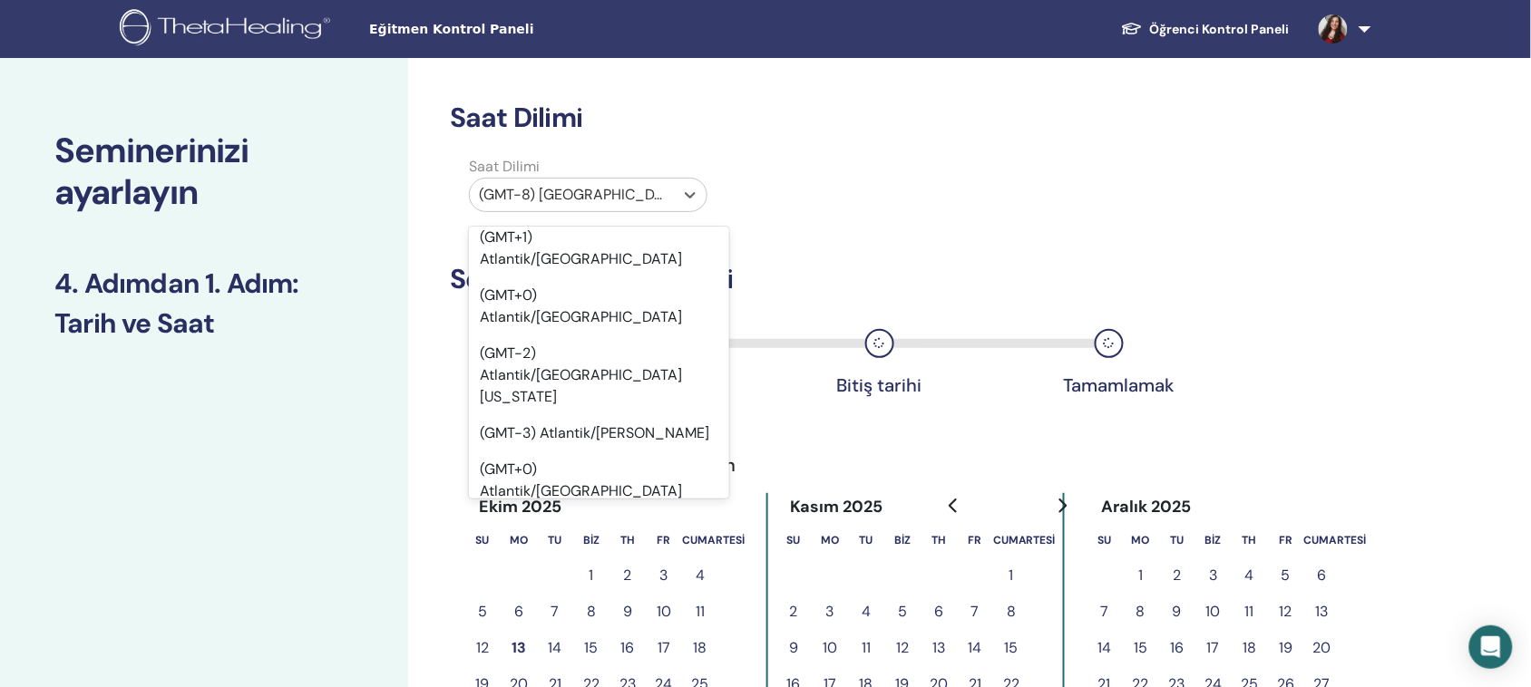
scroll to position [21880, 0]
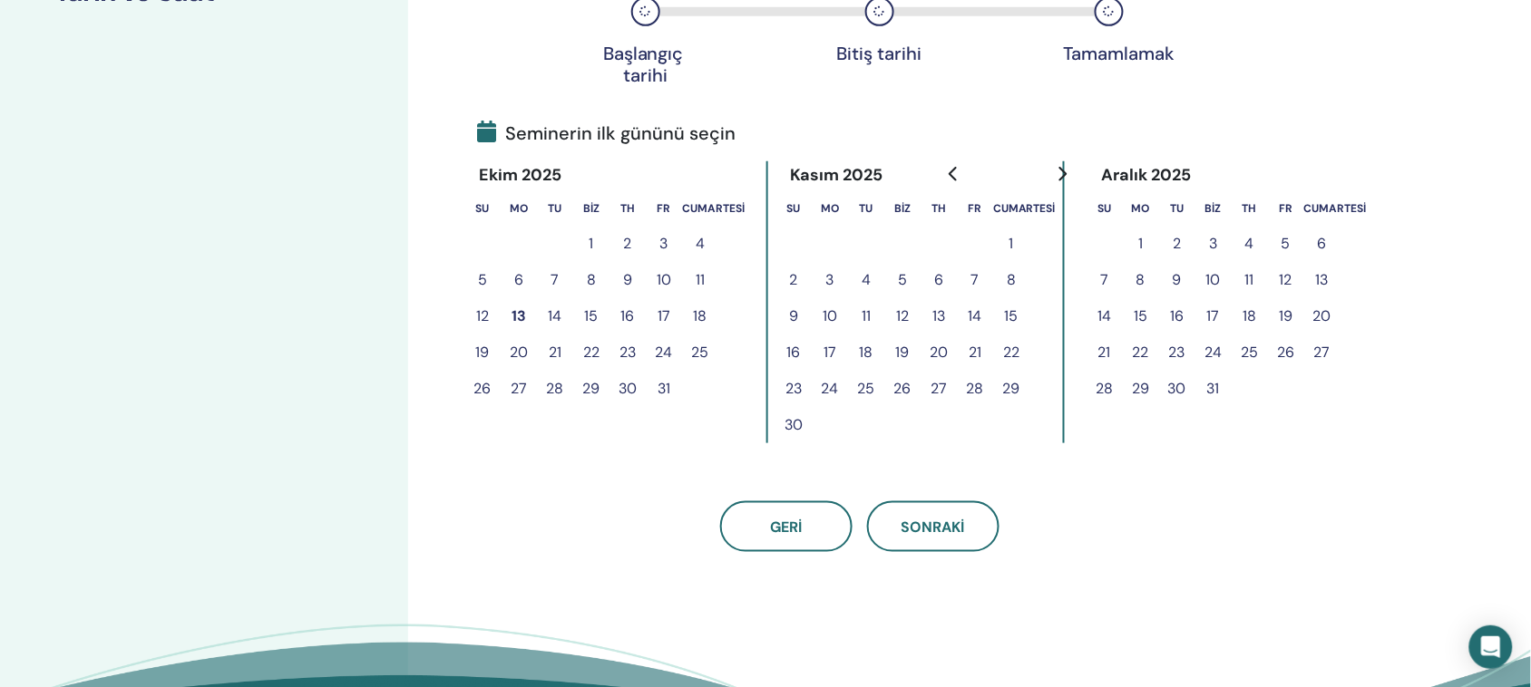
scroll to position [340, 0]
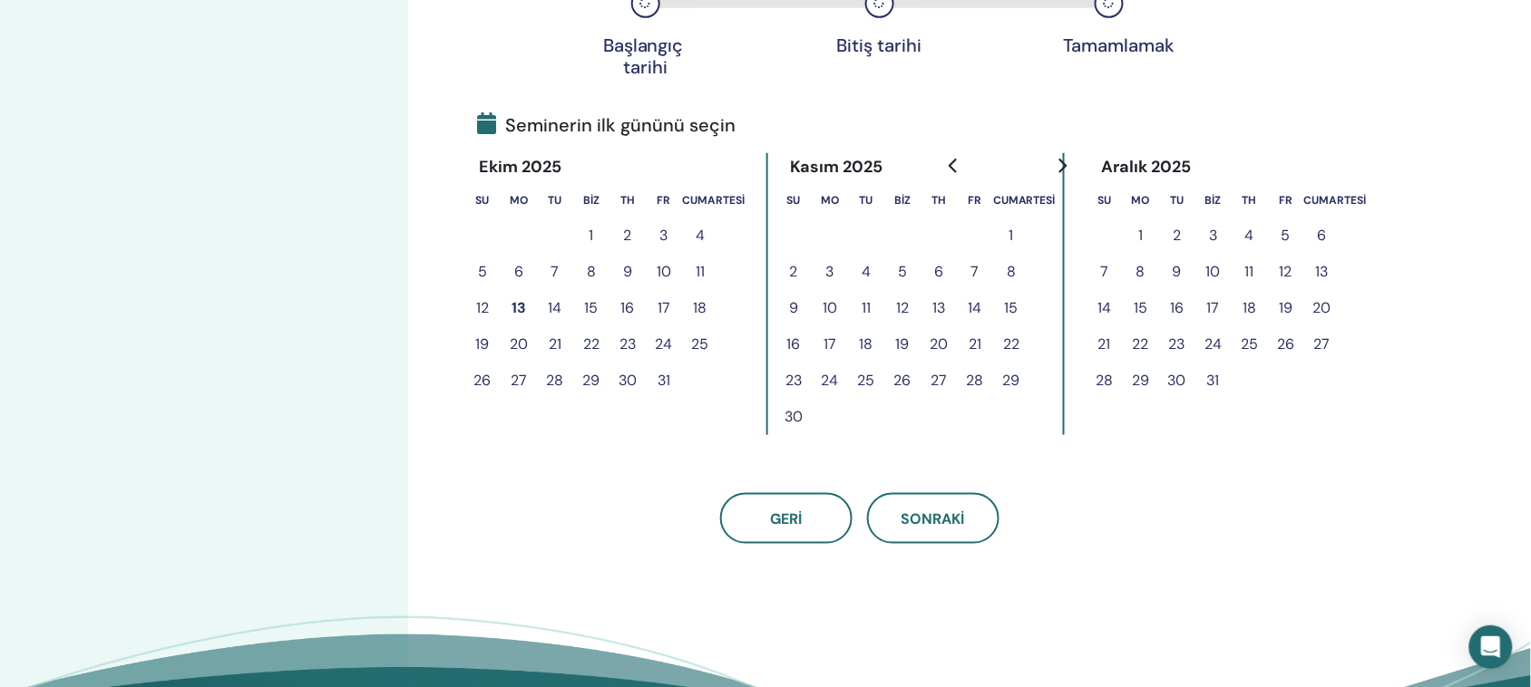
click at [973, 274] on font "7" at bounding box center [975, 271] width 8 height 19
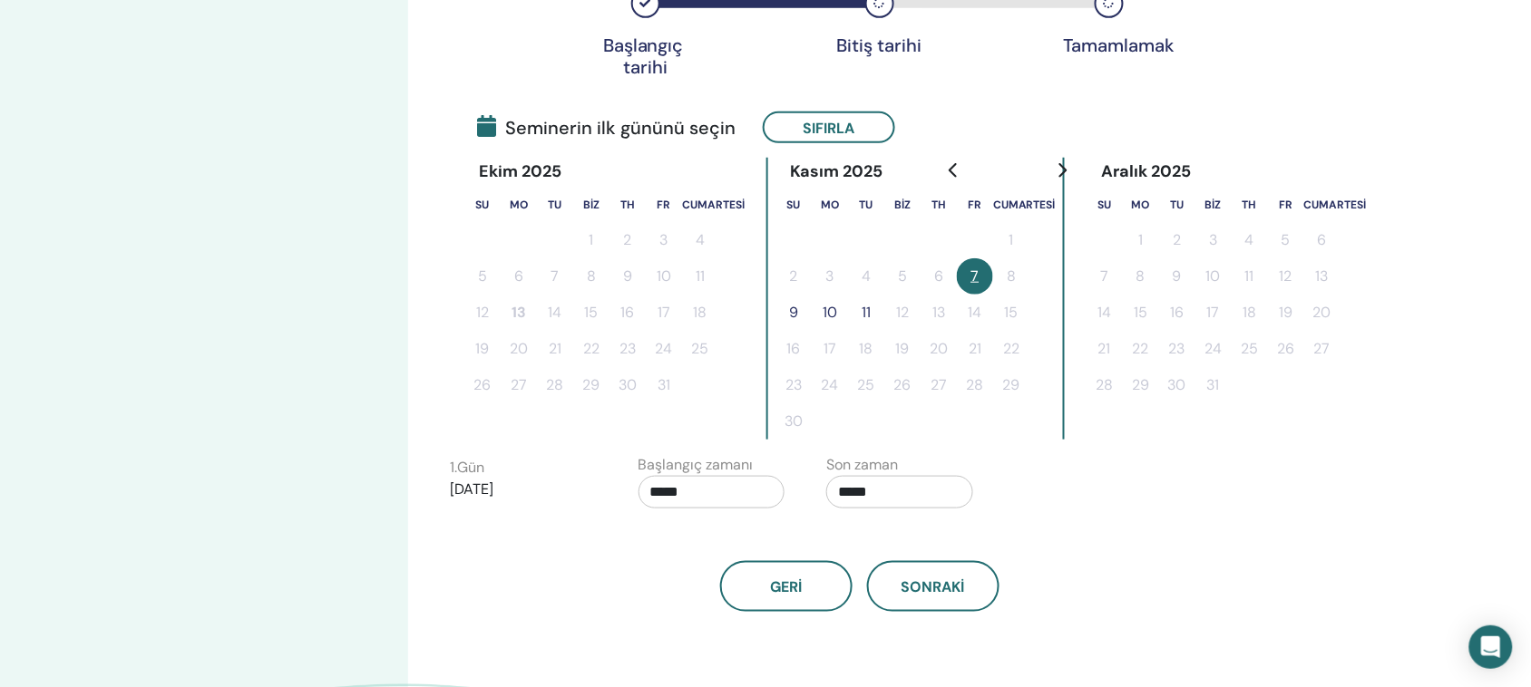
click at [798, 305] on button "9" at bounding box center [793, 313] width 36 height 36
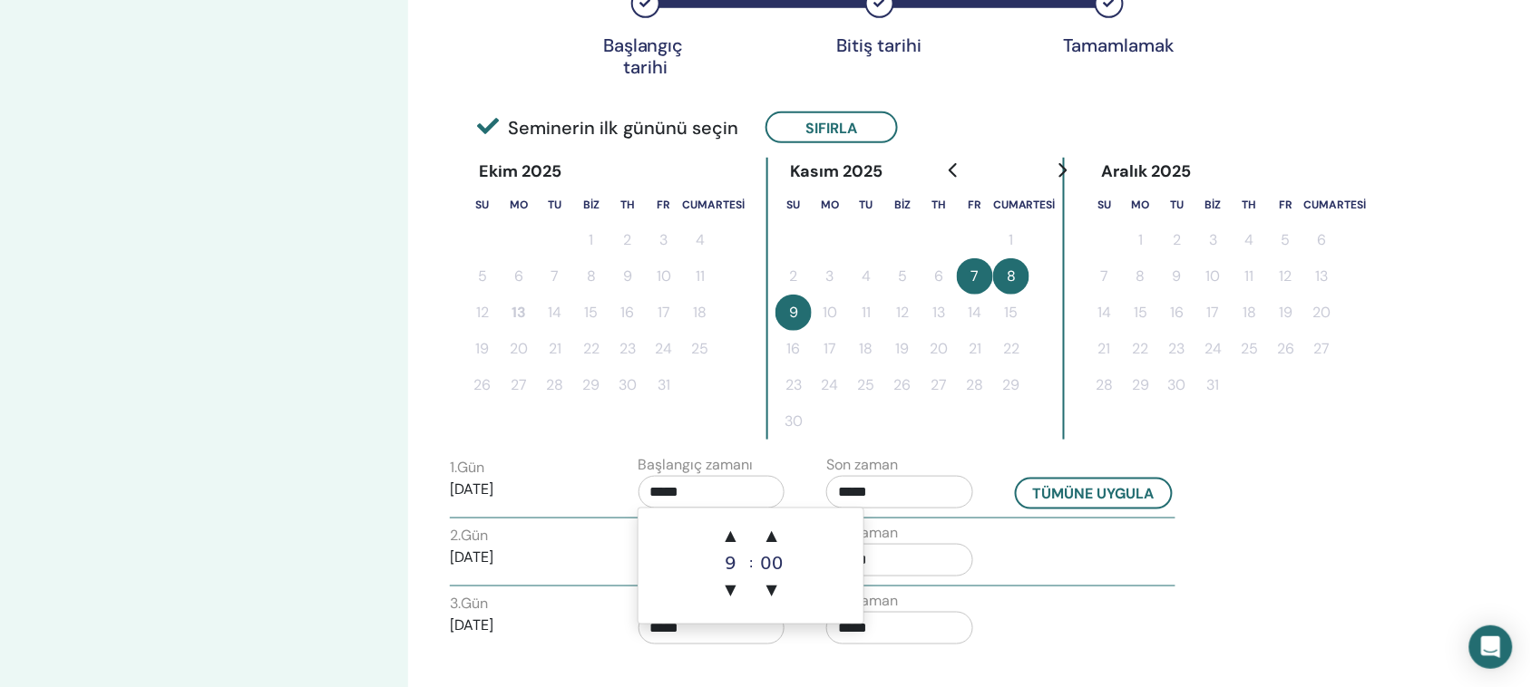
click at [665, 490] on input "*****" at bounding box center [711, 492] width 147 height 33
click at [735, 535] on font "▲" at bounding box center [730, 535] width 11 height 17
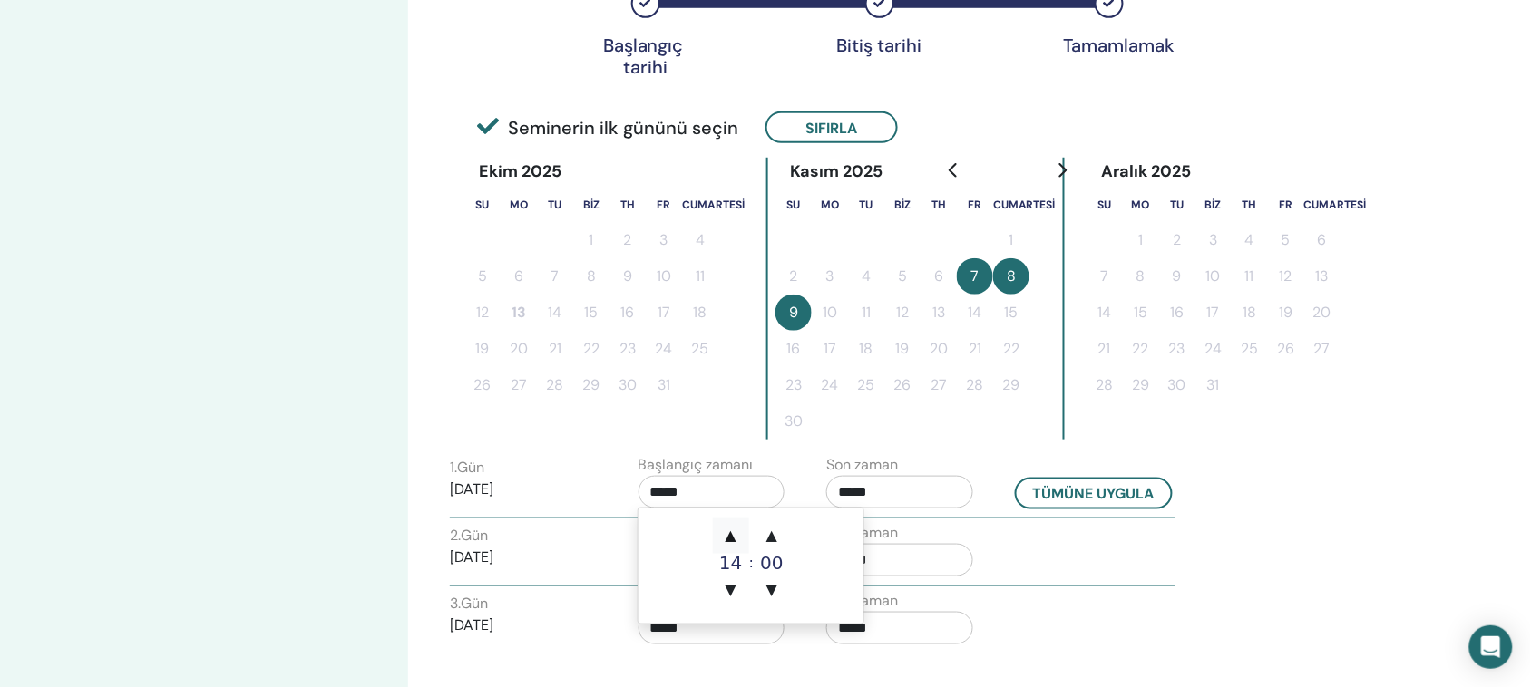
click at [735, 535] on font "▲" at bounding box center [730, 535] width 11 height 17
type input "*****"
click at [735, 535] on font "▲" at bounding box center [730, 535] width 11 height 17
click at [736, 533] on font "▲" at bounding box center [730, 535] width 11 height 17
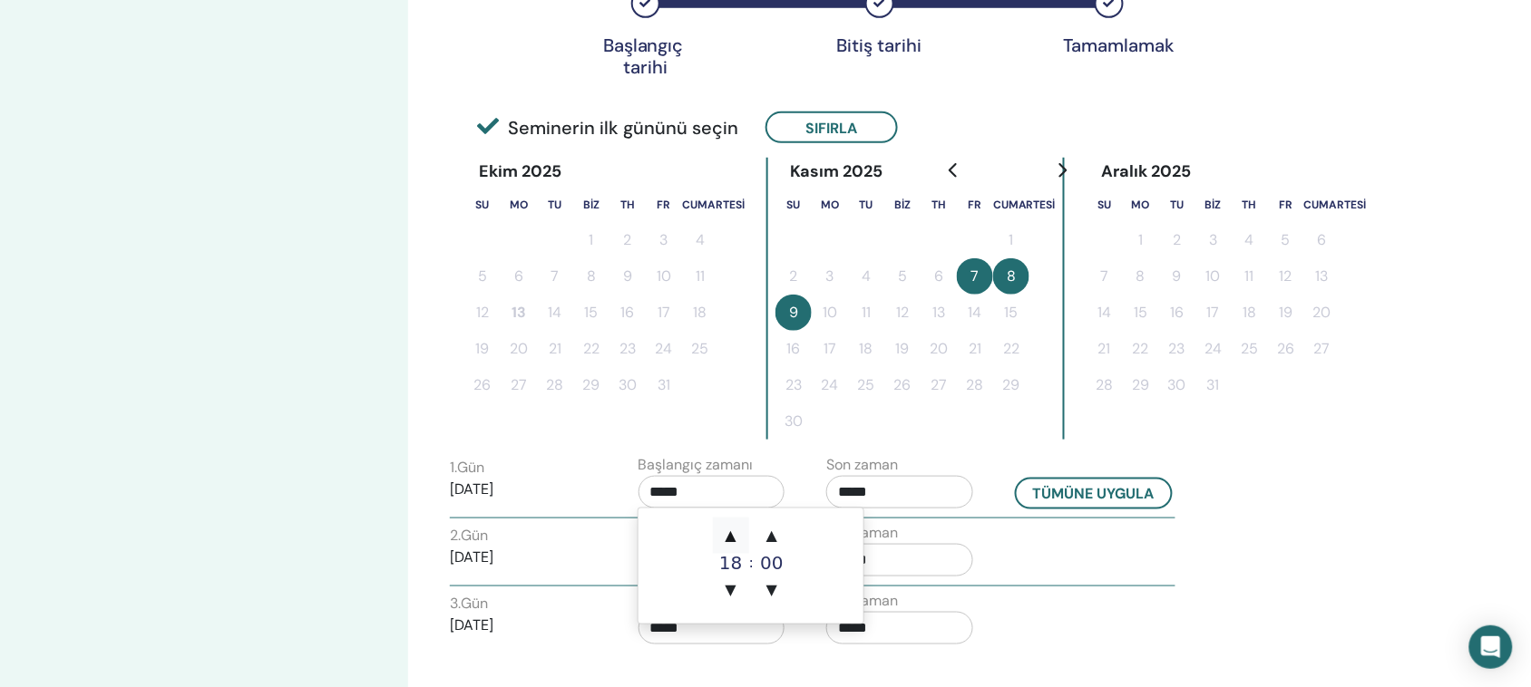
click at [736, 533] on font "▲" at bounding box center [730, 535] width 11 height 17
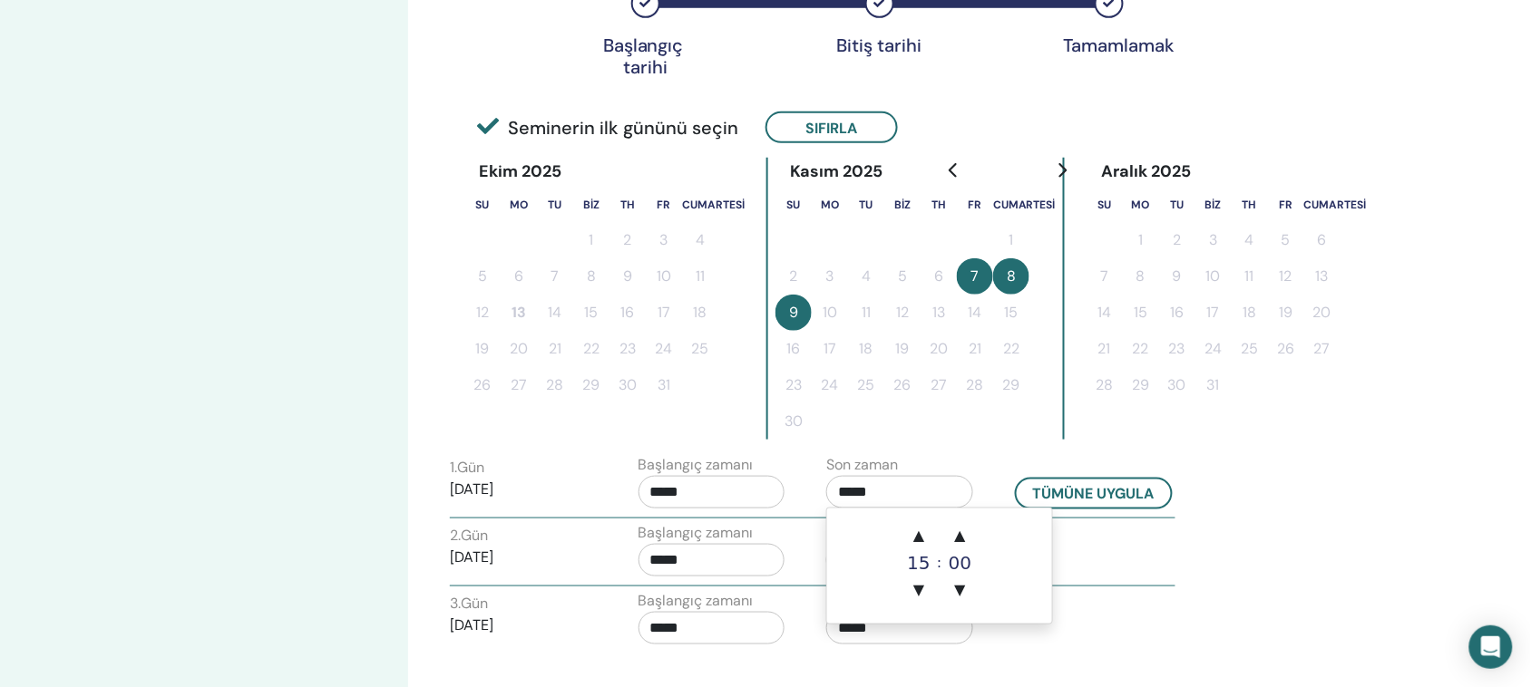
click at [904, 499] on input "*****" at bounding box center [899, 492] width 147 height 33
click at [918, 535] on font "▲" at bounding box center [918, 535] width 11 height 17
click at [717, 481] on input "*****" at bounding box center [711, 492] width 147 height 33
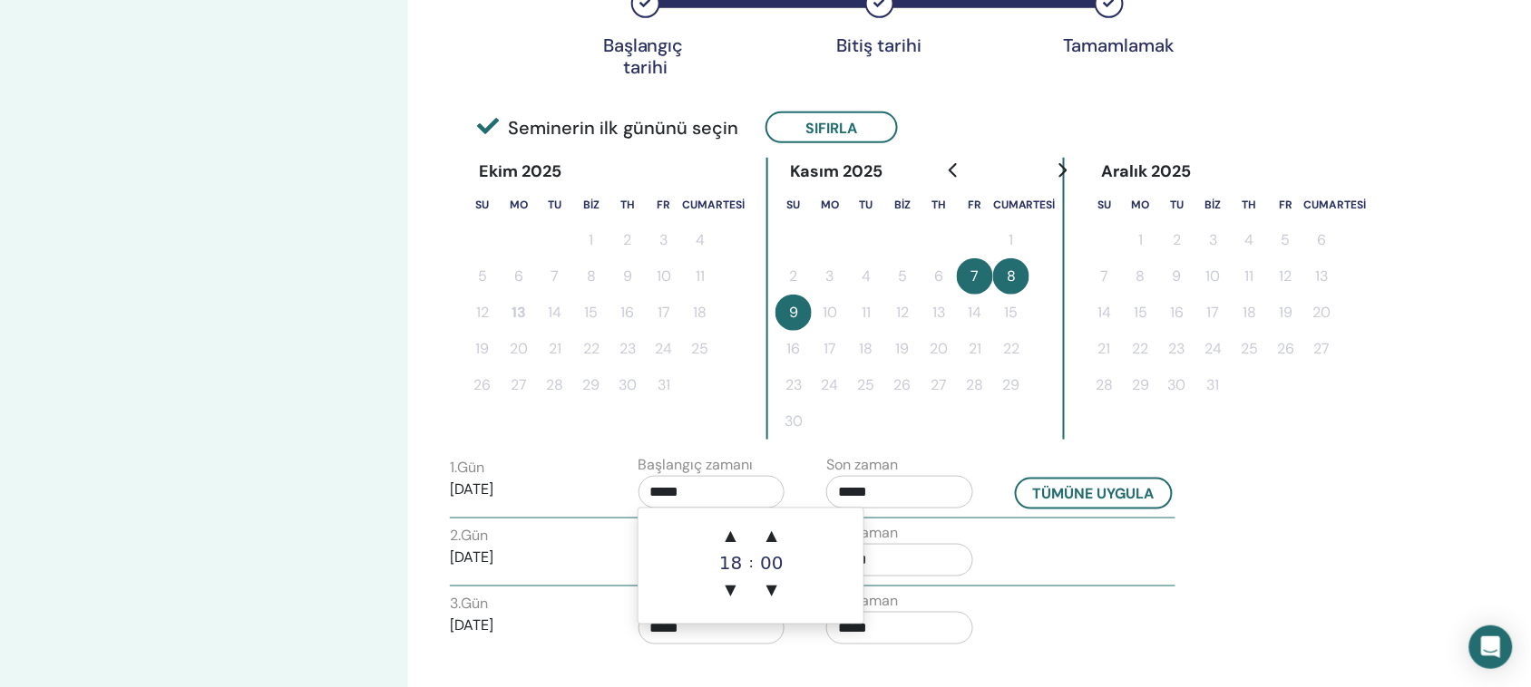
click at [873, 488] on input "*****" at bounding box center [899, 492] width 147 height 33
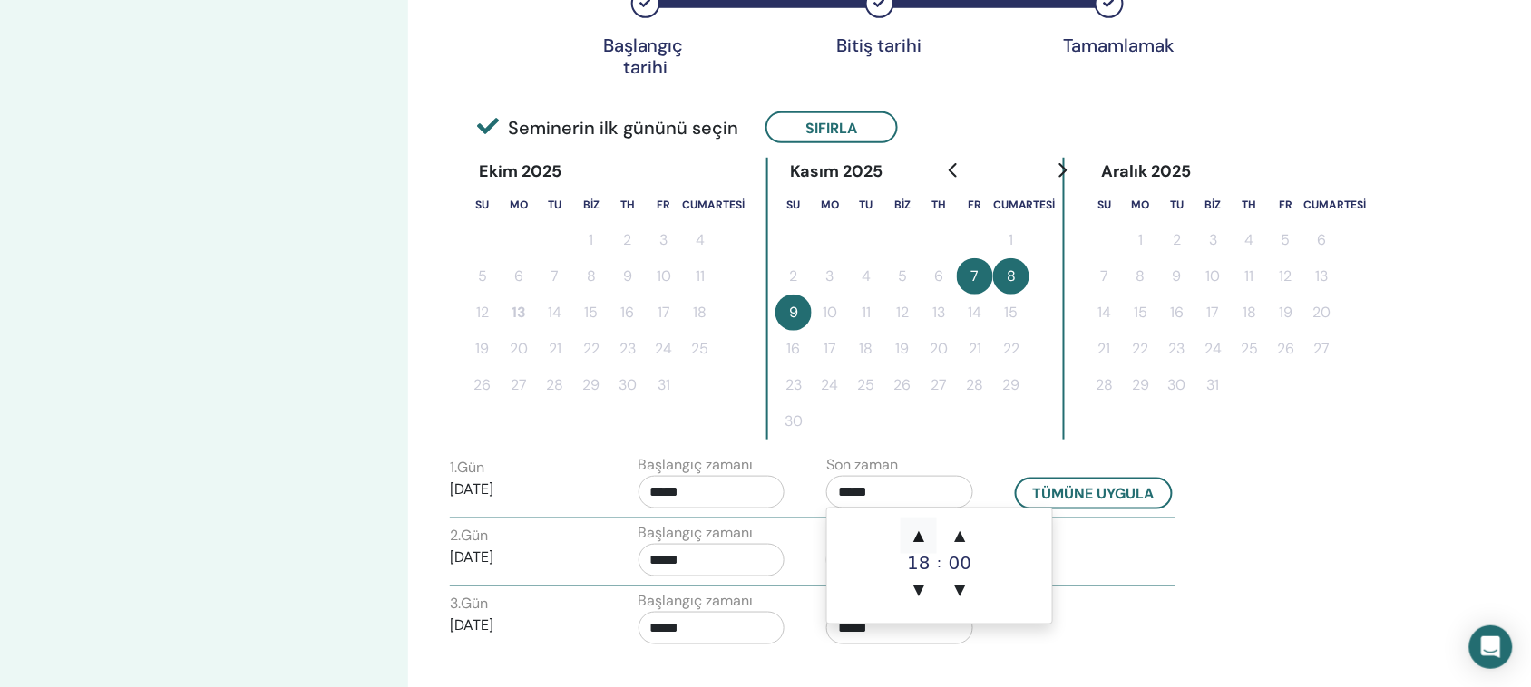
click at [919, 545] on span "▲" at bounding box center [919, 536] width 36 height 36
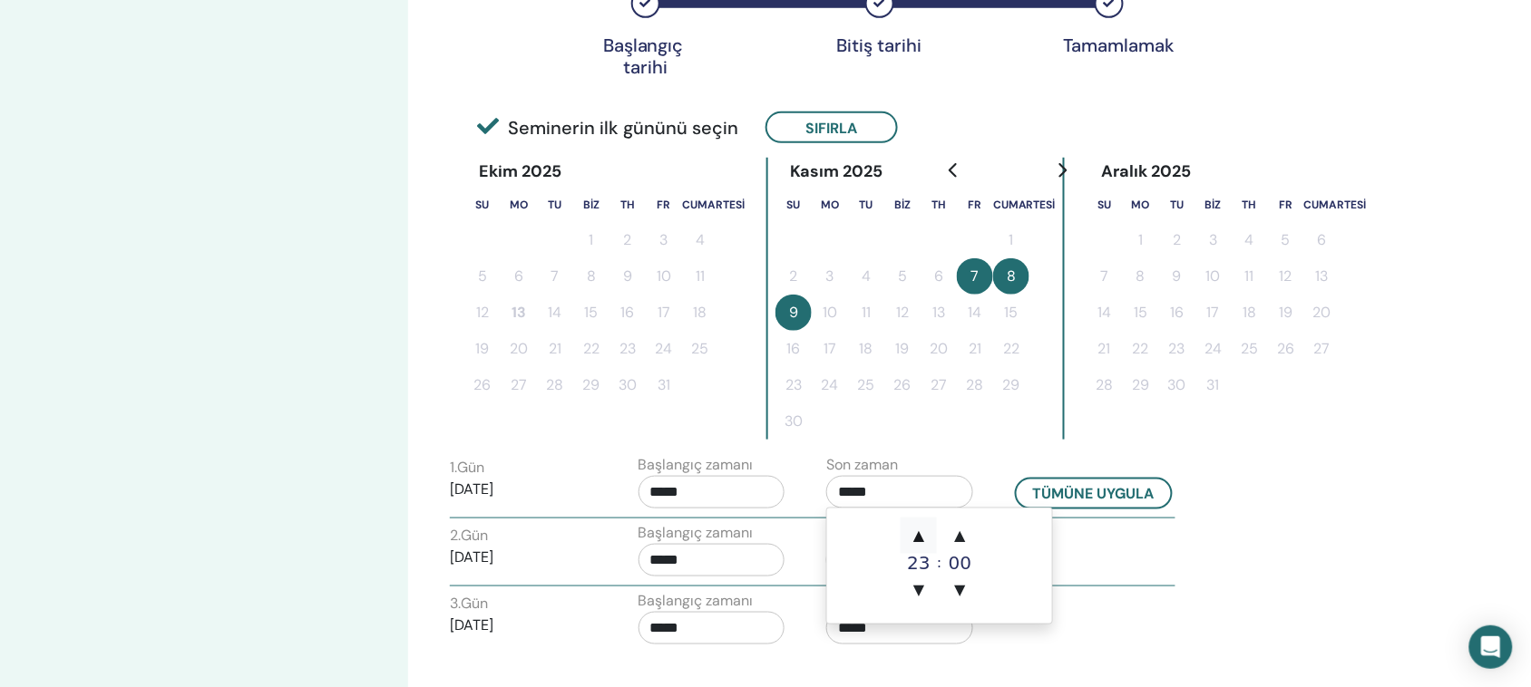
click at [919, 545] on span "▲" at bounding box center [919, 536] width 36 height 36
type input "*****"
click at [919, 545] on span "▲" at bounding box center [919, 536] width 36 height 36
click at [919, 538] on font "▲" at bounding box center [918, 535] width 11 height 17
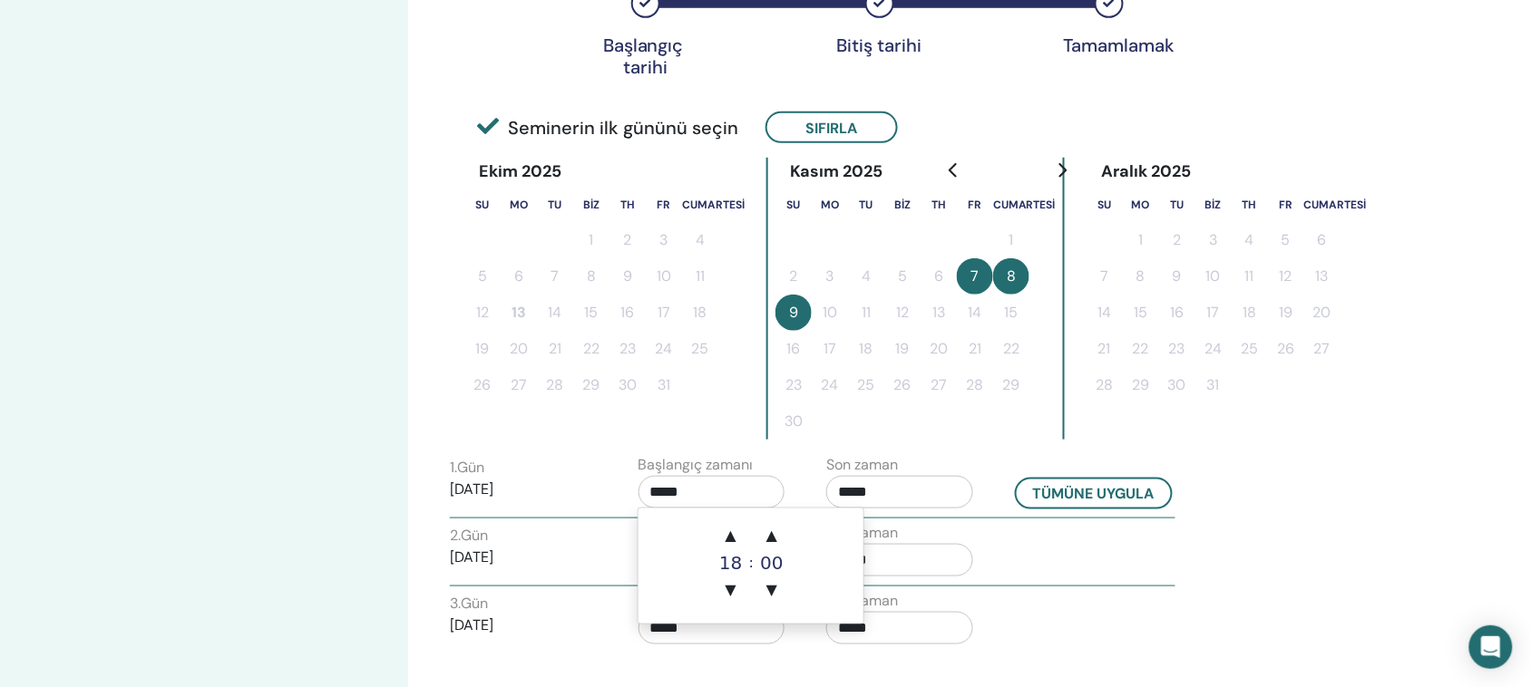
click at [712, 491] on input "*****" at bounding box center [711, 492] width 147 height 33
click at [735, 540] on font "▲" at bounding box center [730, 535] width 11 height 17
click at [733, 583] on font "▼" at bounding box center [730, 589] width 11 height 17
type input "*****"
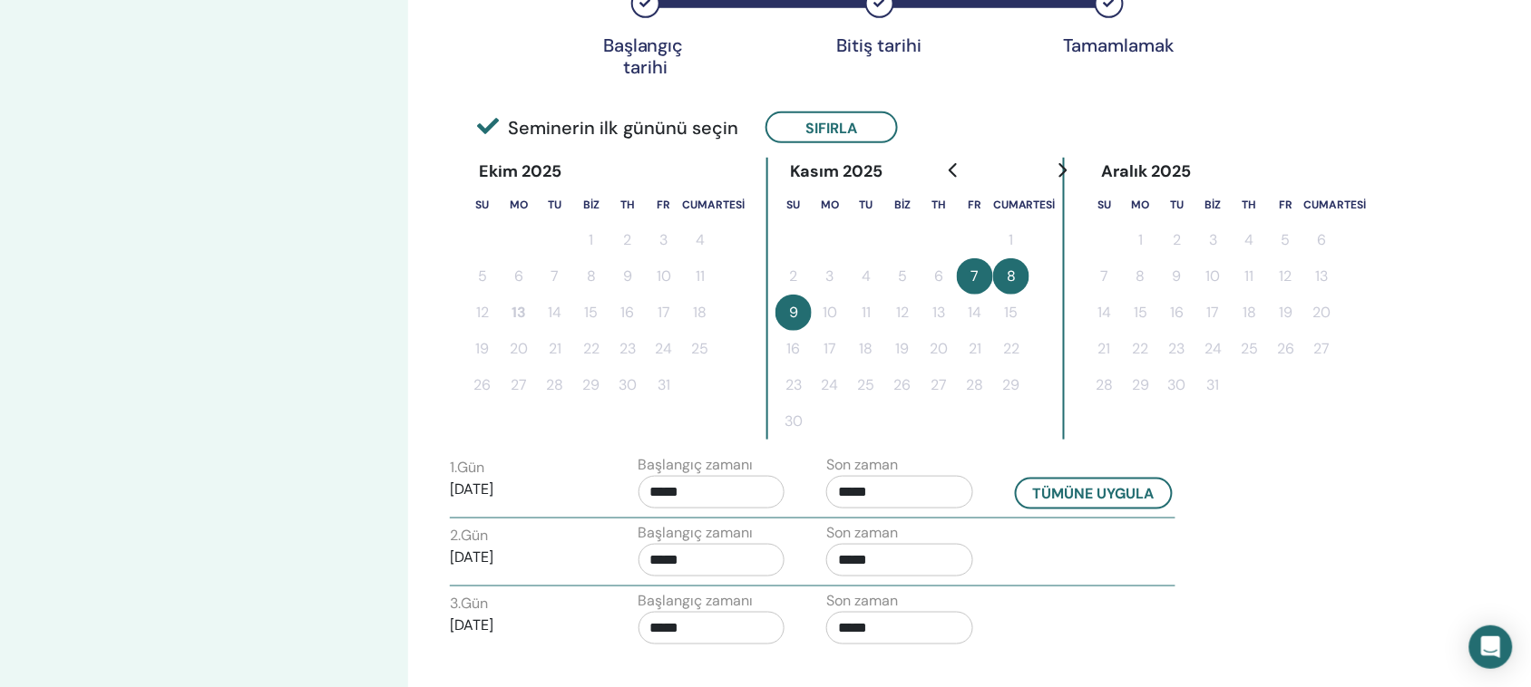
click at [922, 436] on div "Saat Dilimi Saat Dilimi (GMT+3) Türkiye Seminer Tarihi ve Saati Başlangıç ​​tar…" at bounding box center [859, 254] width 819 height 987
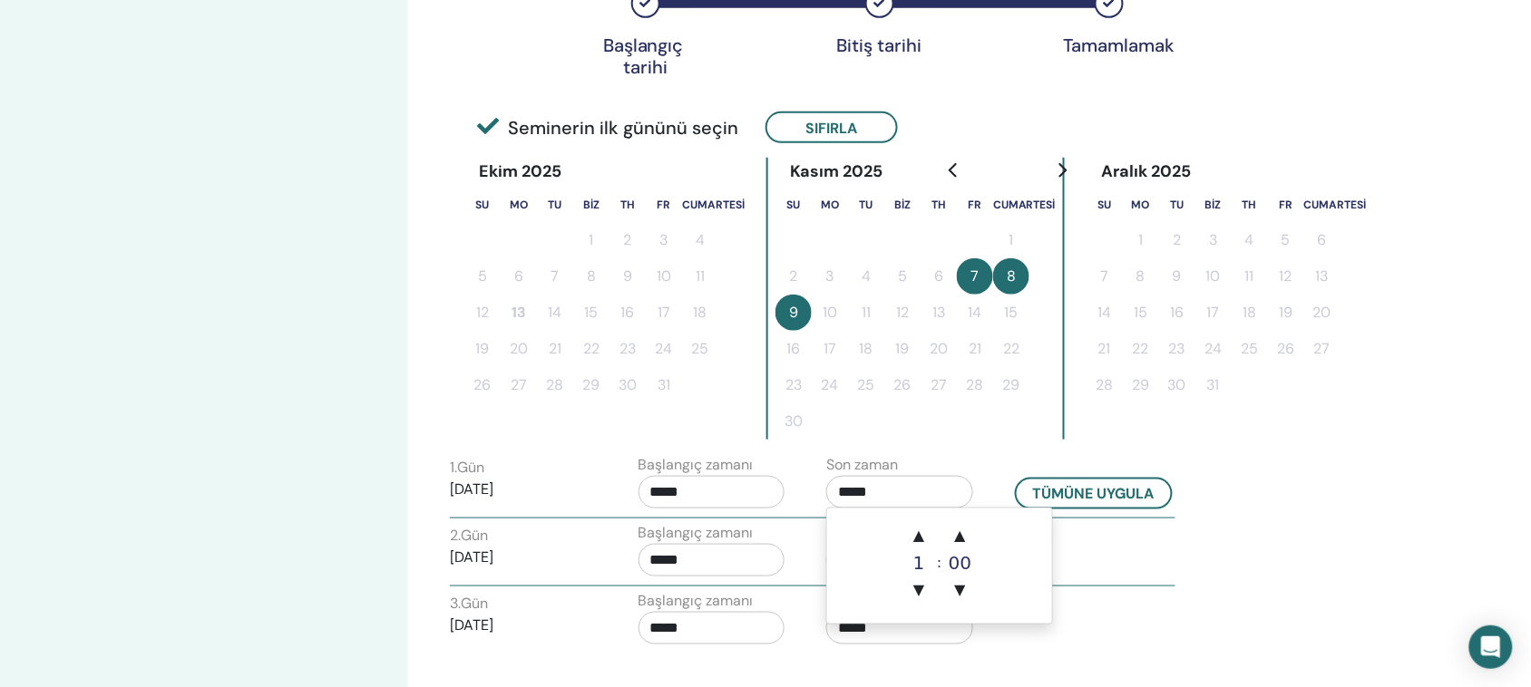
click at [893, 487] on input "*****" at bounding box center [899, 492] width 147 height 33
click at [916, 538] on font "▲" at bounding box center [918, 535] width 11 height 17
click at [918, 591] on font "▼" at bounding box center [918, 589] width 11 height 17
click at [967, 540] on span "▲" at bounding box center [960, 536] width 36 height 36
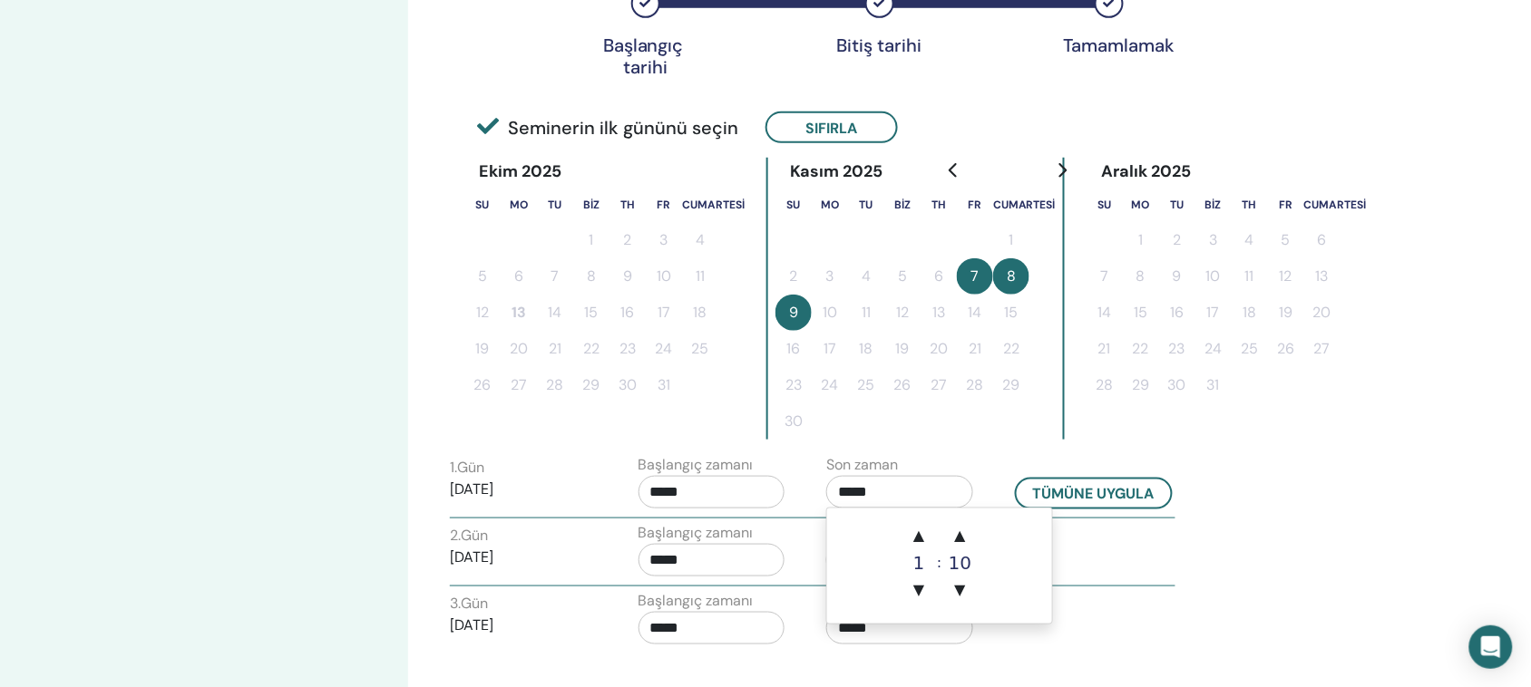
click at [880, 479] on input "*****" at bounding box center [899, 492] width 147 height 33
click at [917, 531] on font "▲" at bounding box center [918, 535] width 11 height 17
click at [911, 587] on span "▼" at bounding box center [919, 590] width 36 height 36
click at [961, 537] on font "▲" at bounding box center [960, 535] width 11 height 17
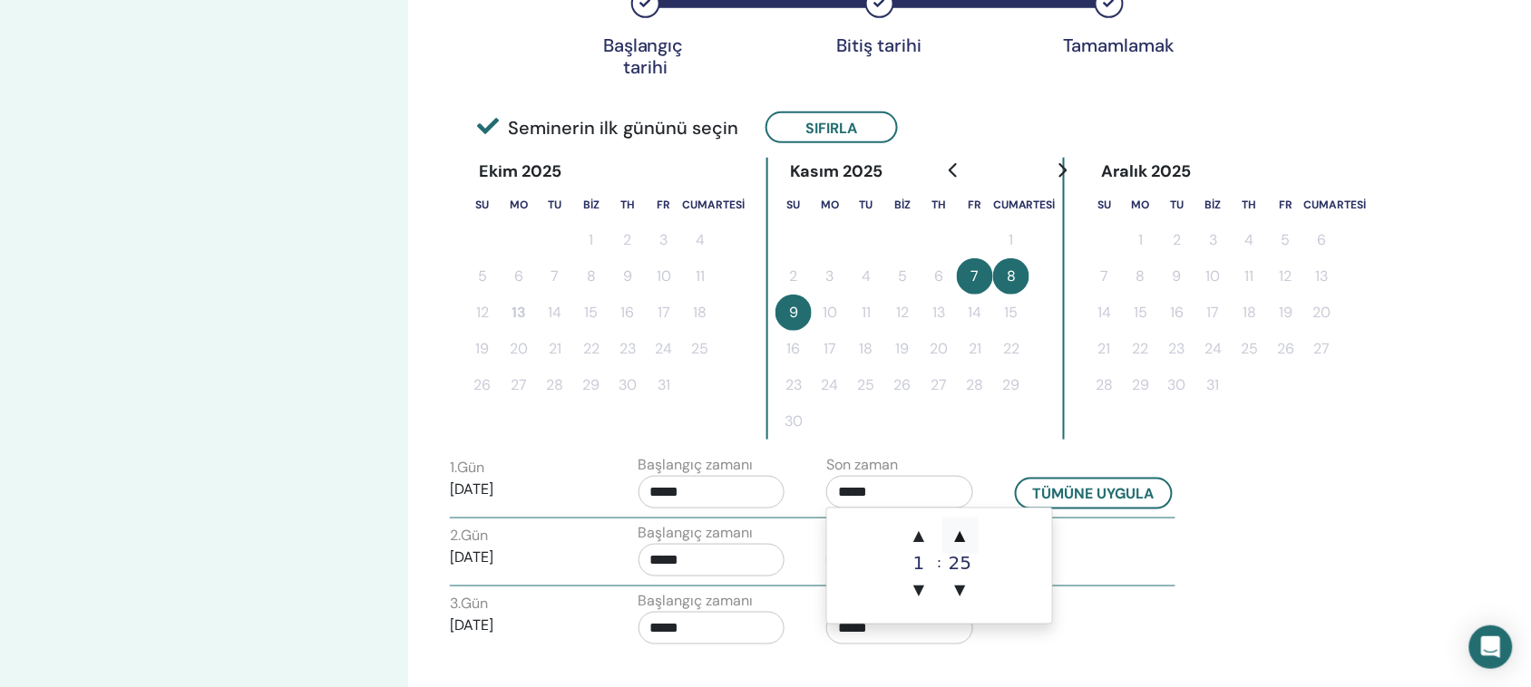
click at [961, 537] on font "▲" at bounding box center [960, 535] width 11 height 17
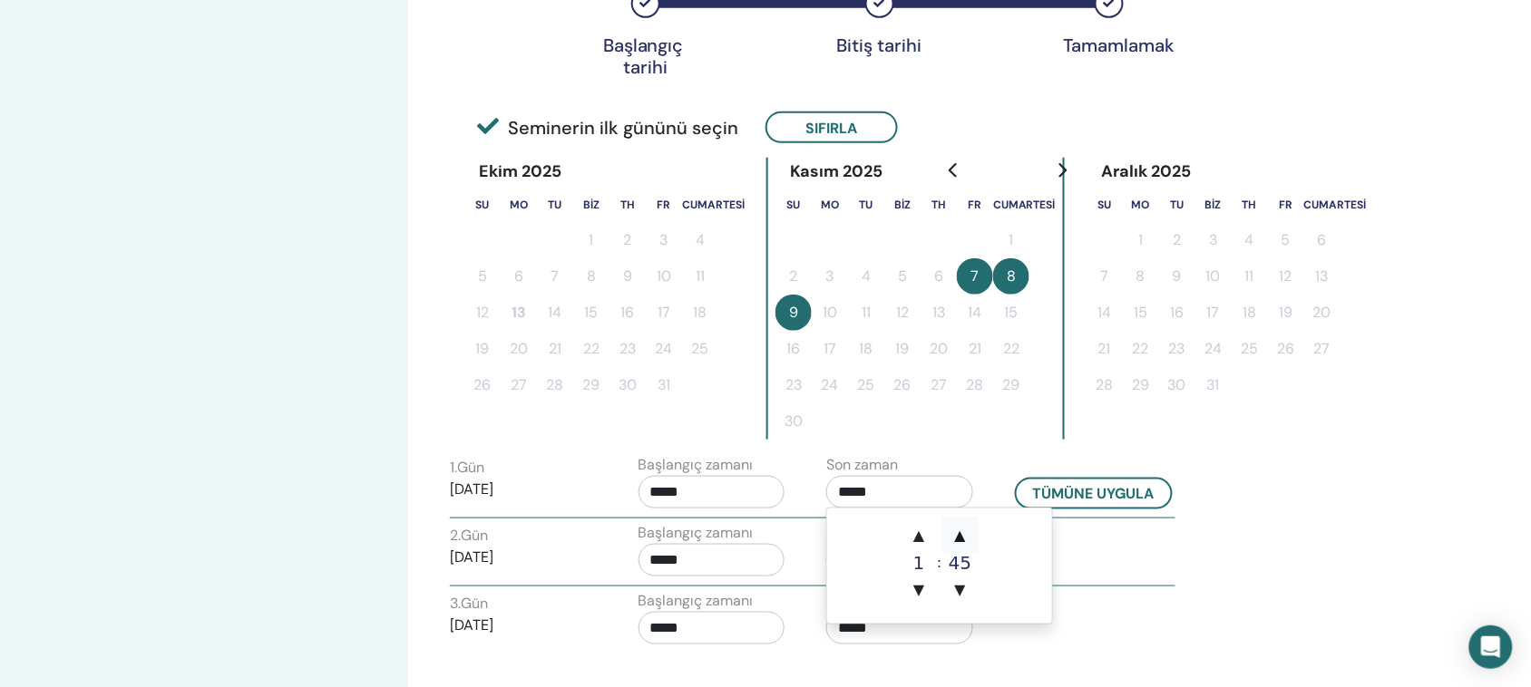
click at [961, 537] on font "▲" at bounding box center [960, 535] width 11 height 17
click at [921, 583] on font "▼" at bounding box center [918, 589] width 11 height 17
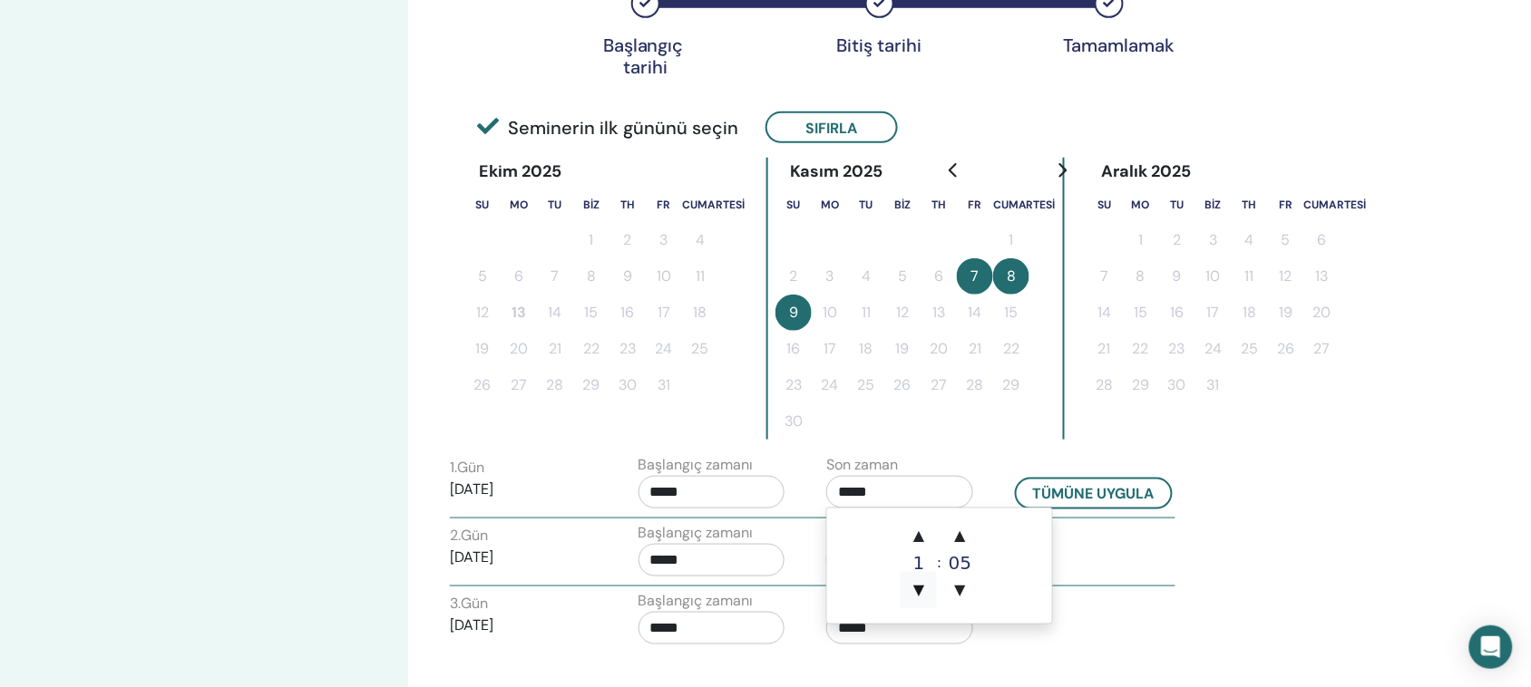
click at [921, 585] on font "▼" at bounding box center [918, 589] width 11 height 17
click at [961, 536] on font "▲" at bounding box center [960, 535] width 11 height 17
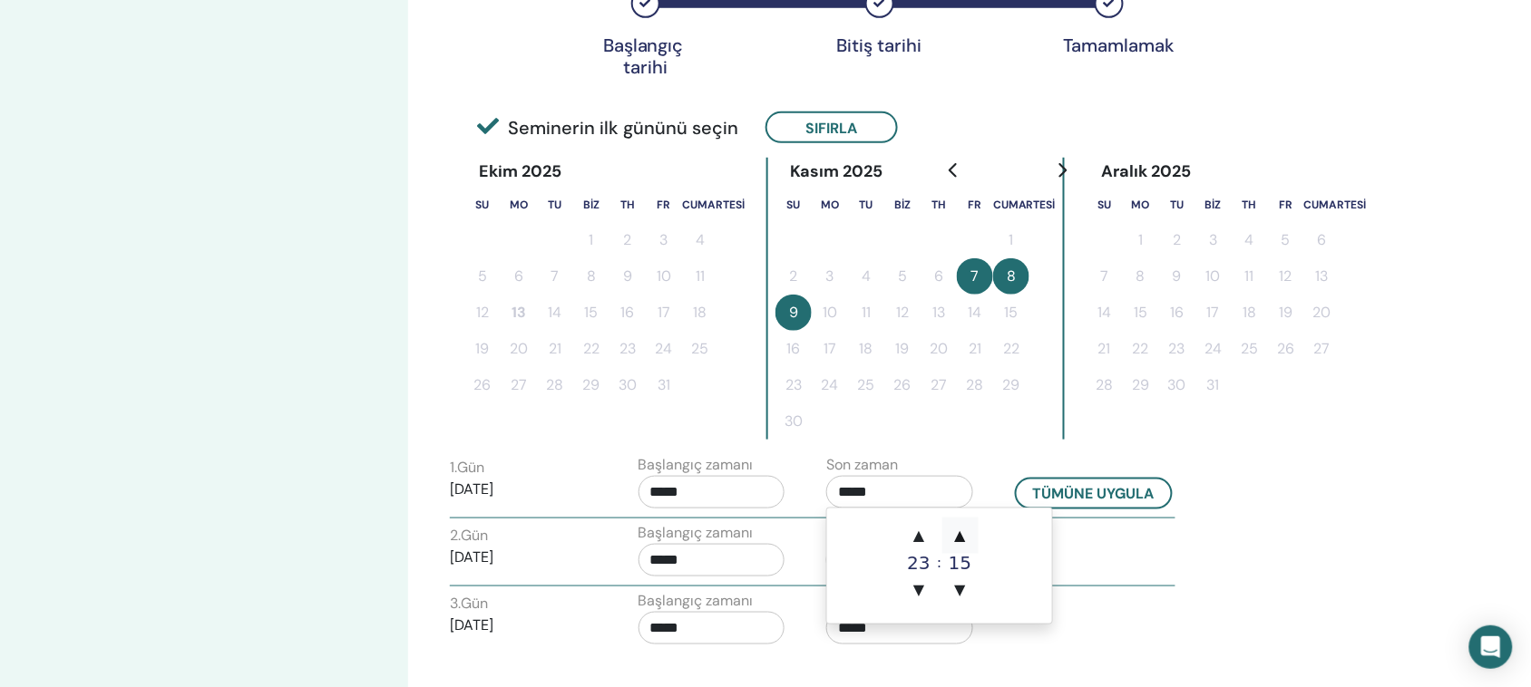
click at [961, 536] on font "▲" at bounding box center [960, 535] width 11 height 17
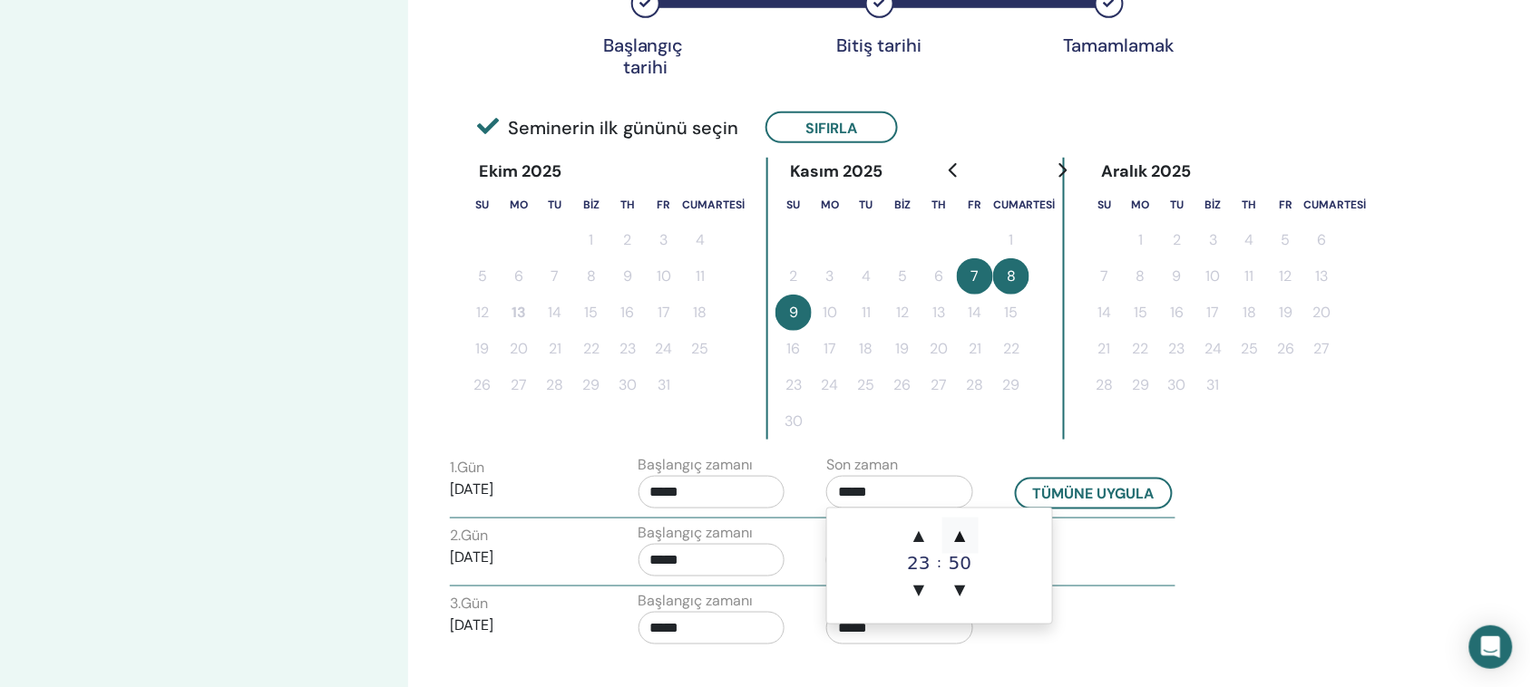
click at [961, 536] on font "▲" at bounding box center [960, 535] width 11 height 17
type input "*****"
click at [721, 492] on input "*****" at bounding box center [711, 492] width 147 height 33
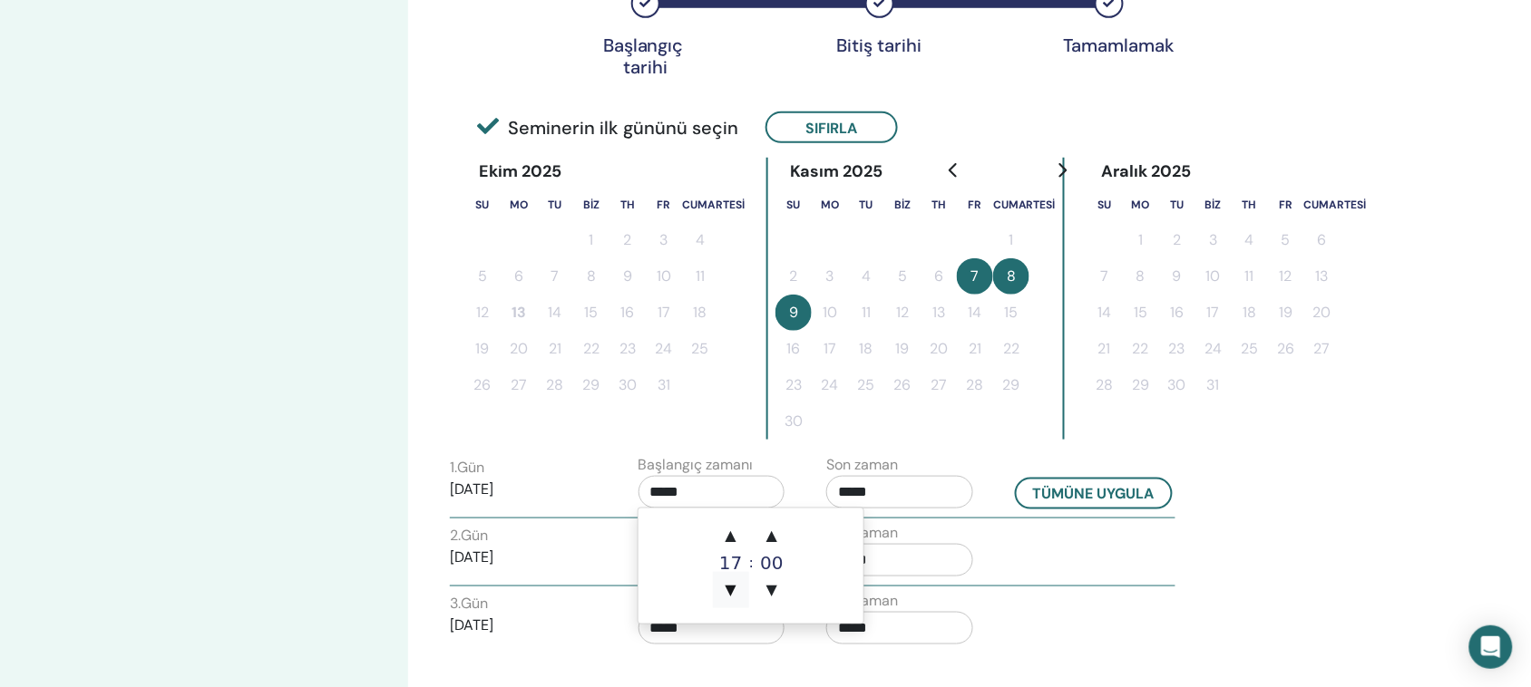
click at [733, 592] on font "▼" at bounding box center [730, 589] width 11 height 17
click at [735, 536] on font "▲" at bounding box center [730, 535] width 11 height 17
type input "*****"
click at [957, 432] on td at bounding box center [975, 422] width 36 height 36
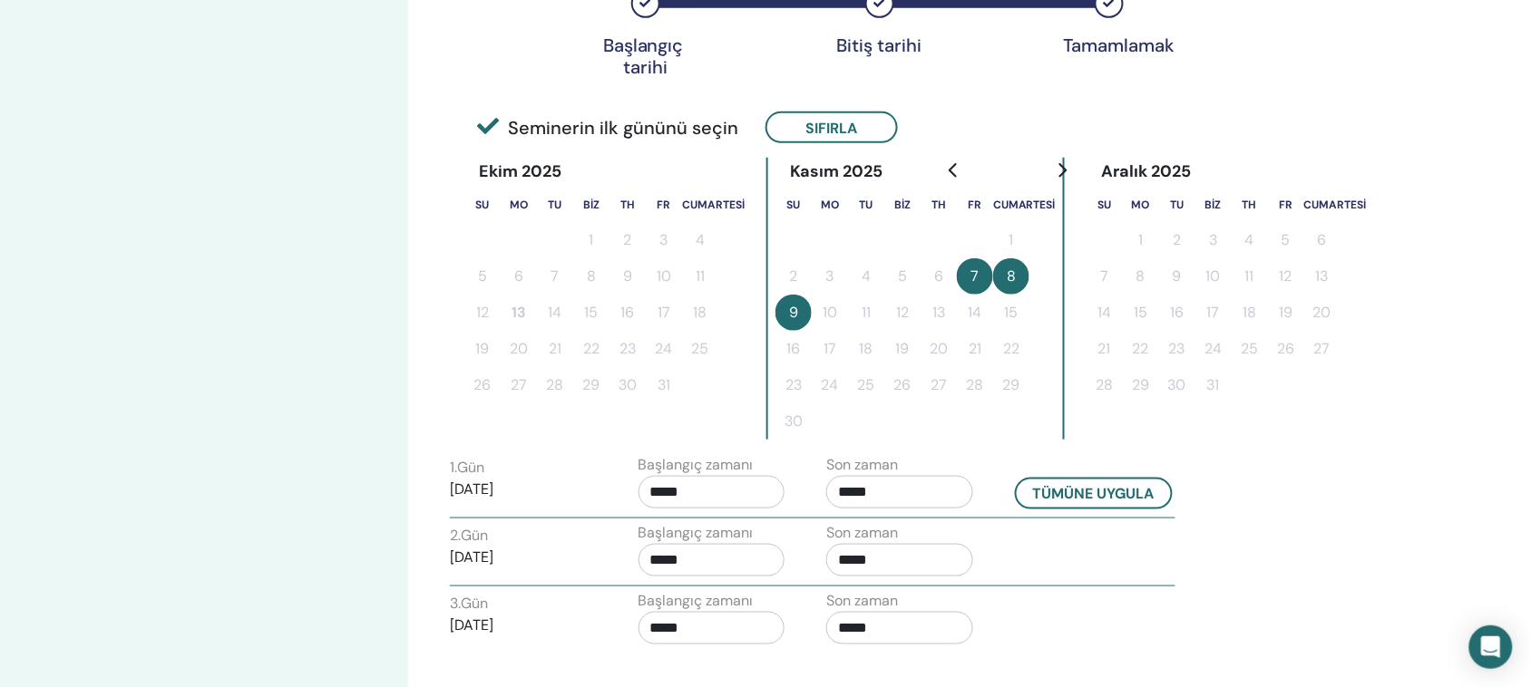
scroll to position [453, 0]
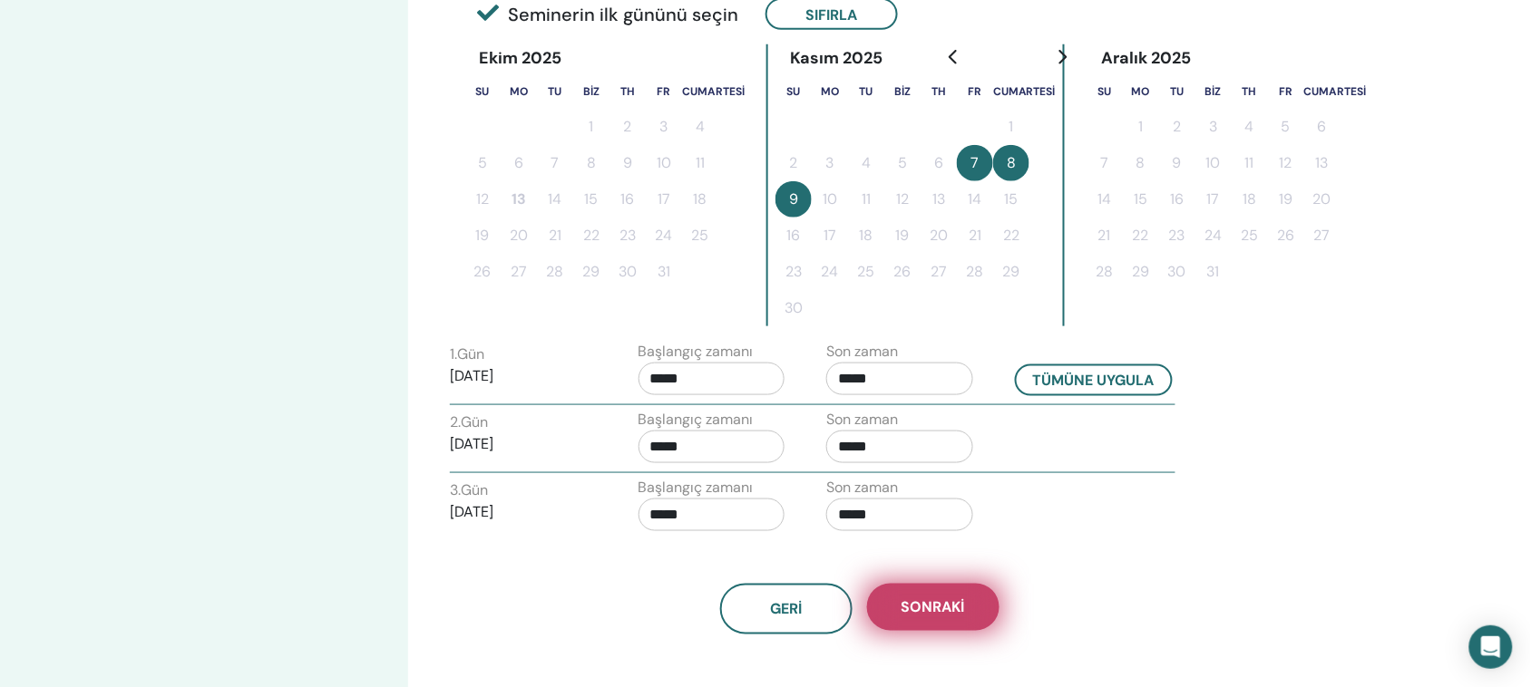
click at [911, 603] on font "Sonraki" at bounding box center [932, 608] width 63 height 19
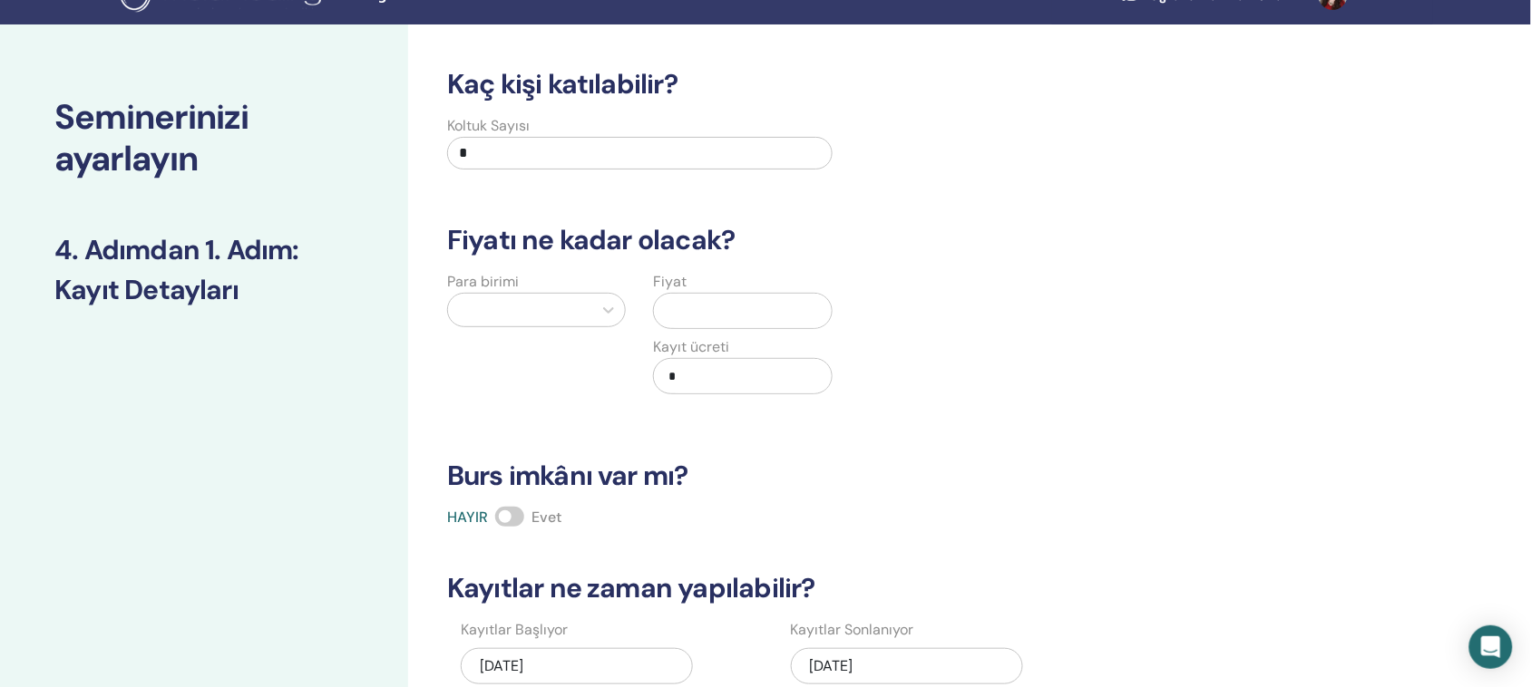
scroll to position [0, 0]
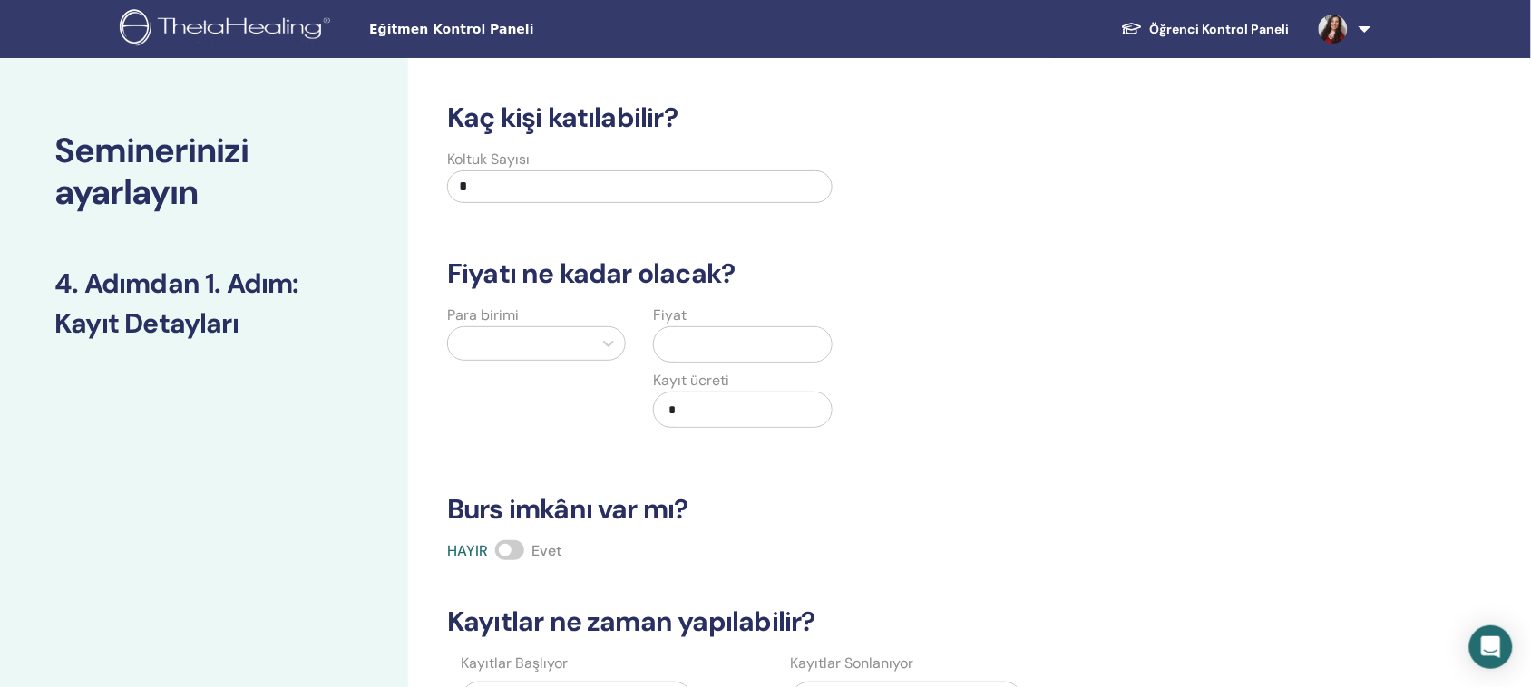
click at [609, 193] on input "*" at bounding box center [639, 186] width 385 height 33
drag, startPoint x: 481, startPoint y: 186, endPoint x: 429, endPoint y: 179, distance: 52.2
click at [429, 179] on div "Koltuk Sayısı *" at bounding box center [846, 181] width 846 height 65
type input "**"
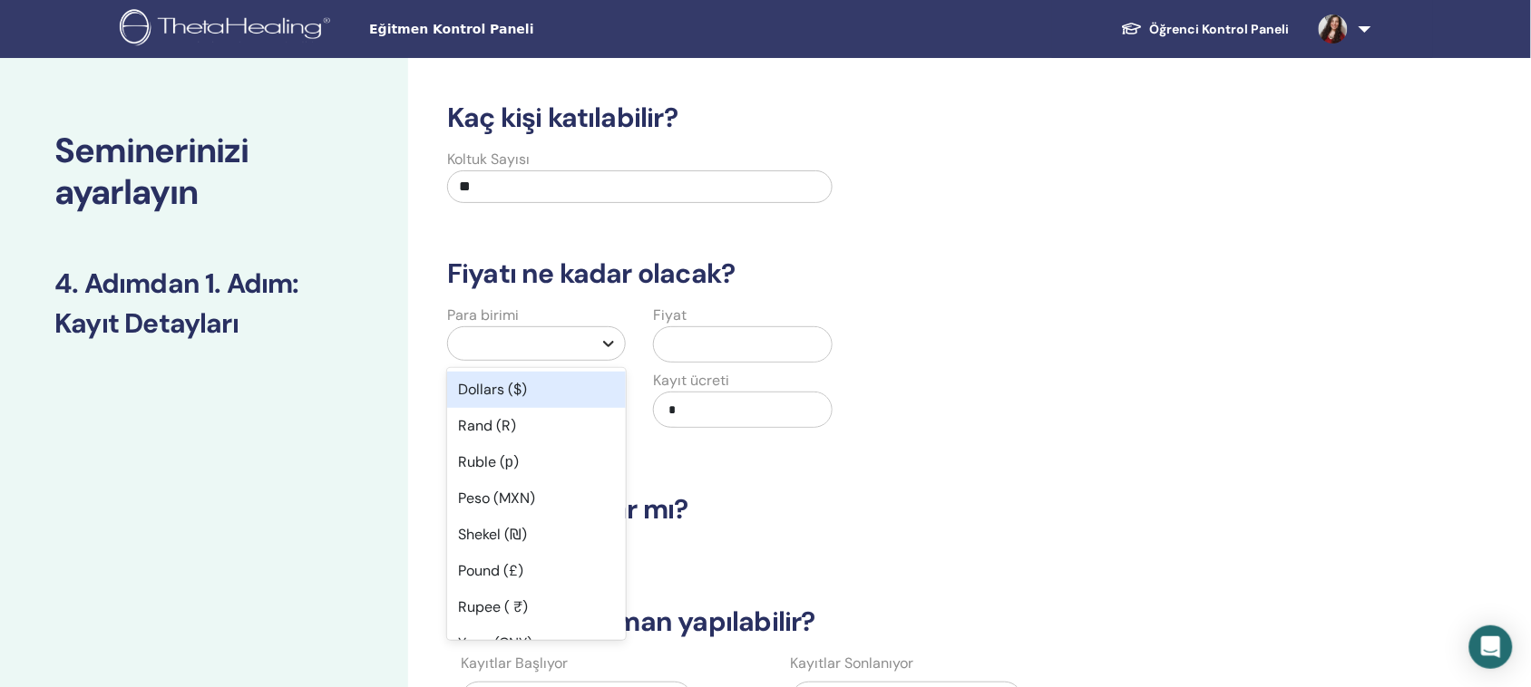
click at [605, 351] on icon at bounding box center [608, 344] width 18 height 18
click at [527, 393] on div "Dolar ($)" at bounding box center [536, 390] width 179 height 36
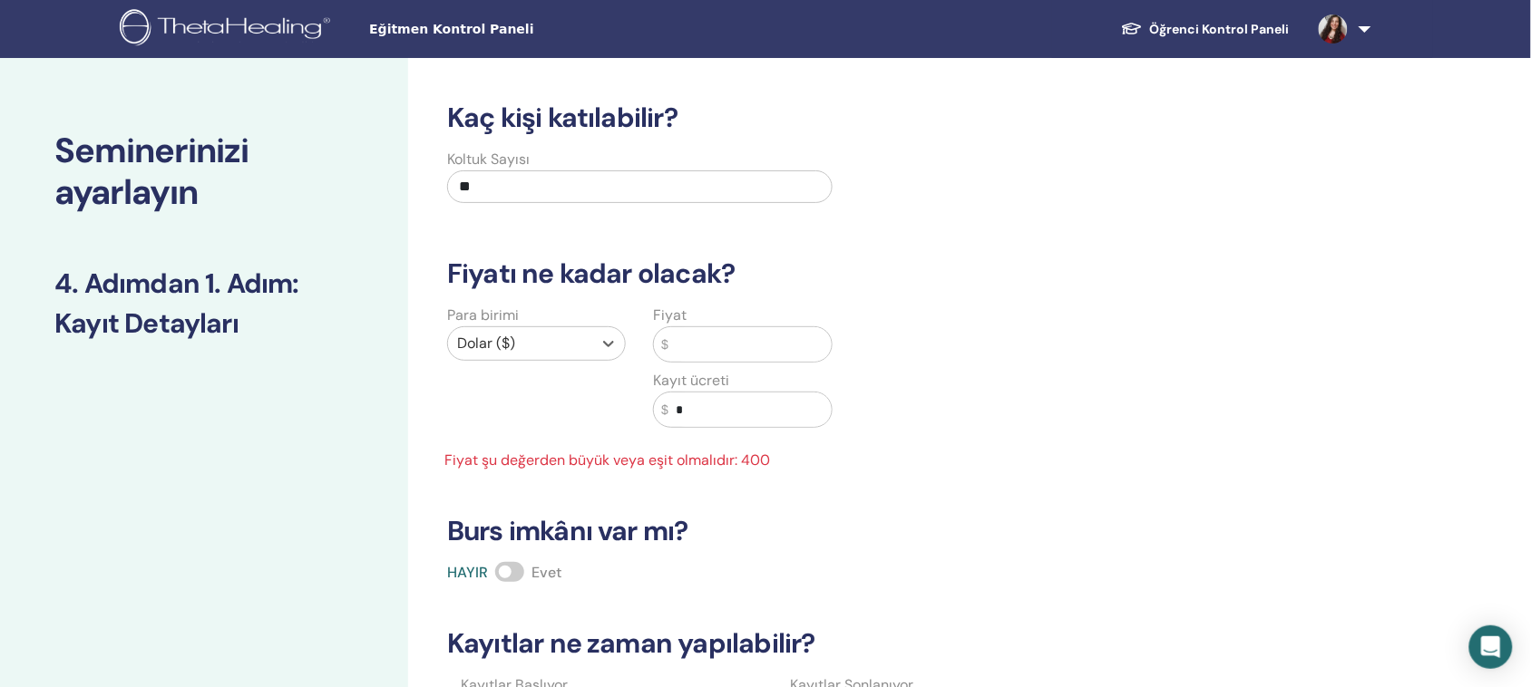
click at [521, 342] on div at bounding box center [520, 343] width 126 height 25
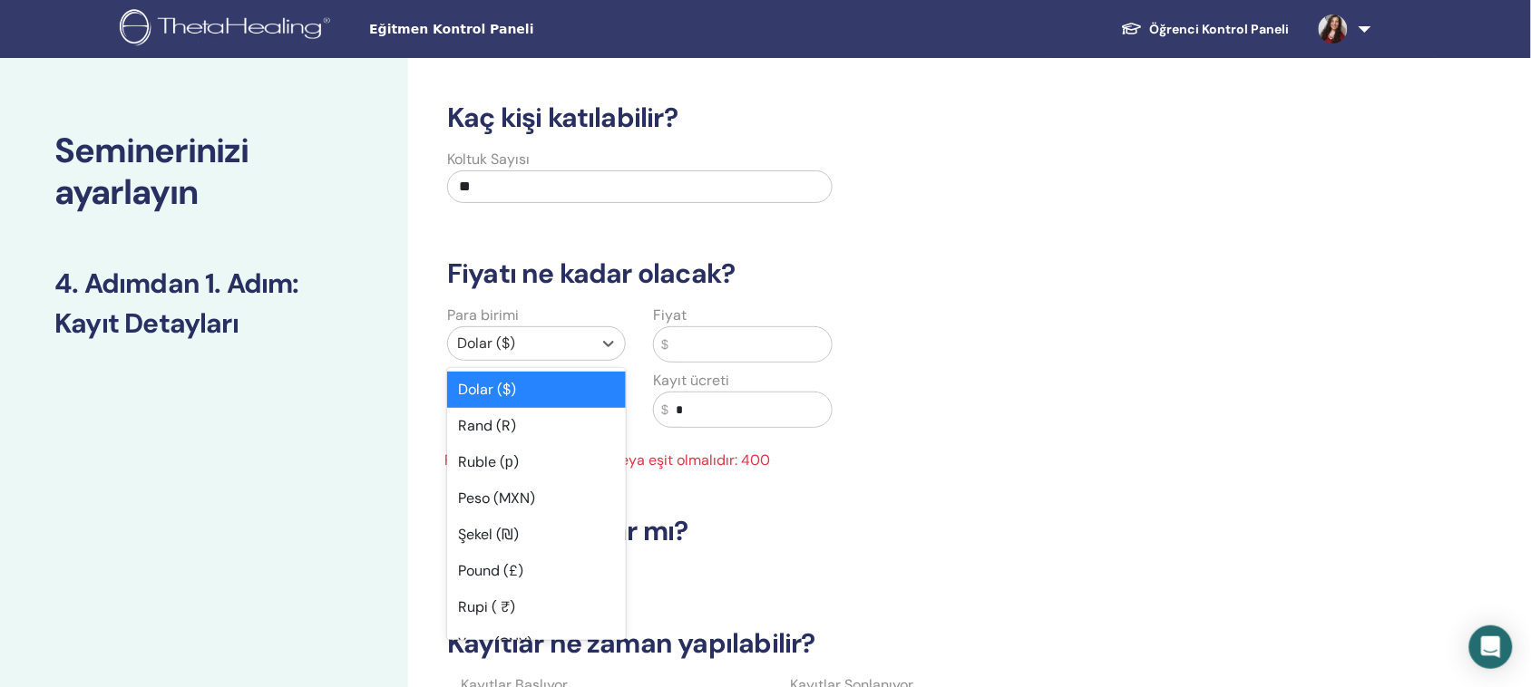
click at [492, 393] on font "Dolar ($)" at bounding box center [487, 389] width 58 height 19
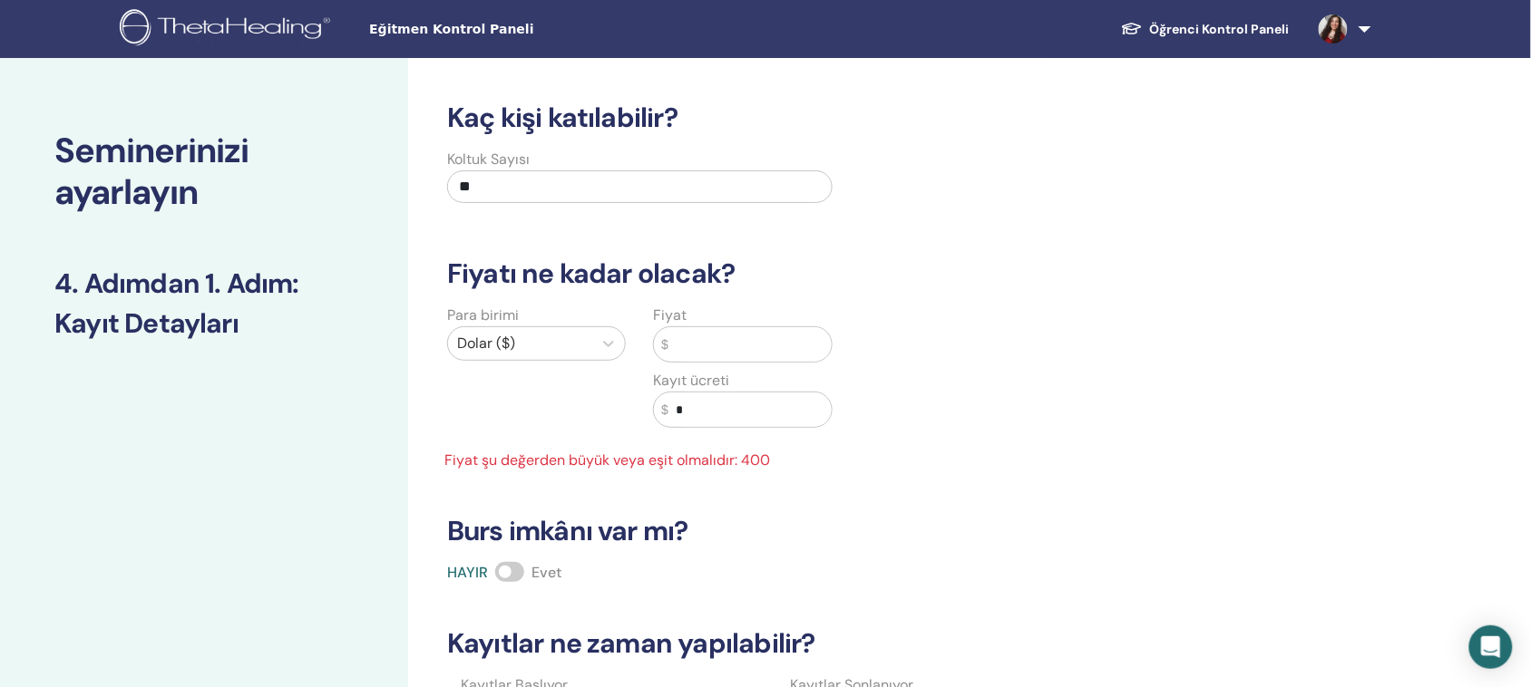
click at [739, 346] on input "text" at bounding box center [749, 344] width 163 height 34
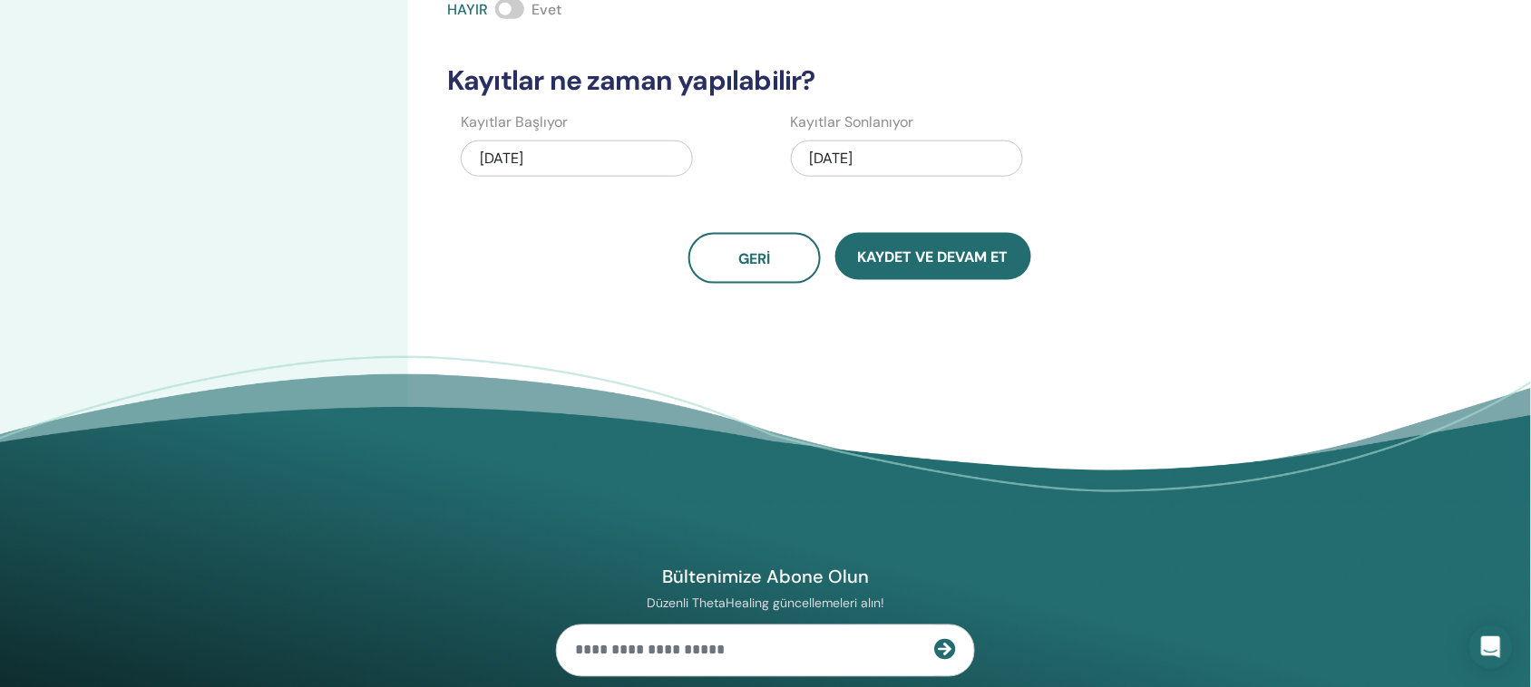
scroll to position [340, 0]
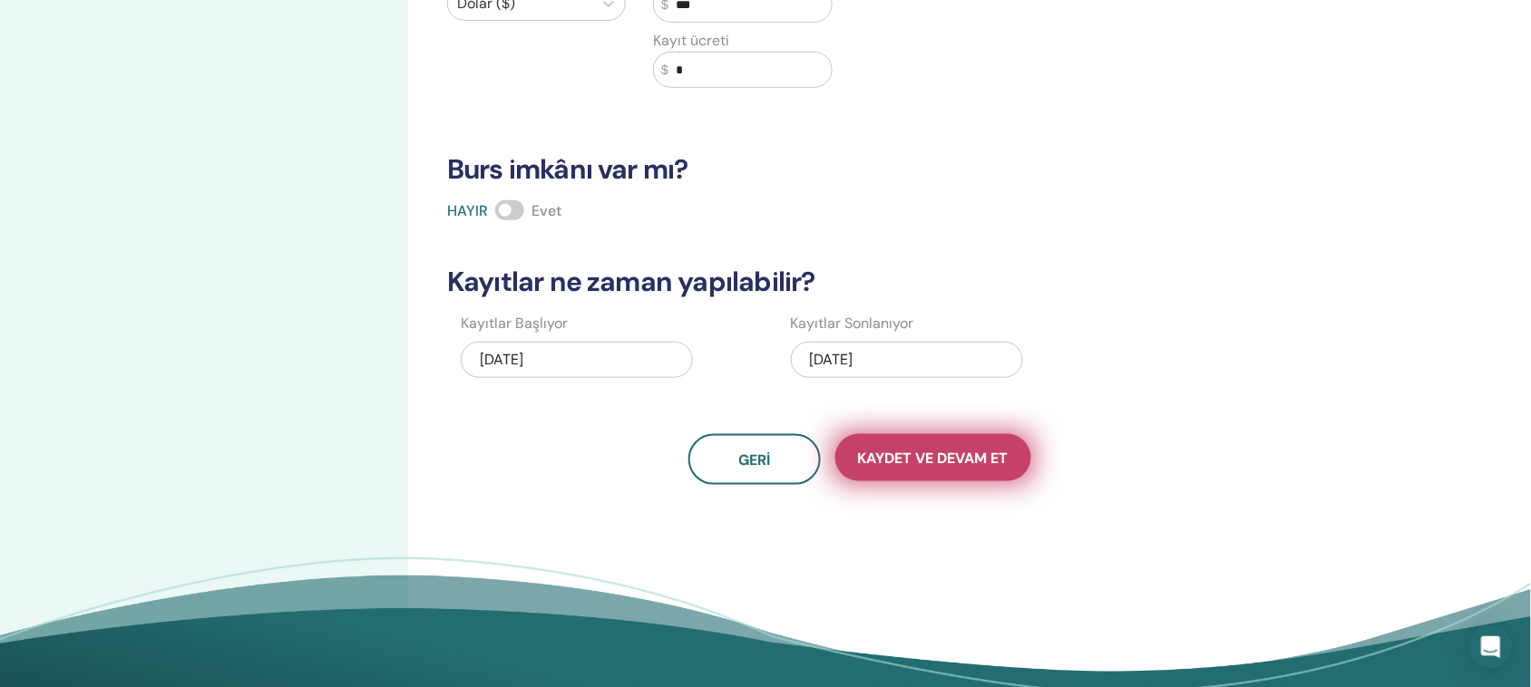
type input "***"
click at [968, 460] on font "Kaydet ve Devam Et" at bounding box center [933, 458] width 151 height 19
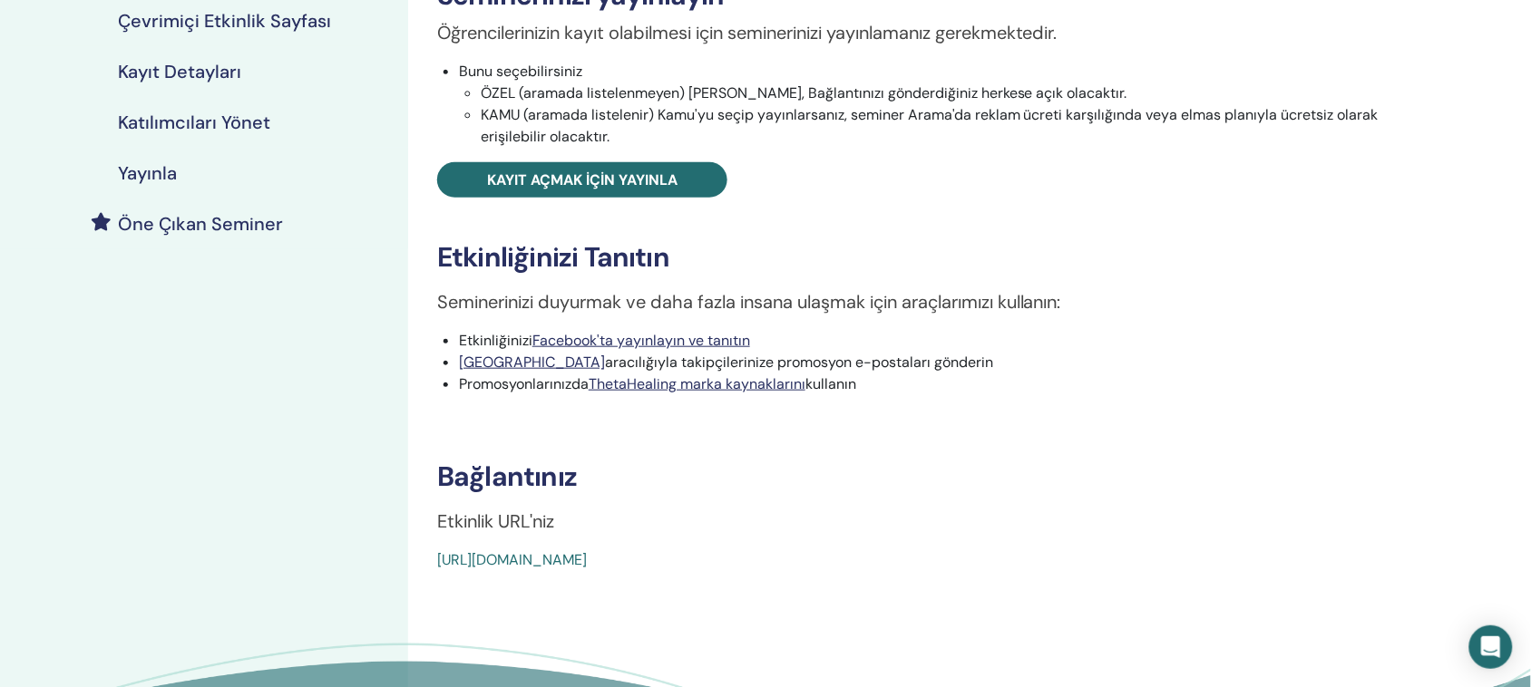
scroll to position [340, 0]
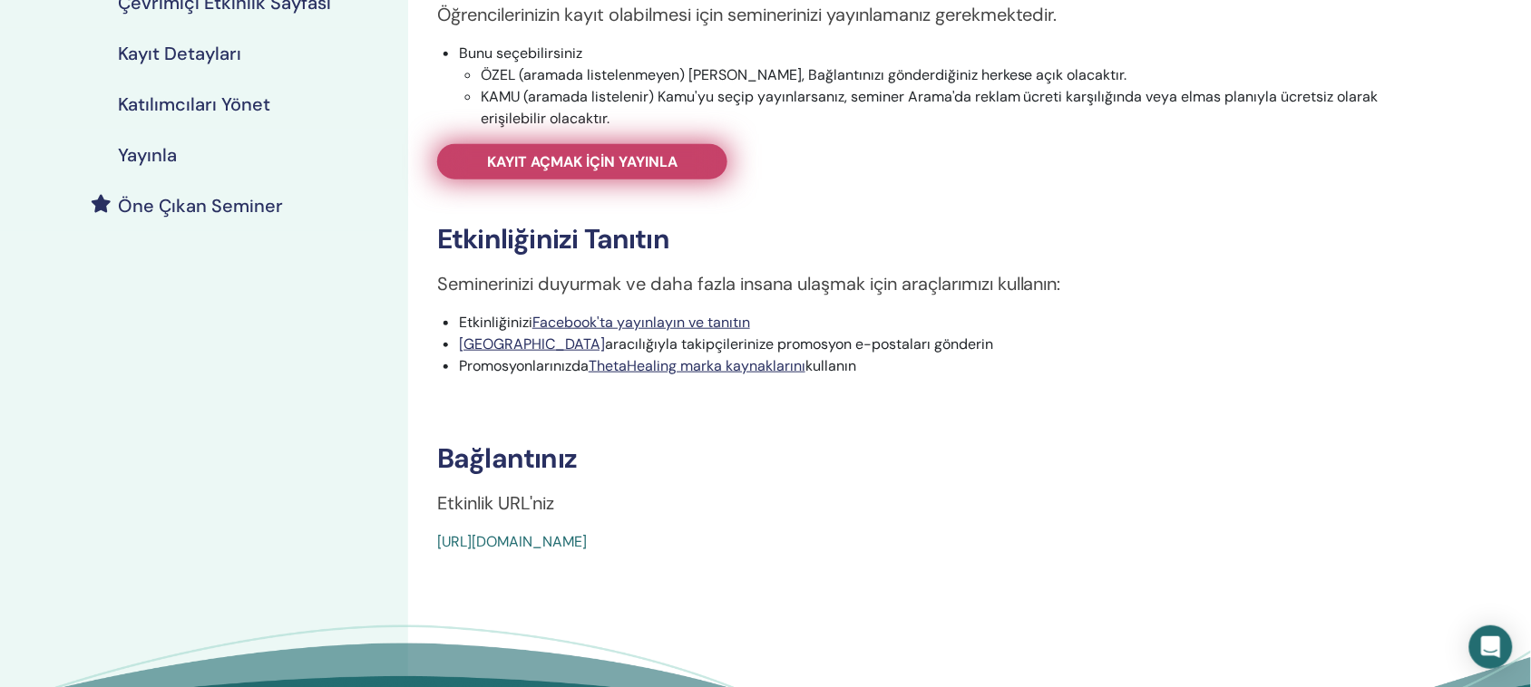
click at [621, 159] on font "Kayıt açmak için yayınla" at bounding box center [582, 161] width 190 height 19
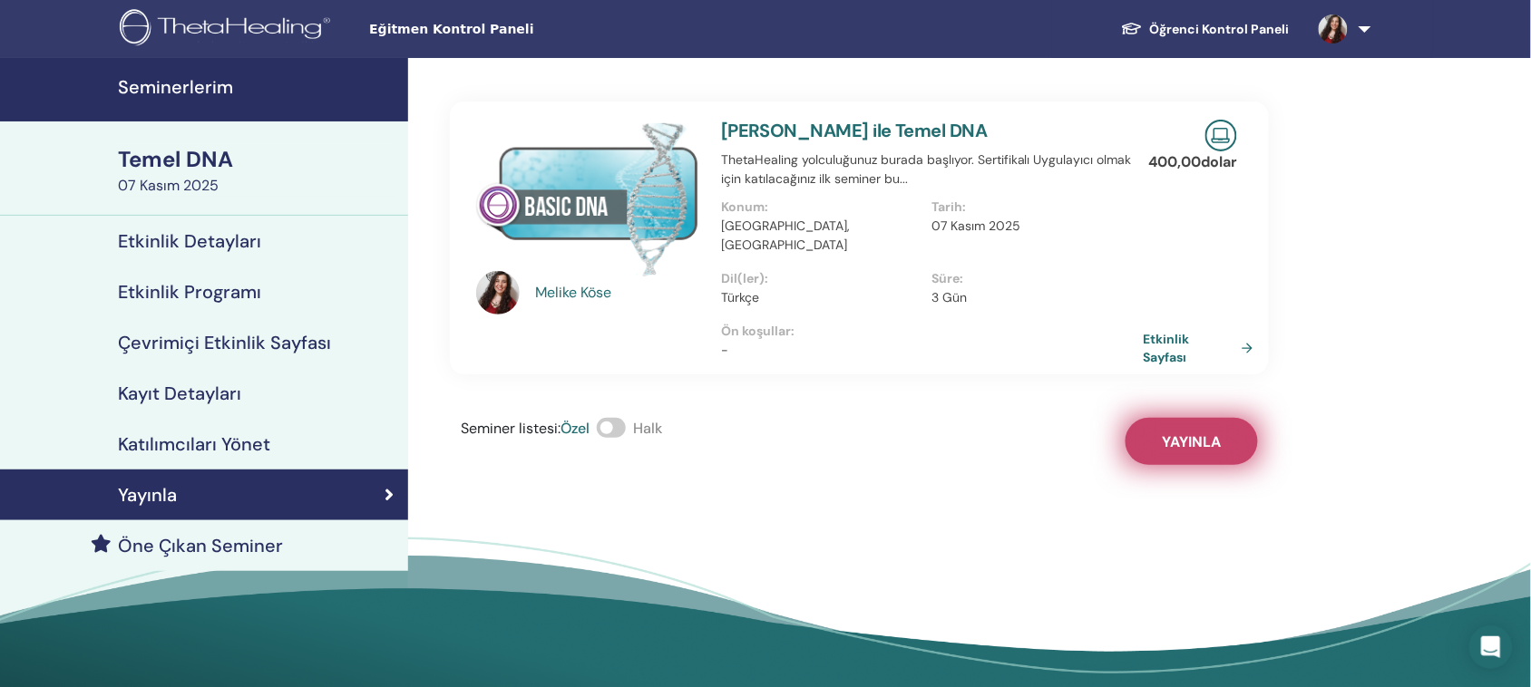
click at [1200, 433] on font "Yayınla" at bounding box center [1192, 442] width 59 height 19
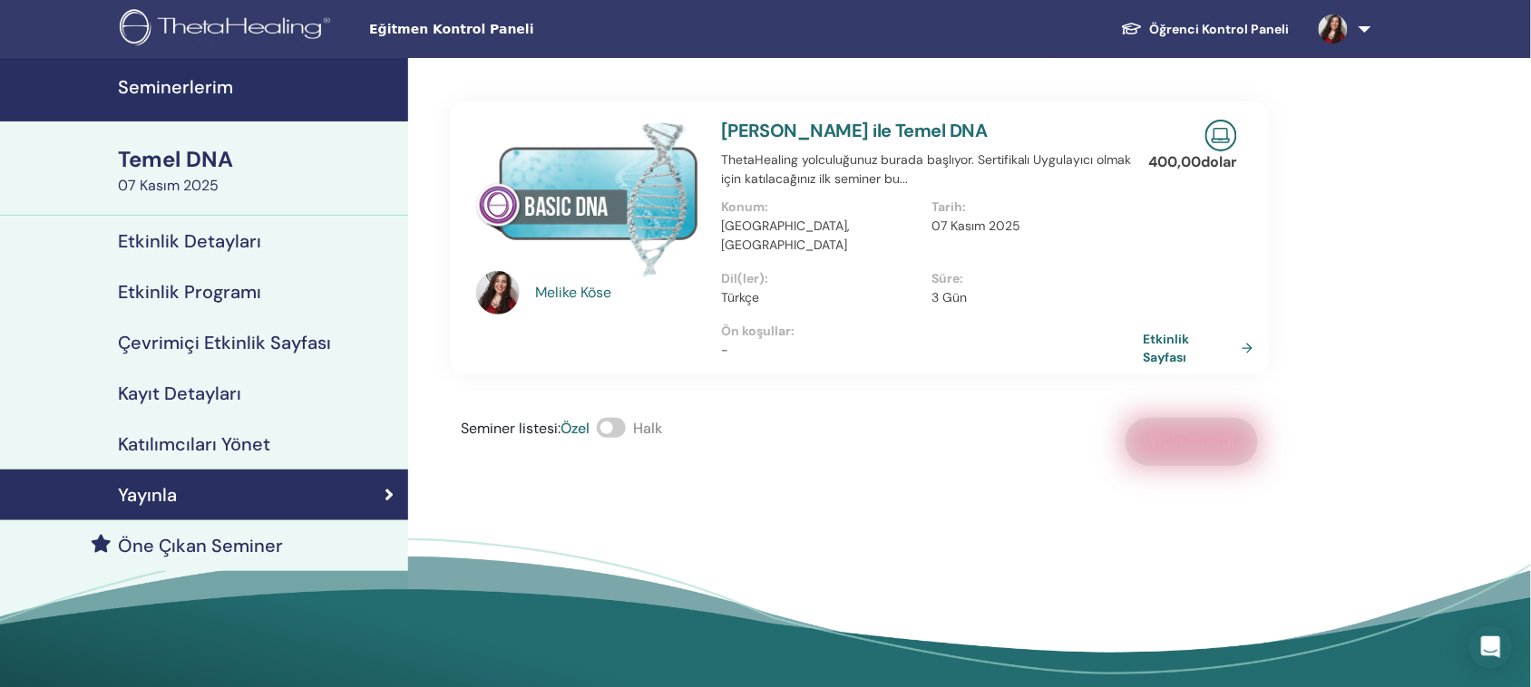
click at [195, 80] on font "Seminerlerim" at bounding box center [175, 87] width 115 height 24
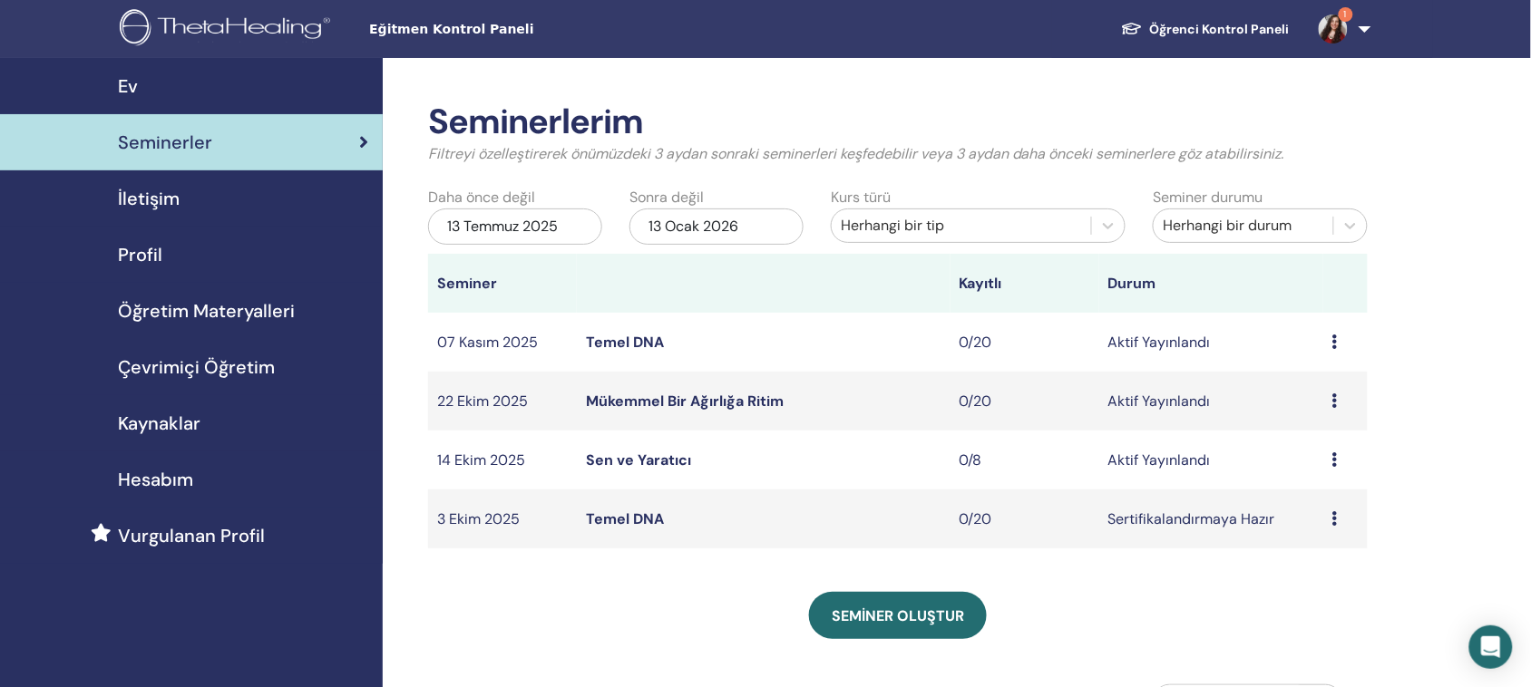
click at [1342, 34] on img at bounding box center [1333, 29] width 29 height 29
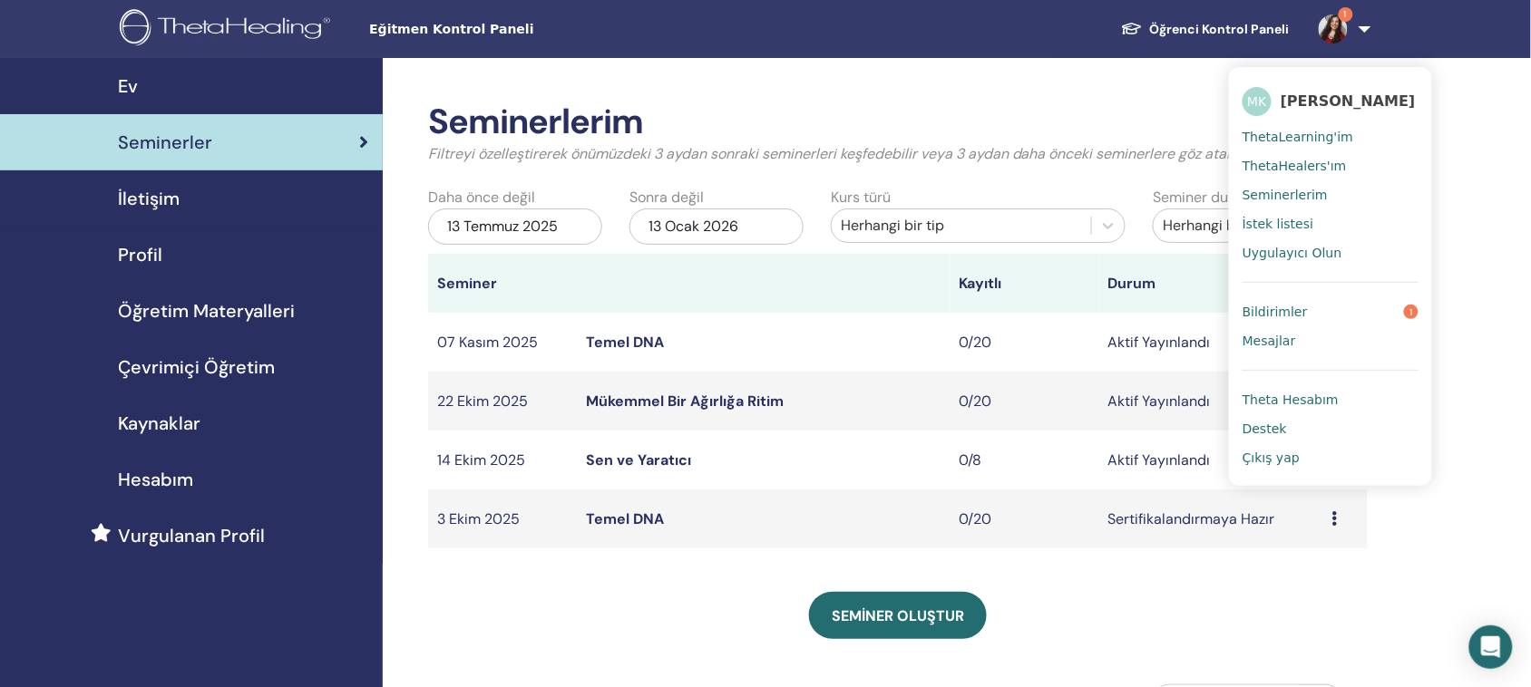
click at [1301, 188] on font "Seminerlerim" at bounding box center [1284, 195] width 85 height 15
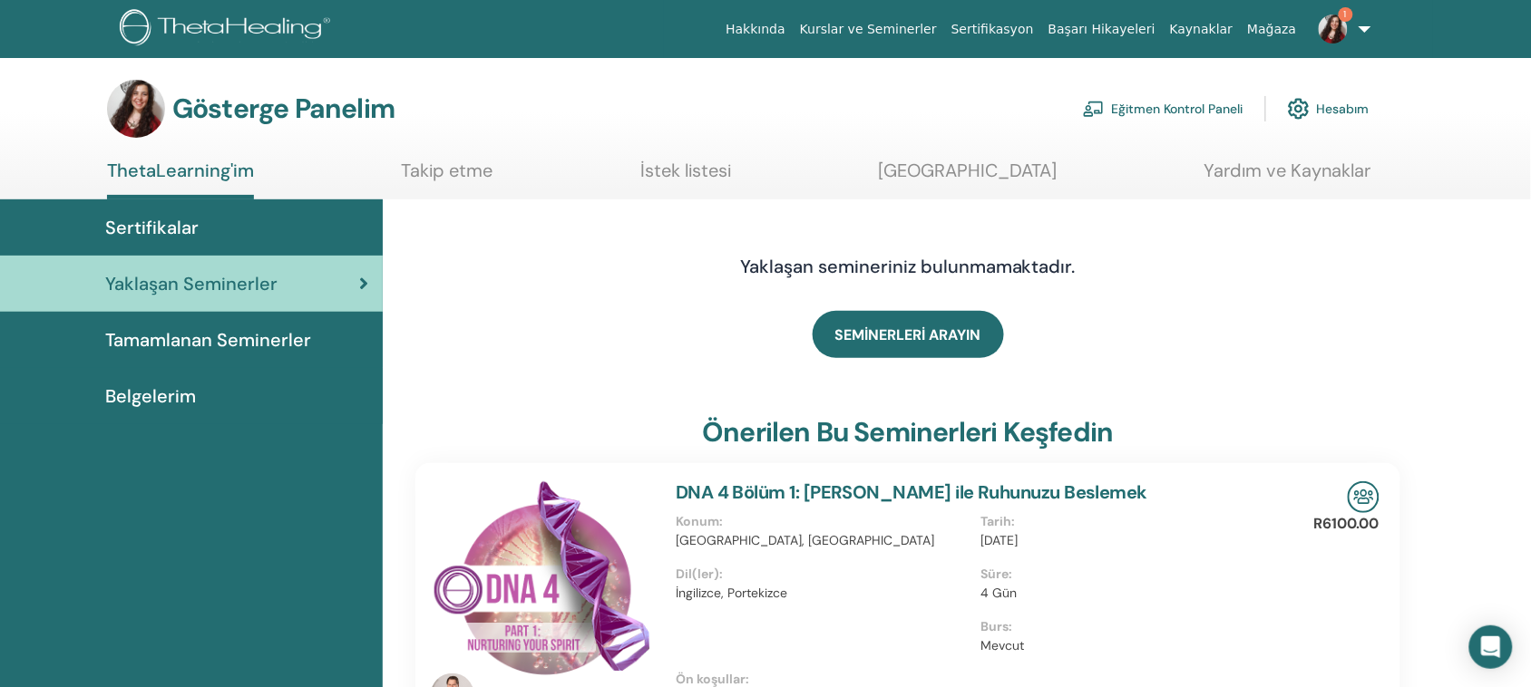
click at [483, 179] on font "Takip etme" at bounding box center [448, 171] width 92 height 24
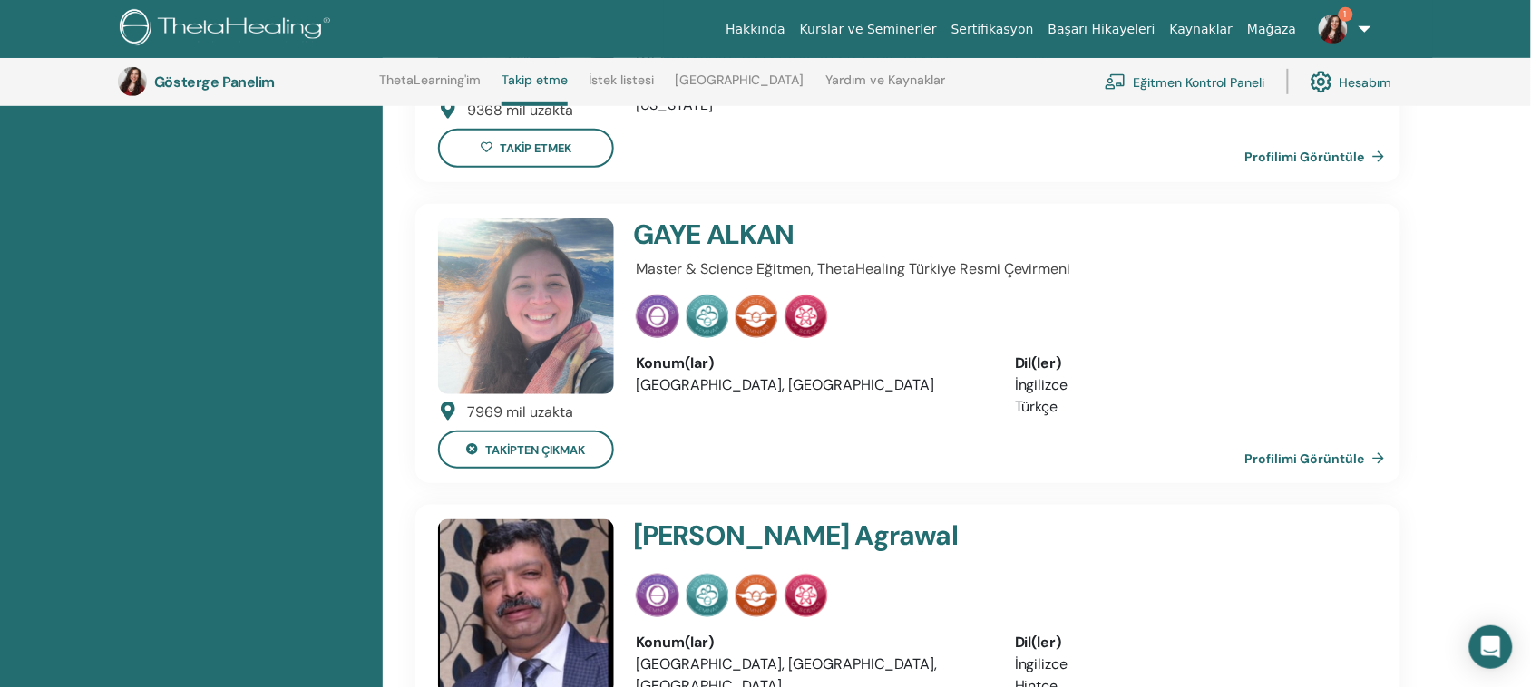
scroll to position [2201, 0]
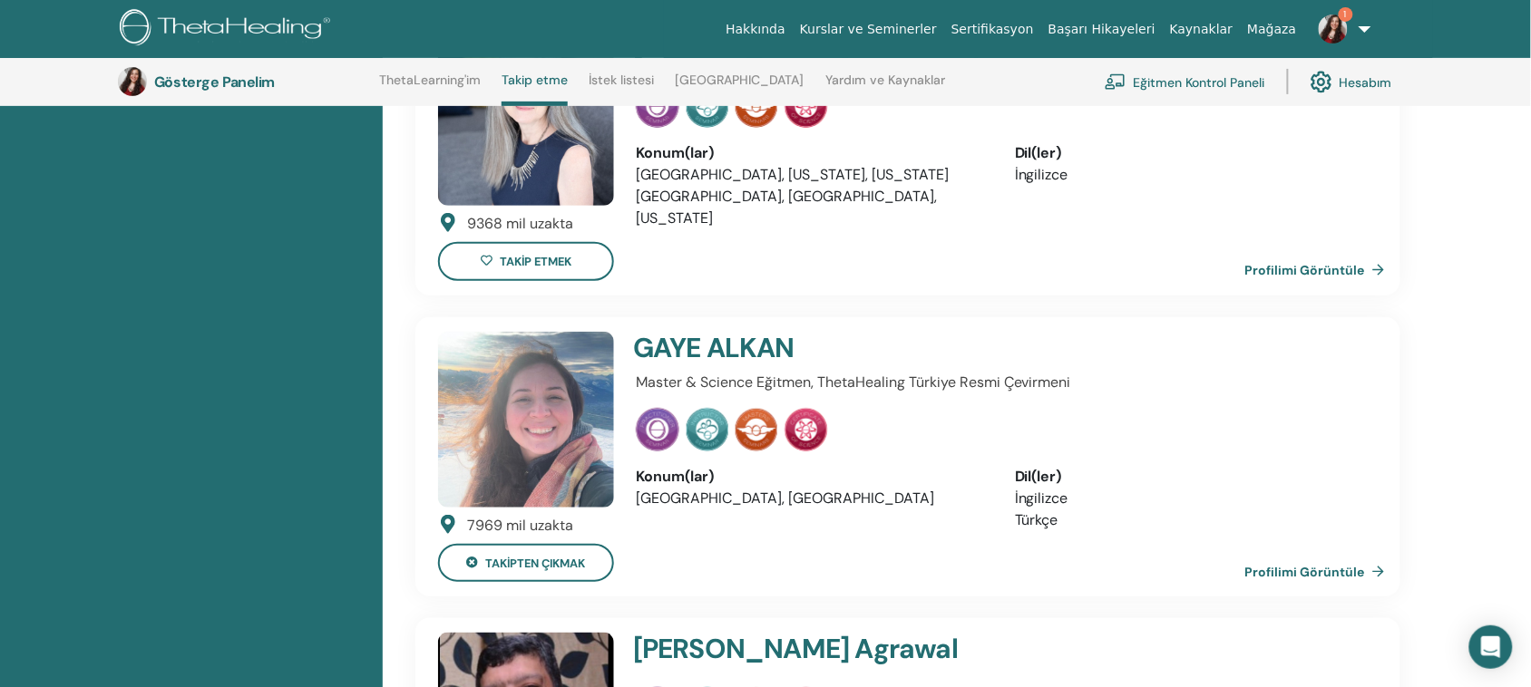
click at [1261, 563] on font "Profilimi Görüntüle" at bounding box center [1305, 571] width 120 height 17
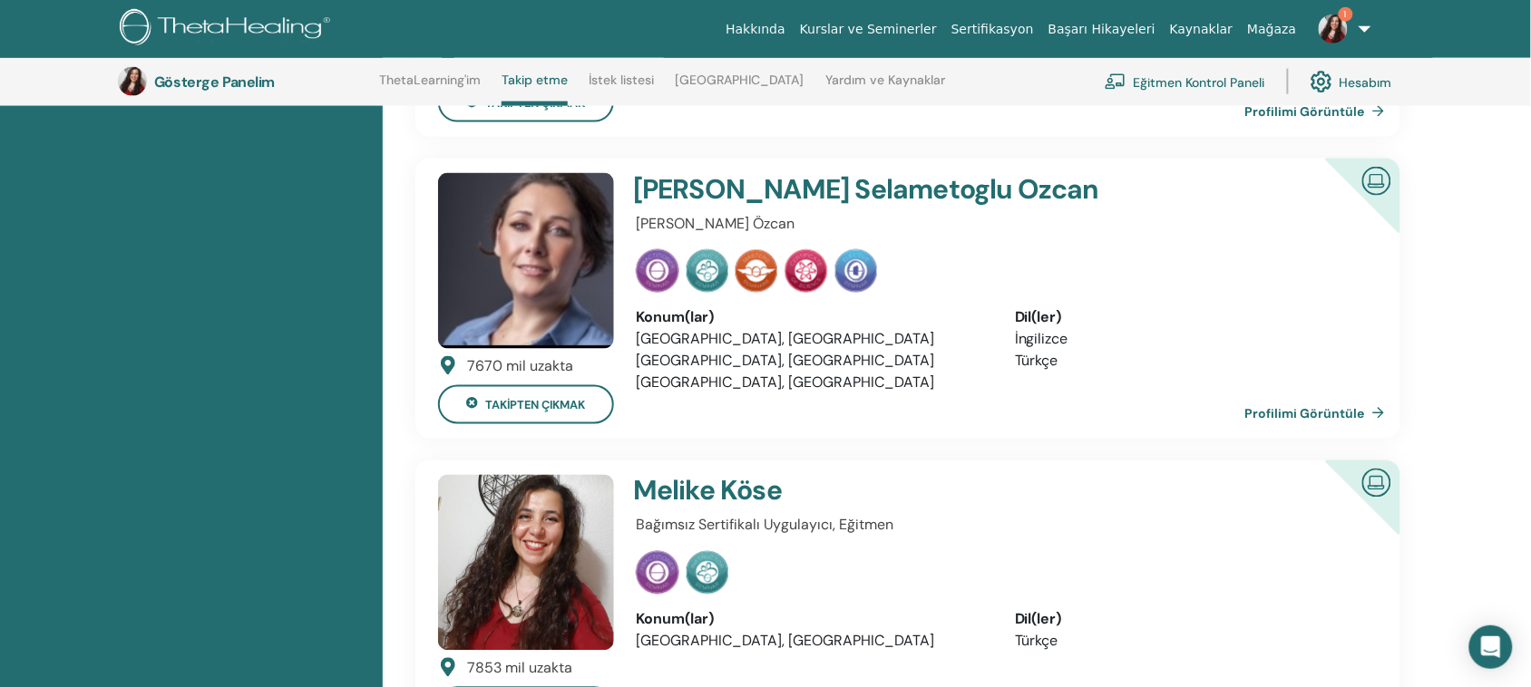
scroll to position [717, 0]
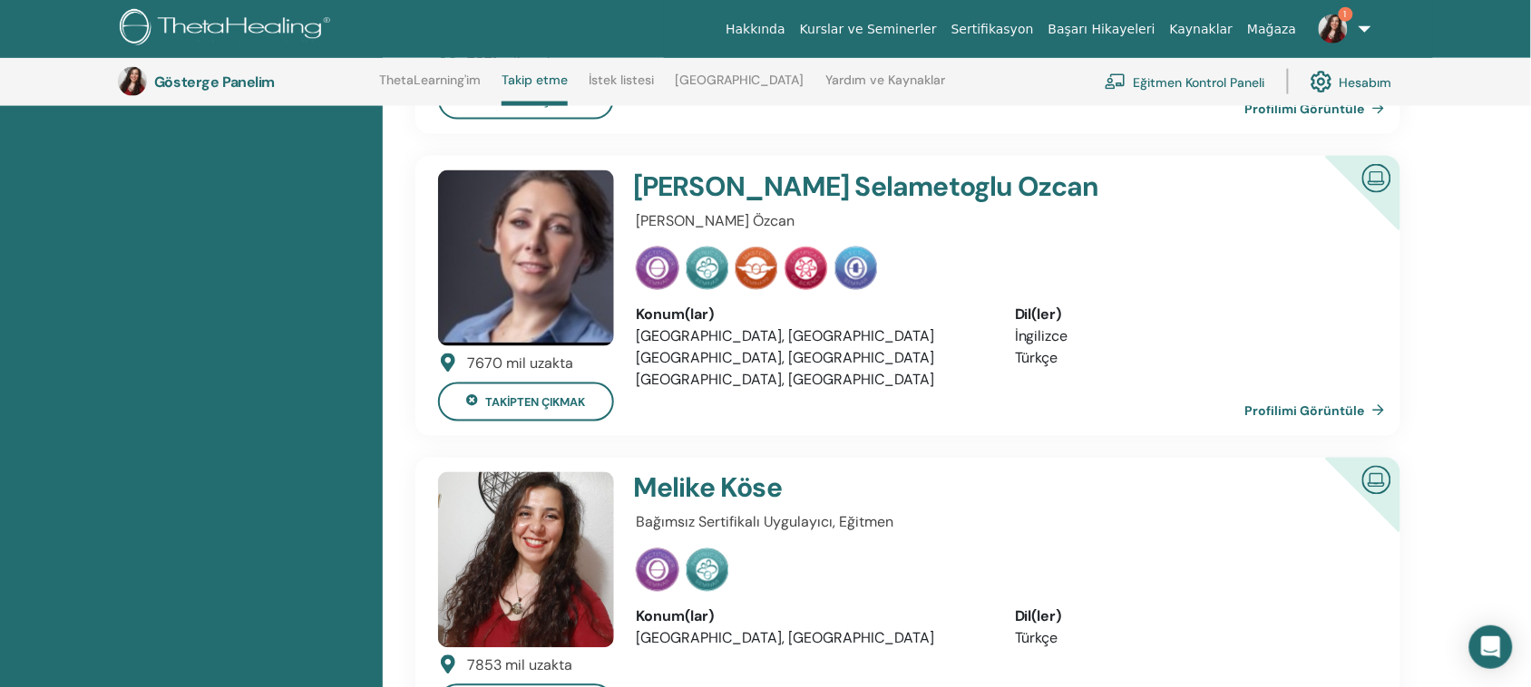
click at [1290, 408] on font "Profilimi Görüntüle" at bounding box center [1305, 411] width 120 height 16
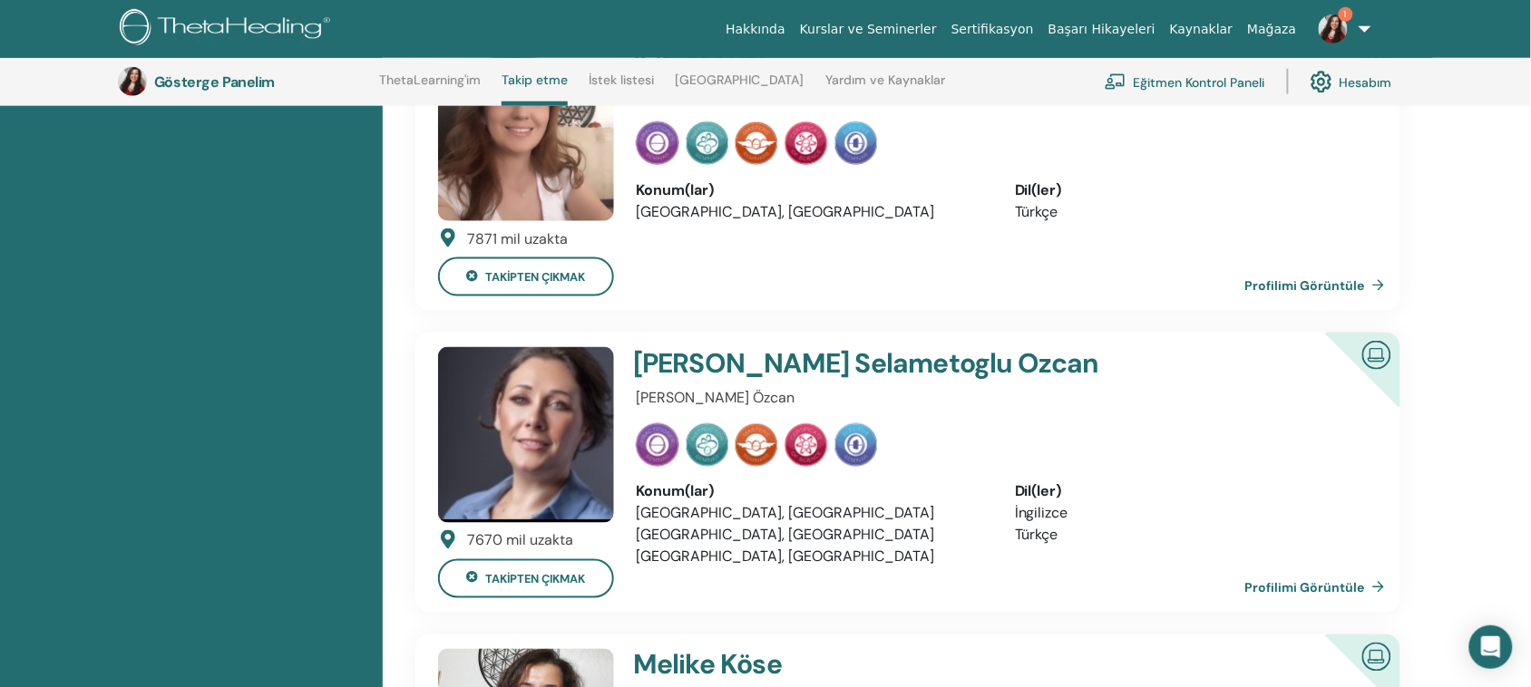
scroll to position [604, 0]
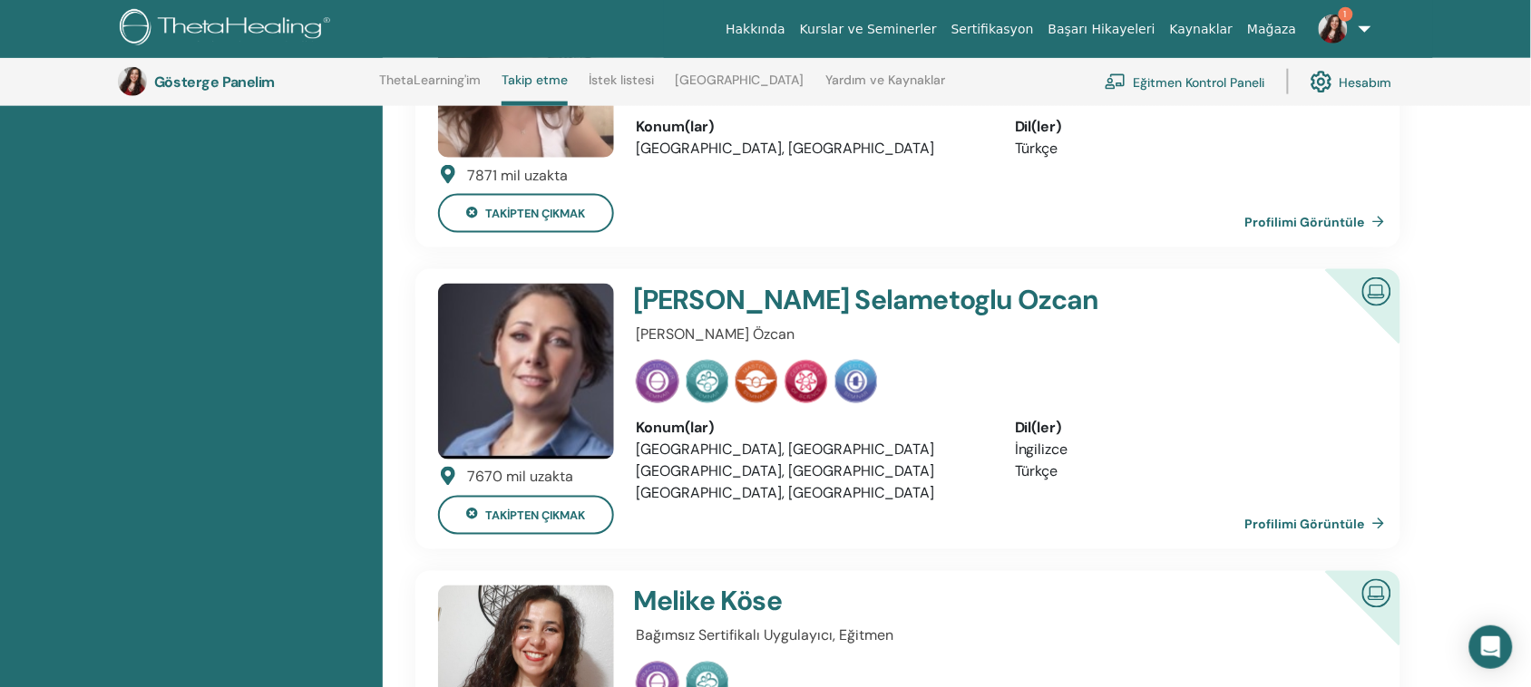
click at [1275, 516] on font "Profilimi Görüntüle" at bounding box center [1305, 524] width 120 height 16
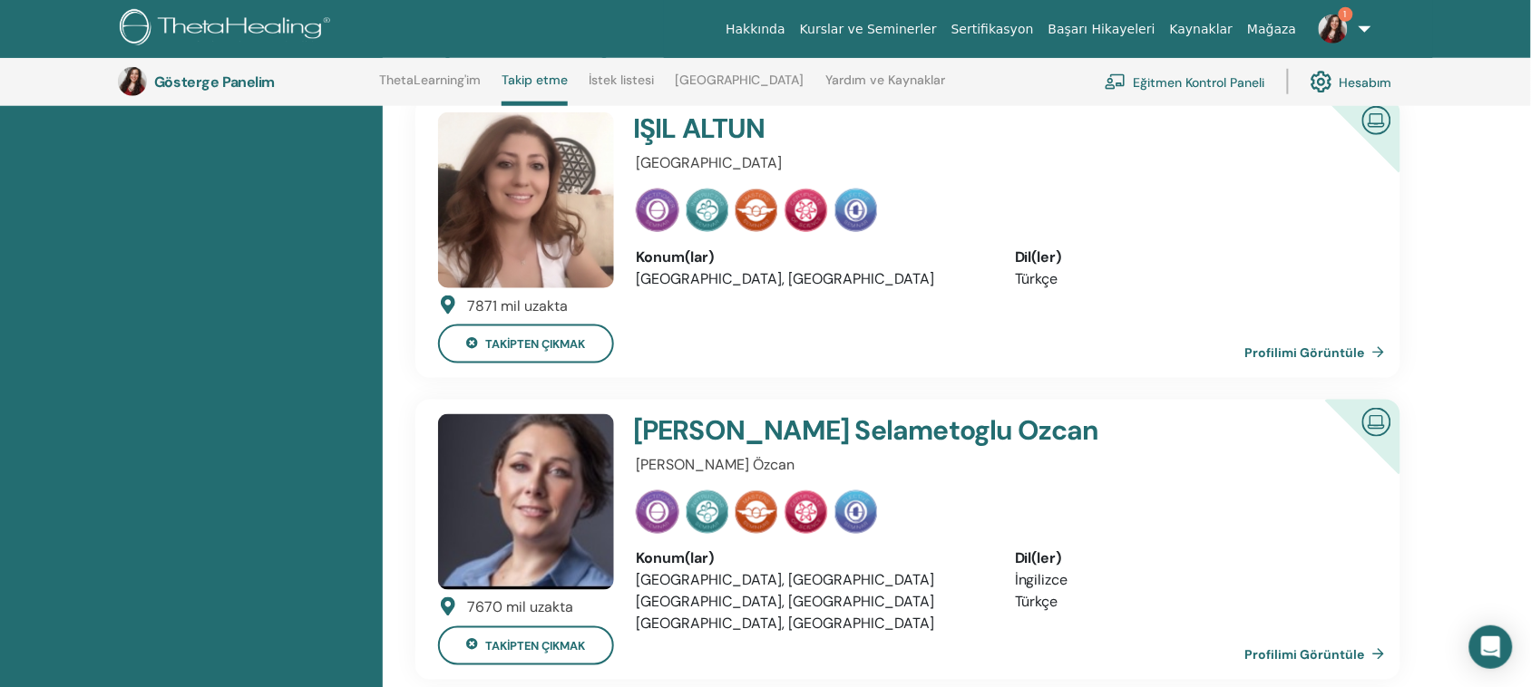
scroll to position [377, 0]
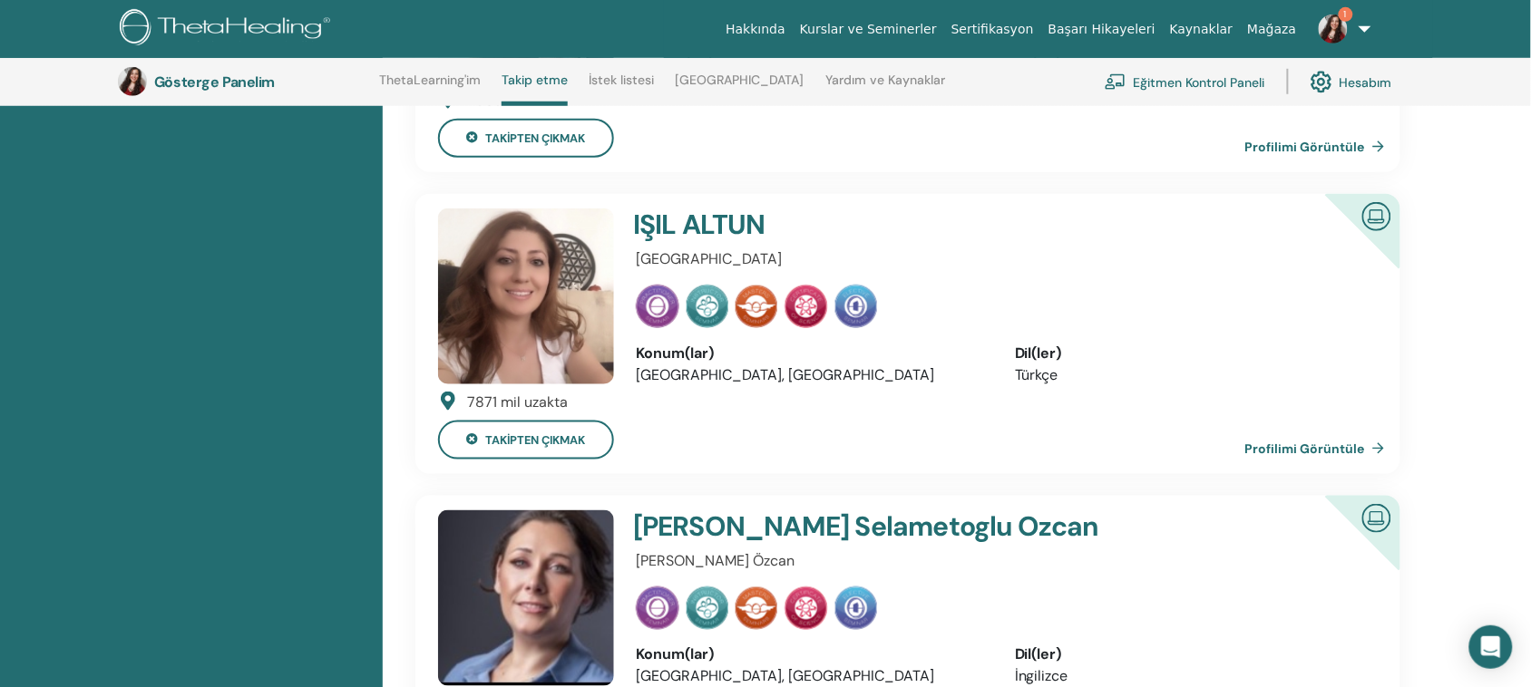
click at [1295, 441] on font "Profilimi Görüntüle" at bounding box center [1305, 449] width 120 height 16
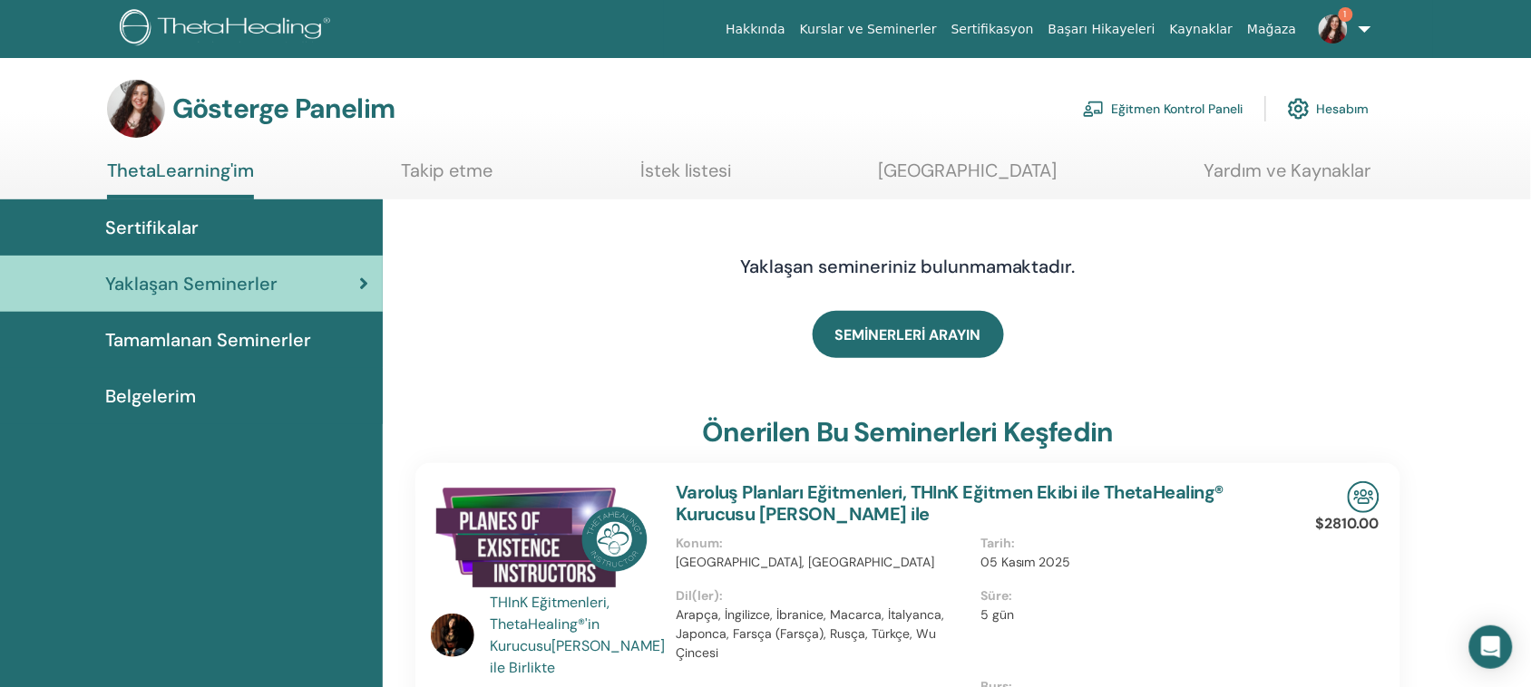
click at [1339, 34] on img at bounding box center [1333, 29] width 29 height 29
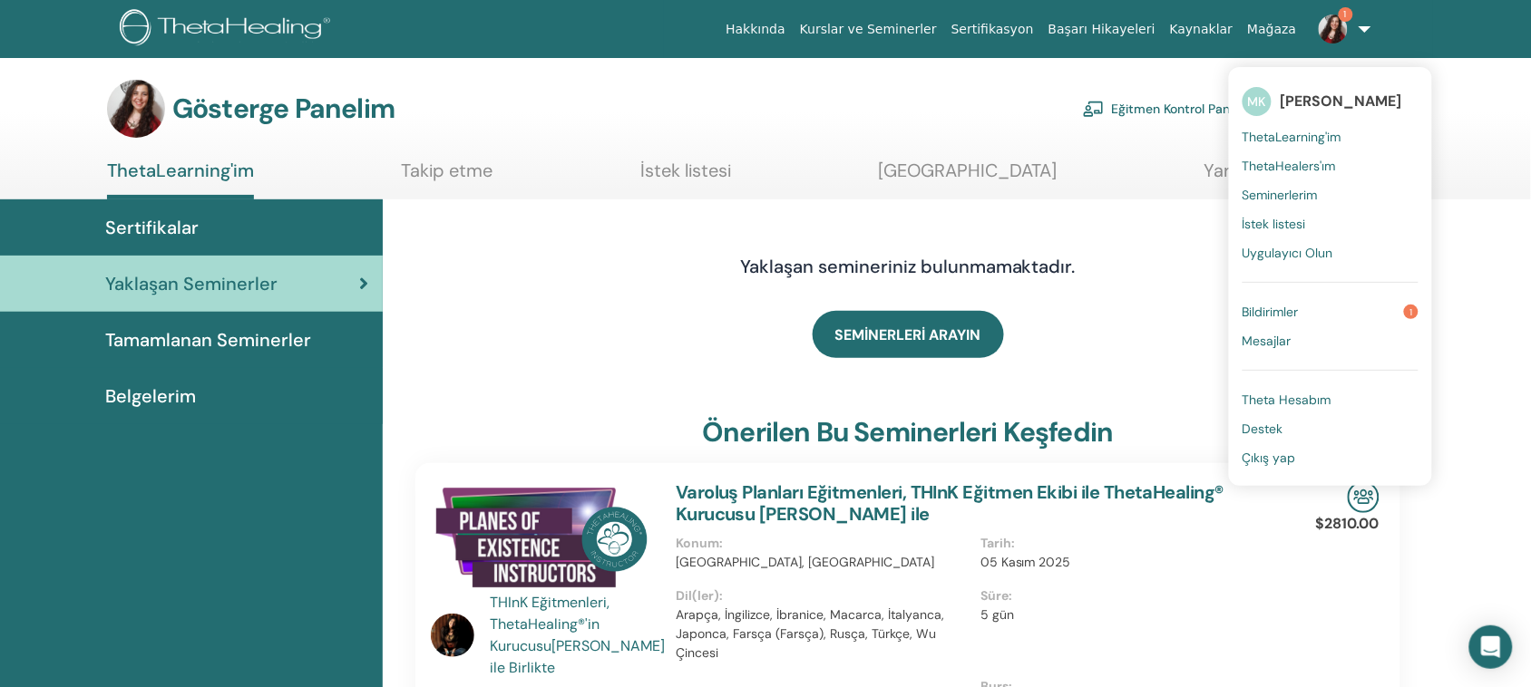
click at [183, 225] on font "Sertifikalar" at bounding box center [151, 228] width 93 height 24
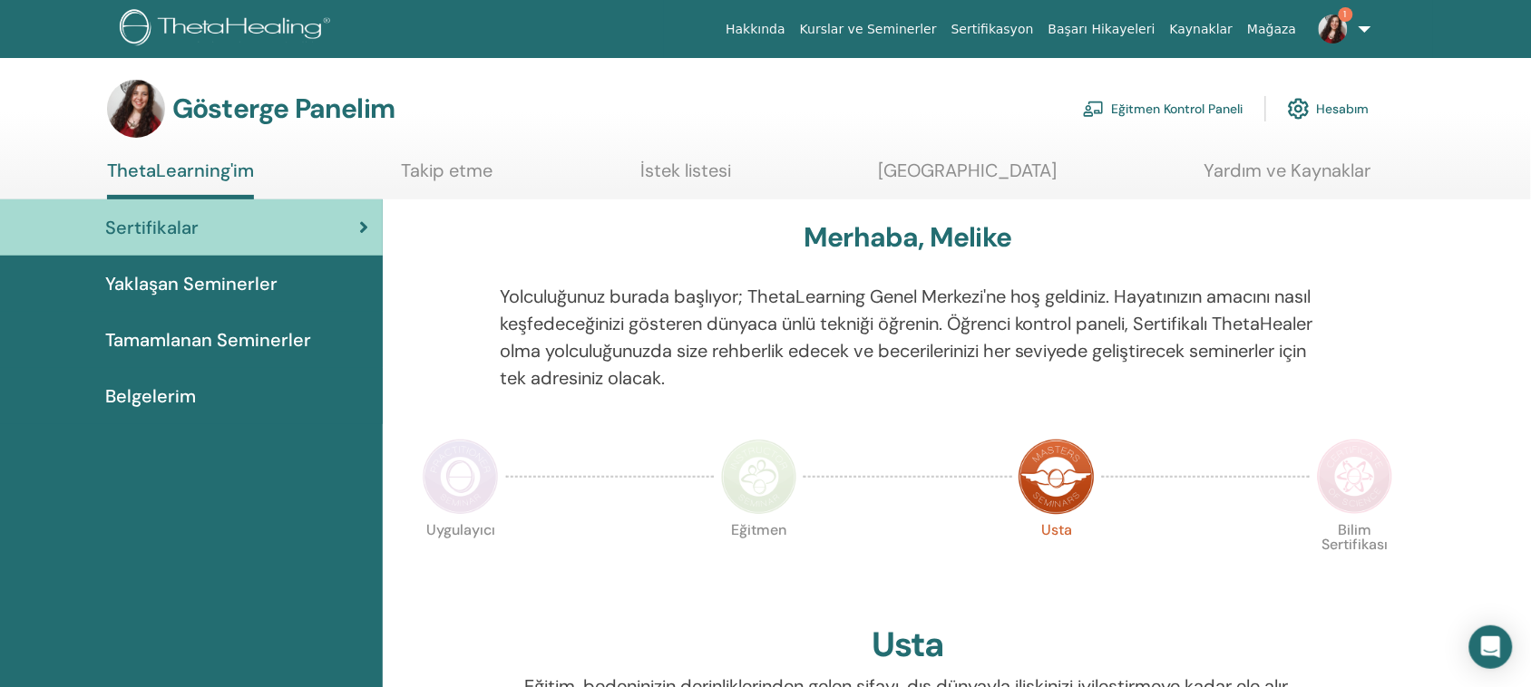
click at [1340, 30] on img at bounding box center [1333, 29] width 29 height 29
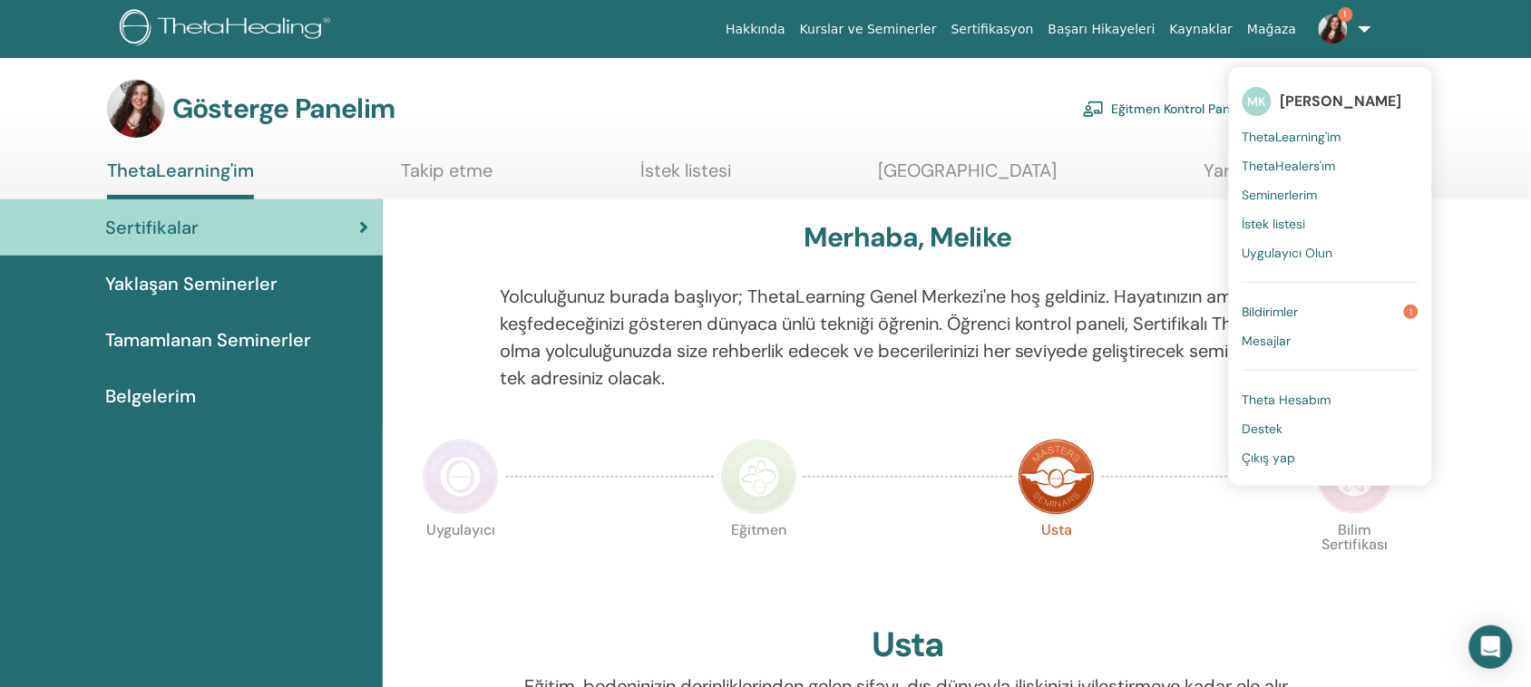
click at [1284, 165] on font "ThetaHealers'ım" at bounding box center [1288, 166] width 93 height 16
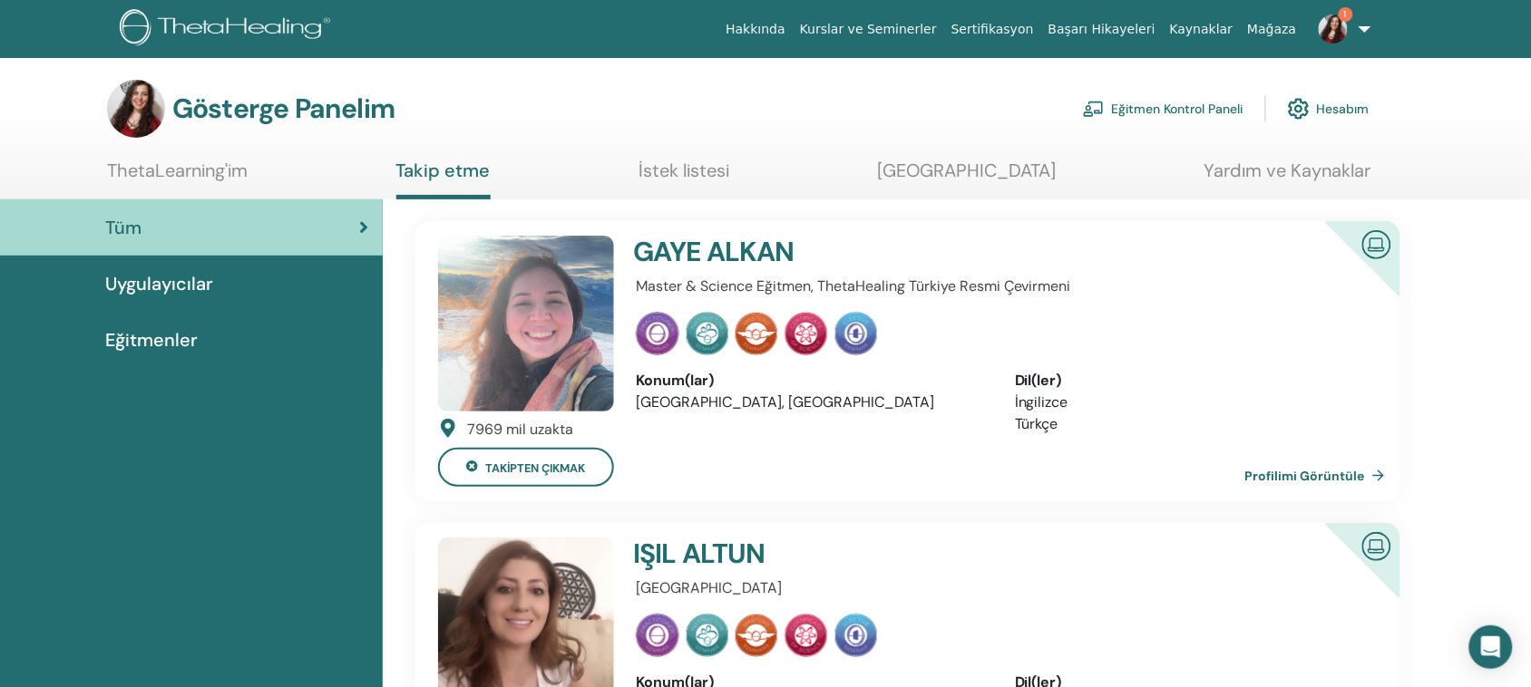
click at [1371, 30] on link "1" at bounding box center [1341, 29] width 74 height 58
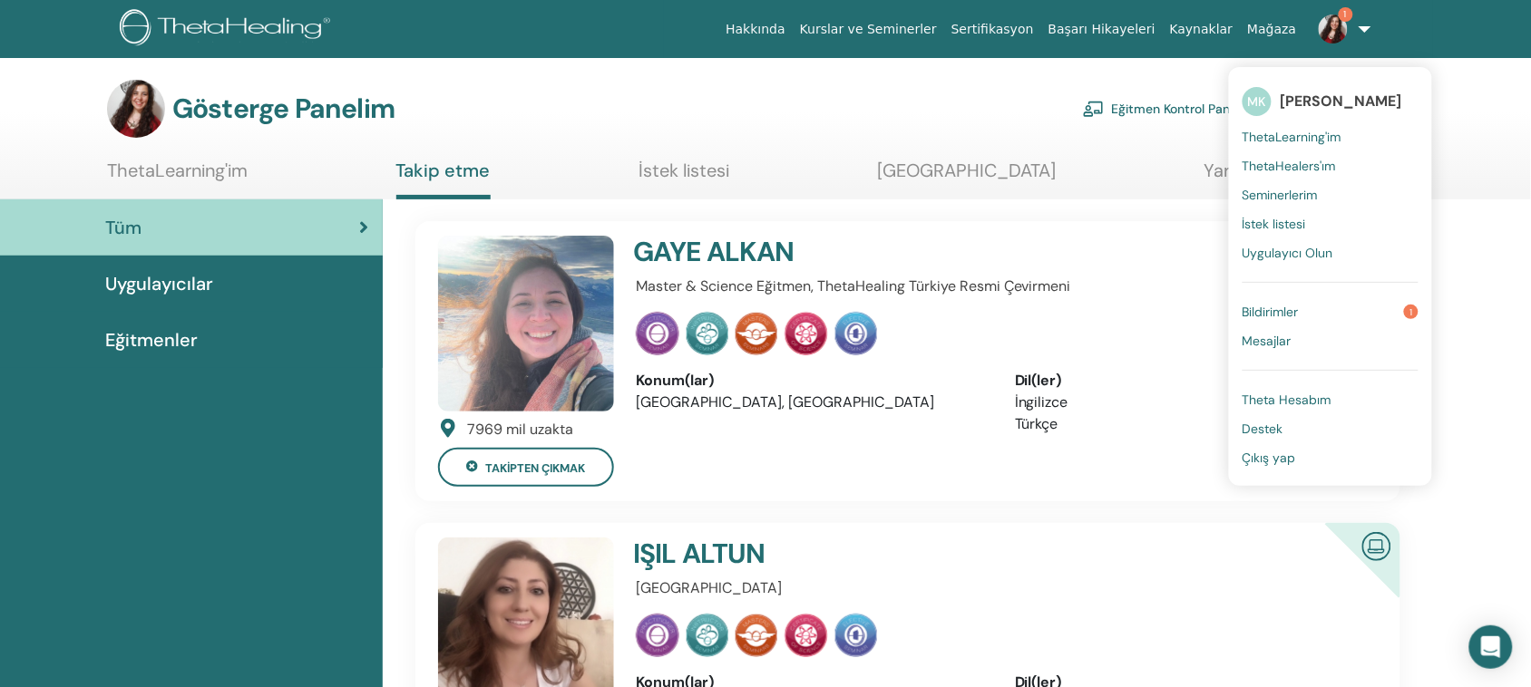
click at [1295, 137] on font "ThetaLearning'im" at bounding box center [1291, 137] width 99 height 16
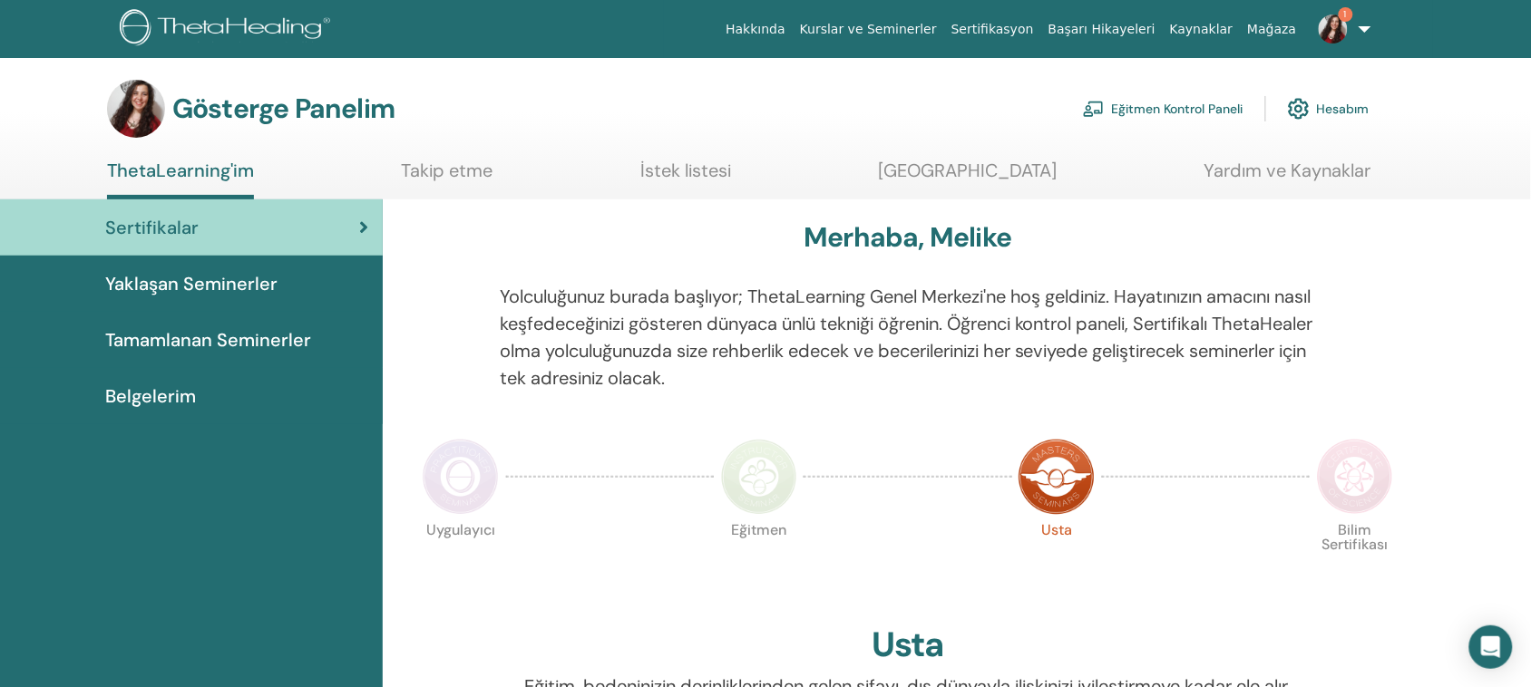
click at [137, 394] on font "Belgelerim" at bounding box center [150, 397] width 91 height 24
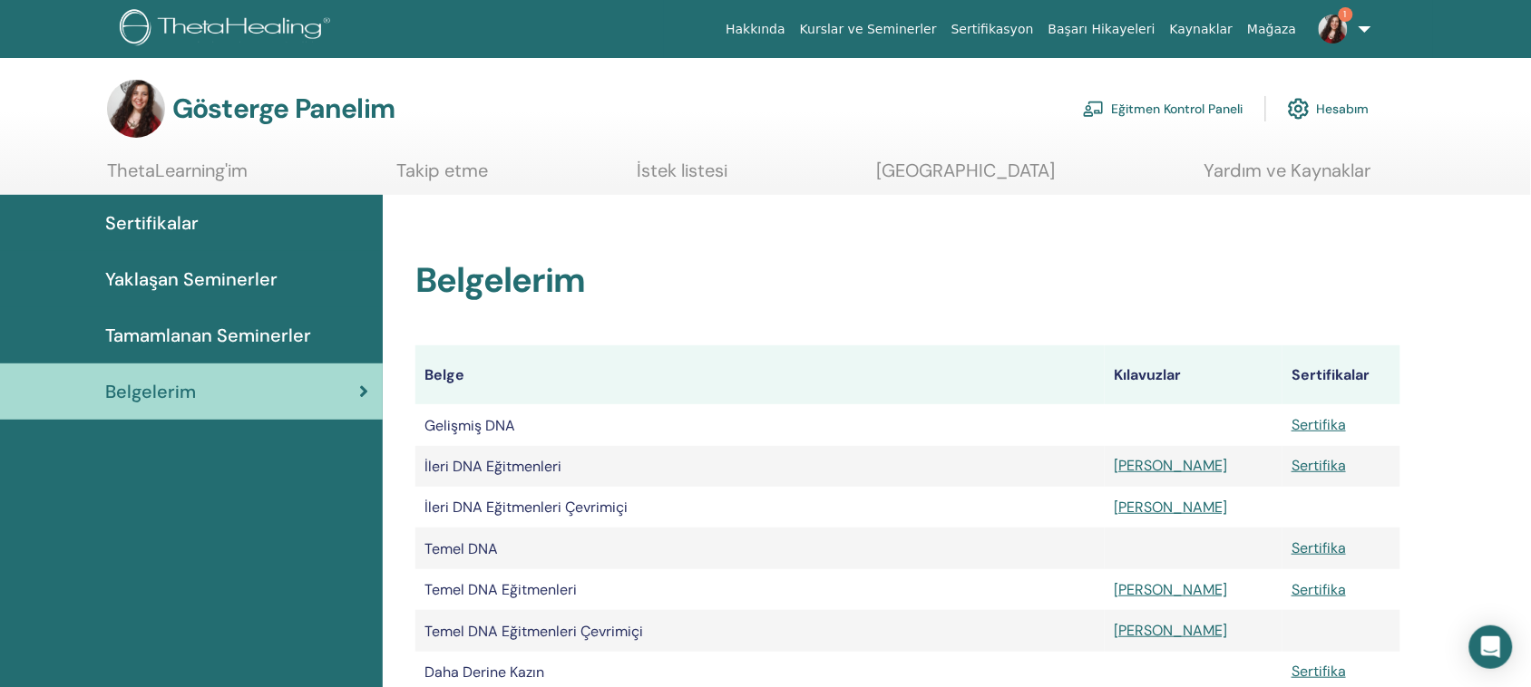
click at [1195, 102] on font "Eğitmen Kontrol Paneli" at bounding box center [1177, 110] width 131 height 16
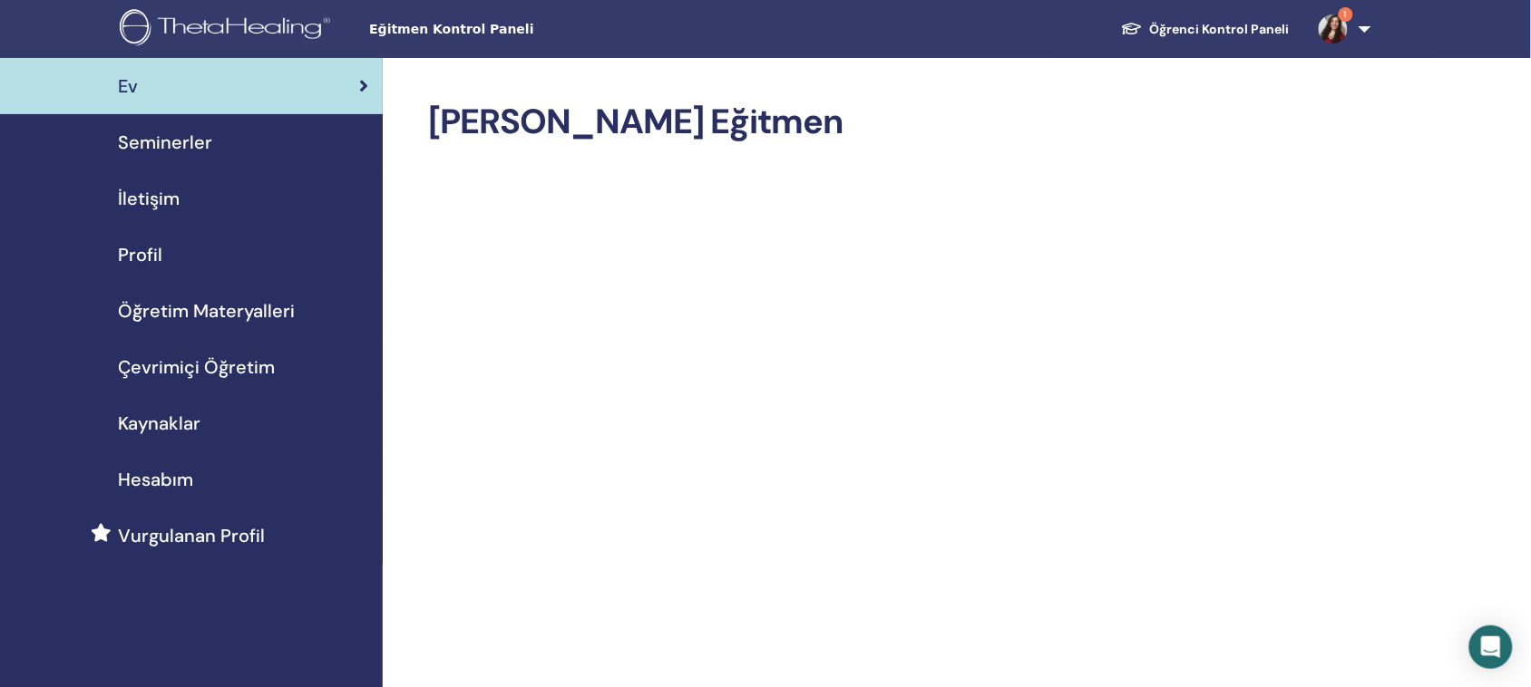
click at [243, 367] on font "Çevrimiçi Öğretim" at bounding box center [196, 367] width 157 height 24
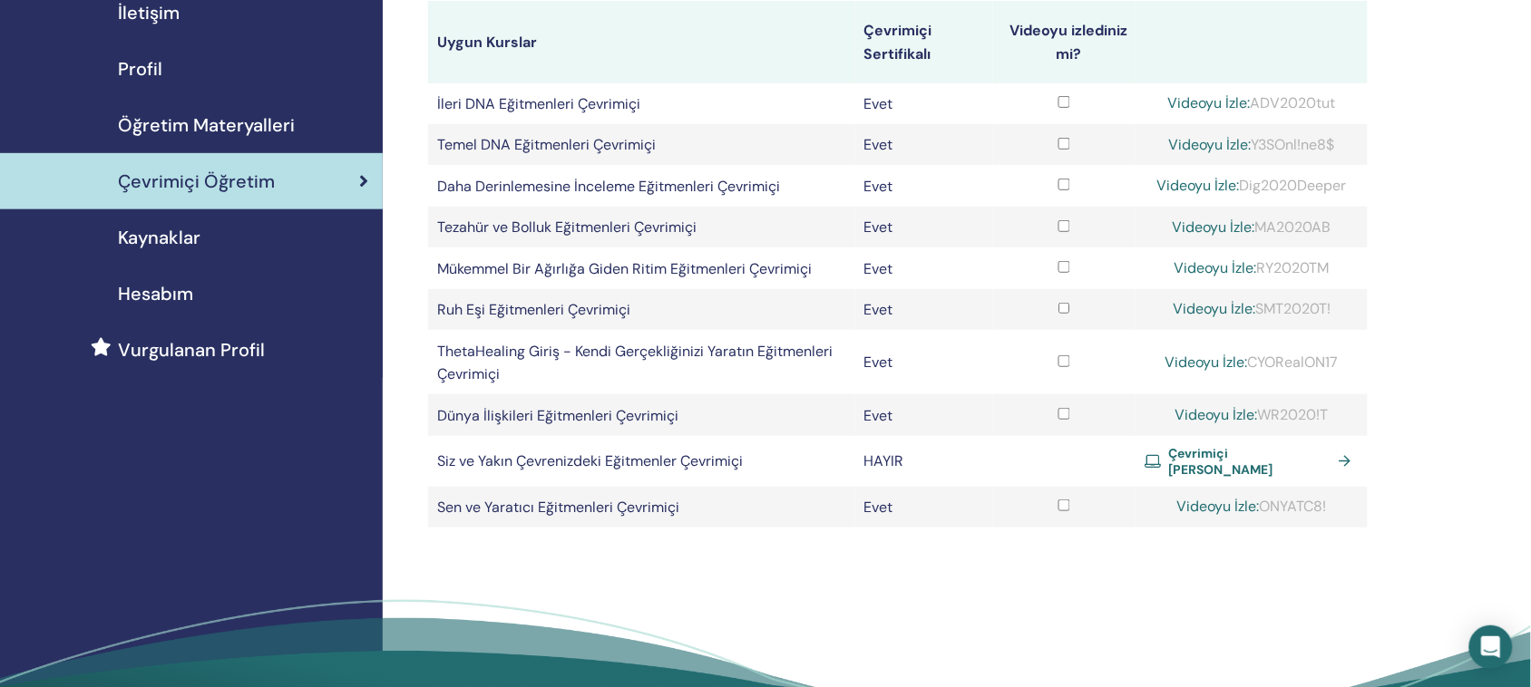
scroll to position [227, 0]
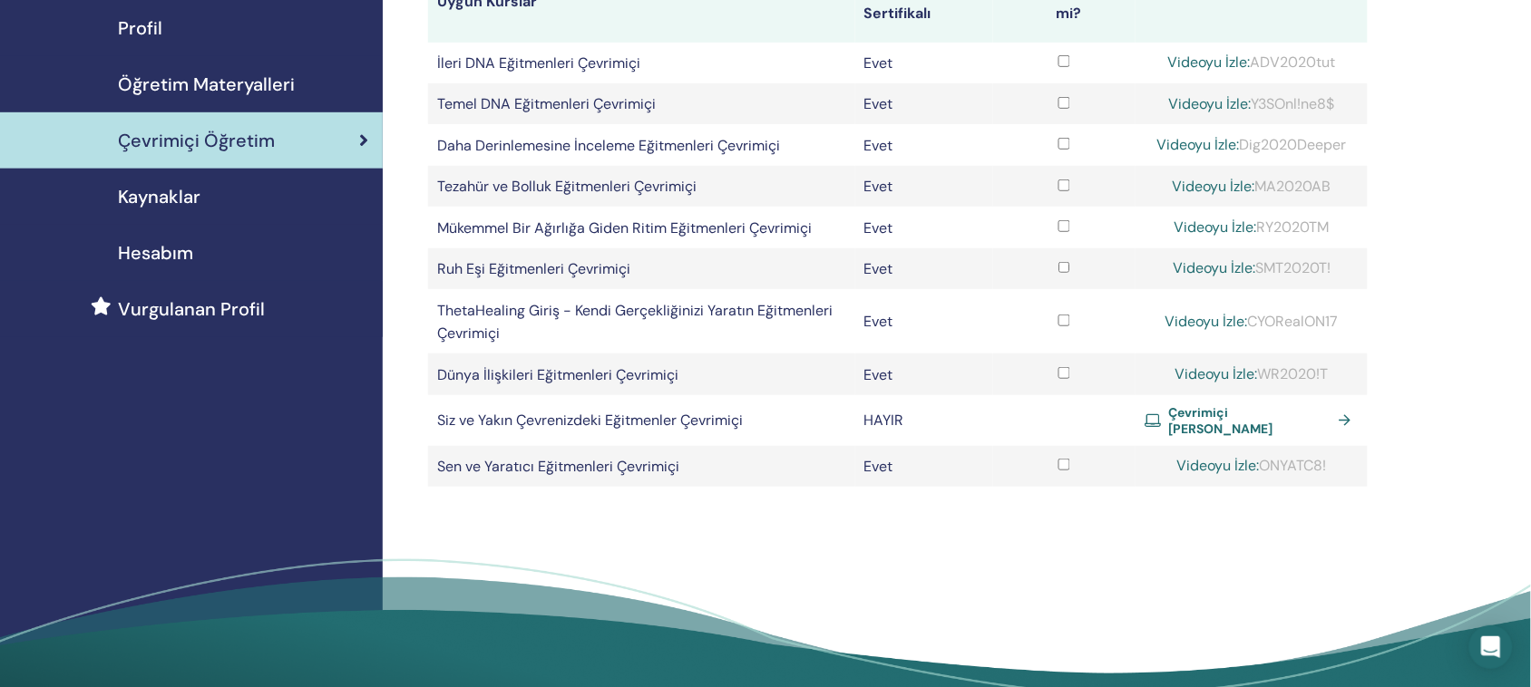
click at [1238, 424] on font "Çevrimiçi [PERSON_NAME]" at bounding box center [1220, 420] width 104 height 33
